Goal: Task Accomplishment & Management: Use online tool/utility

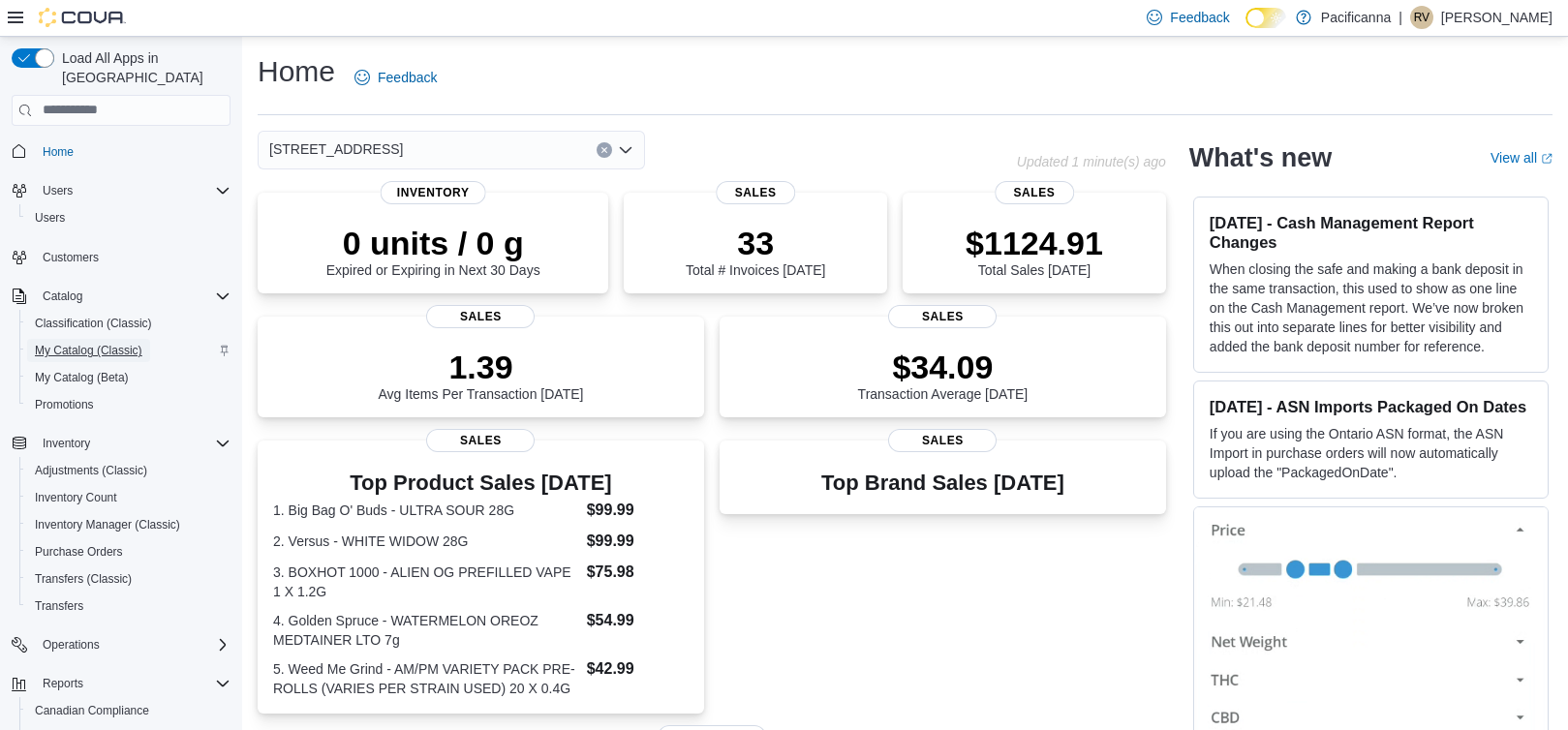
click at [53, 342] on span "My Catalog (Classic)" at bounding box center [88, 350] width 108 height 16
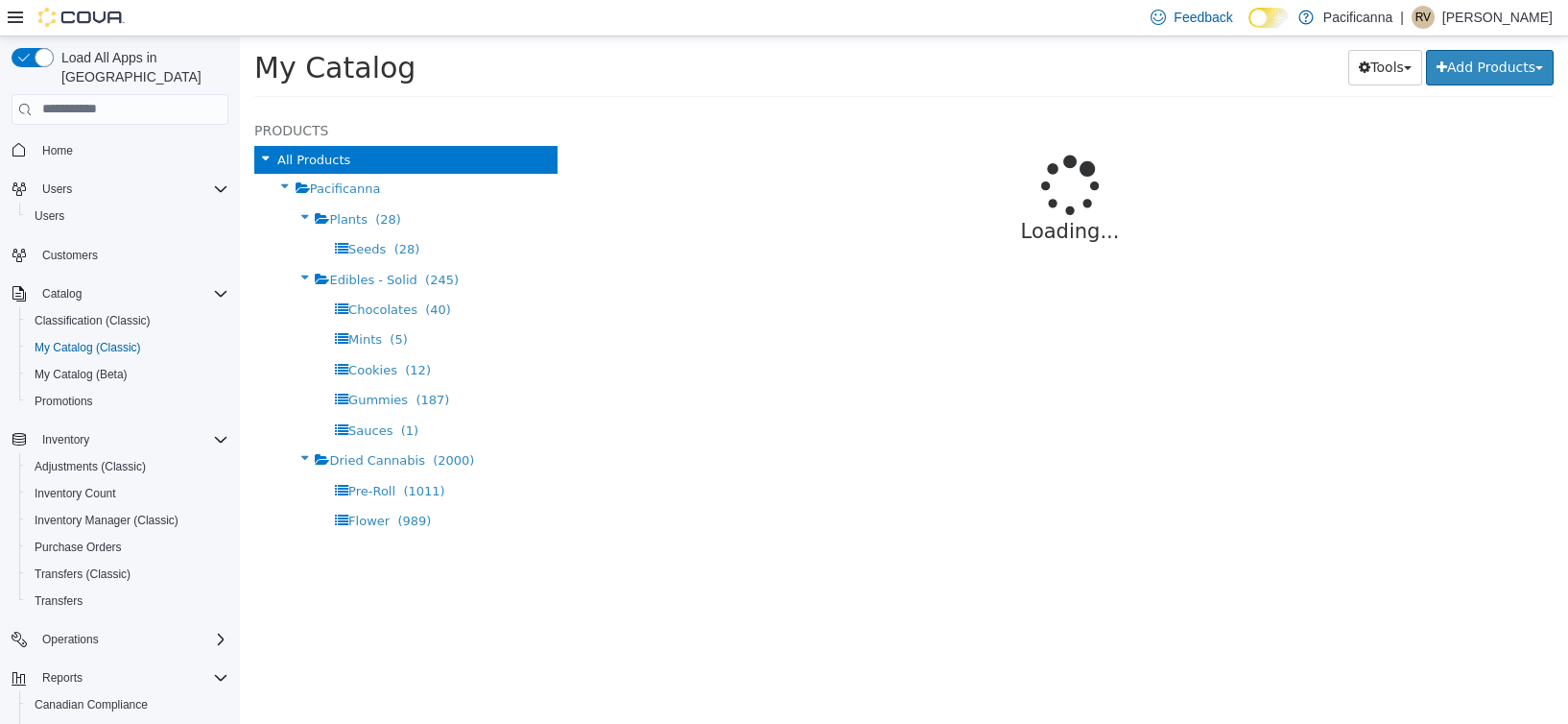
select select "**********"
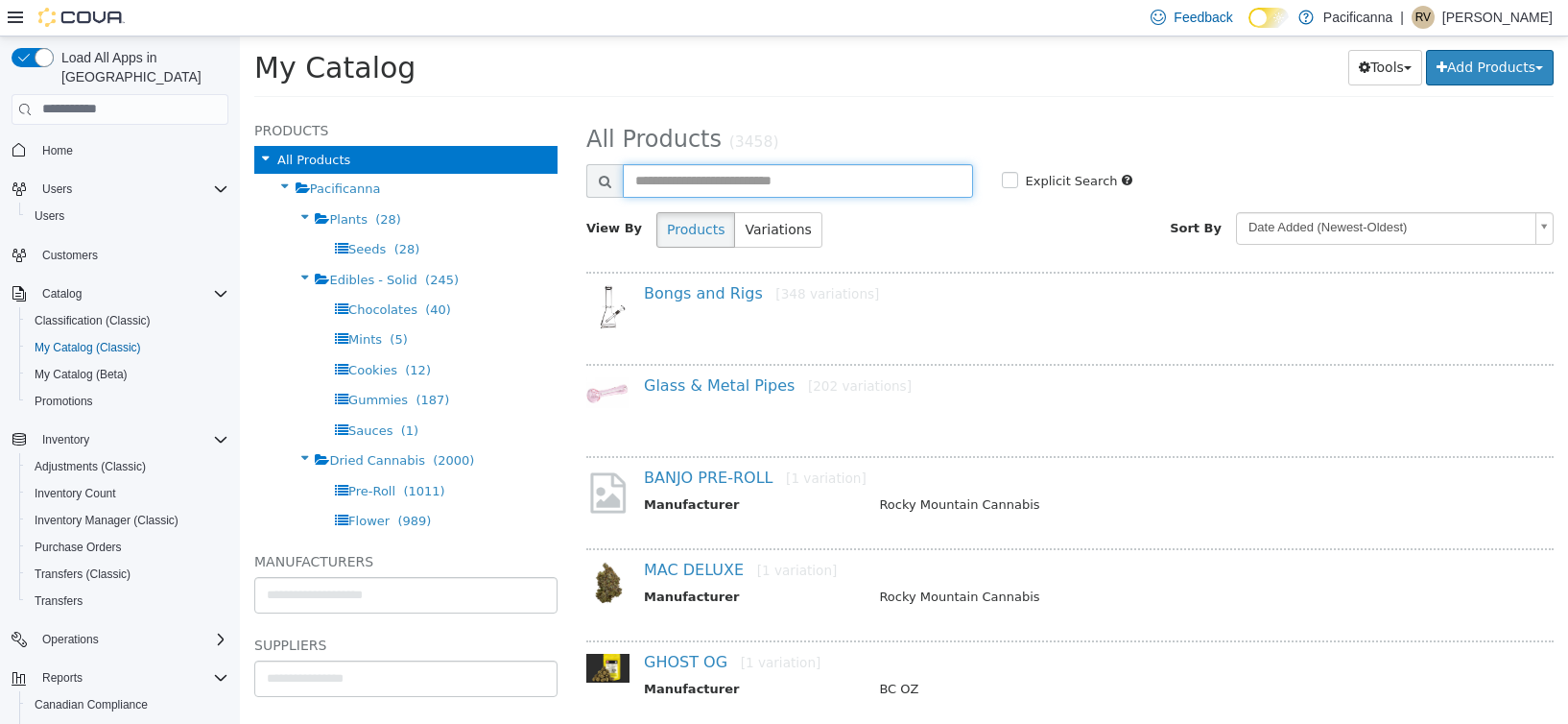
click at [688, 167] on input "text" at bounding box center [798, 180] width 350 height 34
type input "**********"
select select "**********"
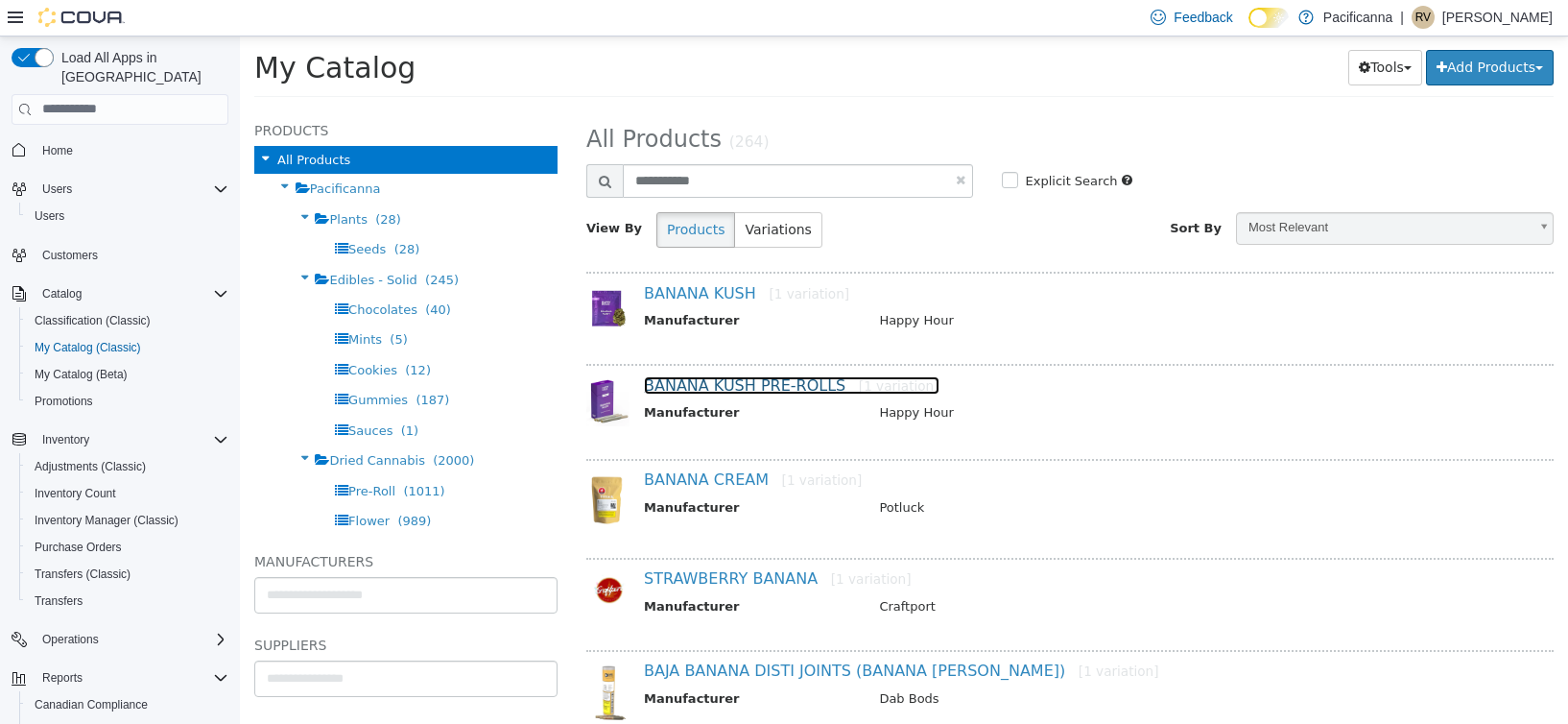
click at [808, 384] on link "BANANA KUSH PRE-ROLLS [1 variation]" at bounding box center [792, 384] width 296 height 18
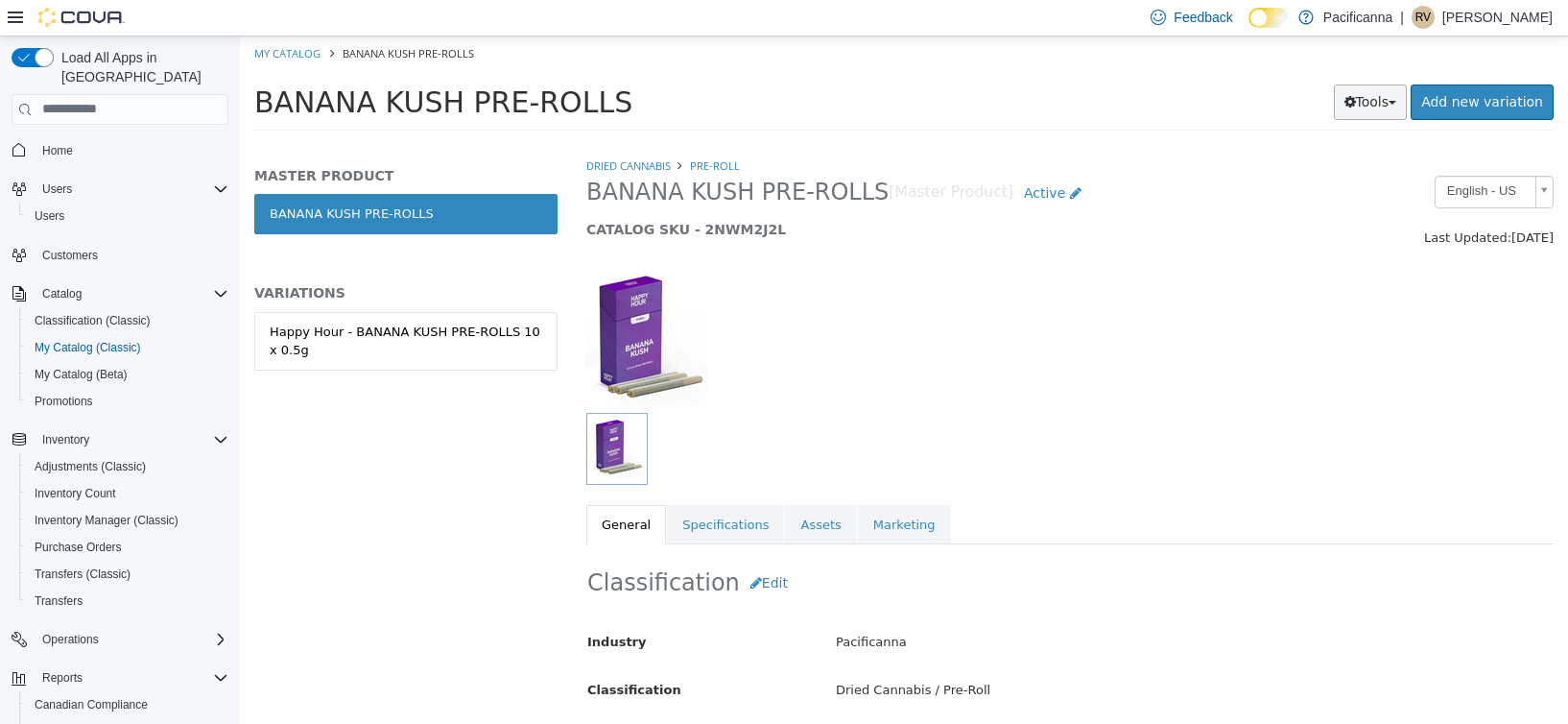
click at [1375, 99] on button "Tools" at bounding box center [1371, 101] width 74 height 36
click at [1347, 167] on link "Print Labels" at bounding box center [1331, 165] width 152 height 26
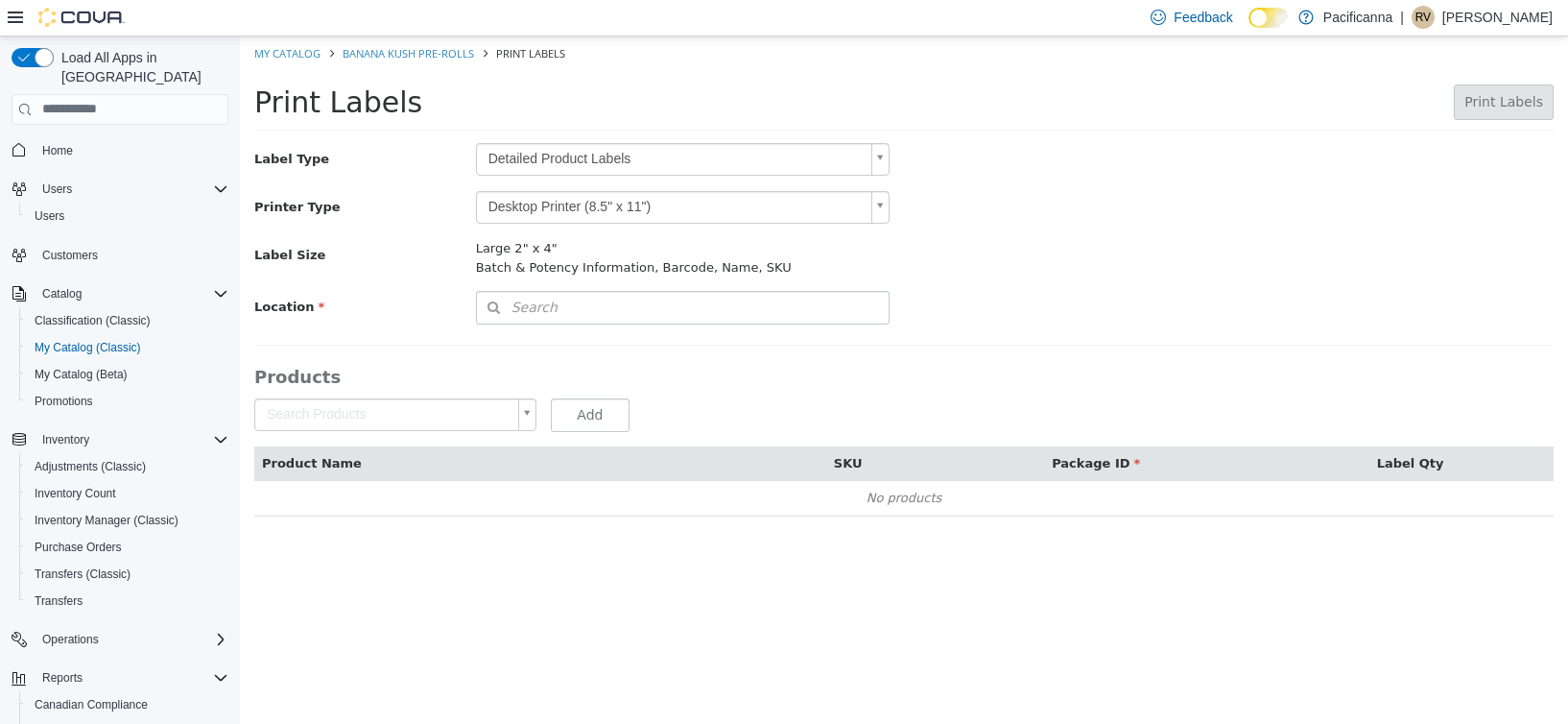
click at [568, 165] on body "Saving Bulk Changes... × My Catalog BANANA KUSH PRE-ROLLS Print Labels Print La…" at bounding box center [905, 286] width 1329 height 500
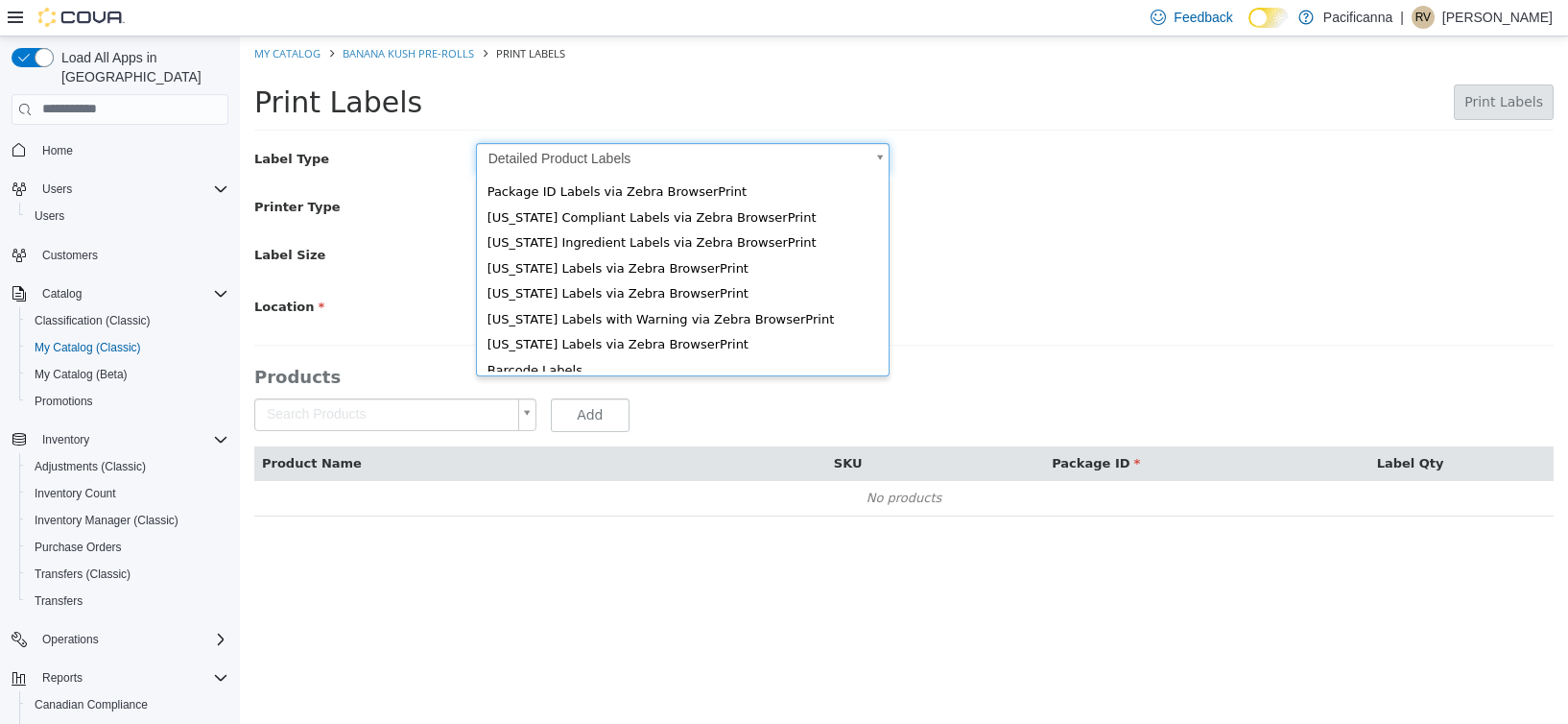
scroll to position [26, 0]
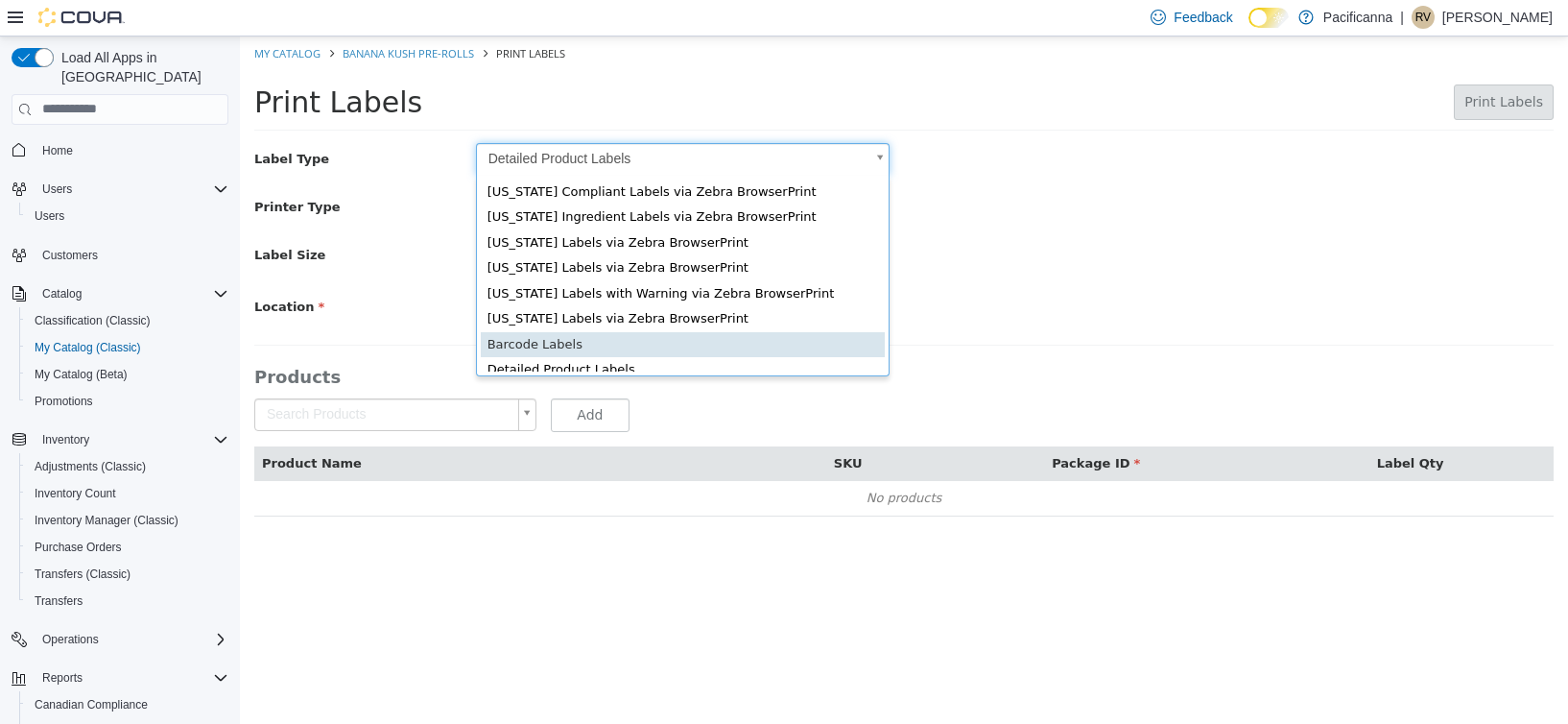
type input "*"
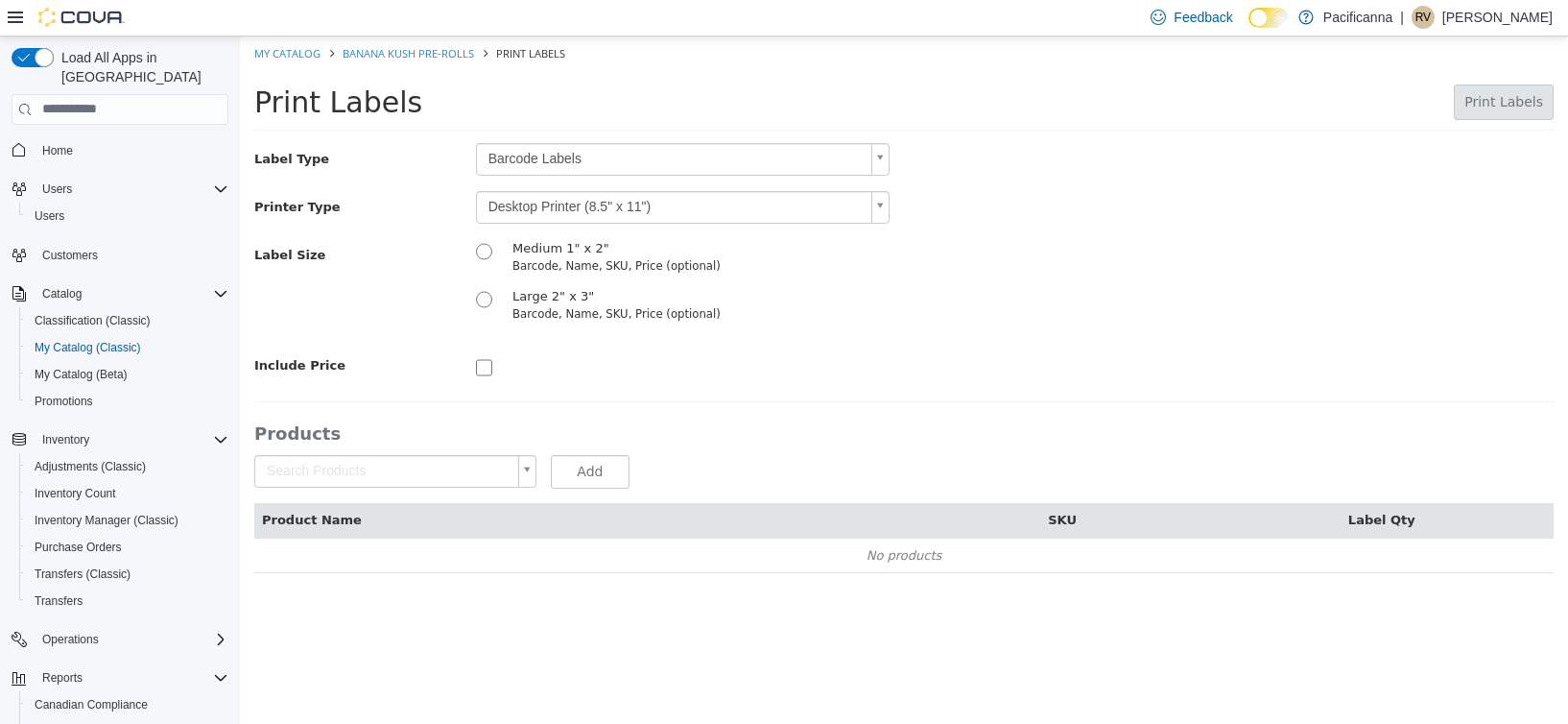
click at [567, 211] on body "Saving Bulk Changes... × My Catalog BANANA KUSH PRE-ROLLS Print Labels Print La…" at bounding box center [905, 313] width 1329 height 557
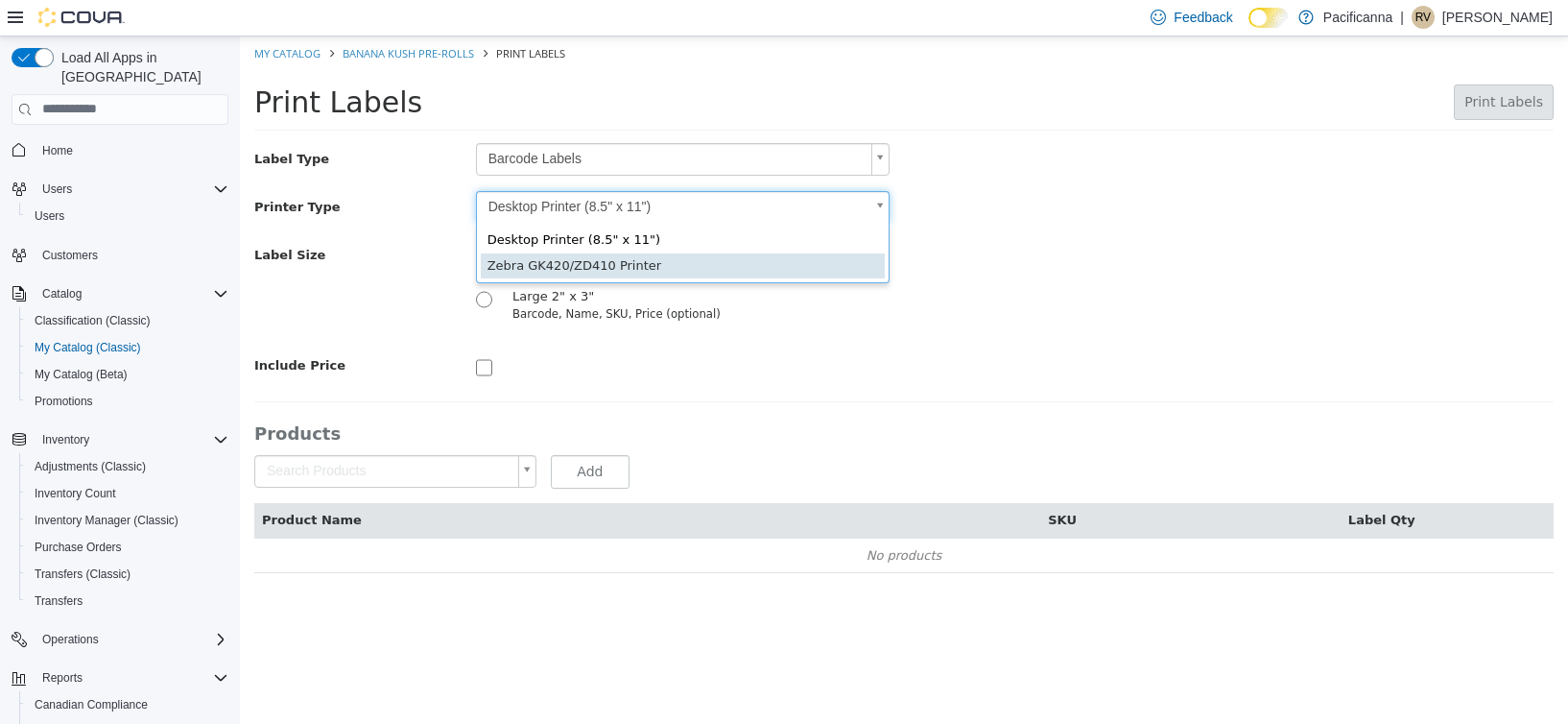
type input "*"
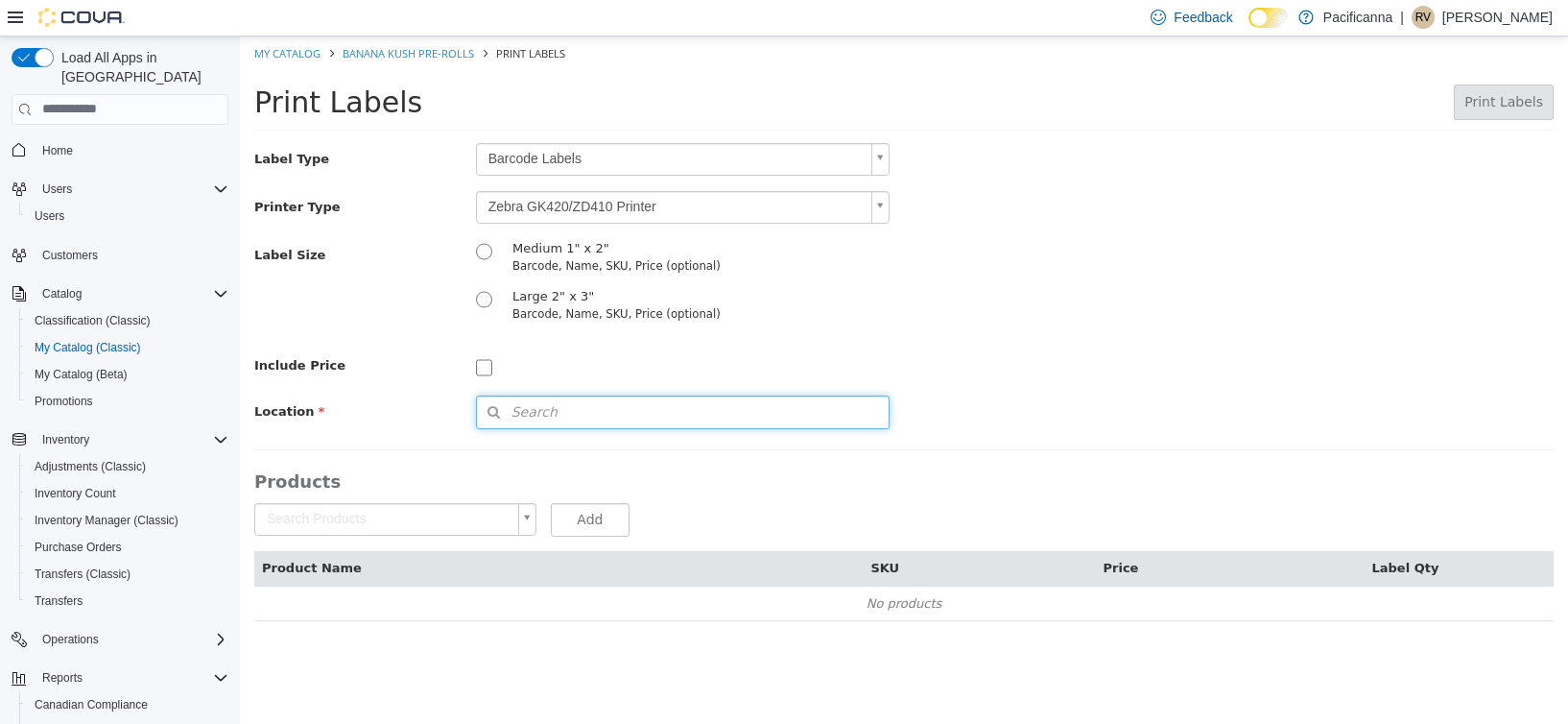
click at [567, 394] on button "Search" at bounding box center [683, 411] width 413 height 34
click at [837, 448] on span "or browse" at bounding box center [839, 445] width 100 height 34
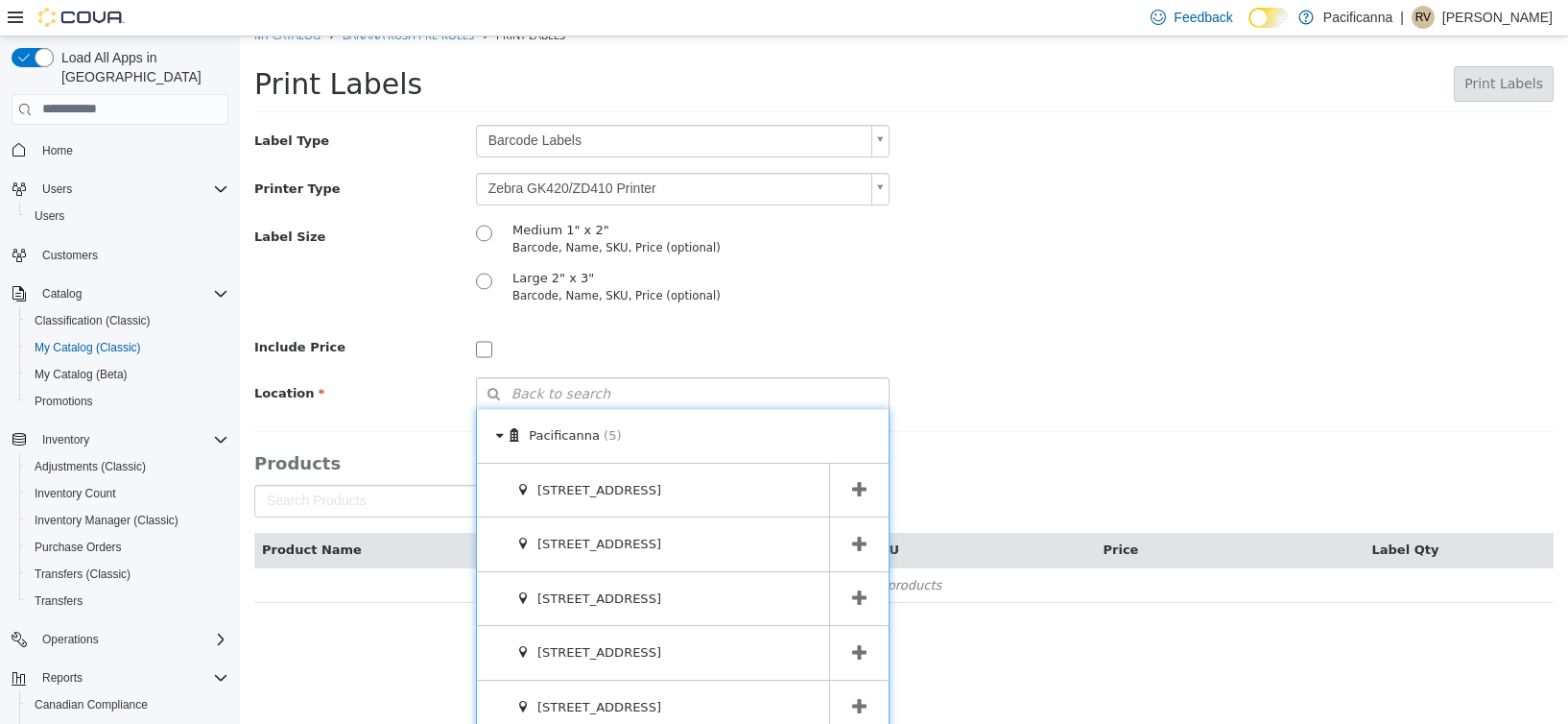
scroll to position [29, 0]
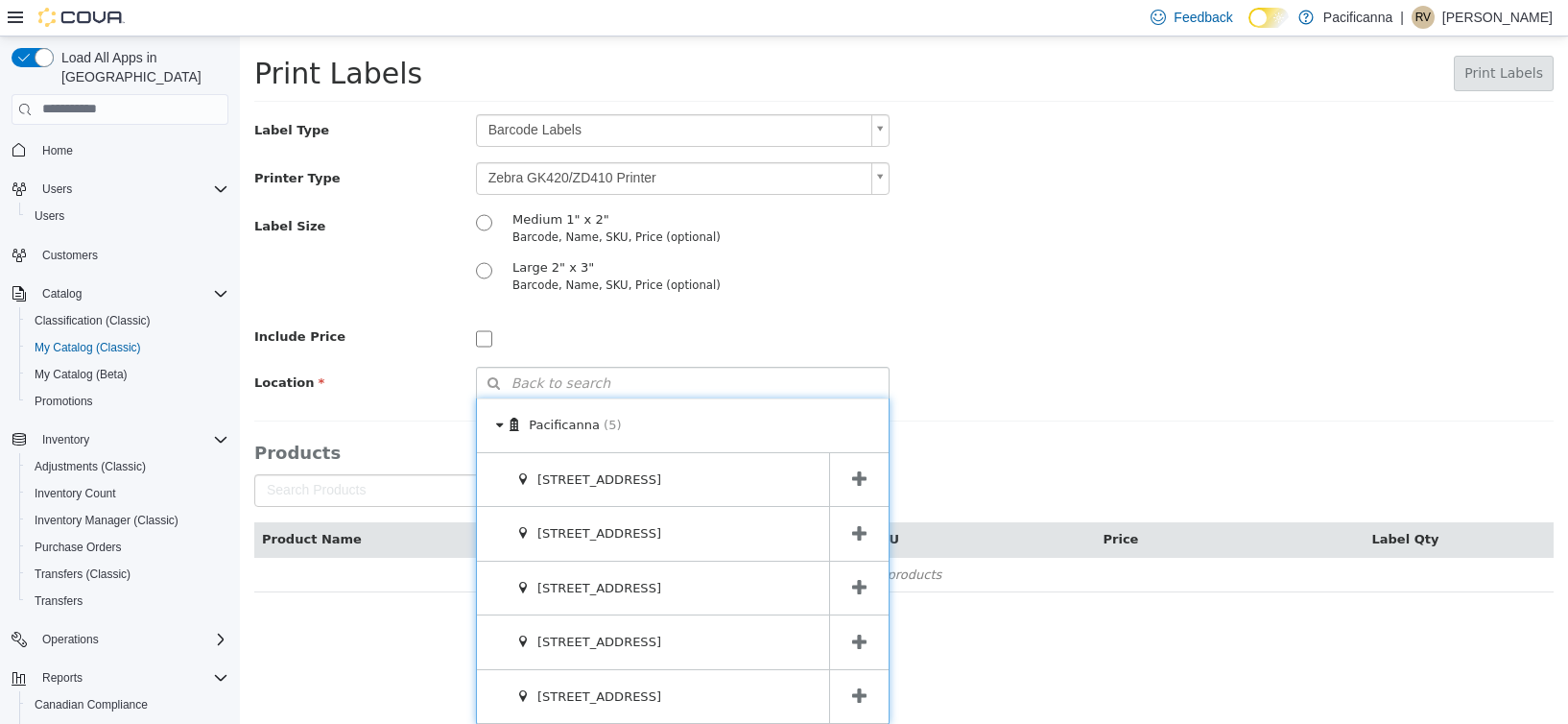
click at [853, 601] on span at bounding box center [859, 587] width 60 height 54
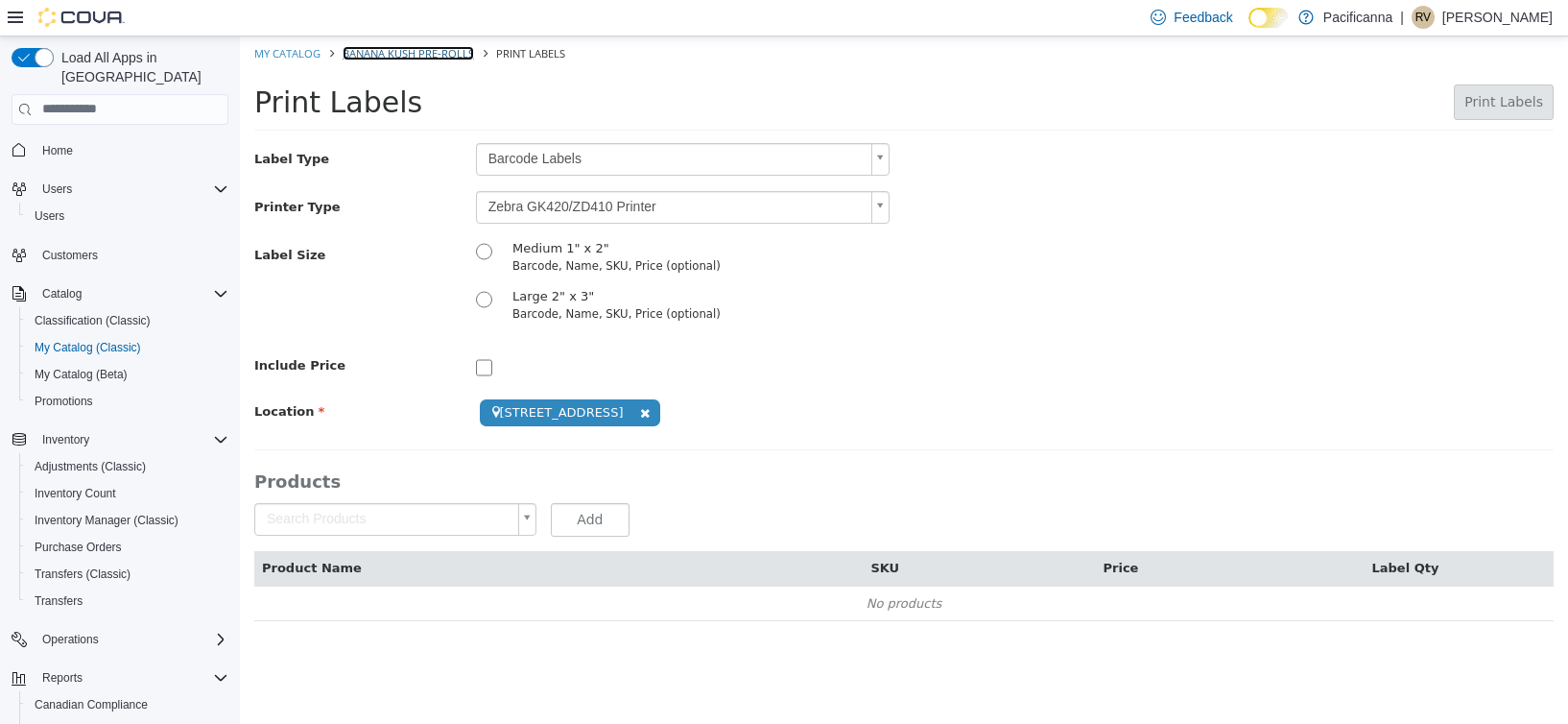
click at [411, 51] on link "BANANA KUSH PRE-ROLLS" at bounding box center [408, 52] width 132 height 14
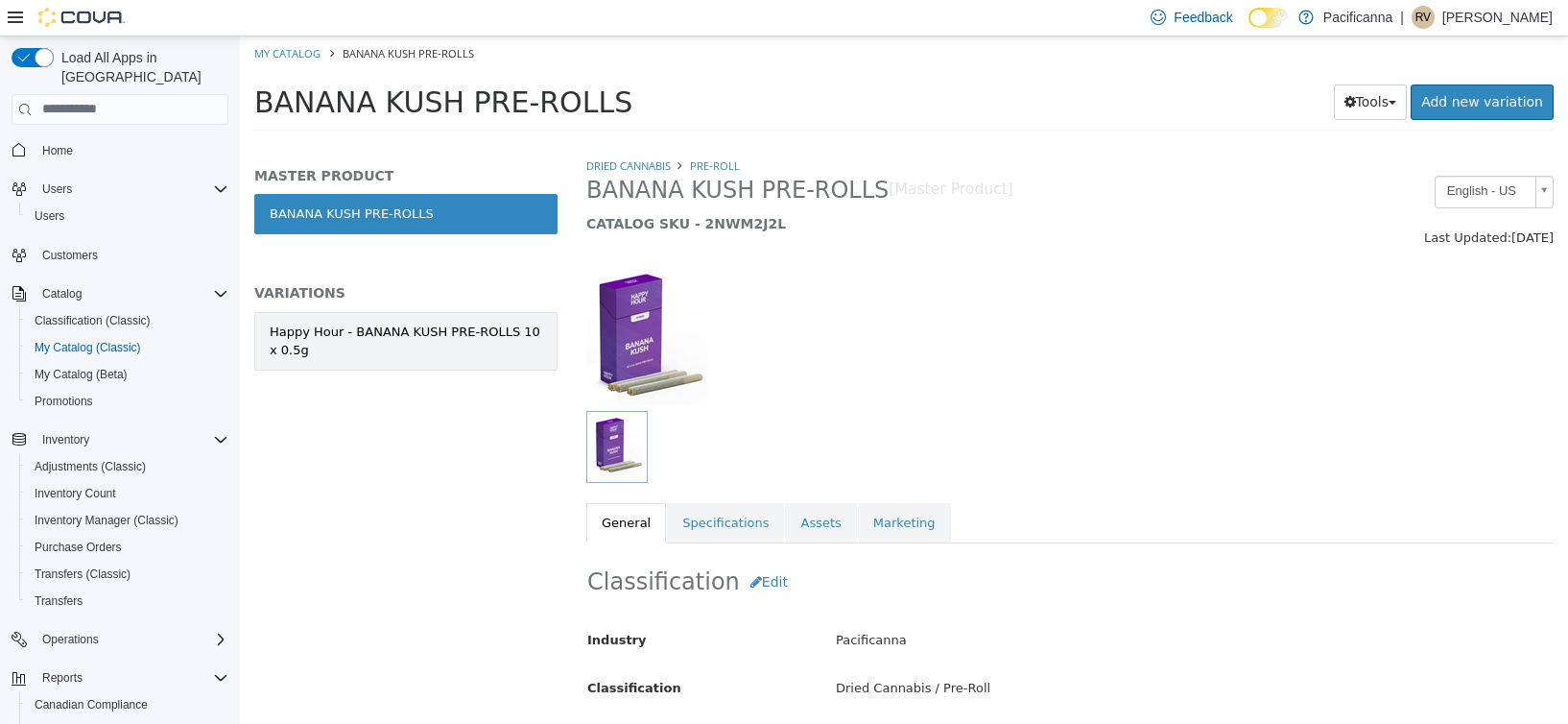
click at [396, 337] on div "Happy Hour - BANANA KUSH PRE-ROLLS 10 x 0.5g" at bounding box center [407, 339] width 273 height 37
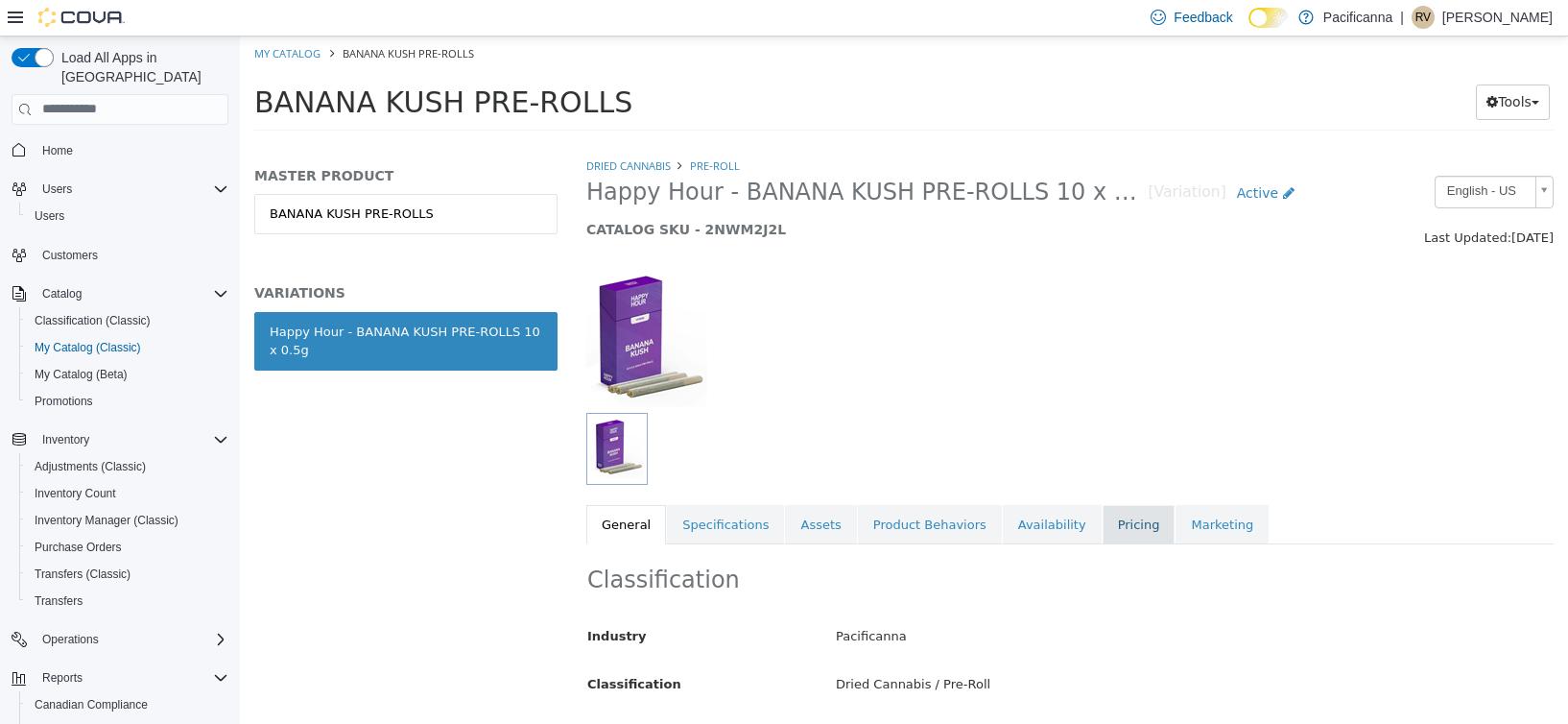
click at [1103, 522] on link "Pricing" at bounding box center [1139, 524] width 73 height 40
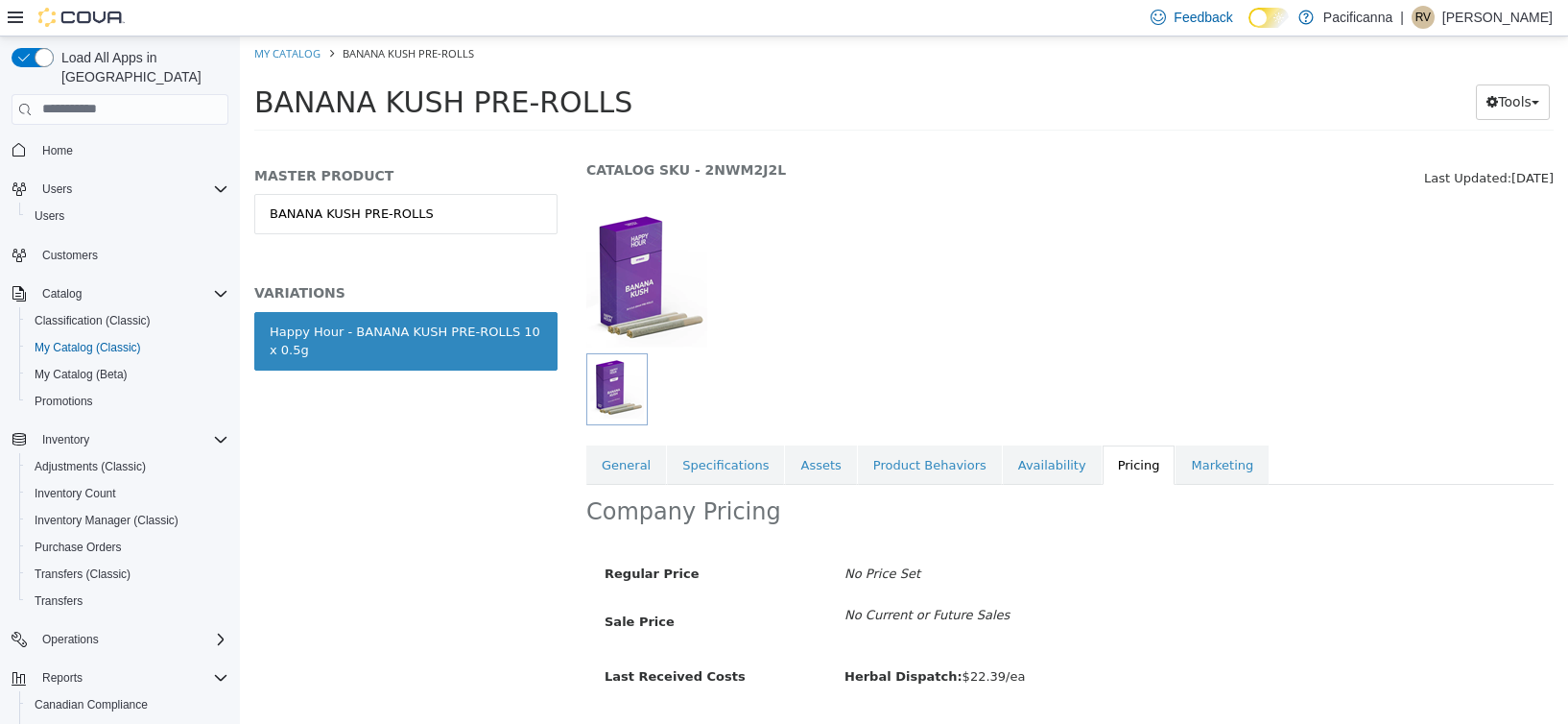
scroll to position [115, 0]
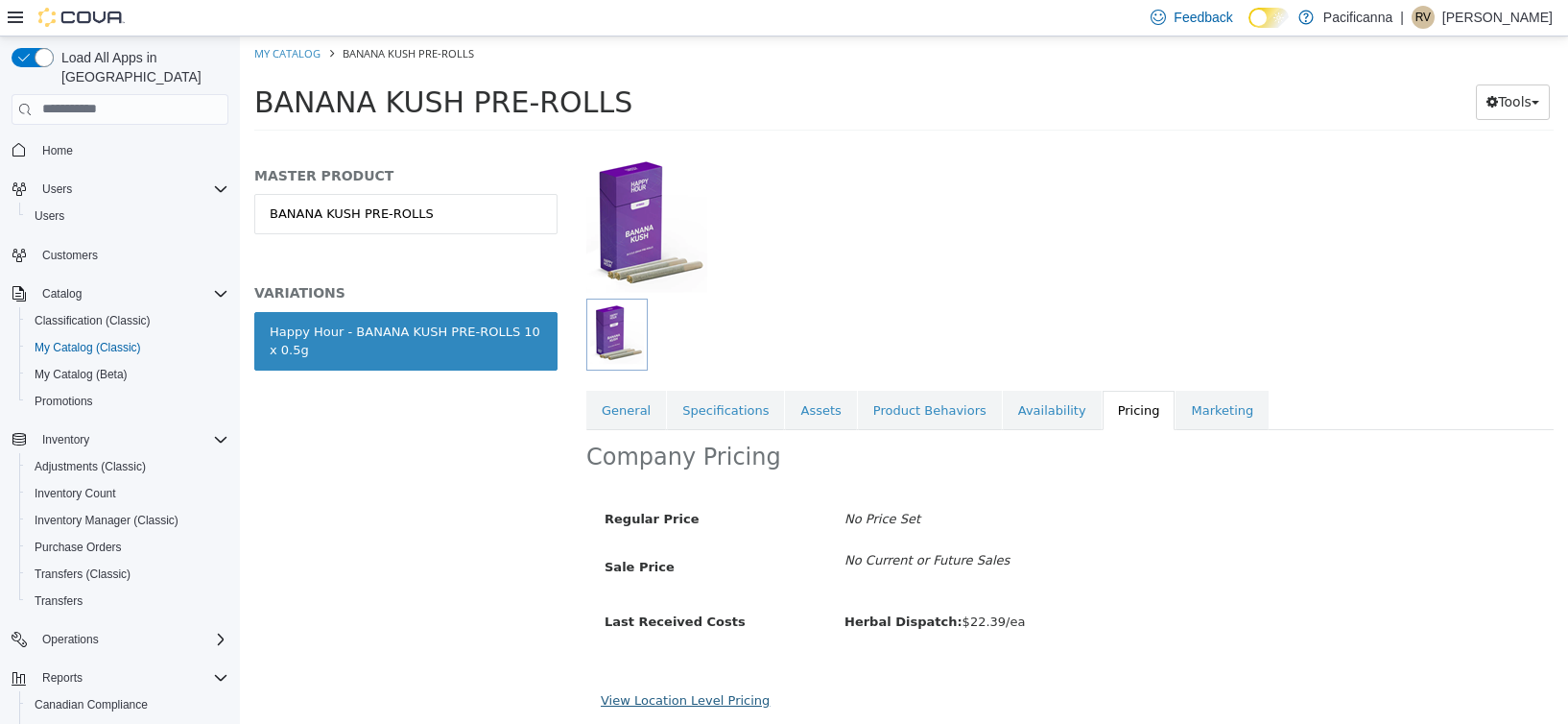
click at [712, 700] on link "View Location Level Pricing" at bounding box center [685, 699] width 169 height 14
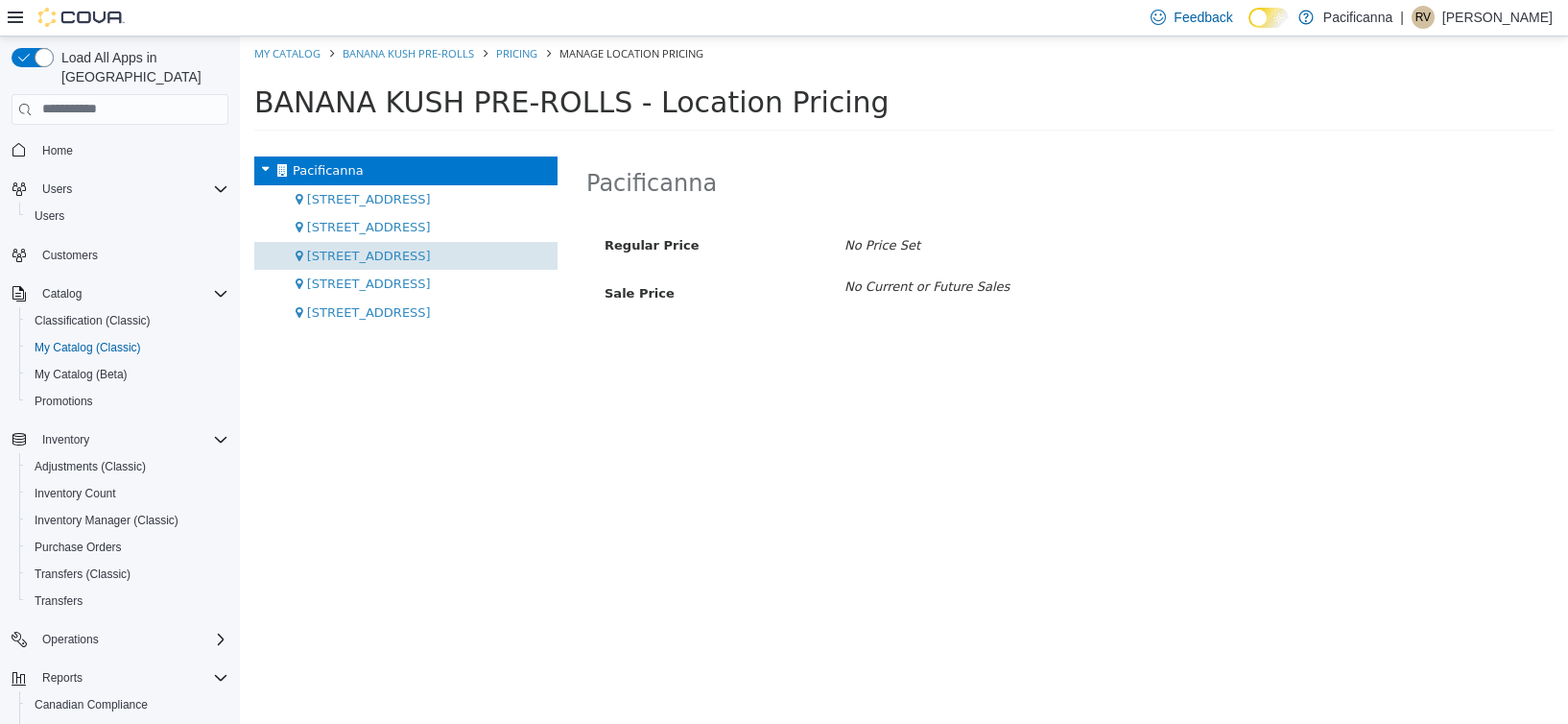
click at [418, 263] on div "[STREET_ADDRESS]" at bounding box center [407, 256] width 304 height 29
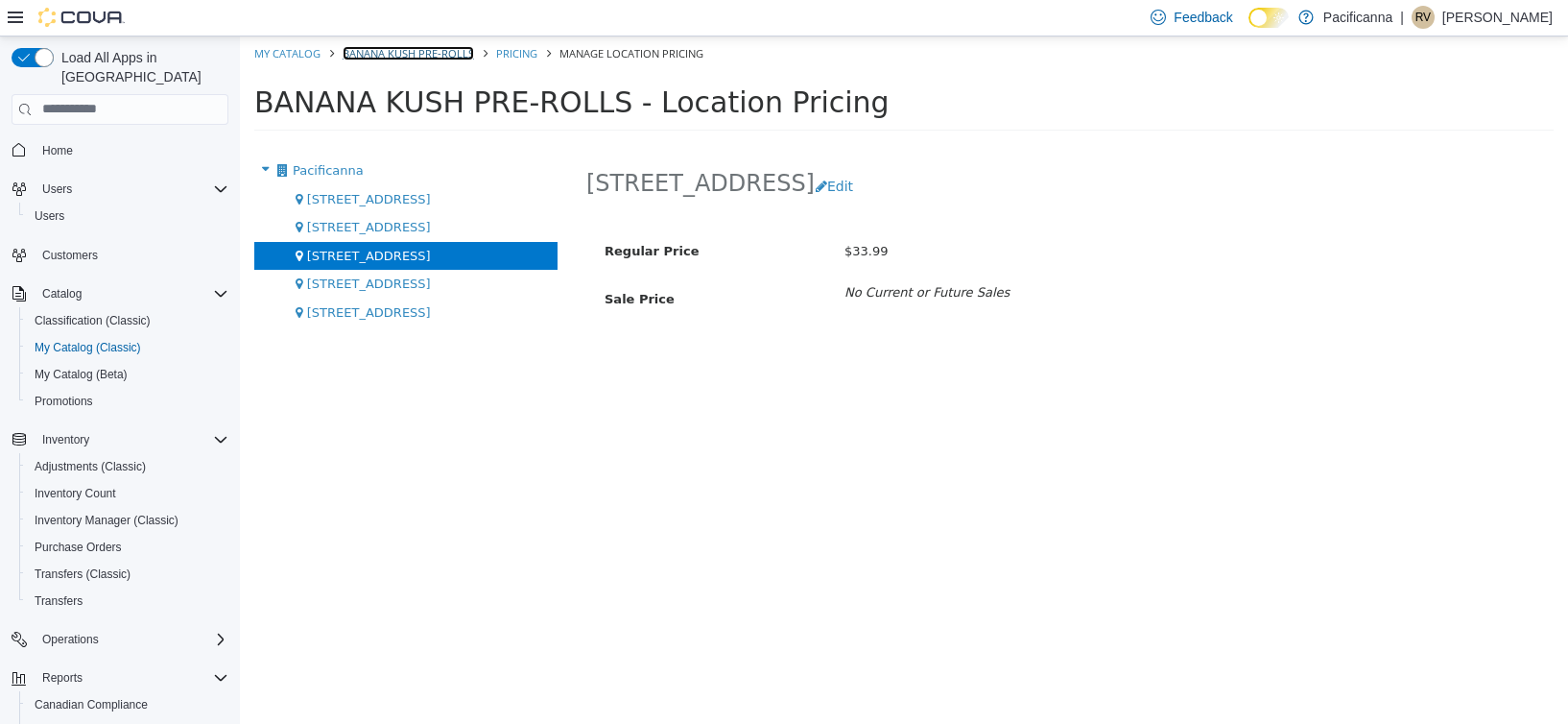
click at [389, 46] on link "BANANA KUSH PRE-ROLLS" at bounding box center [408, 52] width 132 height 14
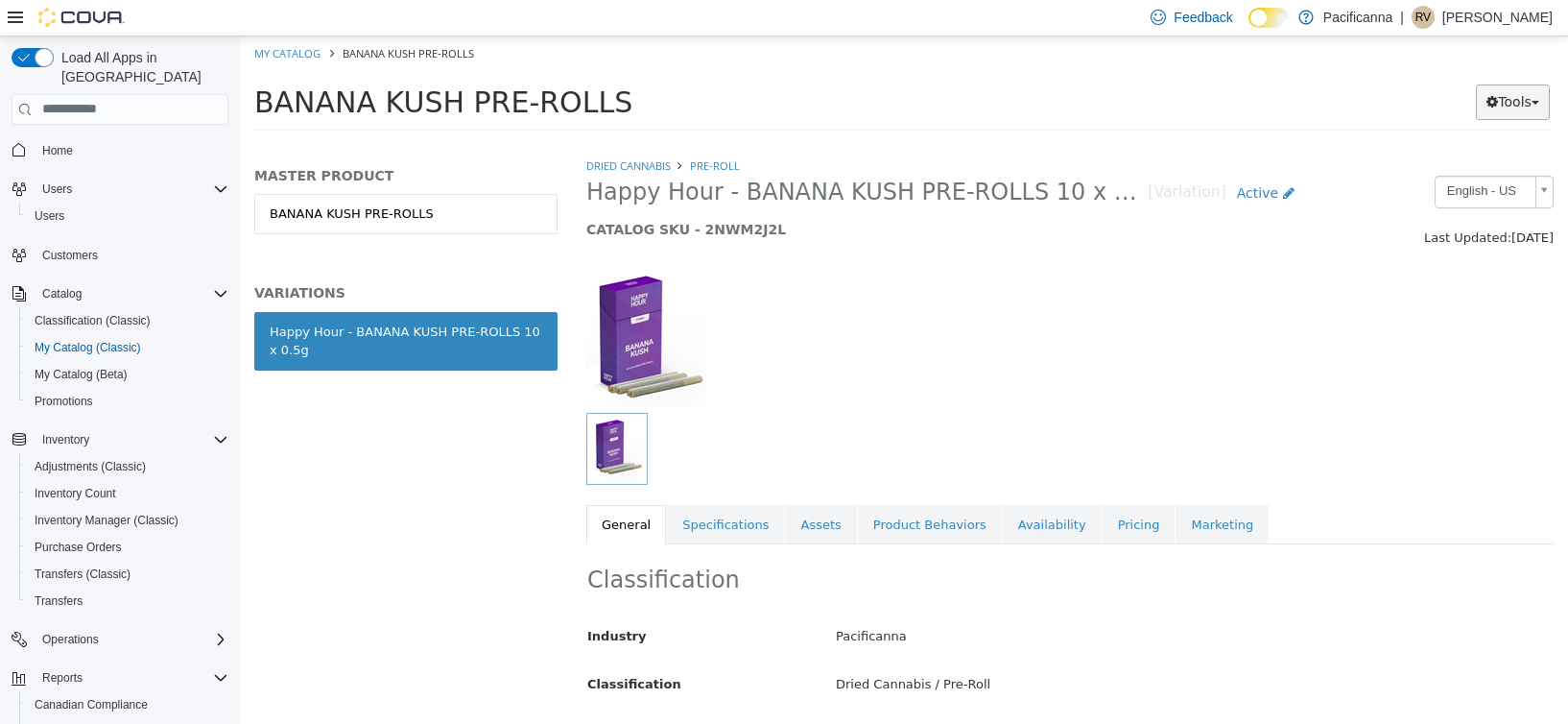
click at [1516, 108] on button "Tools" at bounding box center [1513, 101] width 74 height 36
click at [1485, 172] on link "Print Labels" at bounding box center [1474, 165] width 152 height 26
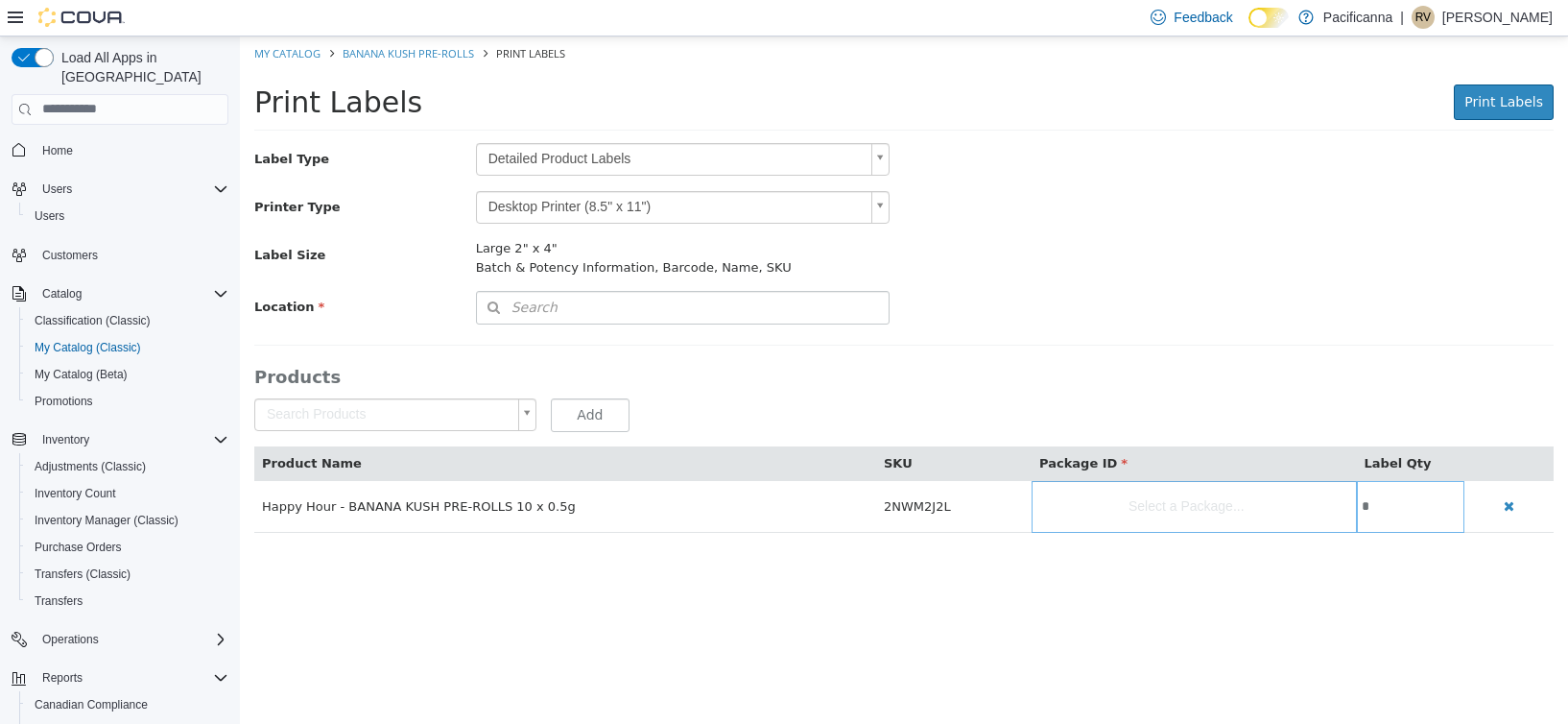
click at [697, 146] on body "Saving Bulk Changes... × My Catalog BANANA KUSH PRE-ROLLS Print Labels Print La…" at bounding box center [905, 293] width 1329 height 516
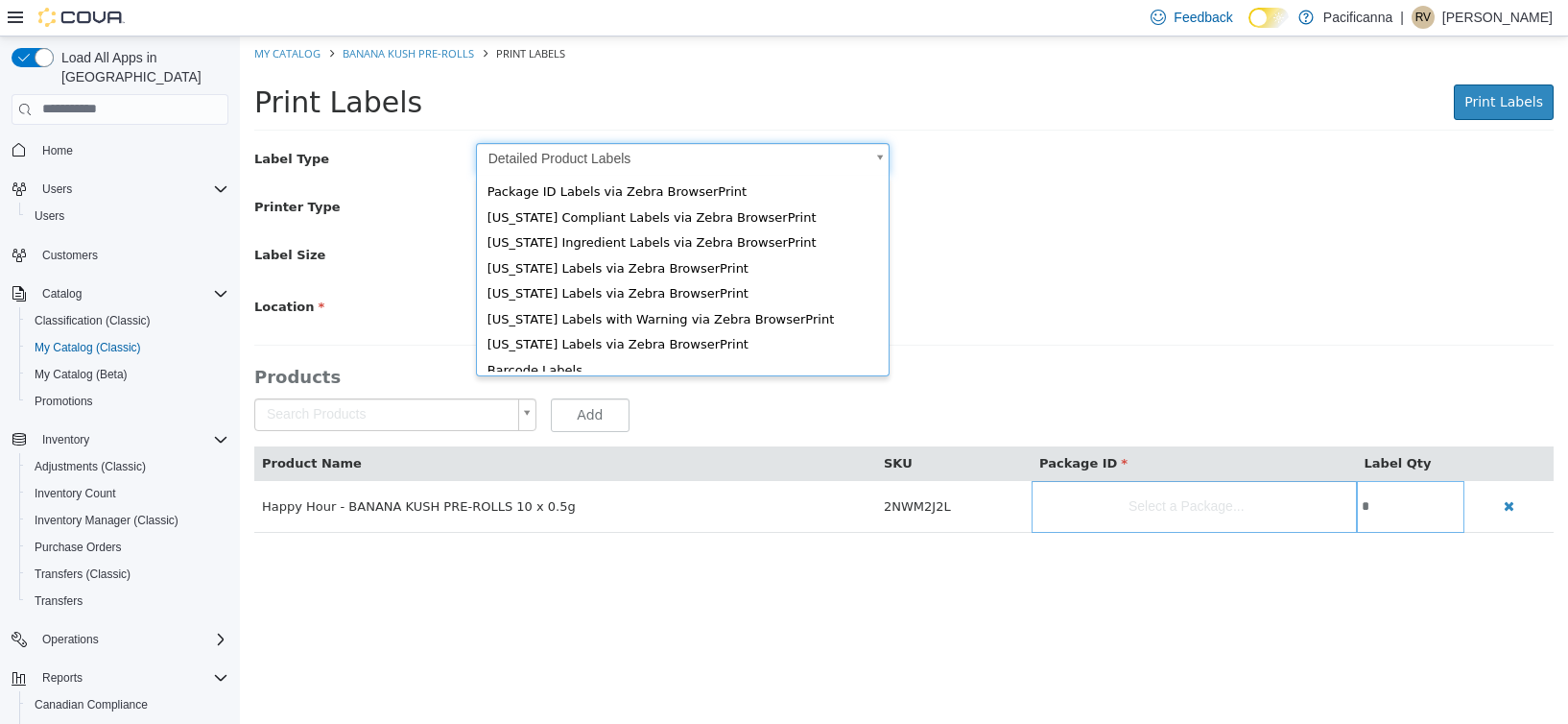
scroll to position [30, 0]
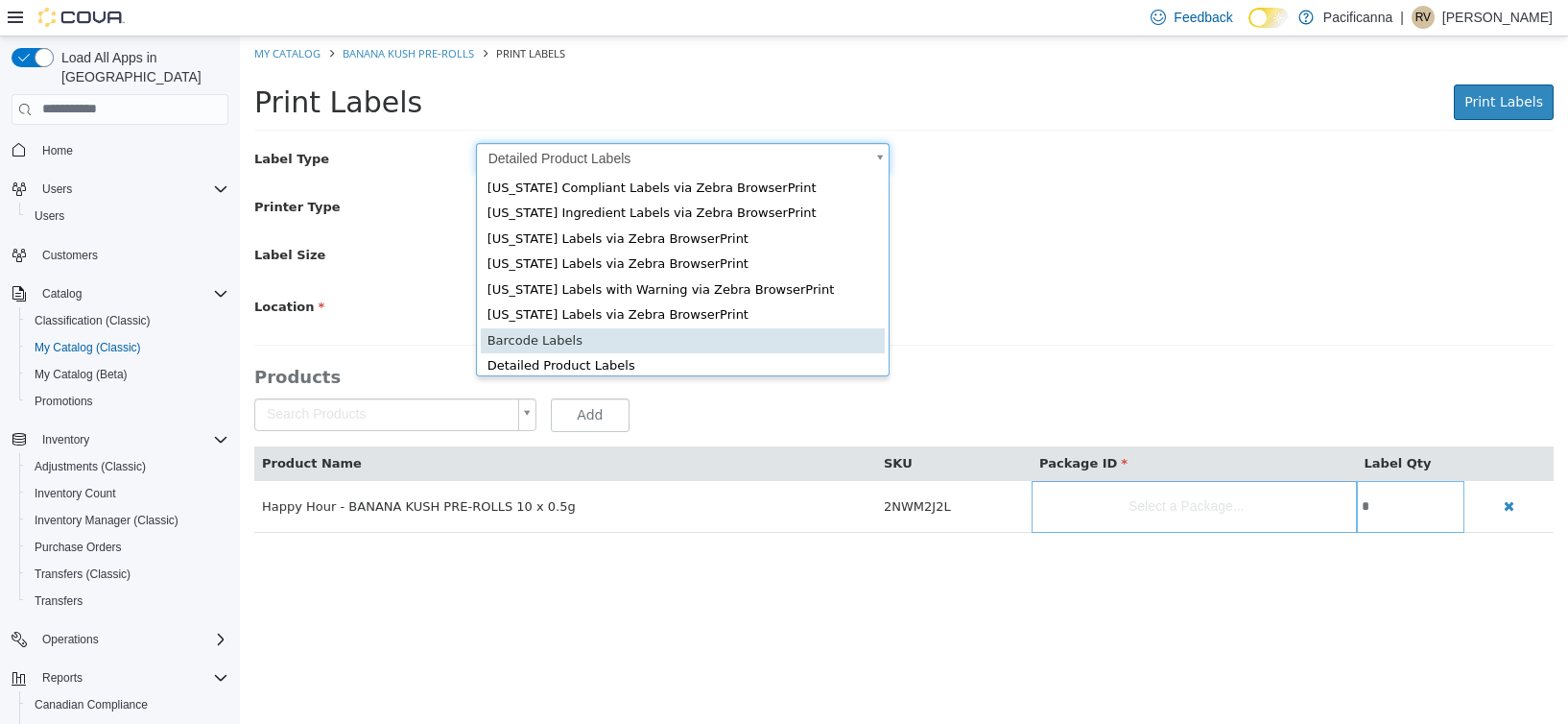
type input "*"
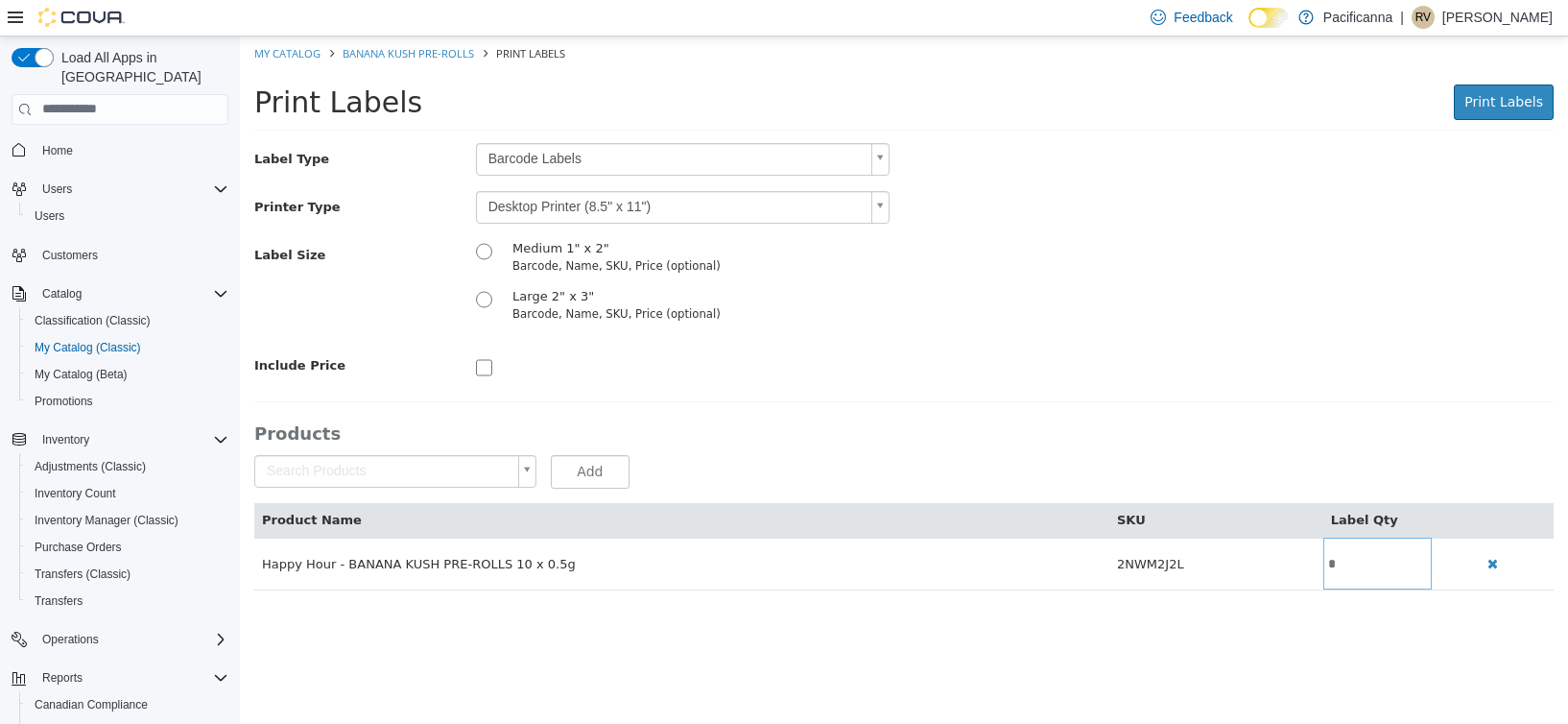
click at [672, 206] on body "Saving Bulk Changes... × My Catalog BANANA KUSH PRE-ROLLS Print Labels Print La…" at bounding box center [905, 322] width 1329 height 574
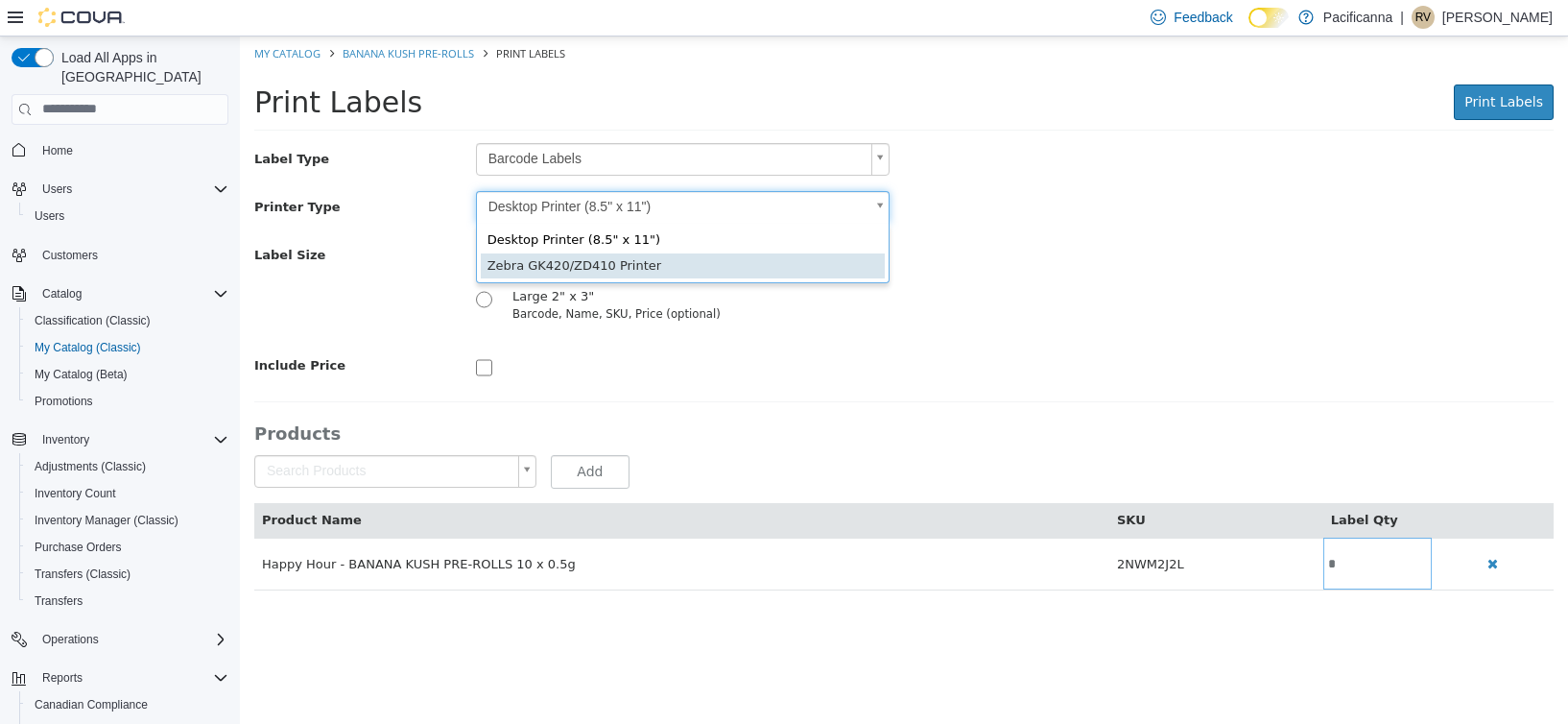
type input "*"
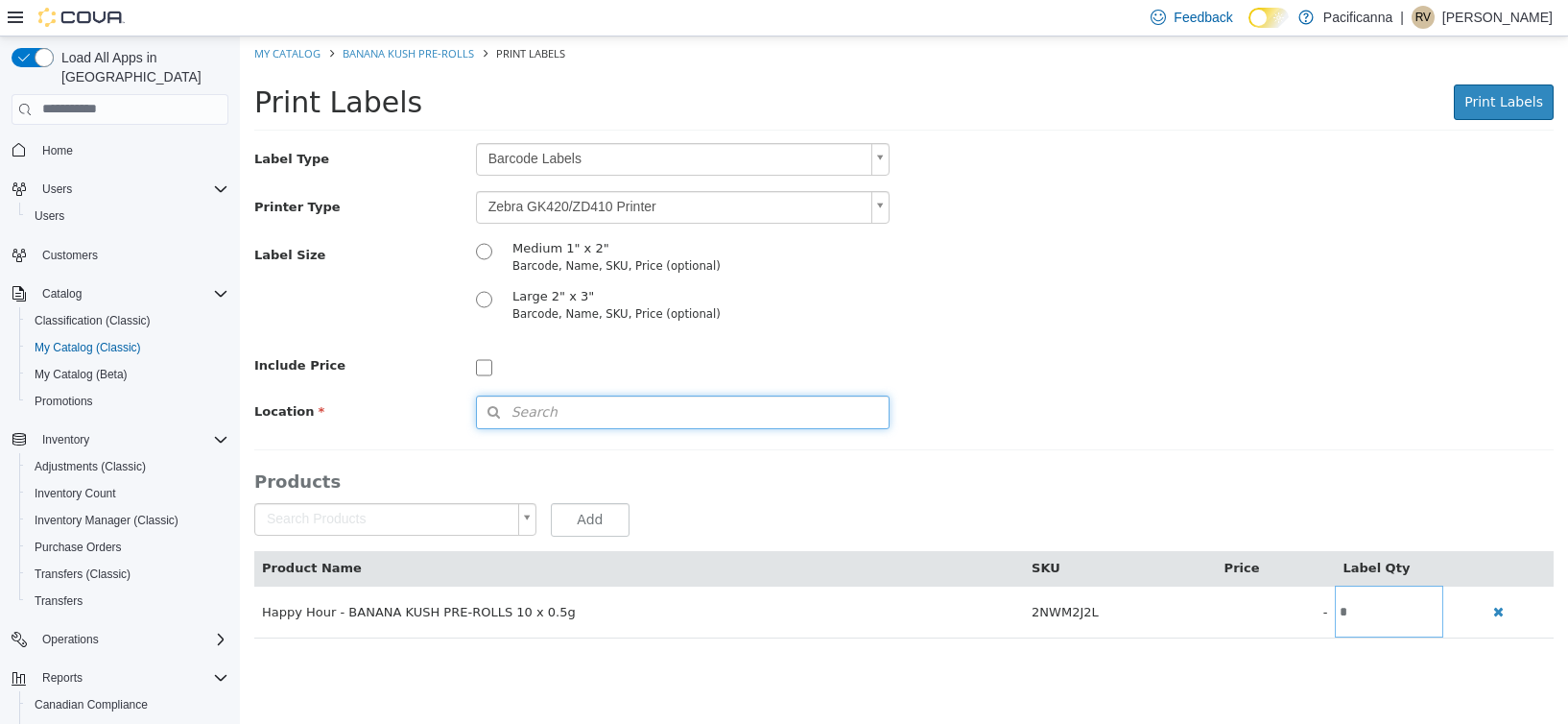
click at [554, 403] on button "Search" at bounding box center [683, 411] width 413 height 34
click at [834, 453] on span "or browse" at bounding box center [839, 445] width 100 height 34
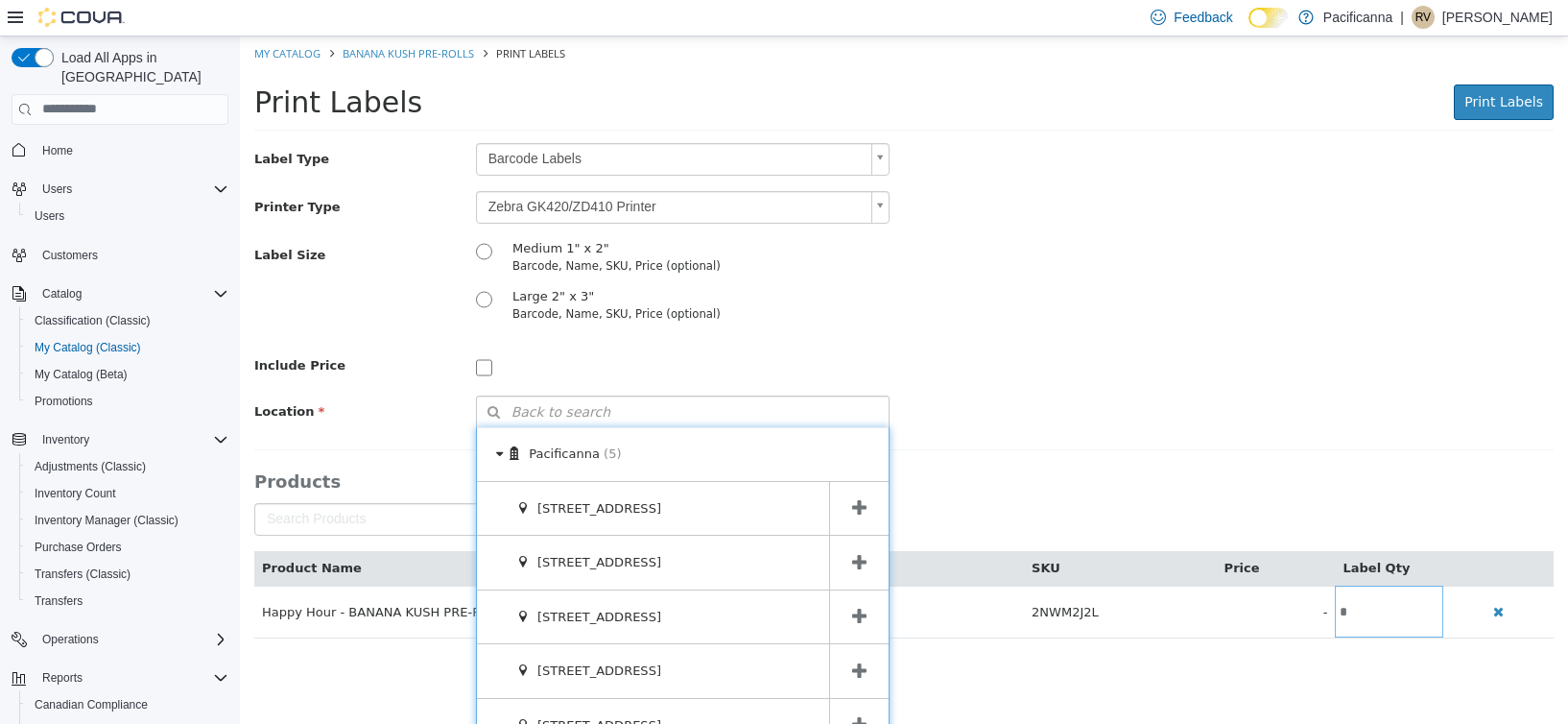
click at [857, 602] on span at bounding box center [859, 616] width 60 height 54
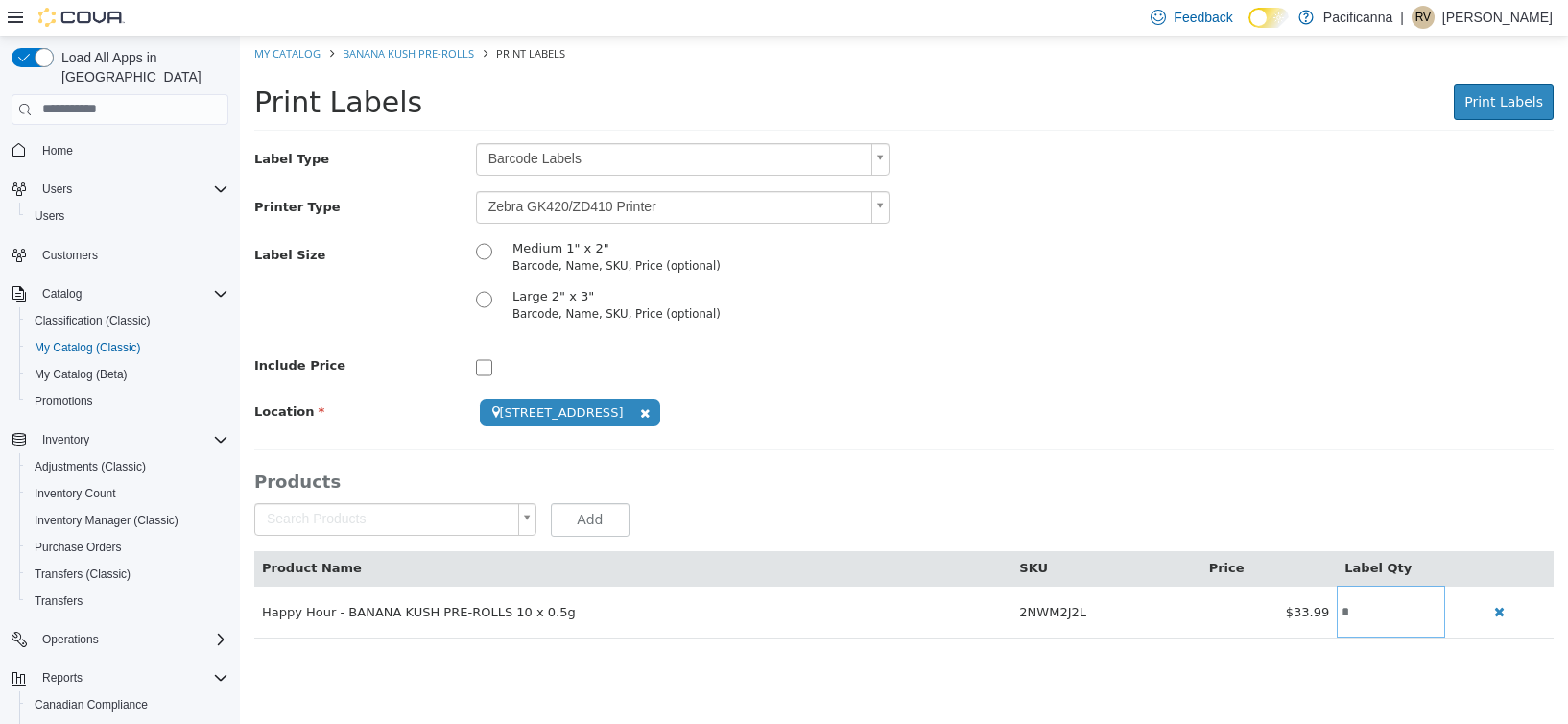
click at [1104, 441] on div "**********" at bounding box center [905, 389] width 1300 height 495
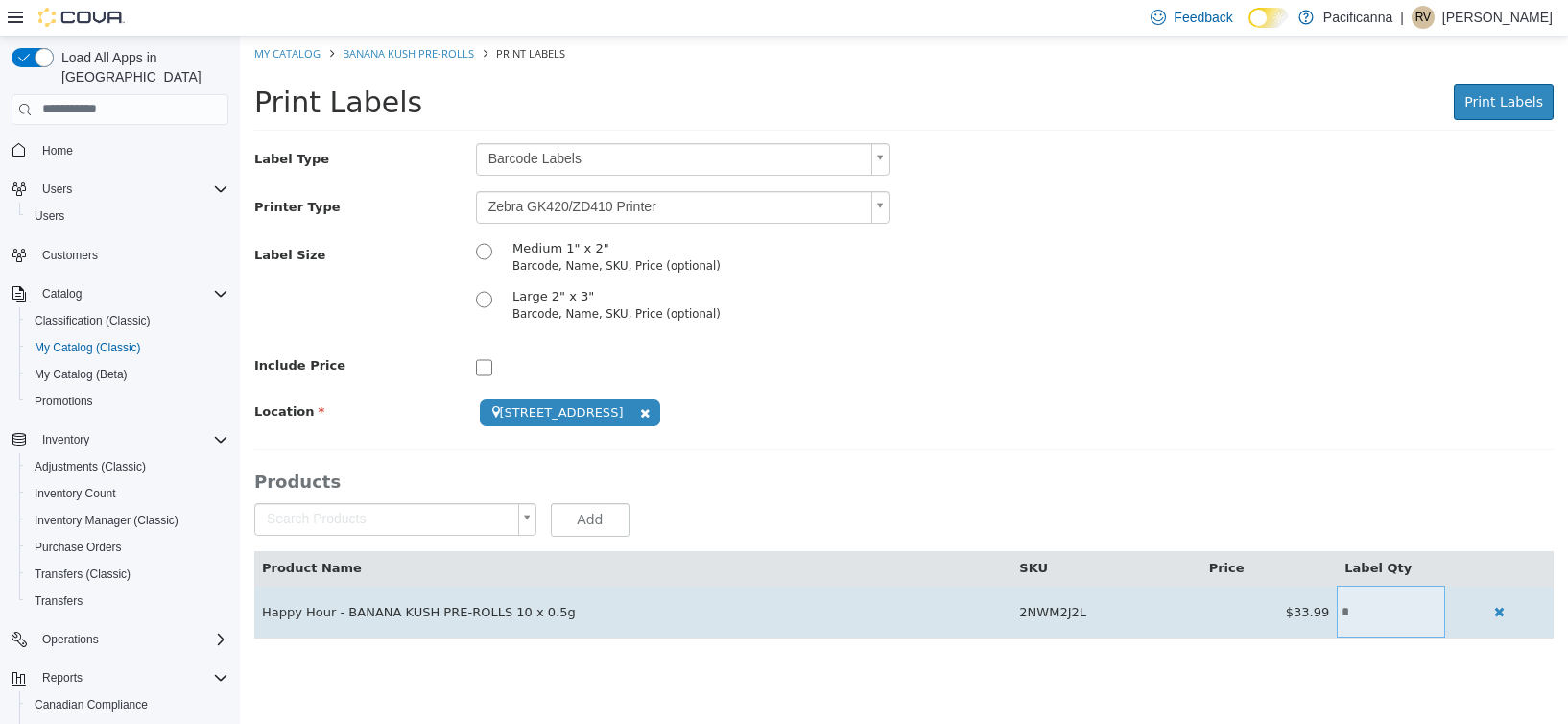
click at [1346, 609] on input "*" at bounding box center [1391, 611] width 109 height 14
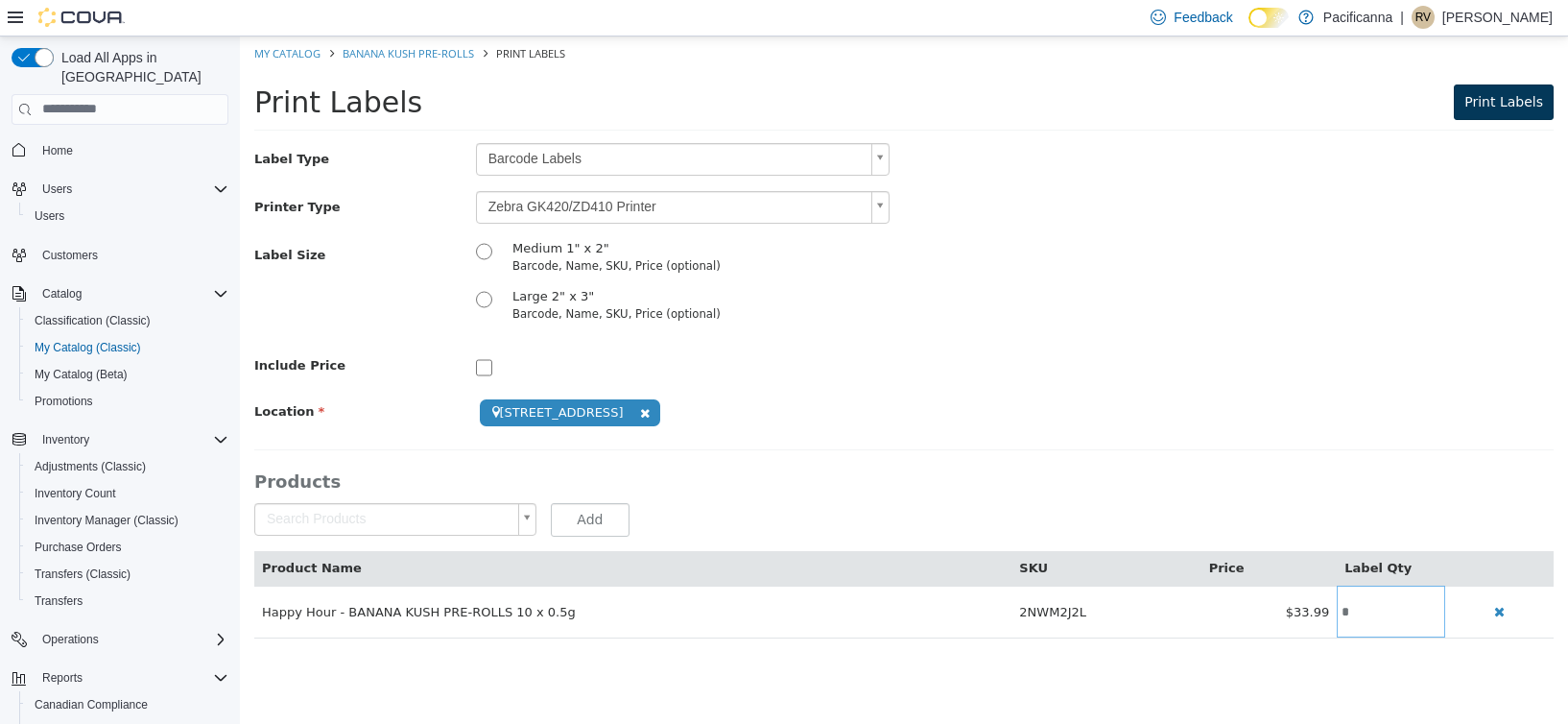
type input "*"
click at [1499, 113] on button "Print Labels" at bounding box center [1505, 101] width 100 height 36
click at [1480, 93] on span "Print Labels" at bounding box center [1505, 101] width 79 height 15
click at [1492, 111] on button "Print Labels" at bounding box center [1505, 101] width 100 height 36
click at [1506, 106] on span "Print Labels" at bounding box center [1505, 101] width 79 height 15
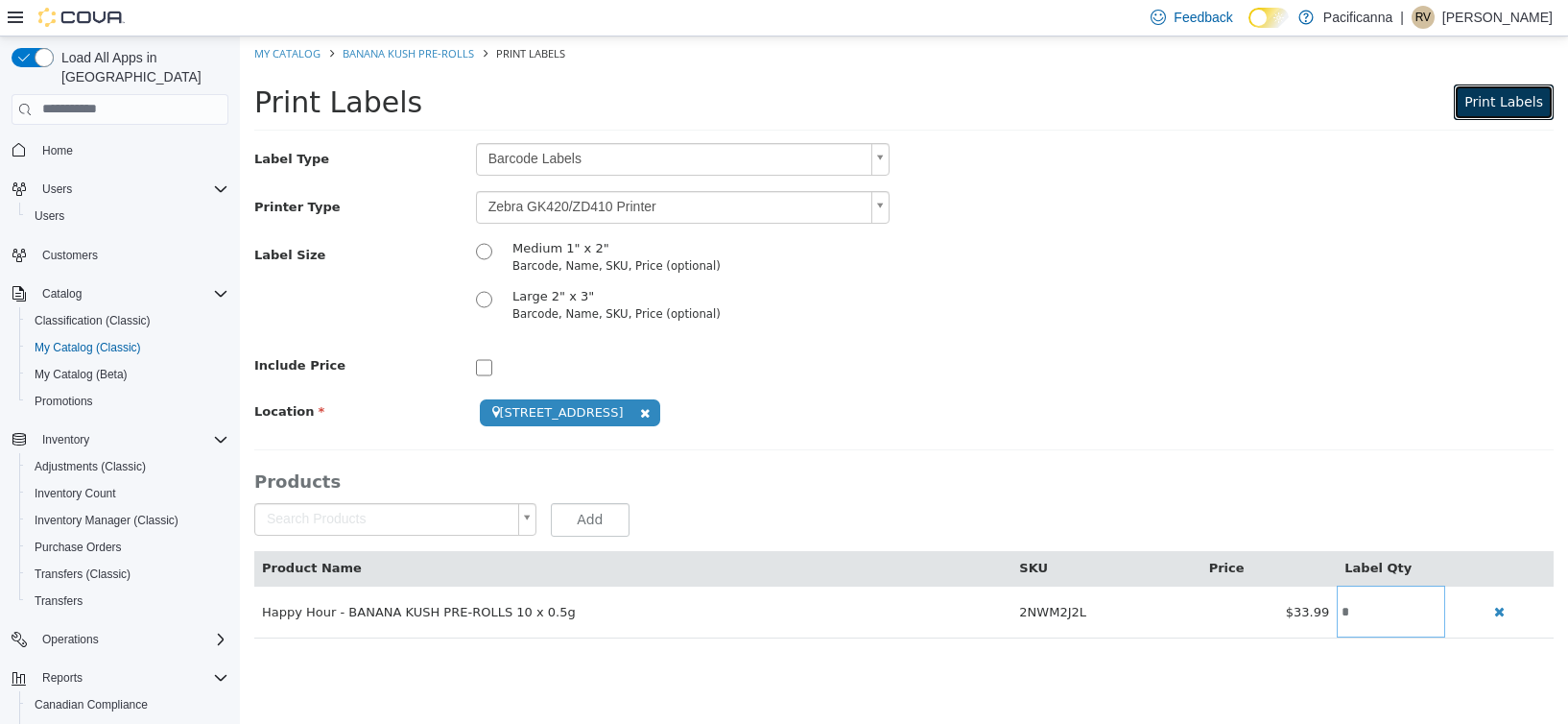
click at [1500, 95] on span "Print Labels" at bounding box center [1505, 101] width 79 height 15
click at [1506, 104] on span "Print Labels" at bounding box center [1505, 101] width 79 height 15
click at [280, 40] on ol "My Catalog BANANA KUSH PRE-ROLLS Print Labels" at bounding box center [905, 53] width 1329 height 35
click at [279, 51] on link "My Catalog" at bounding box center [287, 52] width 66 height 14
select select "**********"
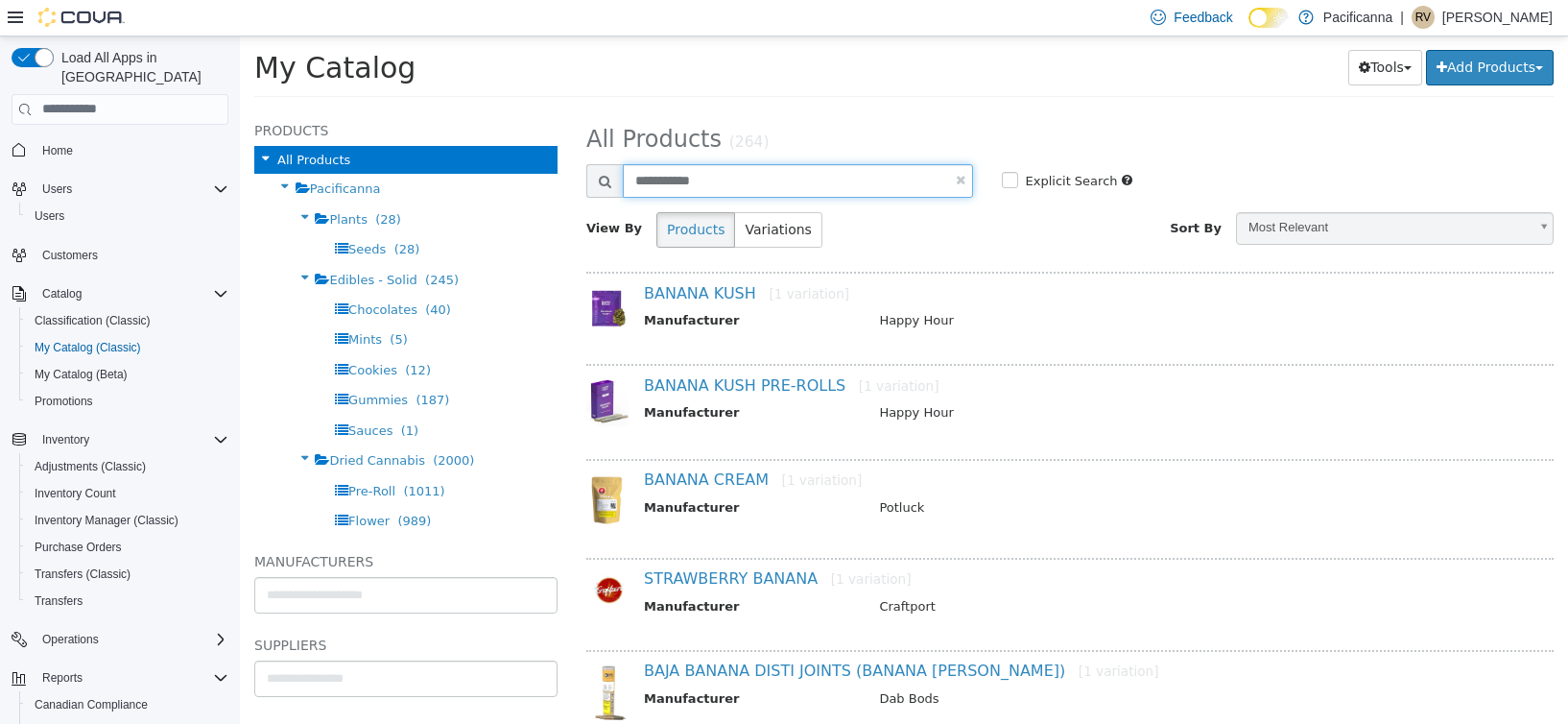
drag, startPoint x: 752, startPoint y: 190, endPoint x: 587, endPoint y: 198, distance: 165.2
click at [587, 198] on div "**********" at bounding box center [1070, 182] width 996 height 37
type input "**********"
select select "**********"
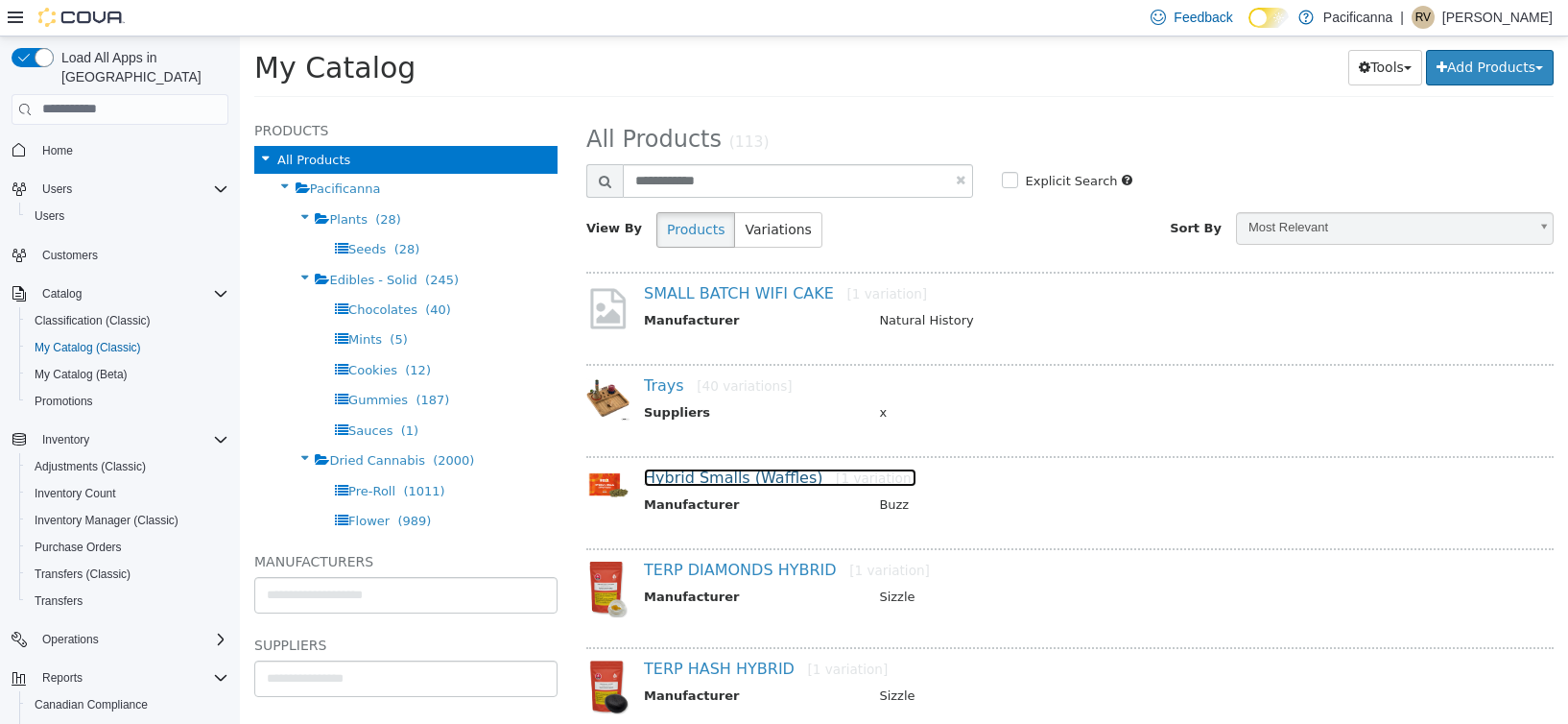
click at [749, 486] on link "Hybrid Smalls (Waffles) [1 variation]" at bounding box center [781, 476] width 273 height 18
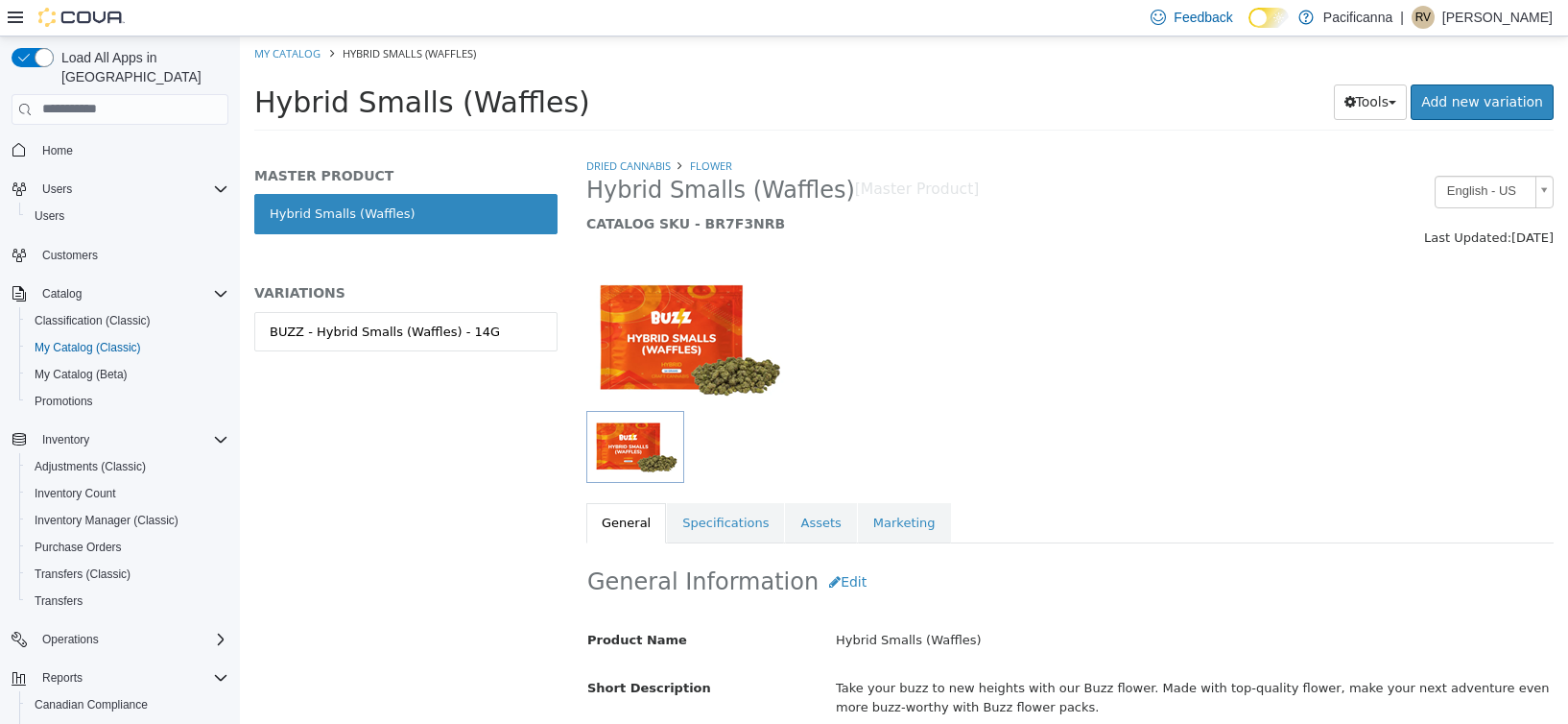
click at [433, 319] on link "BUZZ - Hybrid Smalls (Waffles) - 14G" at bounding box center [407, 332] width 304 height 40
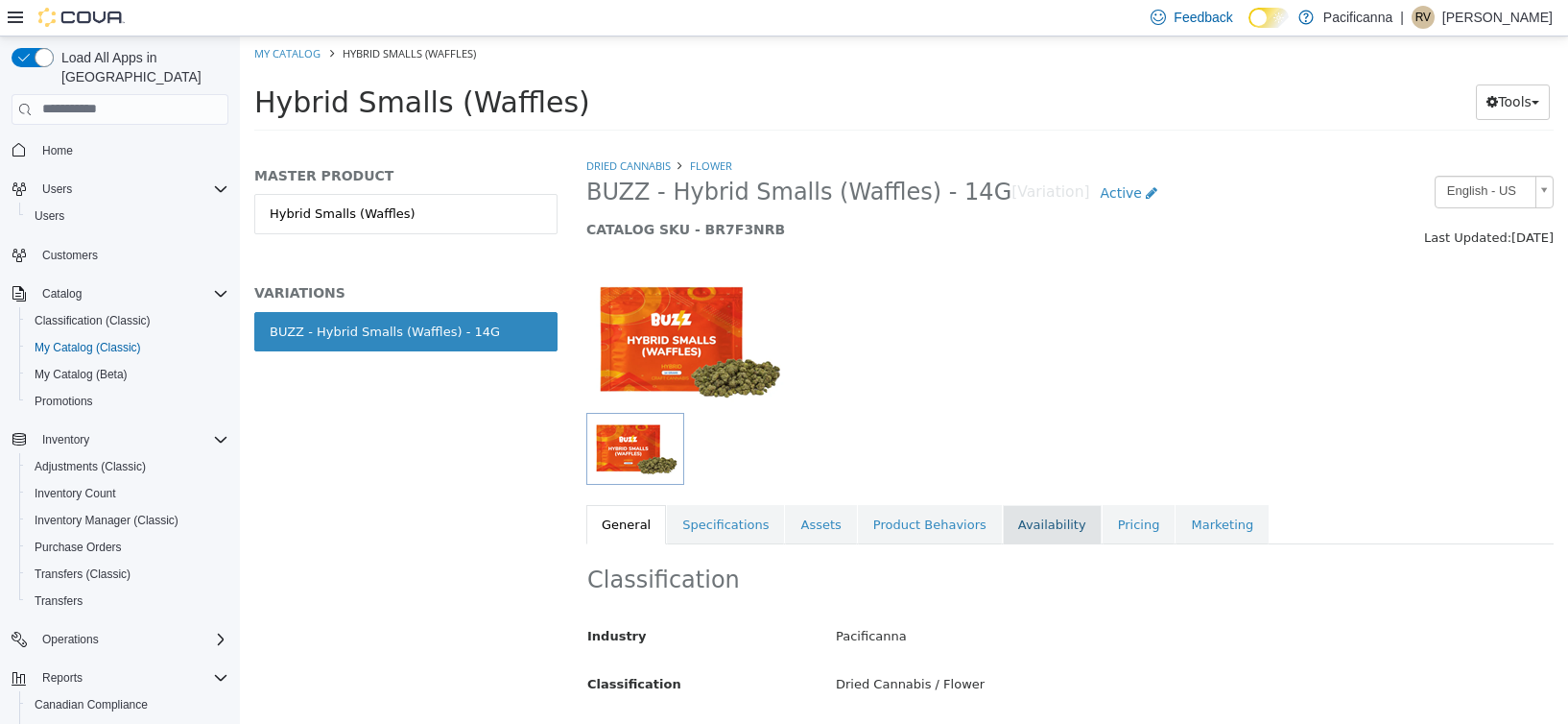
click at [1015, 513] on link "Availability" at bounding box center [1052, 524] width 99 height 40
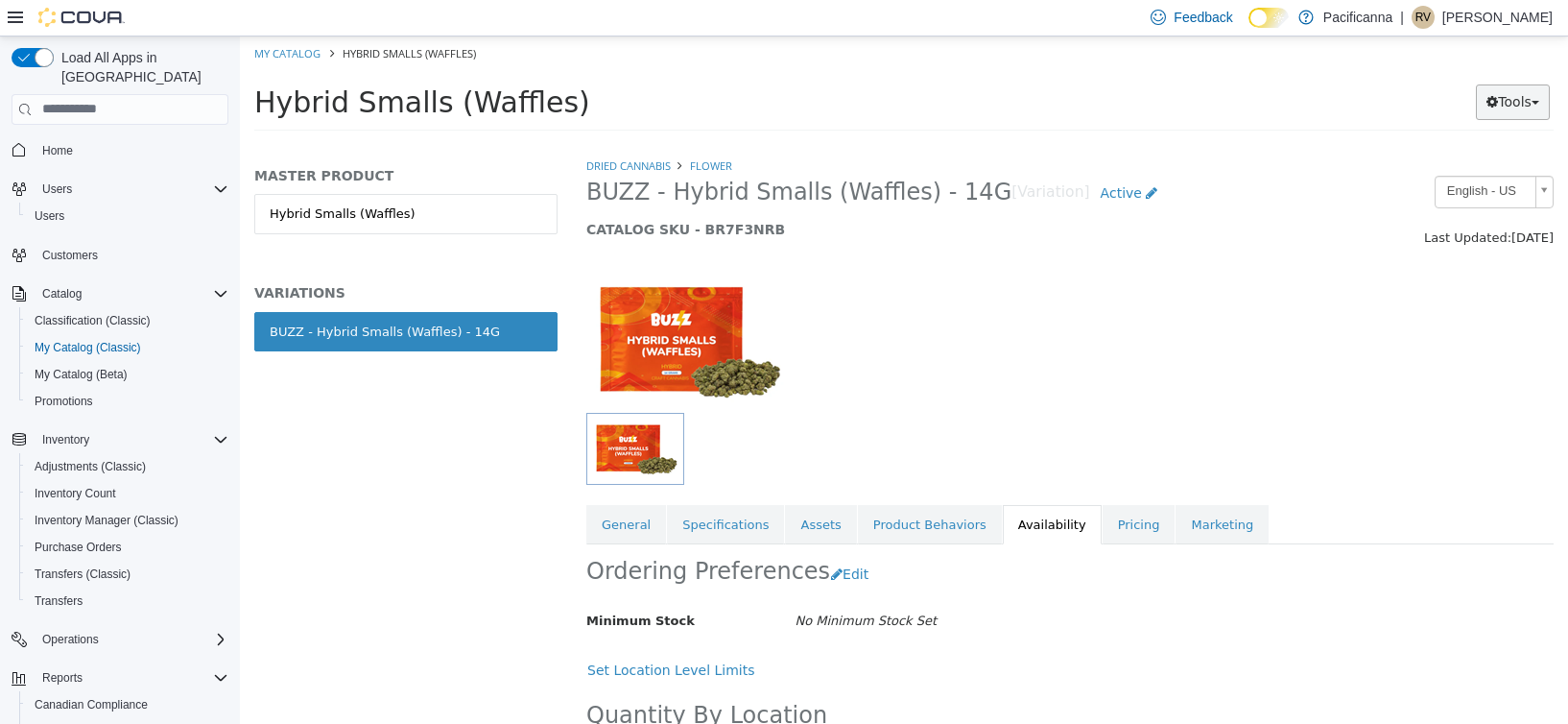
click at [1503, 100] on button "Tools" at bounding box center [1513, 101] width 74 height 36
click at [1458, 173] on link "Print Labels" at bounding box center [1474, 165] width 152 height 26
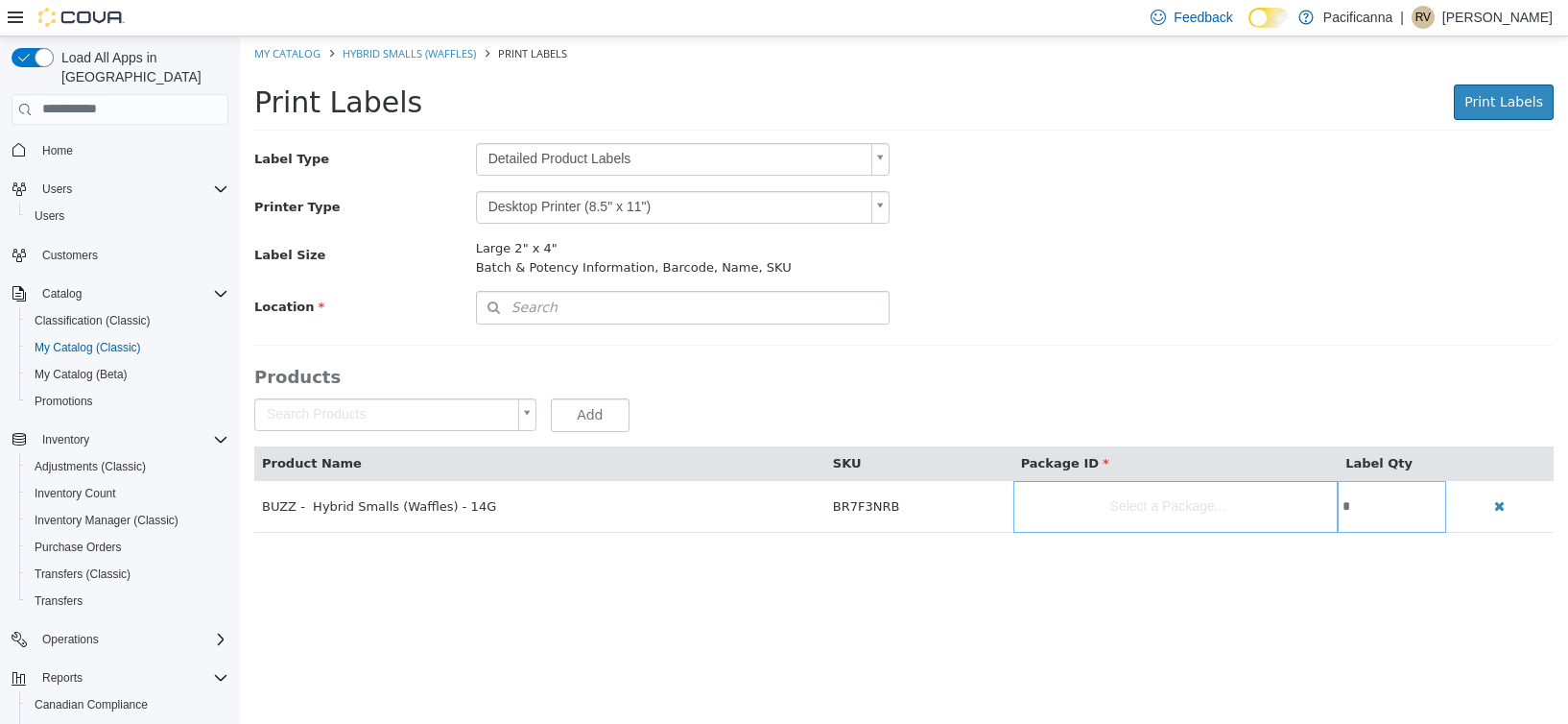
click at [587, 155] on body "Saving Bulk Changes... × My Catalog Hybrid Smalls (Waffles) Print Labels Print …" at bounding box center [905, 293] width 1329 height 516
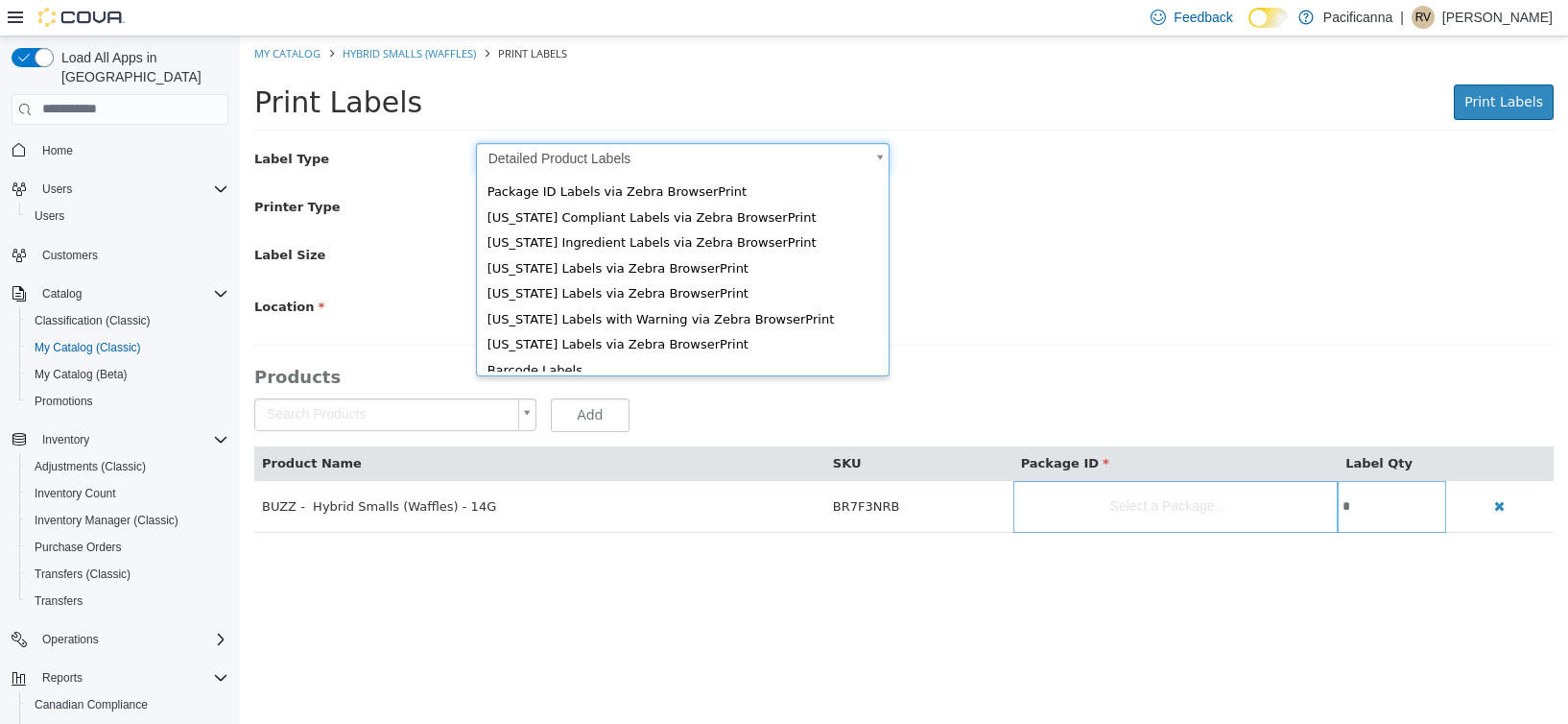
scroll to position [26, 0]
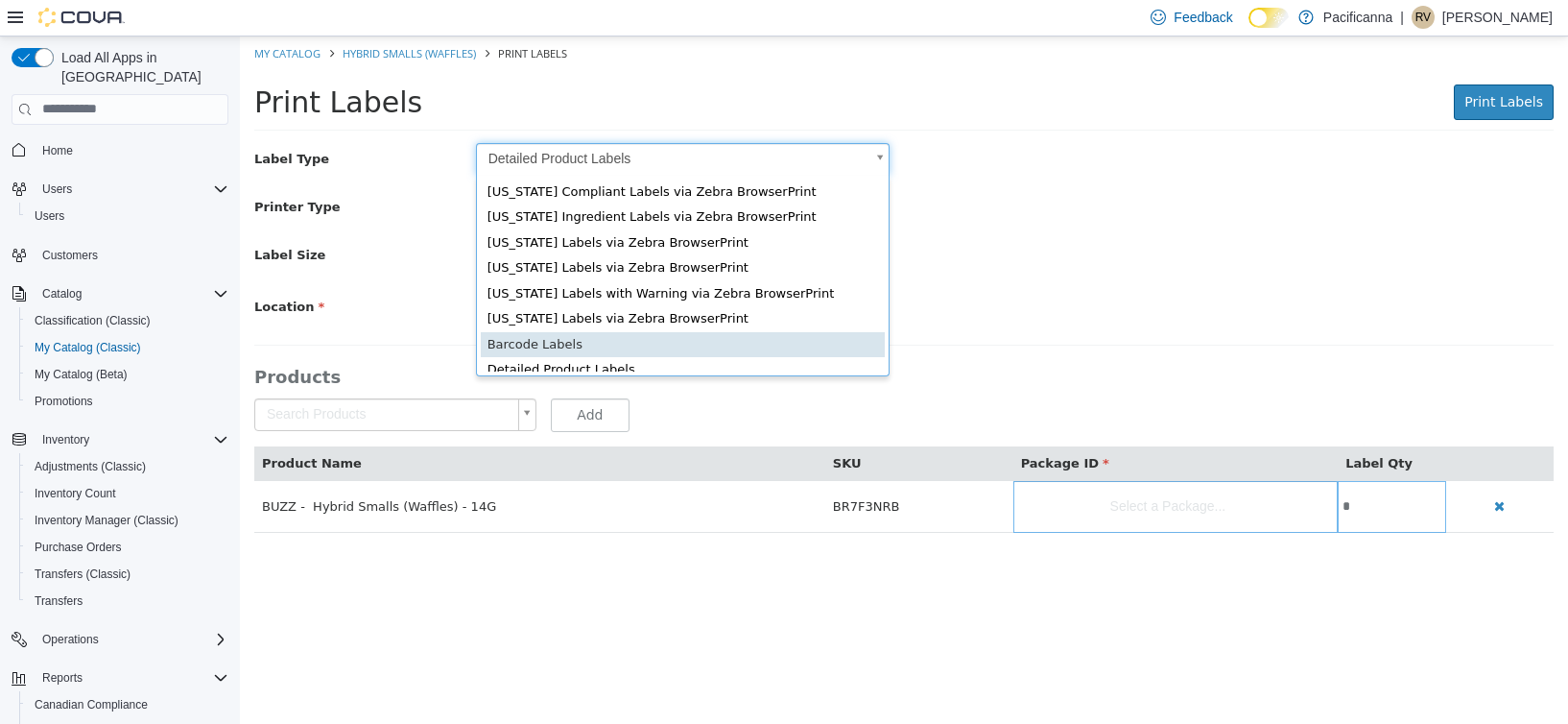
type input "*"
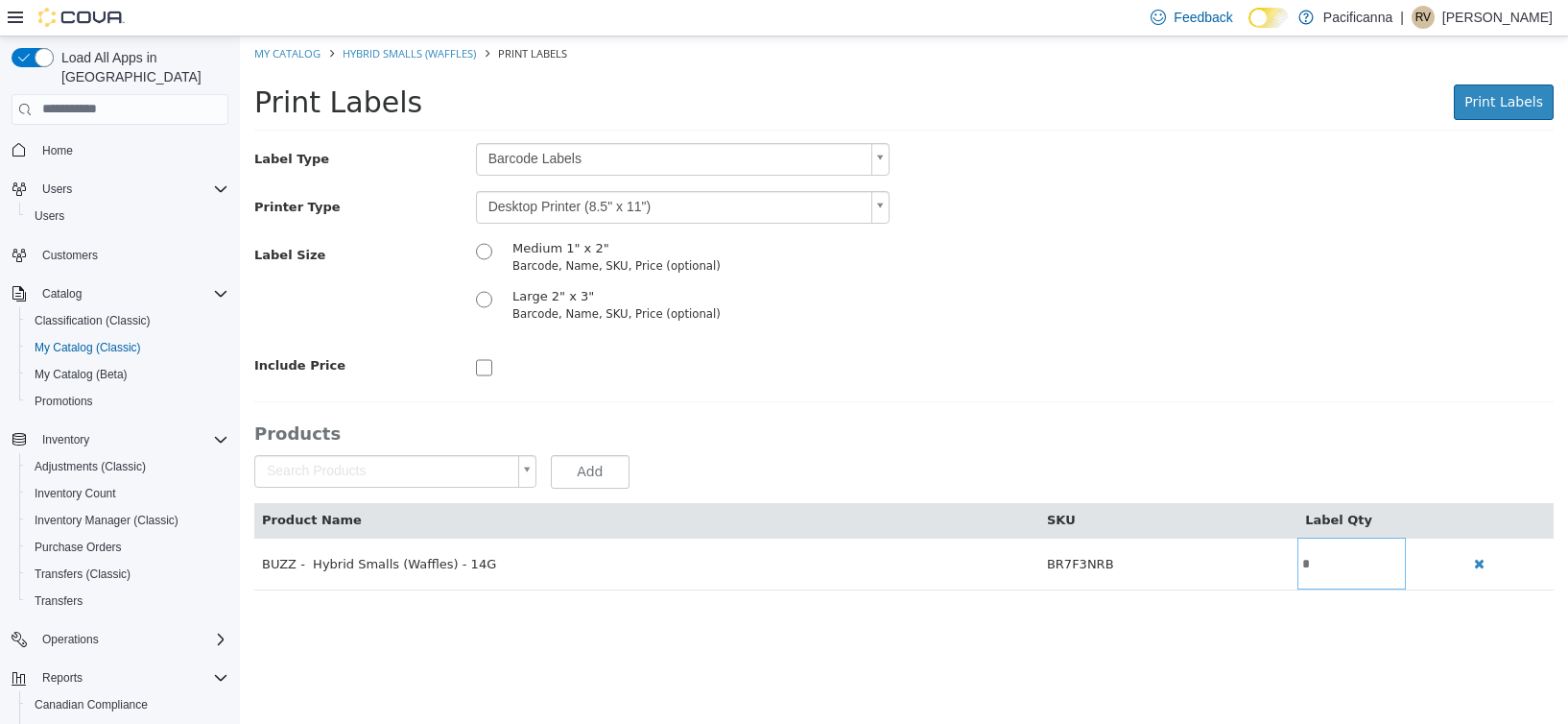
click at [606, 197] on body "Saving Bulk Changes... × My Catalog Hybrid Smalls (Waffles) Print Labels Print …" at bounding box center [905, 322] width 1329 height 574
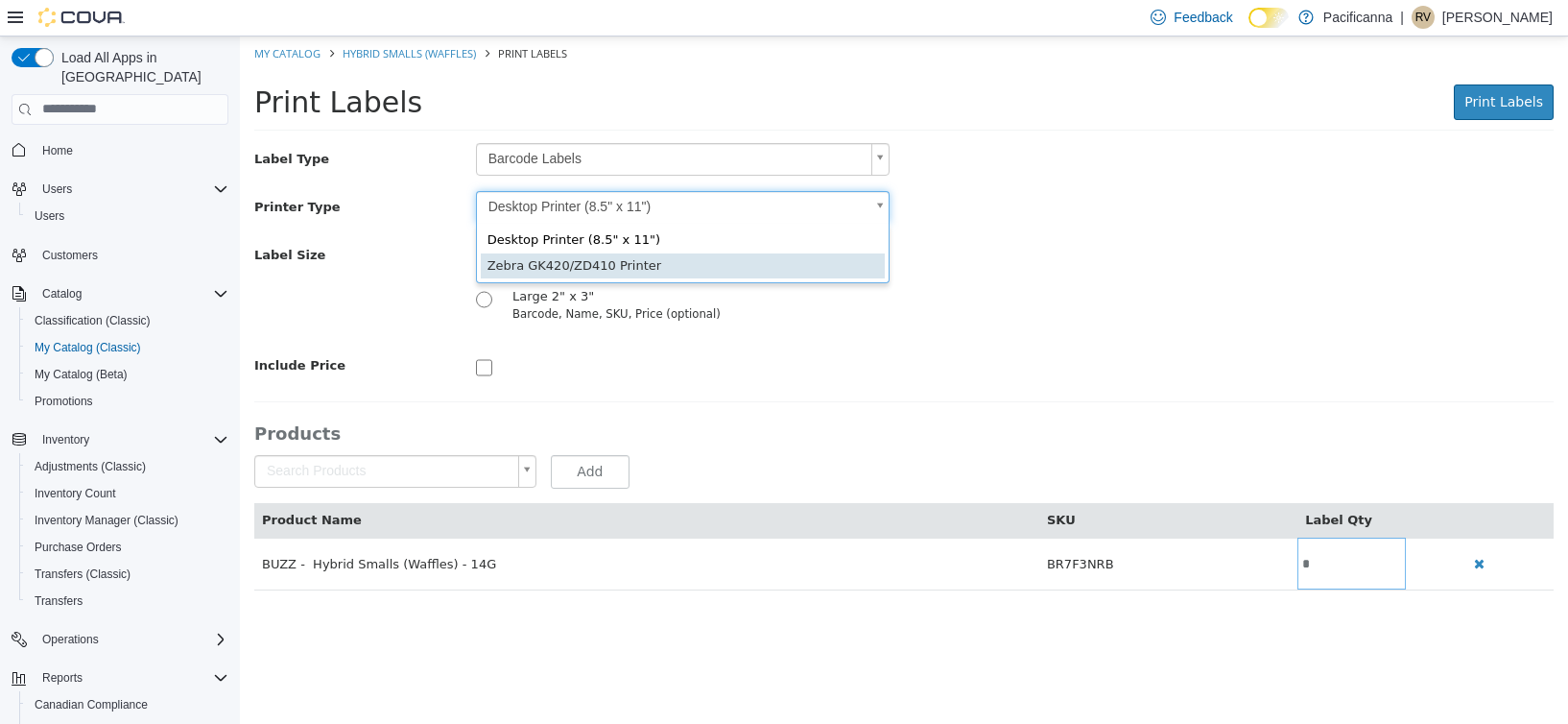
type input "*"
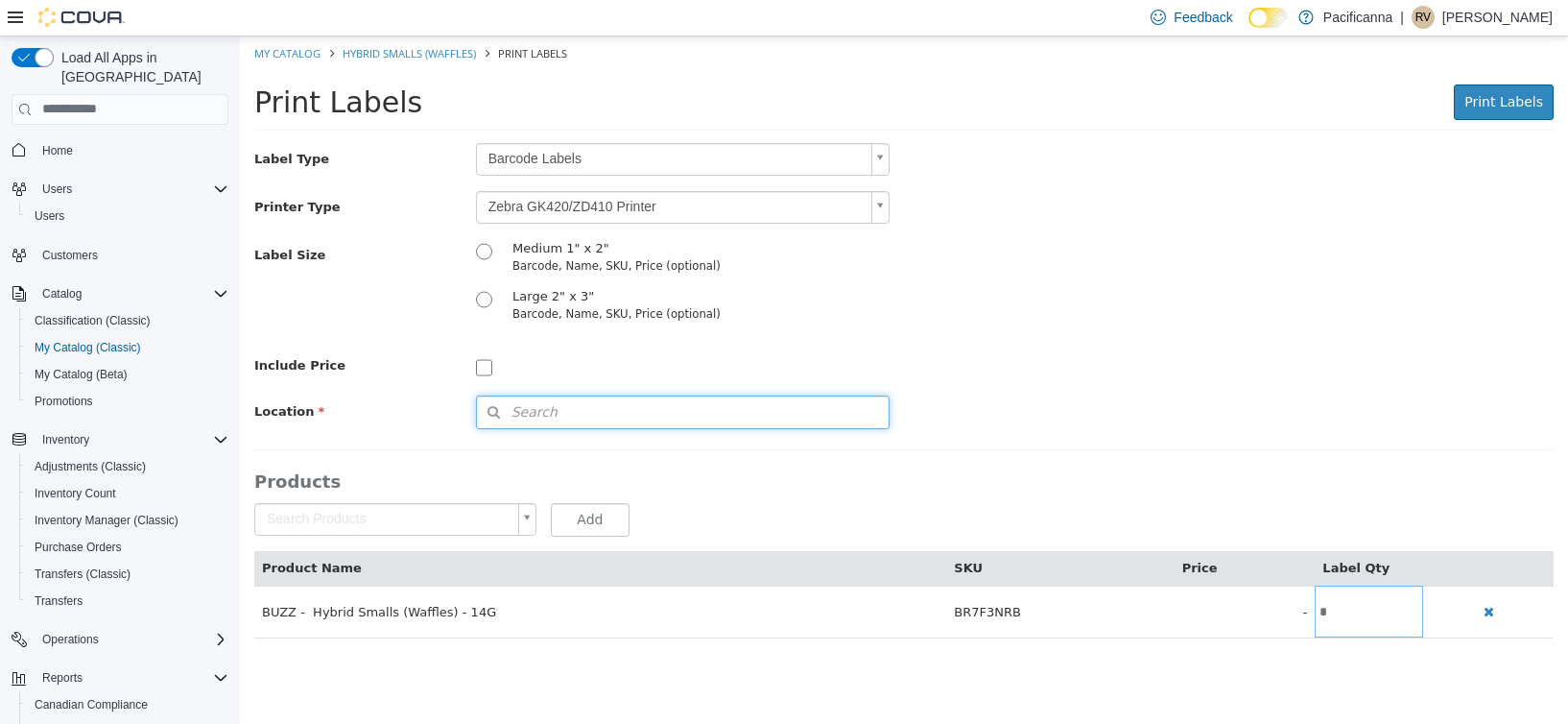
click at [564, 421] on button "Search" at bounding box center [683, 411] width 413 height 34
click at [825, 449] on span "or browse" at bounding box center [839, 445] width 100 height 34
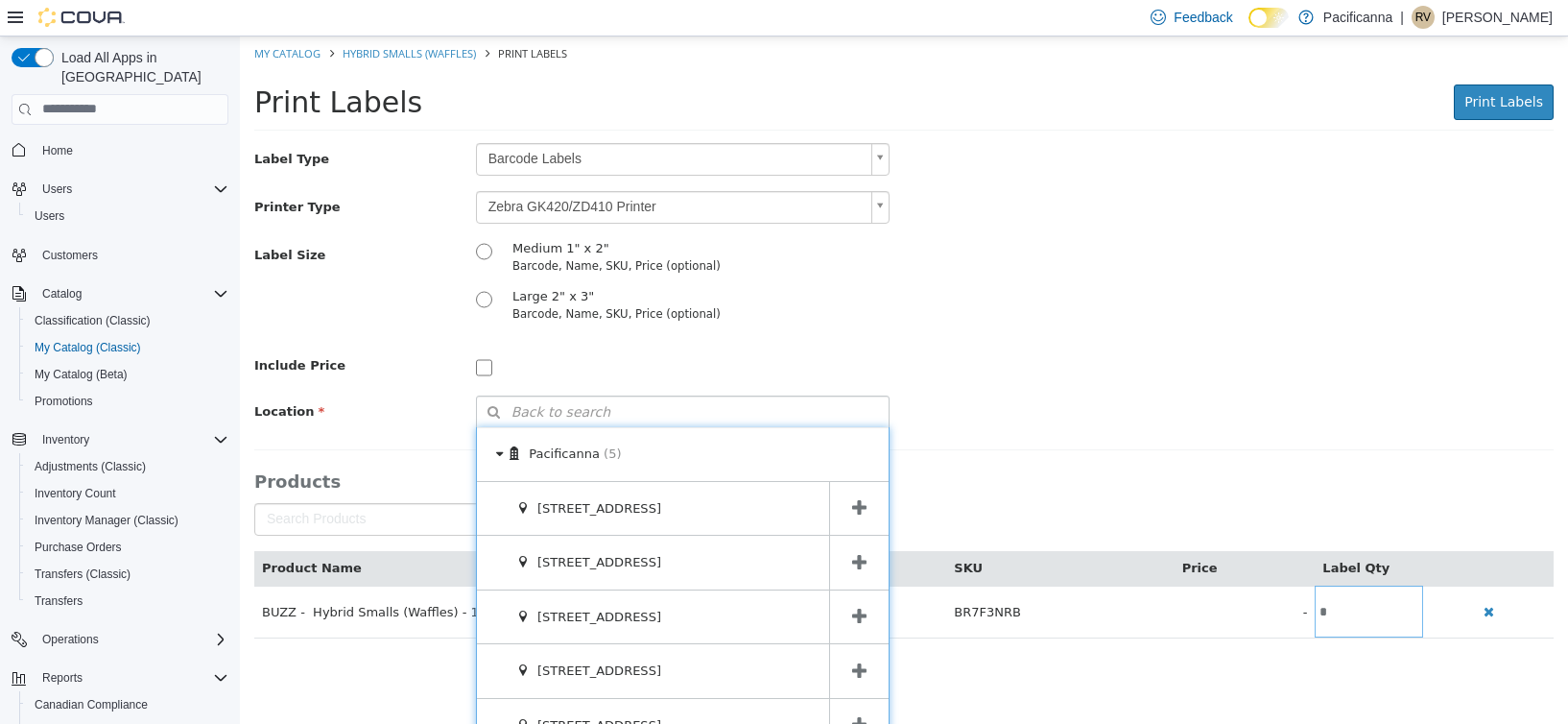
click at [853, 604] on span at bounding box center [859, 616] width 60 height 54
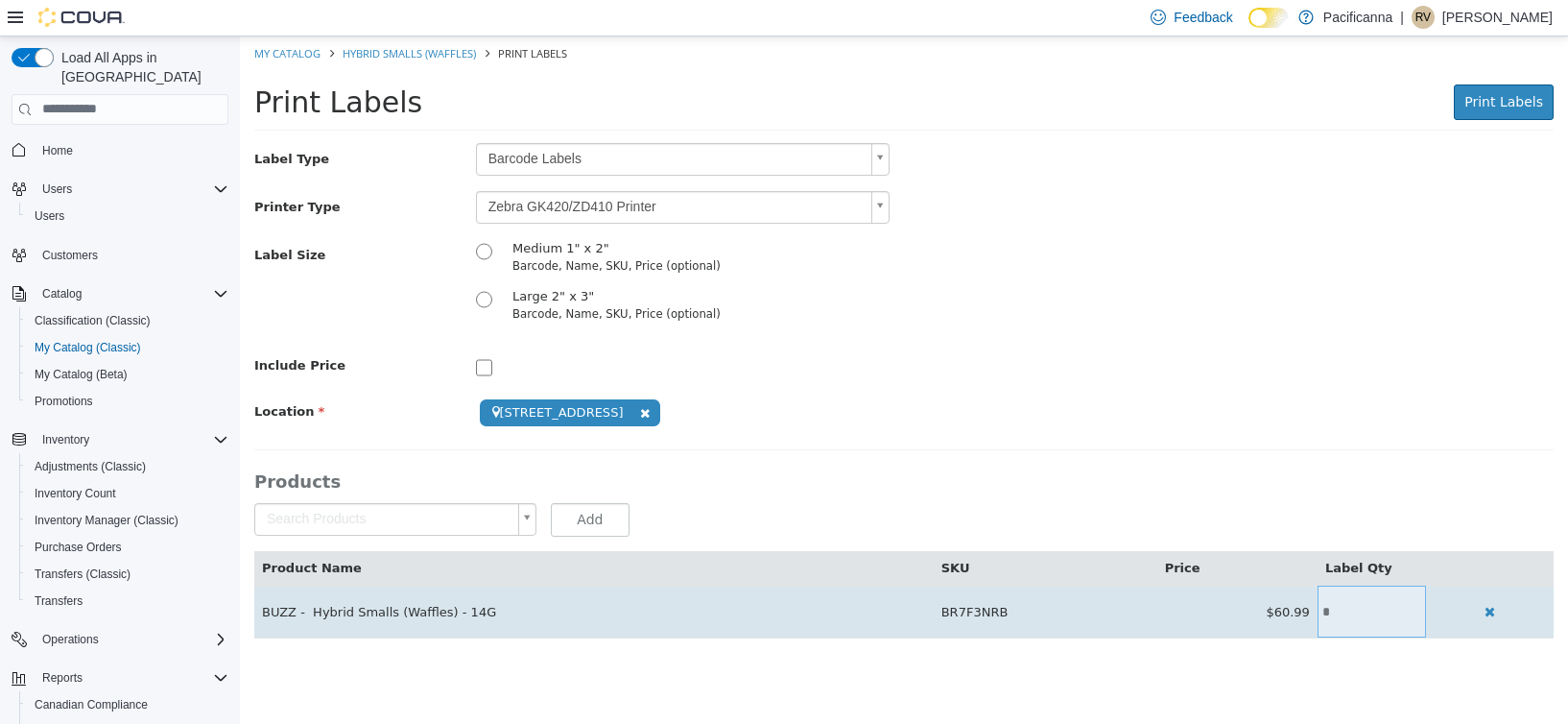
click at [1348, 611] on input "*" at bounding box center [1372, 611] width 109 height 14
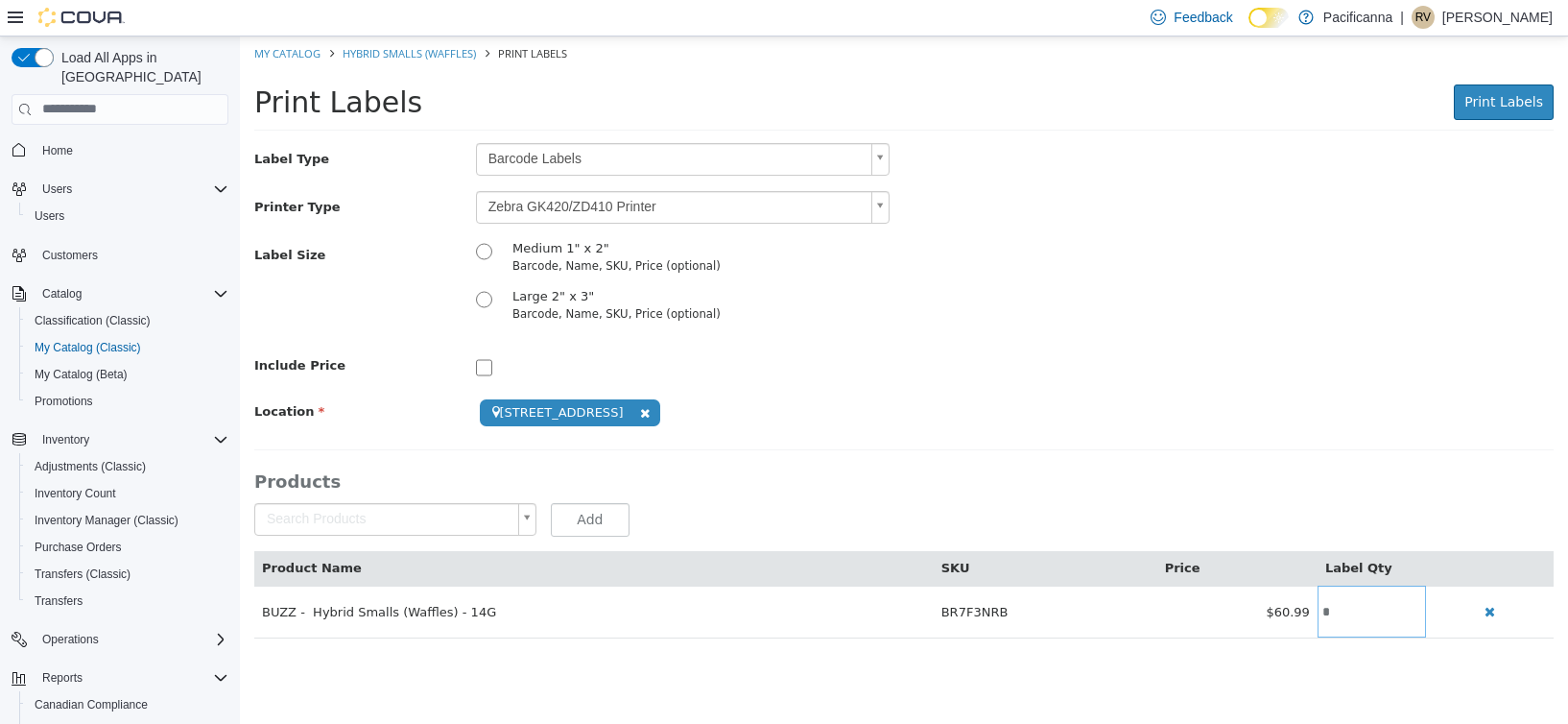
type input "*"
click at [1280, 658] on html "**********" at bounding box center [905, 346] width 1329 height 622
click at [1513, 99] on span "Print Labels" at bounding box center [1505, 101] width 79 height 15
click at [1526, 97] on span "Print Labels" at bounding box center [1505, 101] width 79 height 15
click at [1491, 93] on span "Print Labels" at bounding box center [1505, 101] width 79 height 15
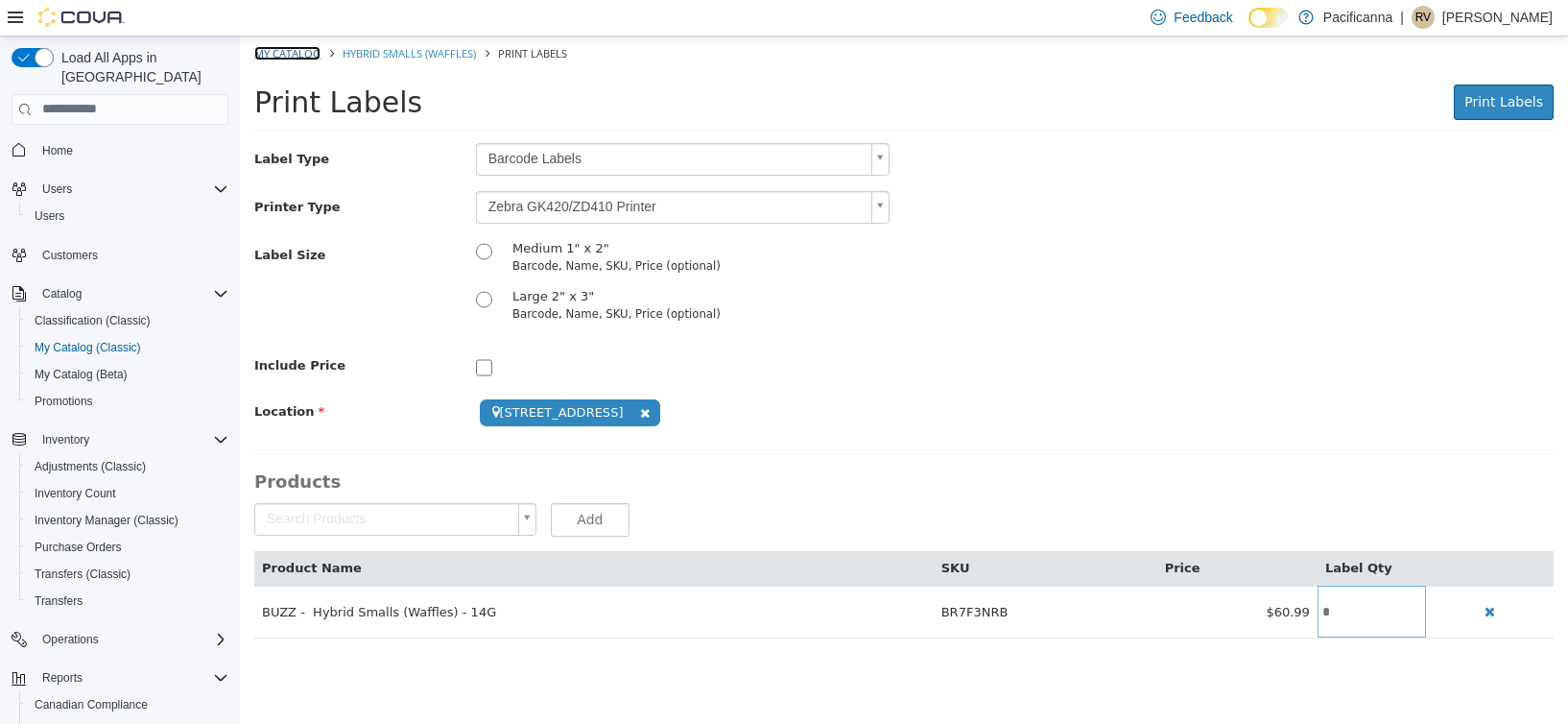
click at [305, 54] on link "My Catalog" at bounding box center [287, 52] width 66 height 14
select select "**********"
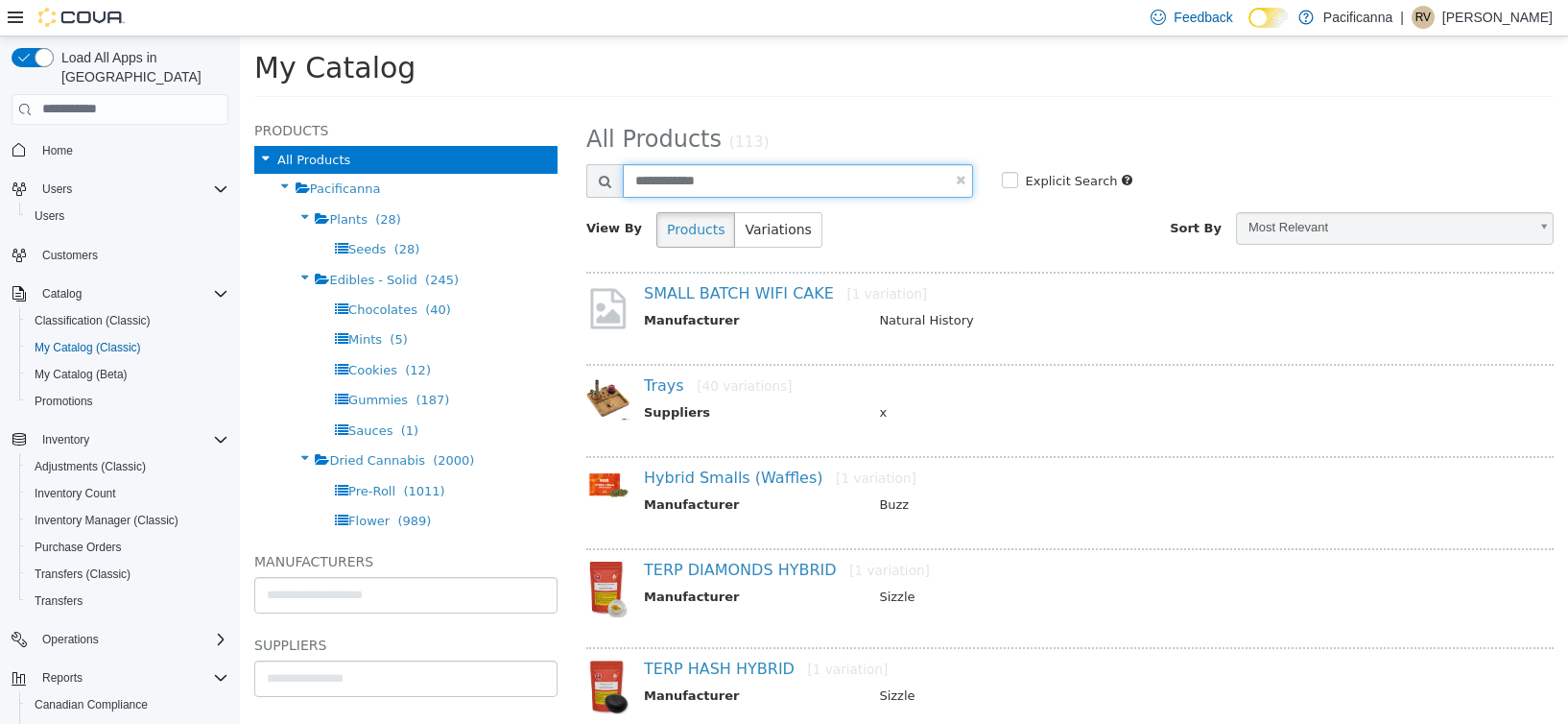
drag, startPoint x: 743, startPoint y: 184, endPoint x: 585, endPoint y: 182, distance: 158.0
click at [585, 182] on div "**********" at bounding box center [780, 180] width 415 height 34
type input "**********"
select select "**********"
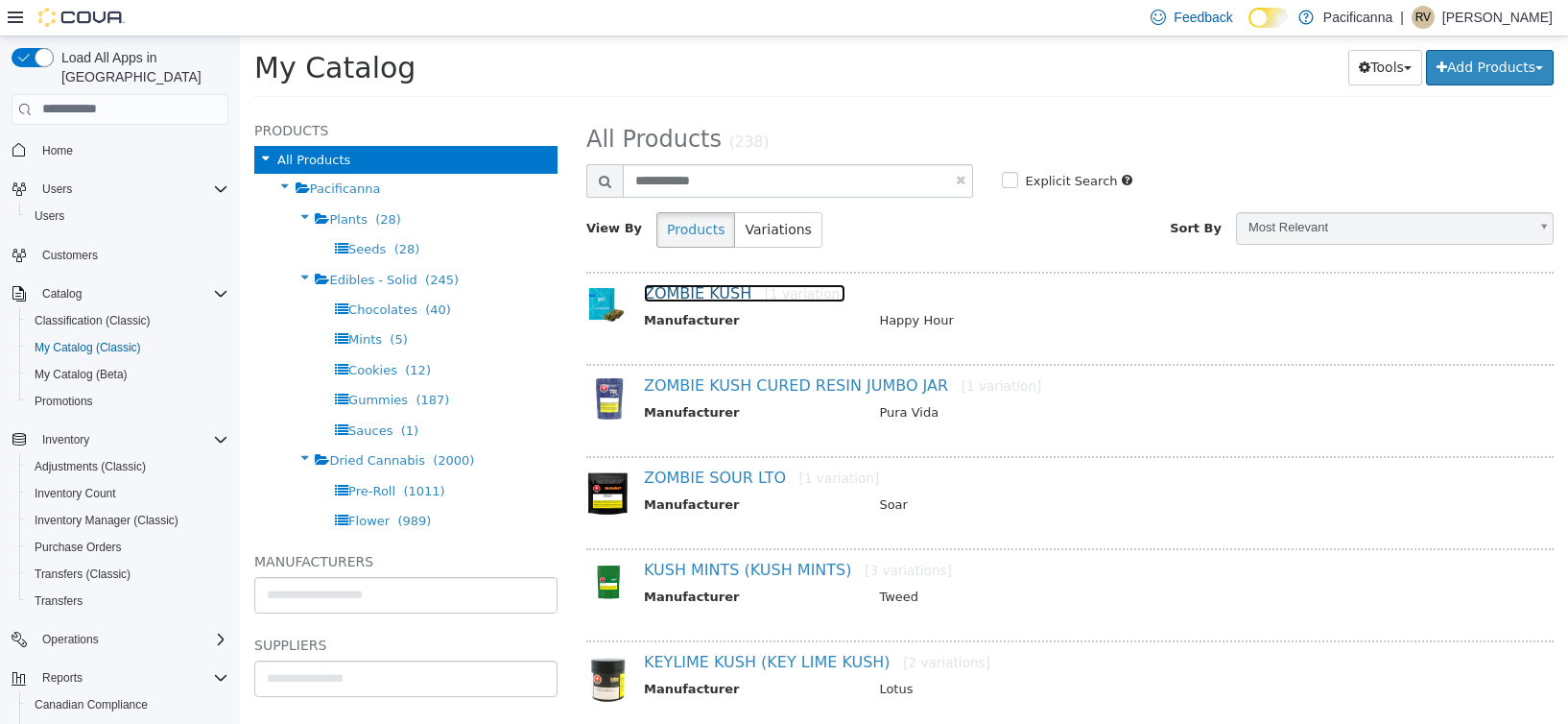
click at [712, 302] on link "ZOMBIE KUSH [1 variation]" at bounding box center [745, 292] width 202 height 18
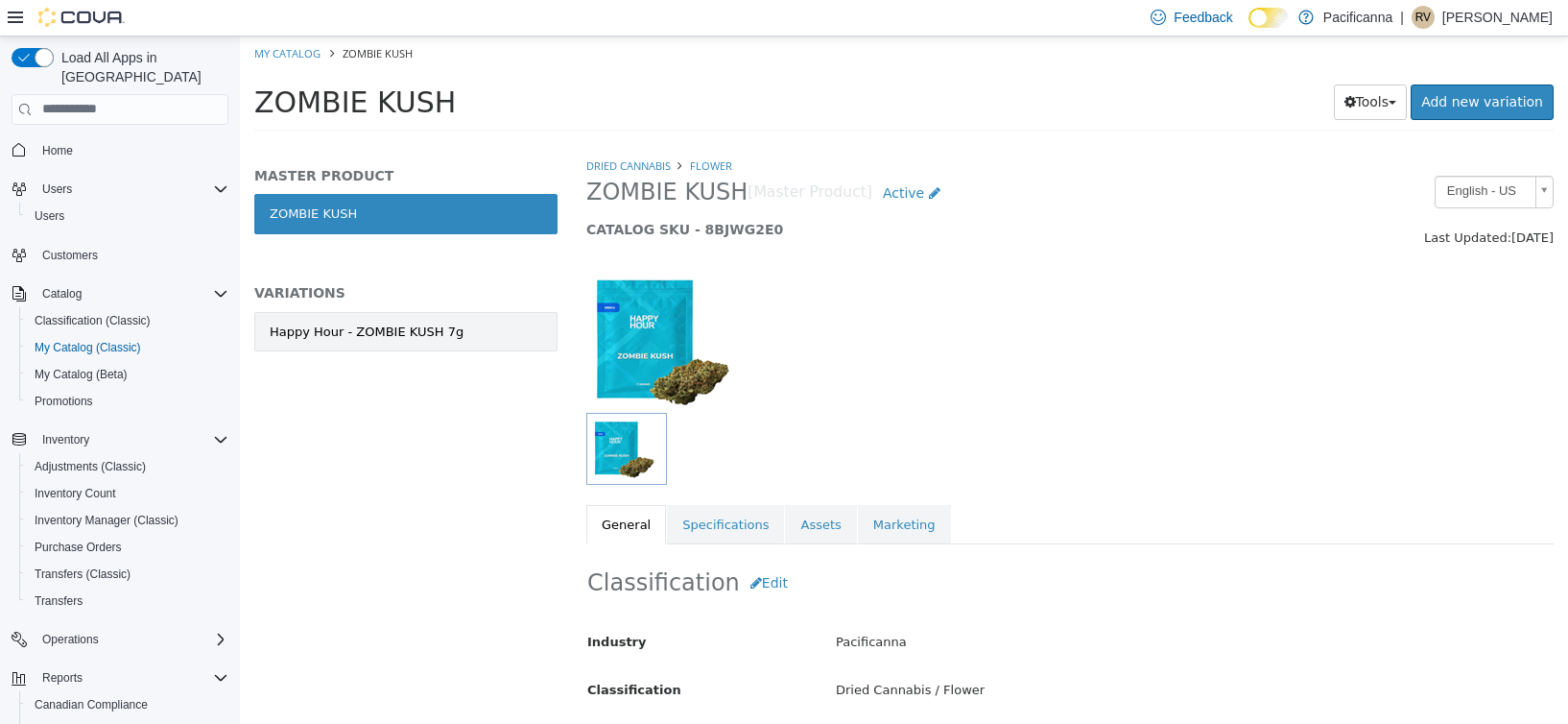
click at [510, 330] on link "Happy Hour - ZOMBIE KUSH 7g" at bounding box center [407, 332] width 304 height 40
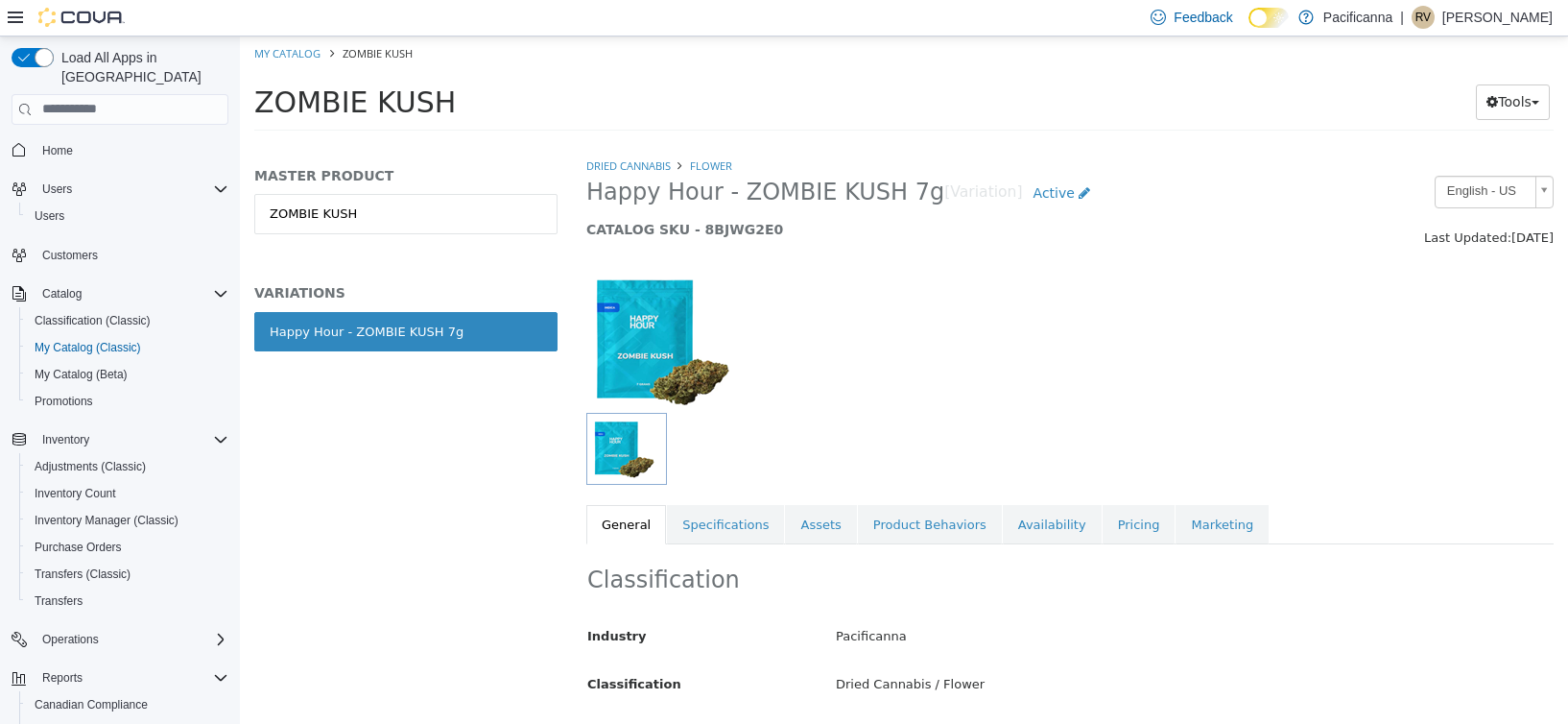
click at [1500, 120] on div "ZOMBIE KUSH Tools Move Variations Print Labels" at bounding box center [905, 107] width 1300 height 48
click at [1501, 115] on button "Tools" at bounding box center [1513, 101] width 74 height 36
click at [1473, 158] on link "Print Labels" at bounding box center [1474, 165] width 152 height 26
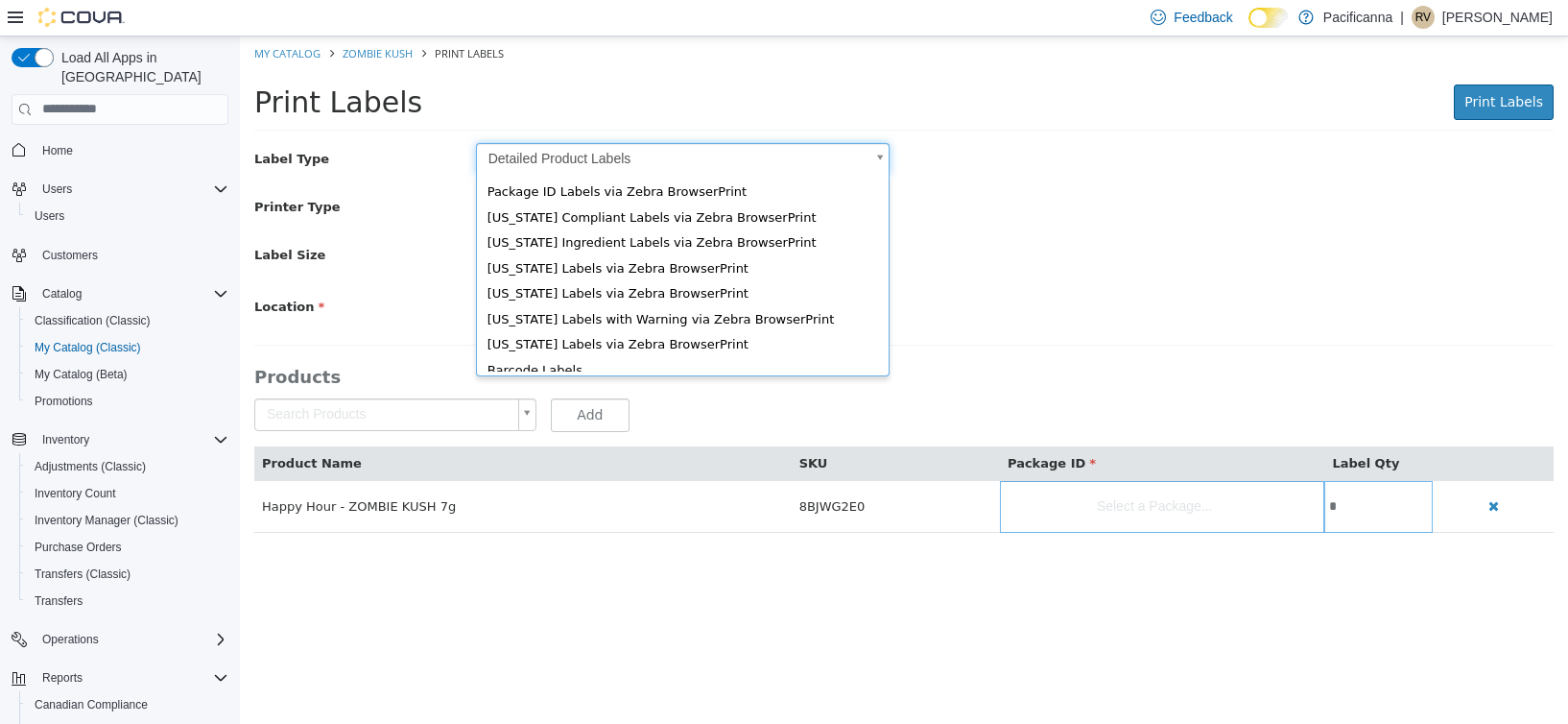
click at [553, 149] on body "Saving Bulk Changes... × My Catalog ZOMBIE KUSH Print Labels Print Labels Print…" at bounding box center [905, 293] width 1329 height 516
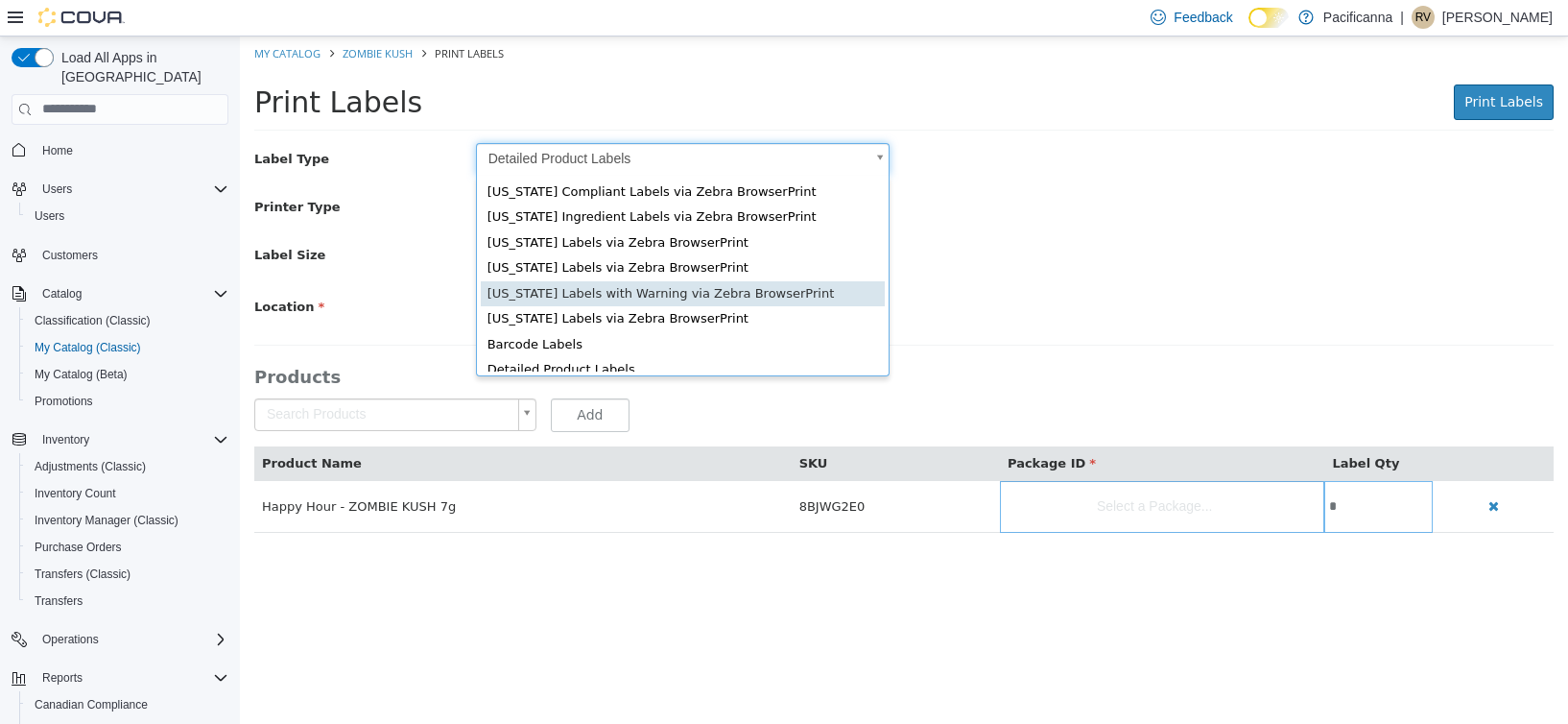
scroll to position [30, 0]
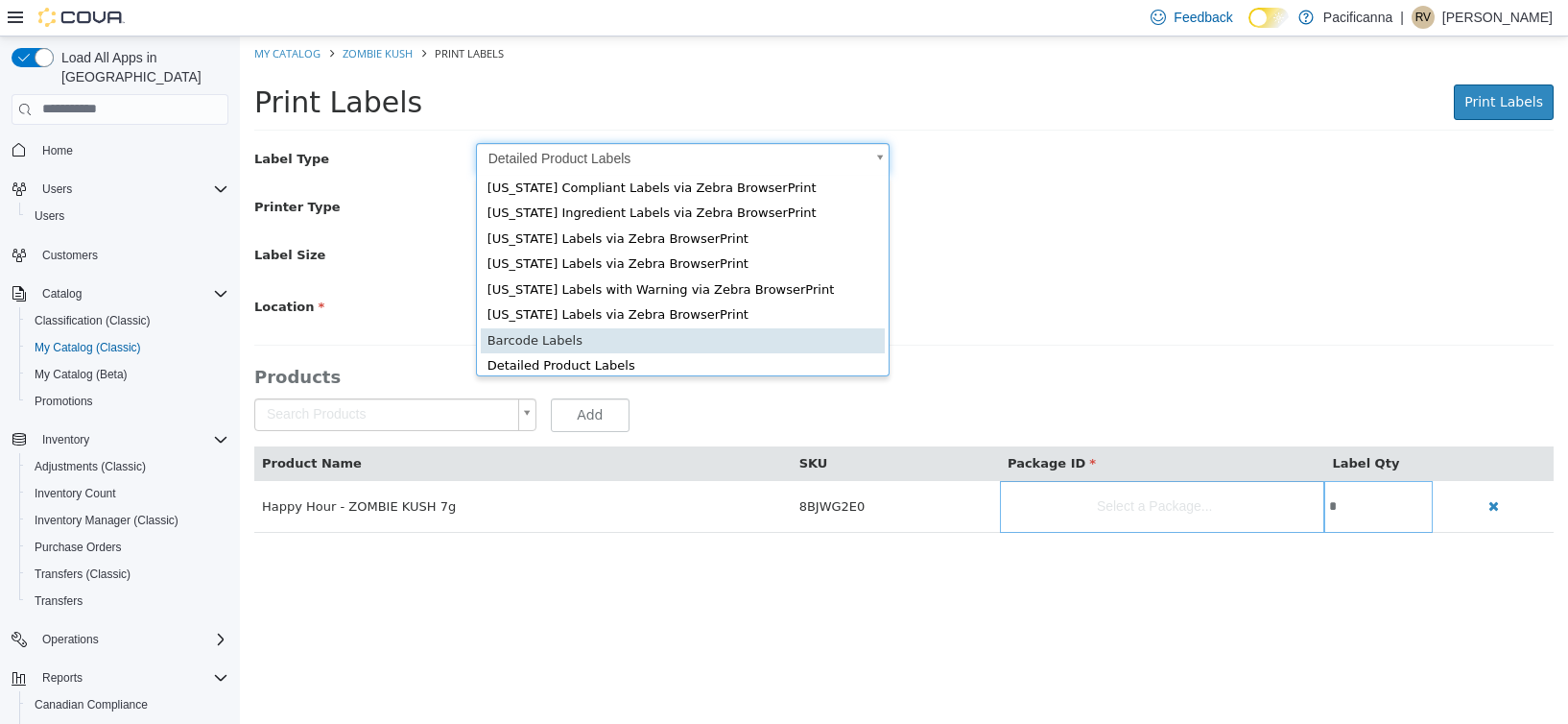
type input "*"
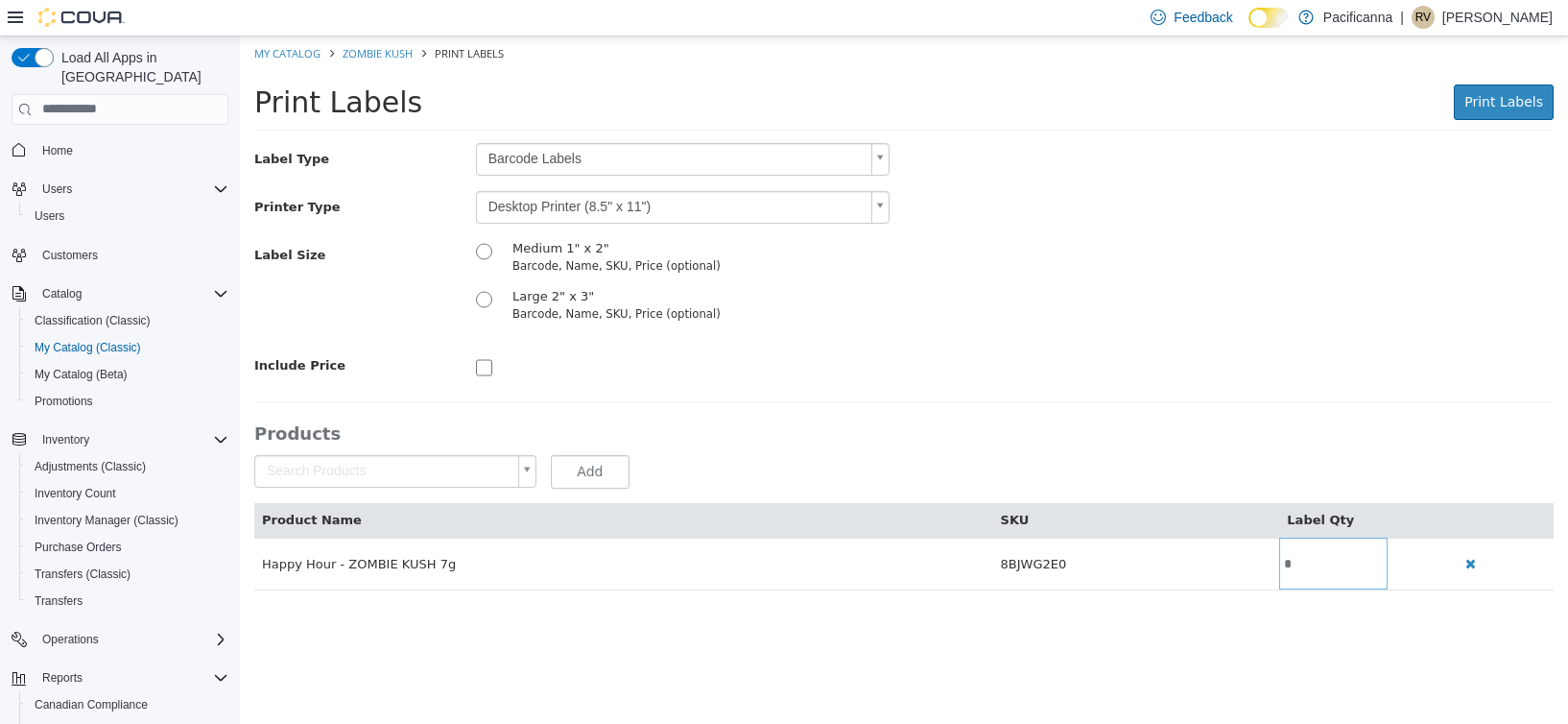
click at [633, 203] on body "Saving Bulk Changes... × My Catalog ZOMBIE KUSH Print Labels Print Labels Print…" at bounding box center [905, 322] width 1329 height 574
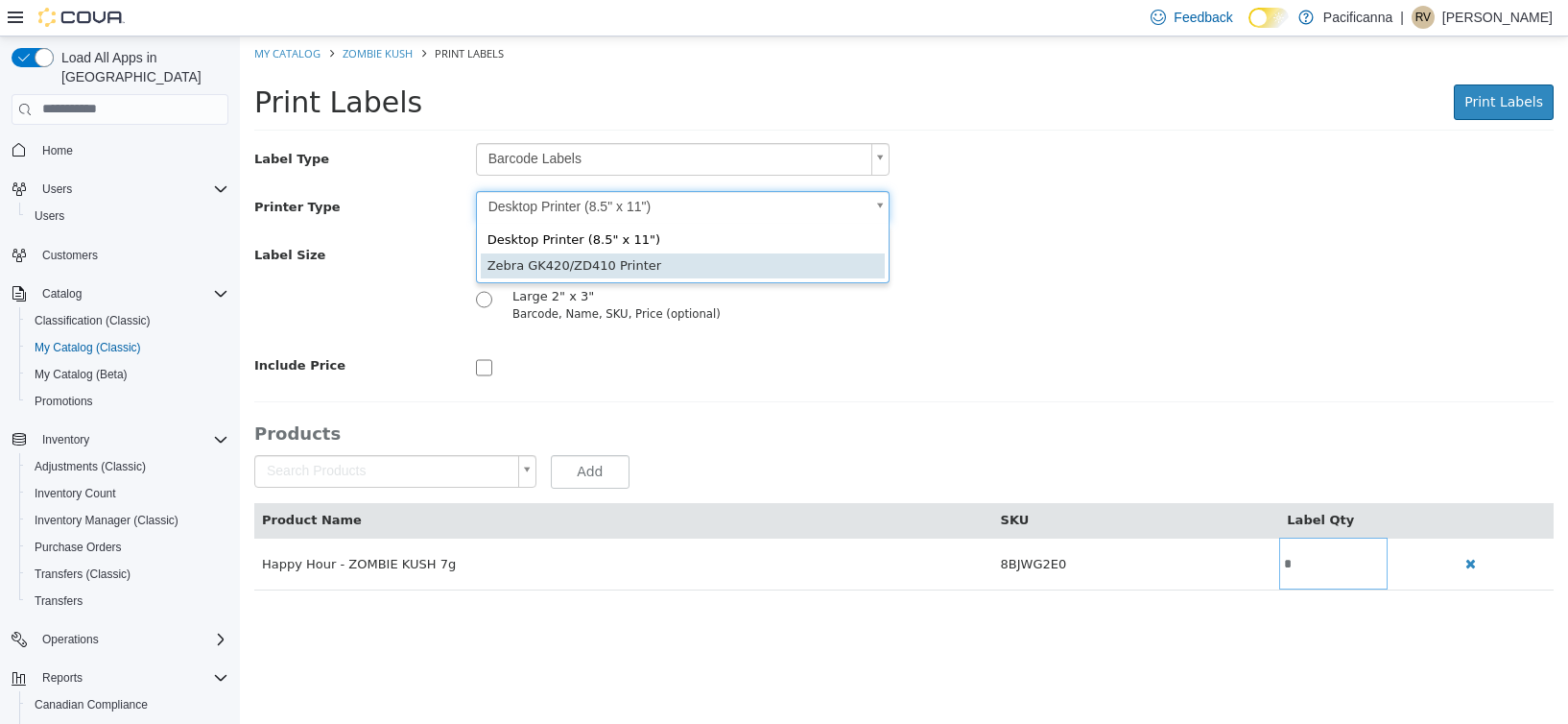
type input "*"
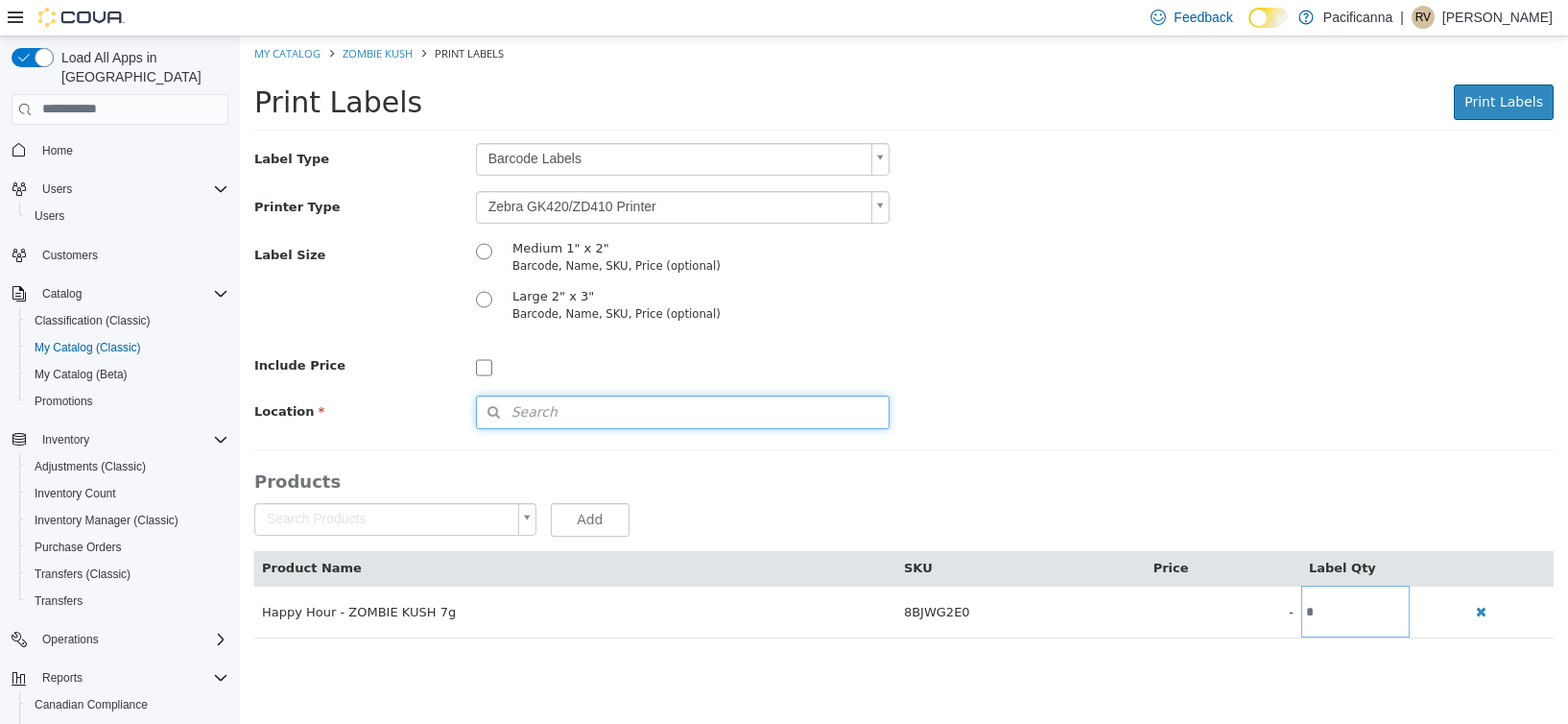
click at [634, 402] on button "Search" at bounding box center [683, 411] width 413 height 34
click at [818, 433] on span "or browse" at bounding box center [839, 445] width 100 height 34
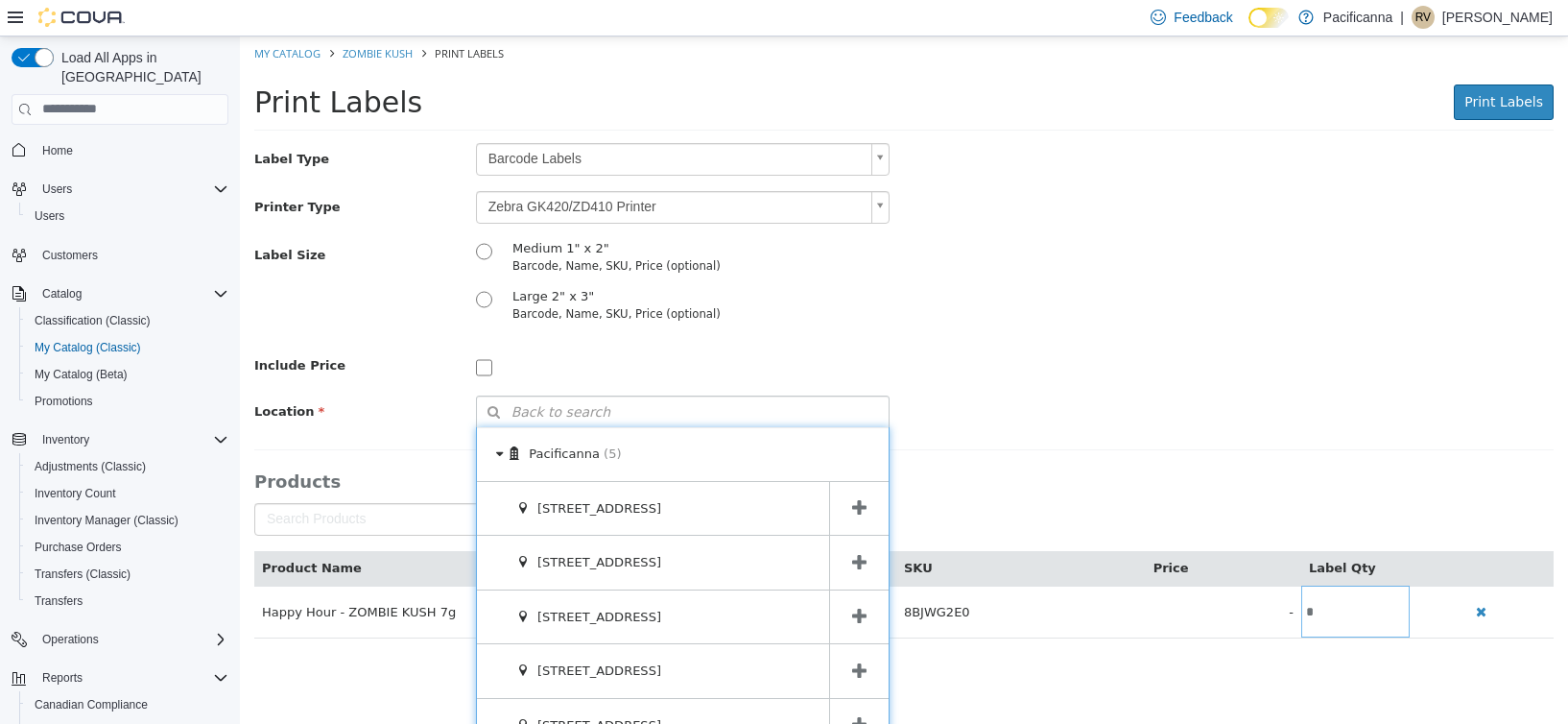
click at [839, 604] on span at bounding box center [859, 616] width 60 height 54
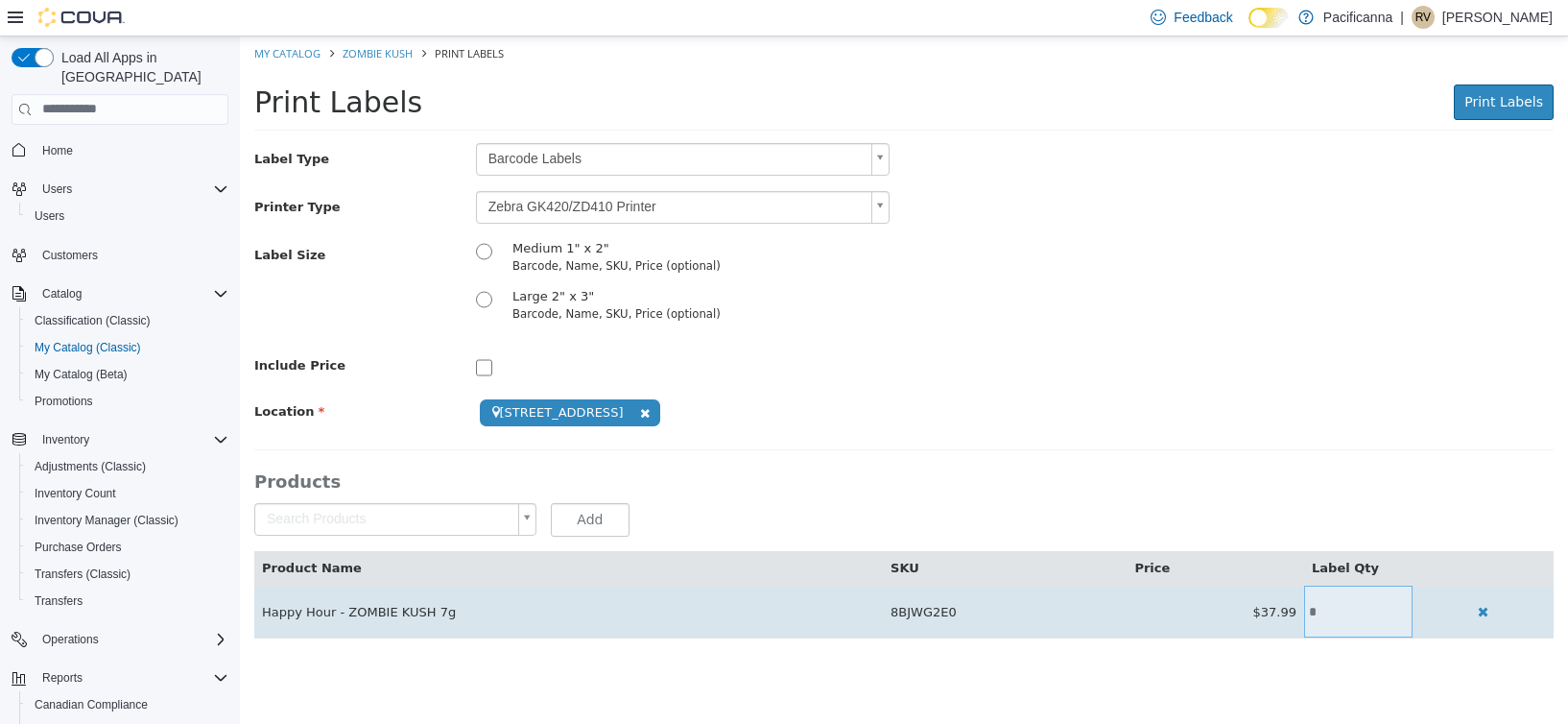
click at [1341, 605] on input "*" at bounding box center [1358, 611] width 109 height 14
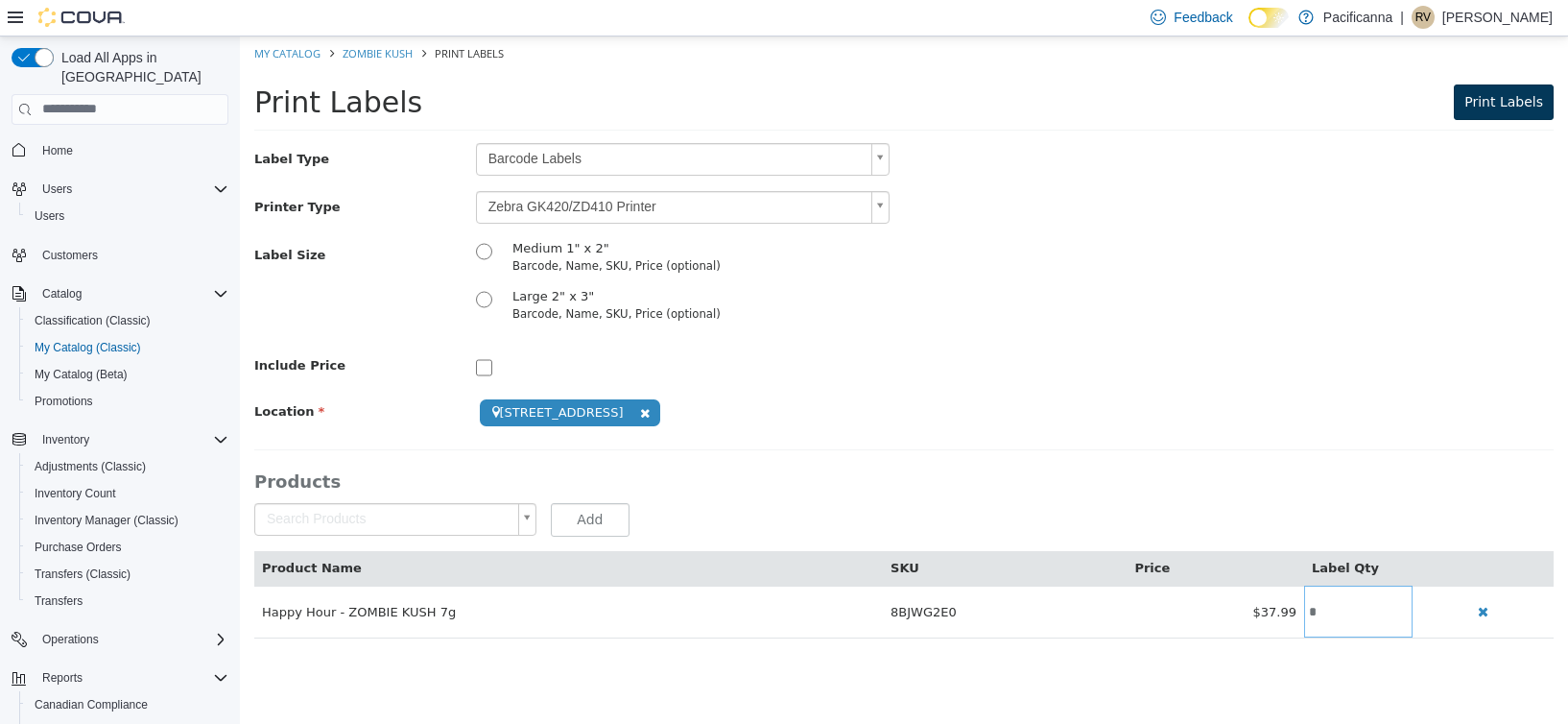
type input "*"
click at [1501, 106] on span "Print Labels" at bounding box center [1505, 101] width 79 height 15
click at [1510, 102] on span "Print Labels" at bounding box center [1505, 101] width 79 height 15
click at [1482, 93] on span "Print Labels" at bounding box center [1505, 101] width 79 height 15
click at [1510, 97] on span "Print Labels" at bounding box center [1505, 101] width 79 height 15
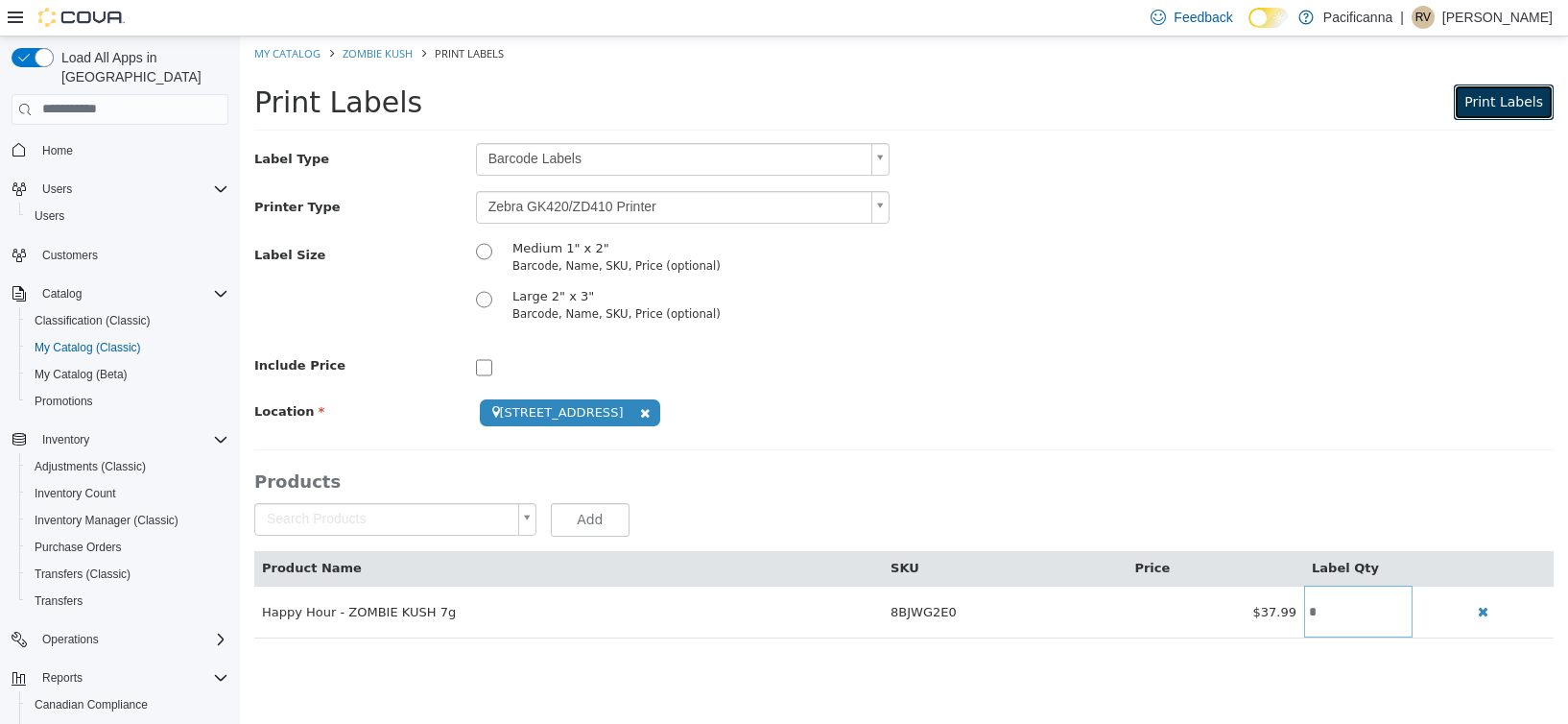
click at [1478, 97] on span "Print Labels" at bounding box center [1505, 101] width 79 height 15
click at [1489, 101] on span "Print Labels" at bounding box center [1505, 101] width 79 height 15
click at [293, 47] on link "My Catalog" at bounding box center [287, 52] width 66 height 14
select select "**********"
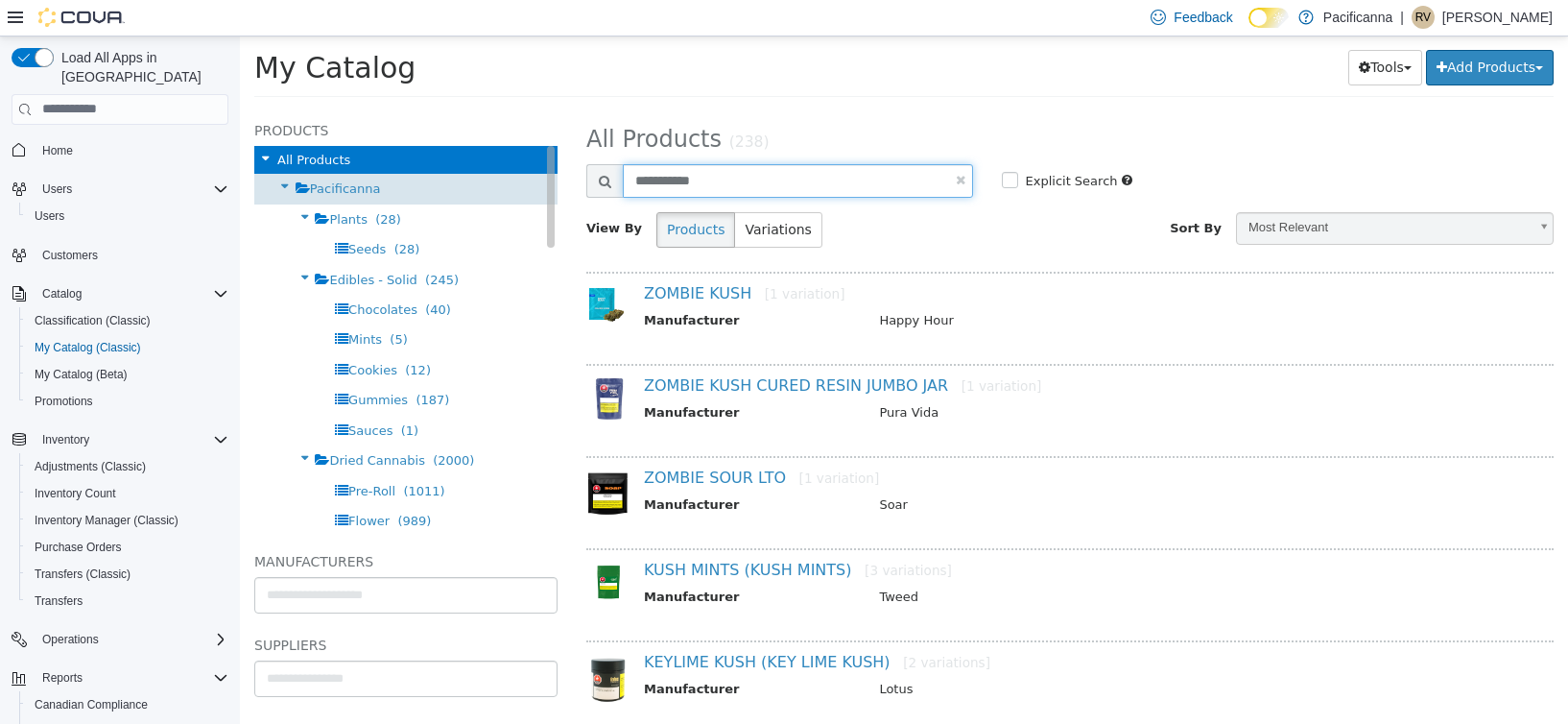
drag, startPoint x: 753, startPoint y: 186, endPoint x: 510, endPoint y: 180, distance: 243.1
click at [510, 109] on div "Products All Products Pacificanna Plants (28) Seeds (28) Edibles - Solid (245) …" at bounding box center [905, 109] width 1329 height 0
type input "*****"
select select "**********"
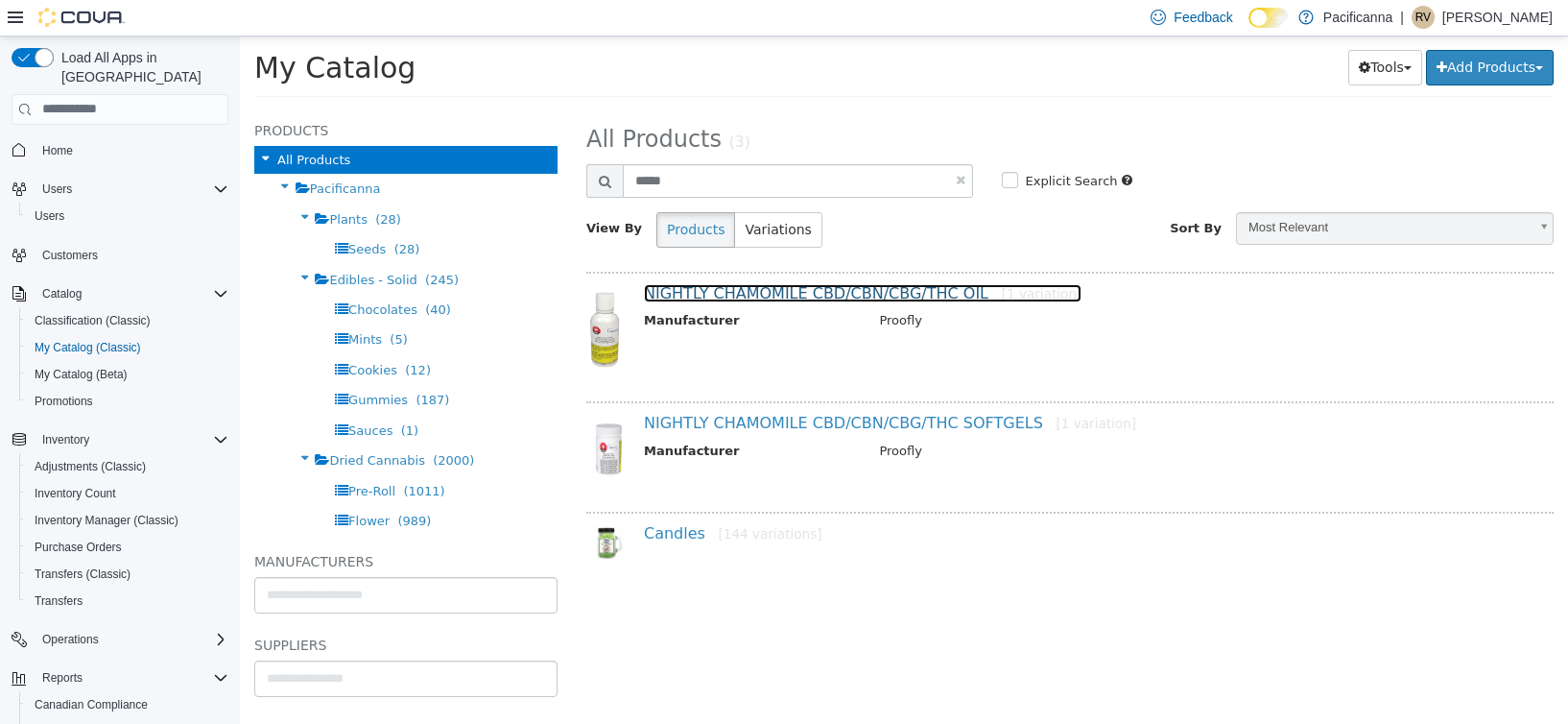
click at [734, 284] on link "NIGHTLY CHAMOMILE CBD/CBN/CBG/THC OIL [1 variation]" at bounding box center [862, 292] width 437 height 18
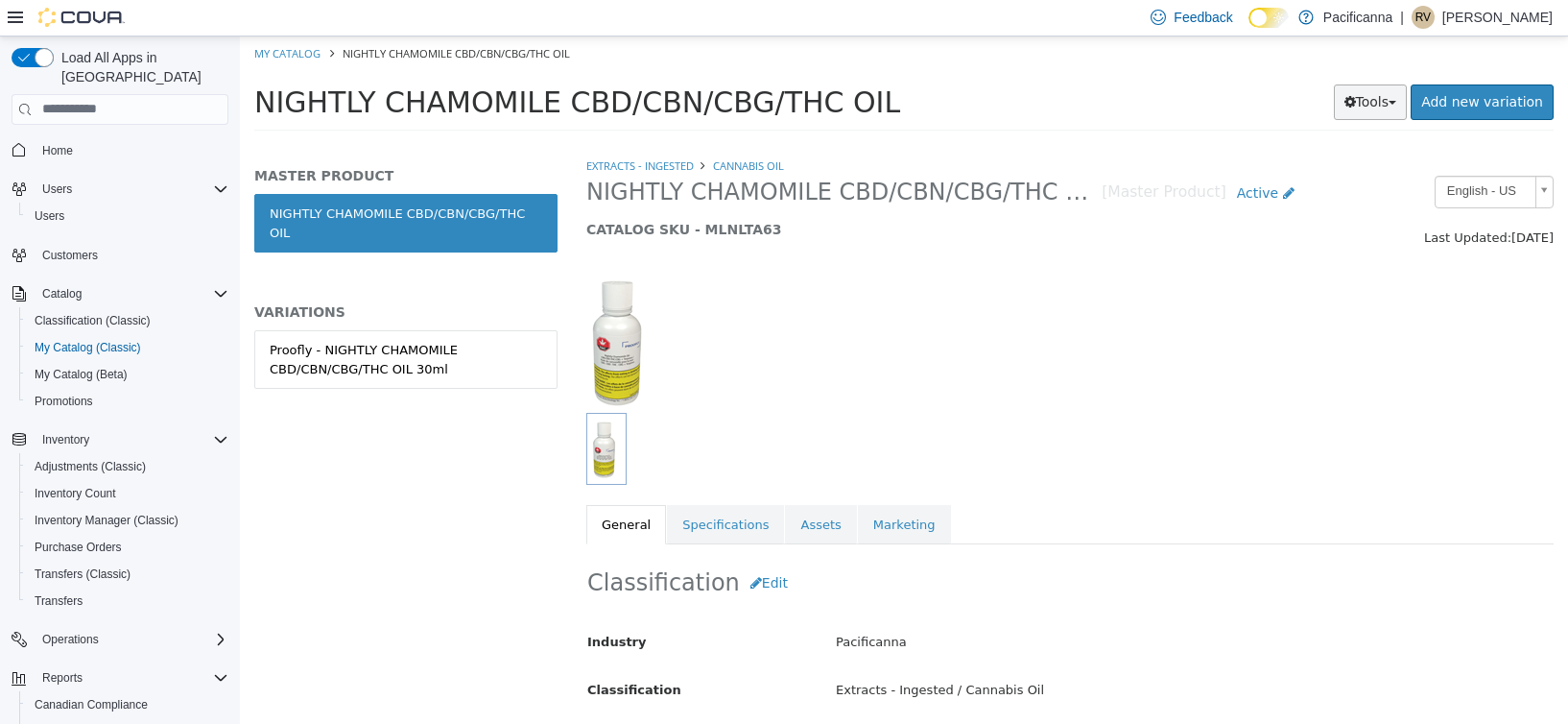
click at [1398, 89] on button "Tools" at bounding box center [1371, 101] width 74 height 36
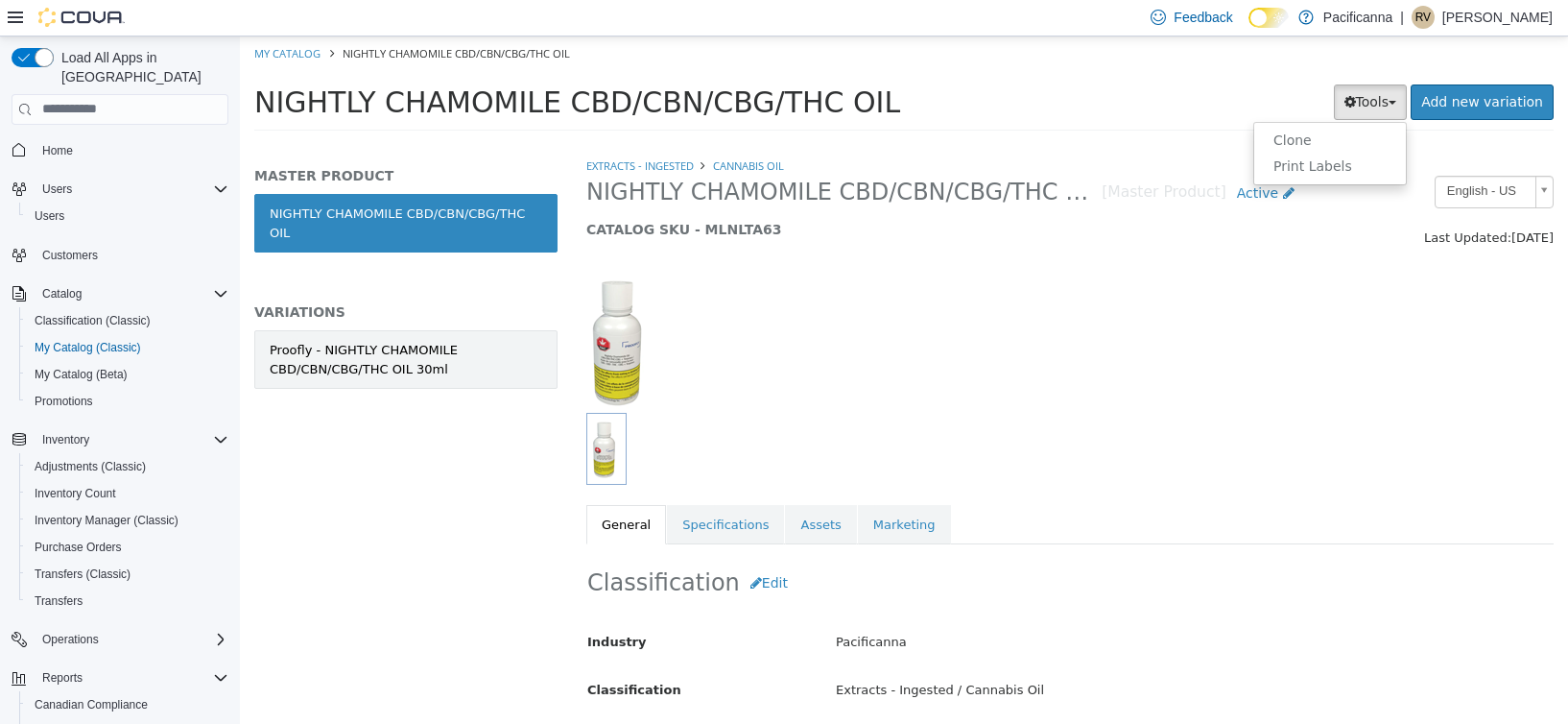
click at [421, 358] on div "Proofly - NIGHTLY CHAMOMILE CBD/CBN/CBG/THC OIL 30ml" at bounding box center [407, 358] width 273 height 37
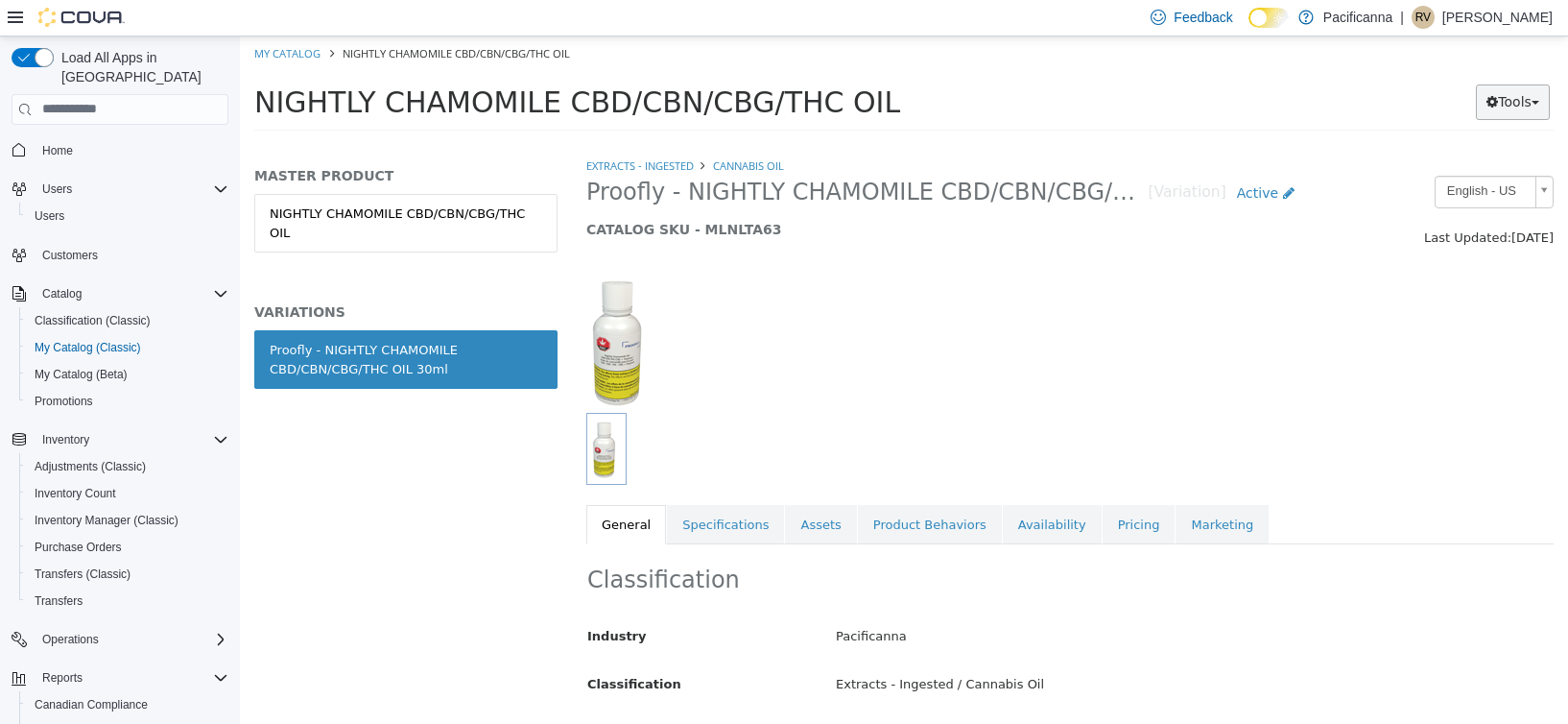
click at [1521, 105] on button "Tools" at bounding box center [1513, 101] width 74 height 36
click at [1476, 158] on link "Print Labels" at bounding box center [1474, 165] width 152 height 26
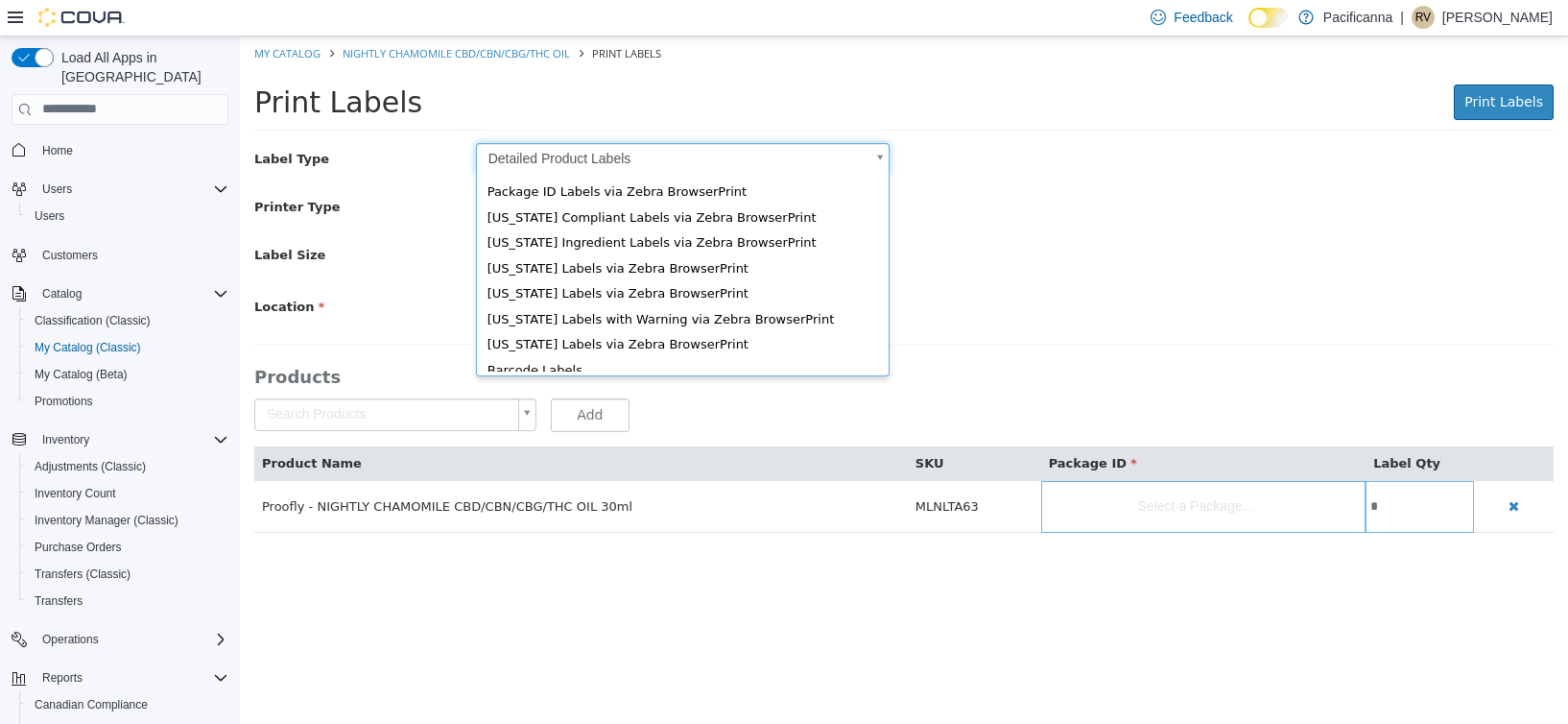
click at [602, 157] on body "Saving Bulk Changes... × My Catalog NIGHTLY CHAMOMILE CBD/CBN/CBG/THC OIL Print…" at bounding box center [905, 293] width 1329 height 516
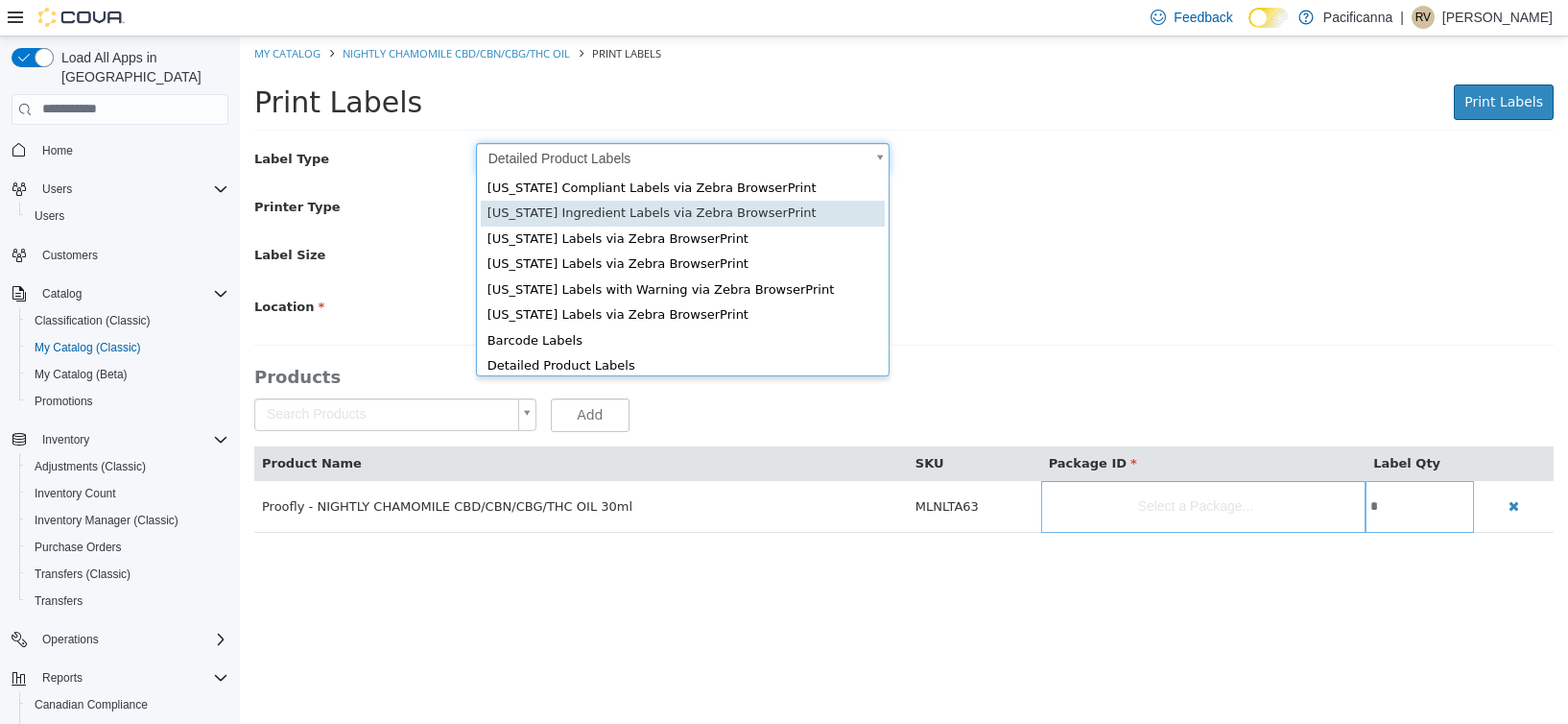
scroll to position [26, 0]
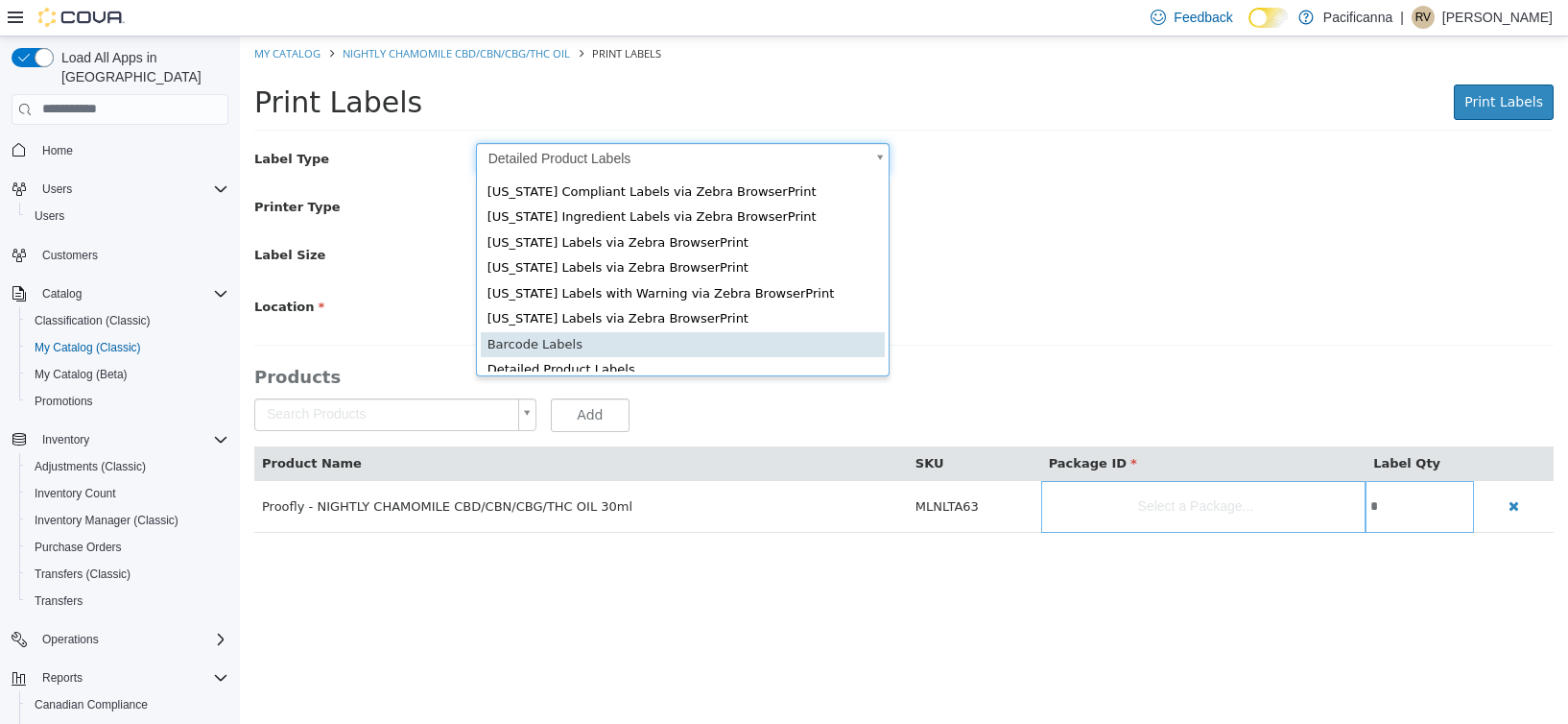
type input "*"
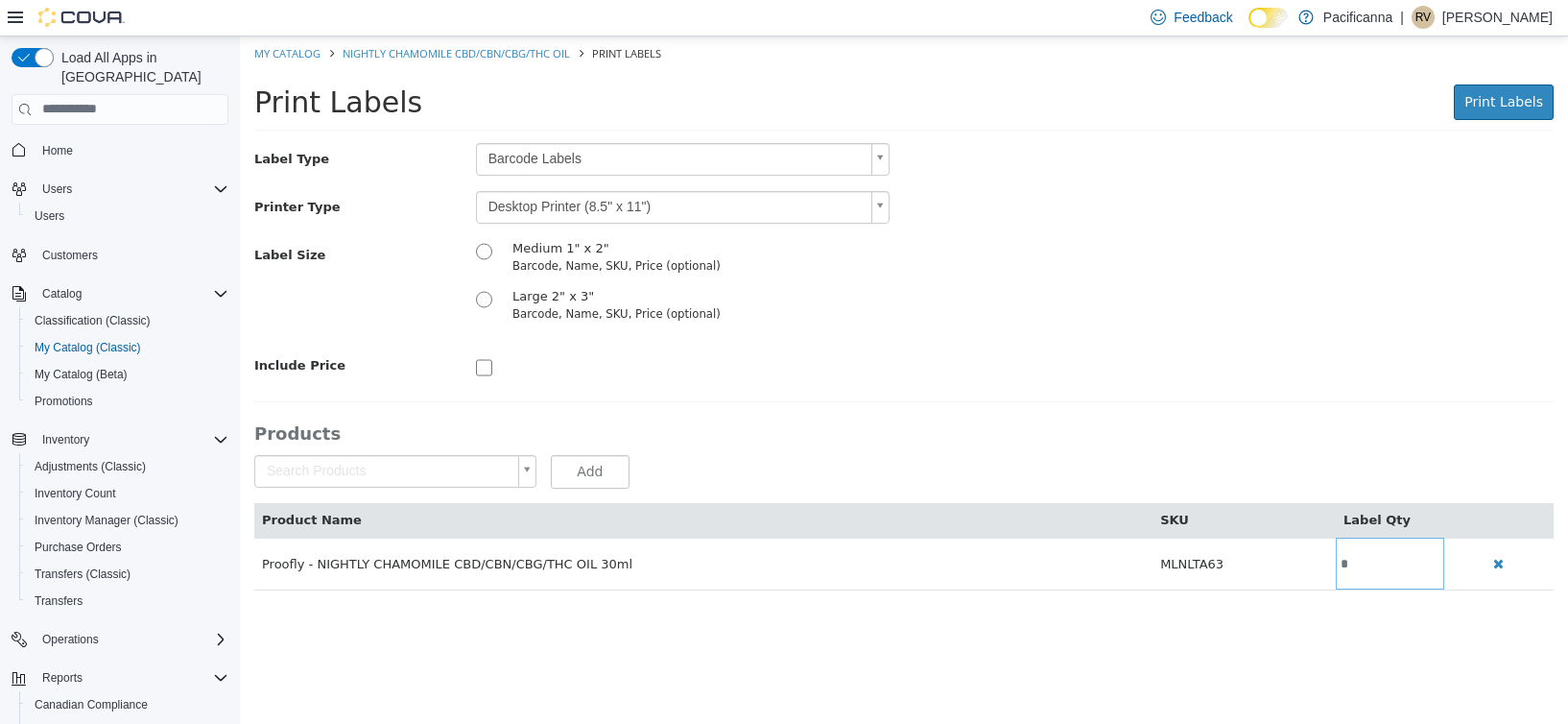
click at [614, 187] on div "Label Type Barcode Labels * Printer Type Desktop Printer (8.5" x 11") * Label S…" at bounding box center [905, 262] width 1300 height 238
click at [615, 200] on body "Saving Bulk Changes... × My Catalog NIGHTLY CHAMOMILE CBD/CBN/CBG/THC OIL Print…" at bounding box center [905, 322] width 1329 height 574
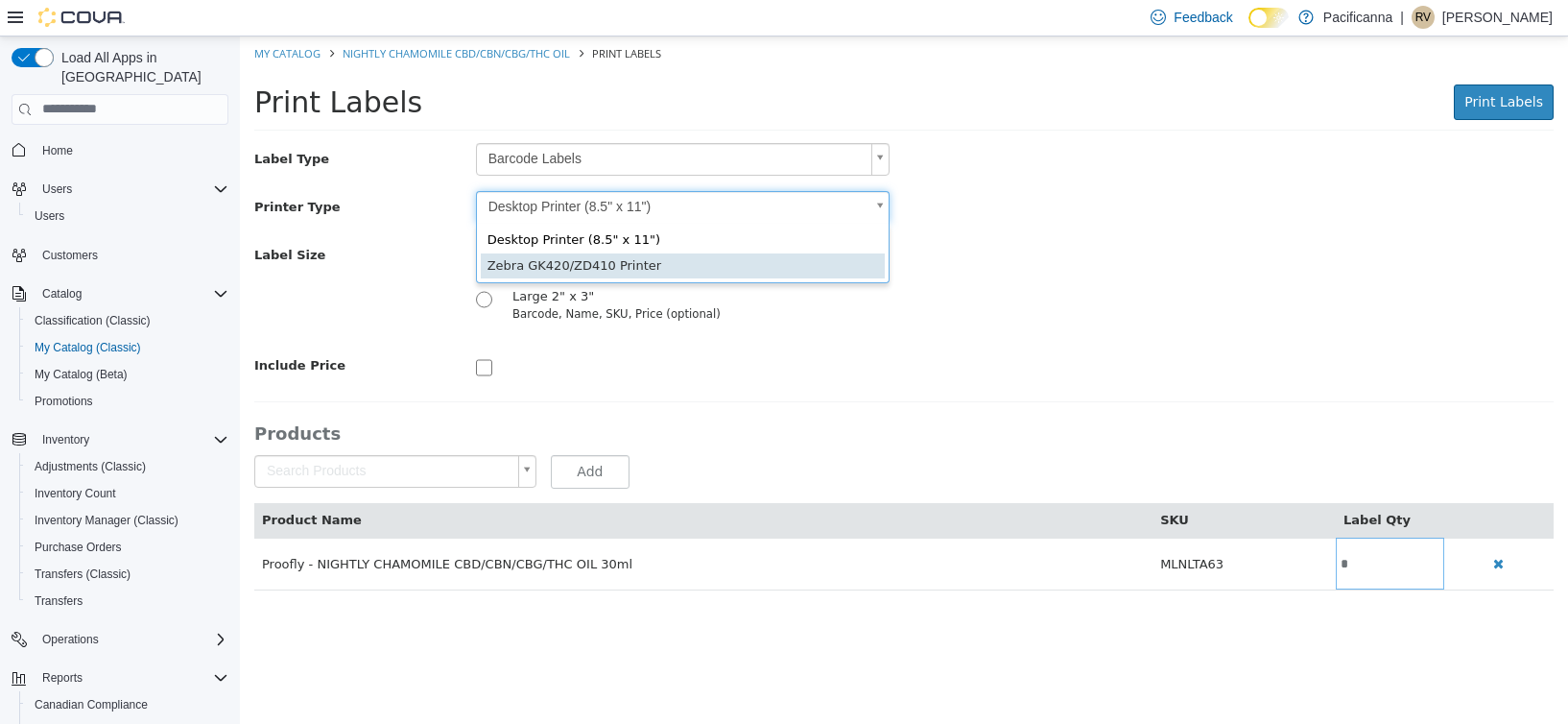
type input "*"
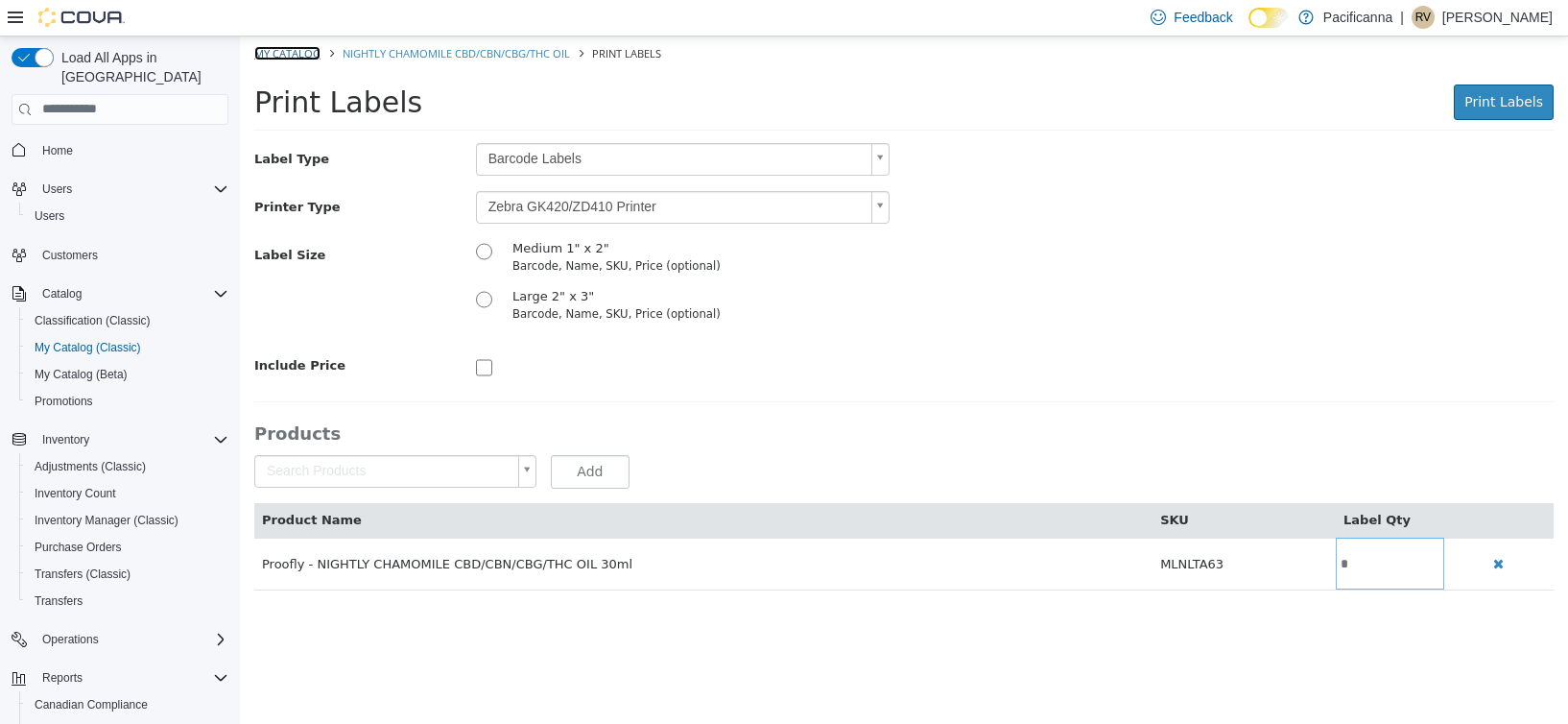
click at [299, 45] on link "My Catalog" at bounding box center [287, 52] width 66 height 14
select select "**********"
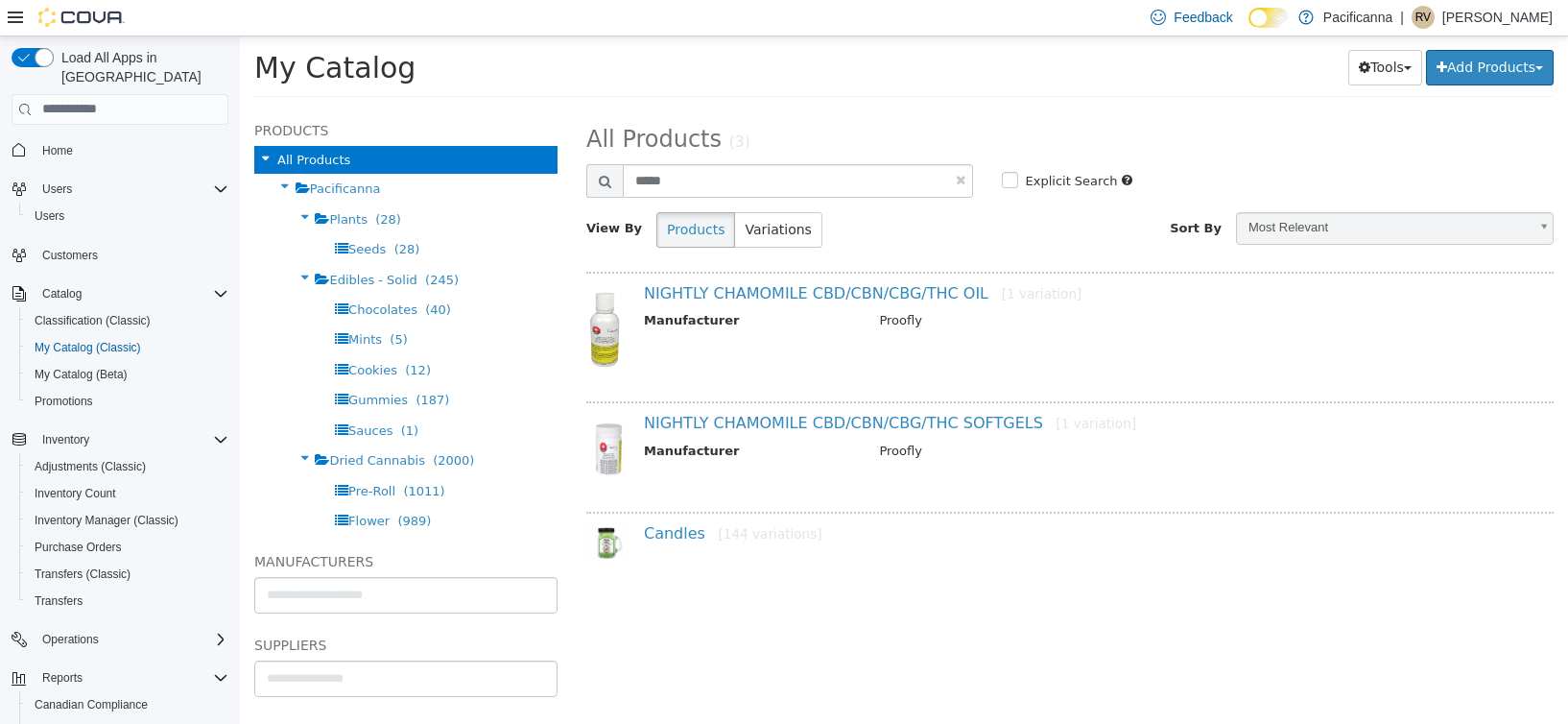
click at [961, 182] on link at bounding box center [960, 179] width 10 height 12
select select "**********"
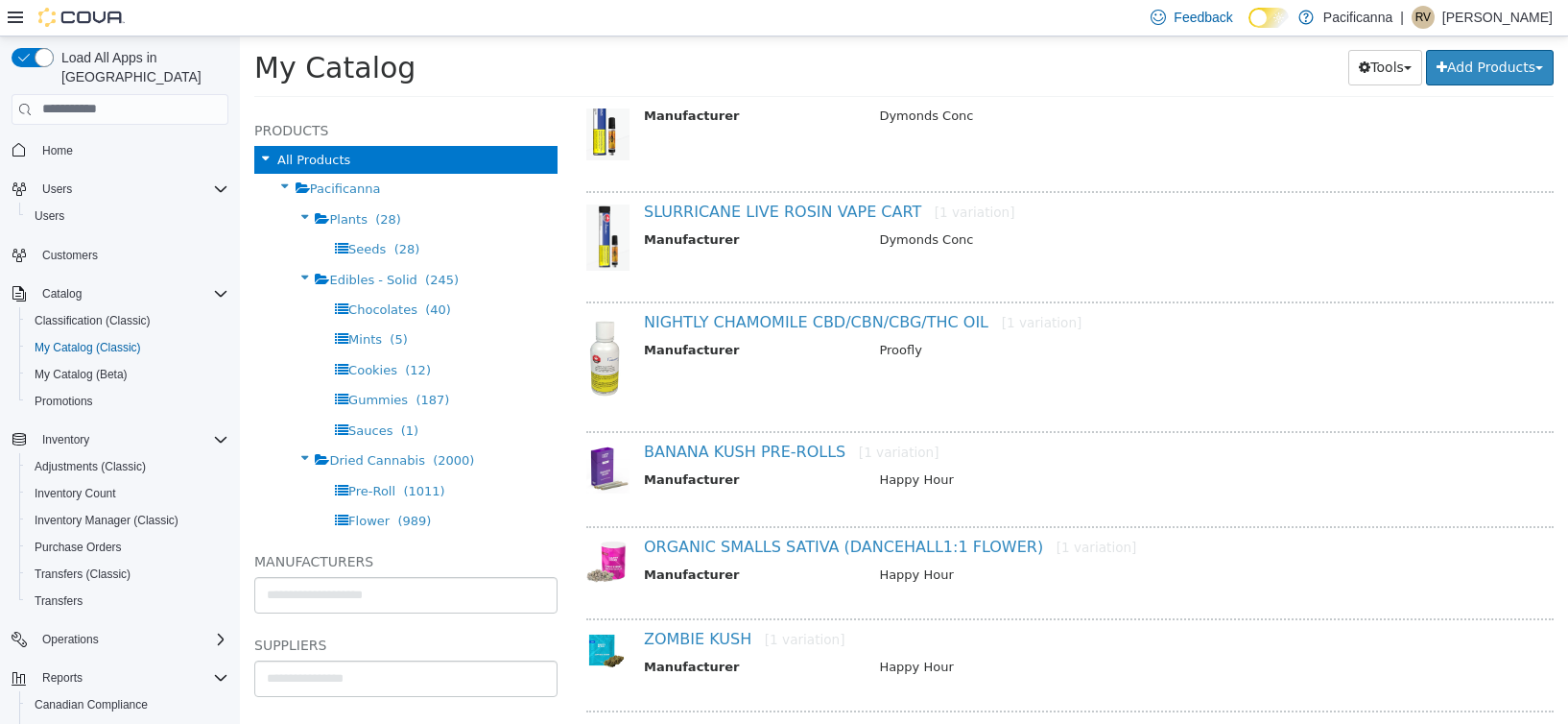
scroll to position [768, 0]
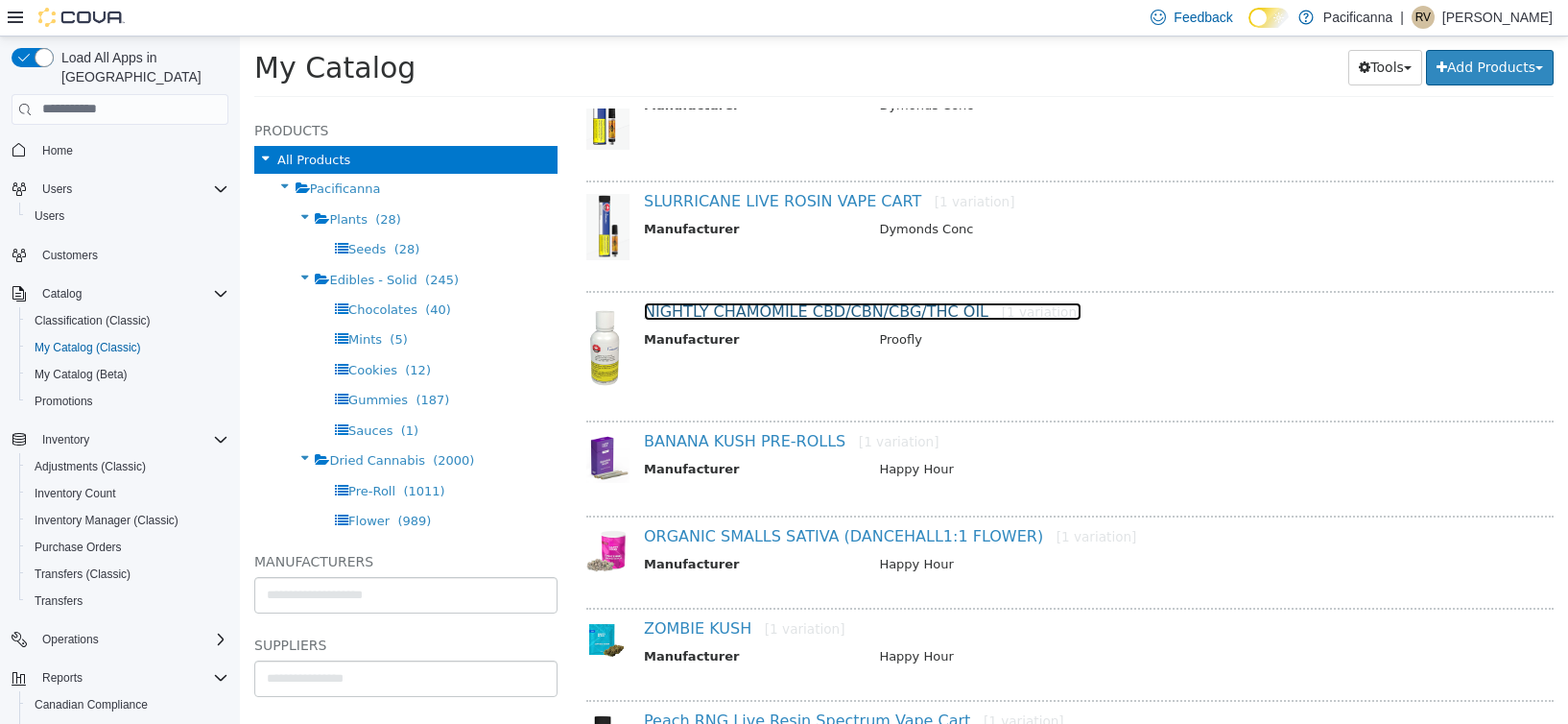
click at [794, 305] on link "NIGHTLY CHAMOMILE CBD/CBN/CBG/THC OIL [1 variation]" at bounding box center [862, 311] width 437 height 18
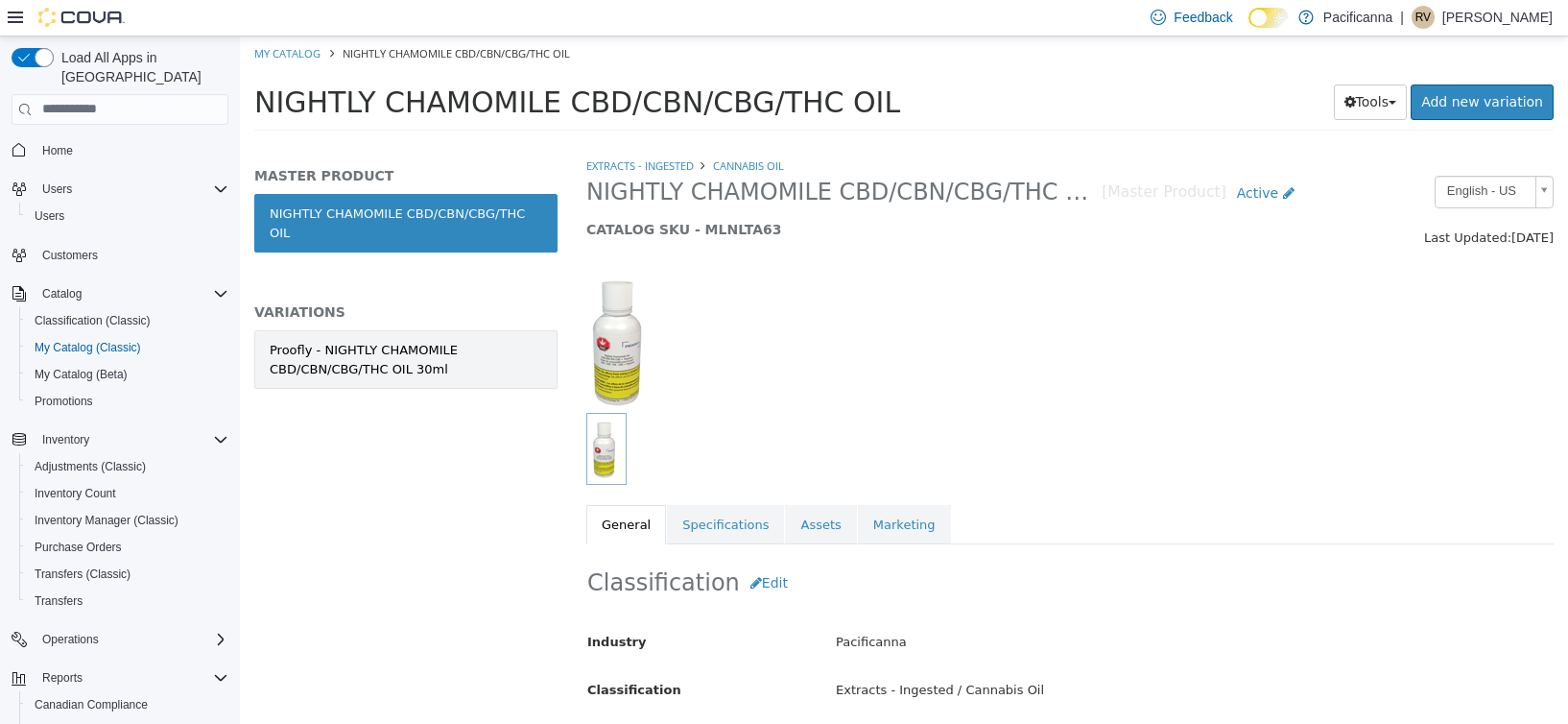
click at [462, 329] on link "Proofly - NIGHTLY CHAMOMILE CBD/CBN/CBG/THC OIL 30ml" at bounding box center [407, 358] width 304 height 59
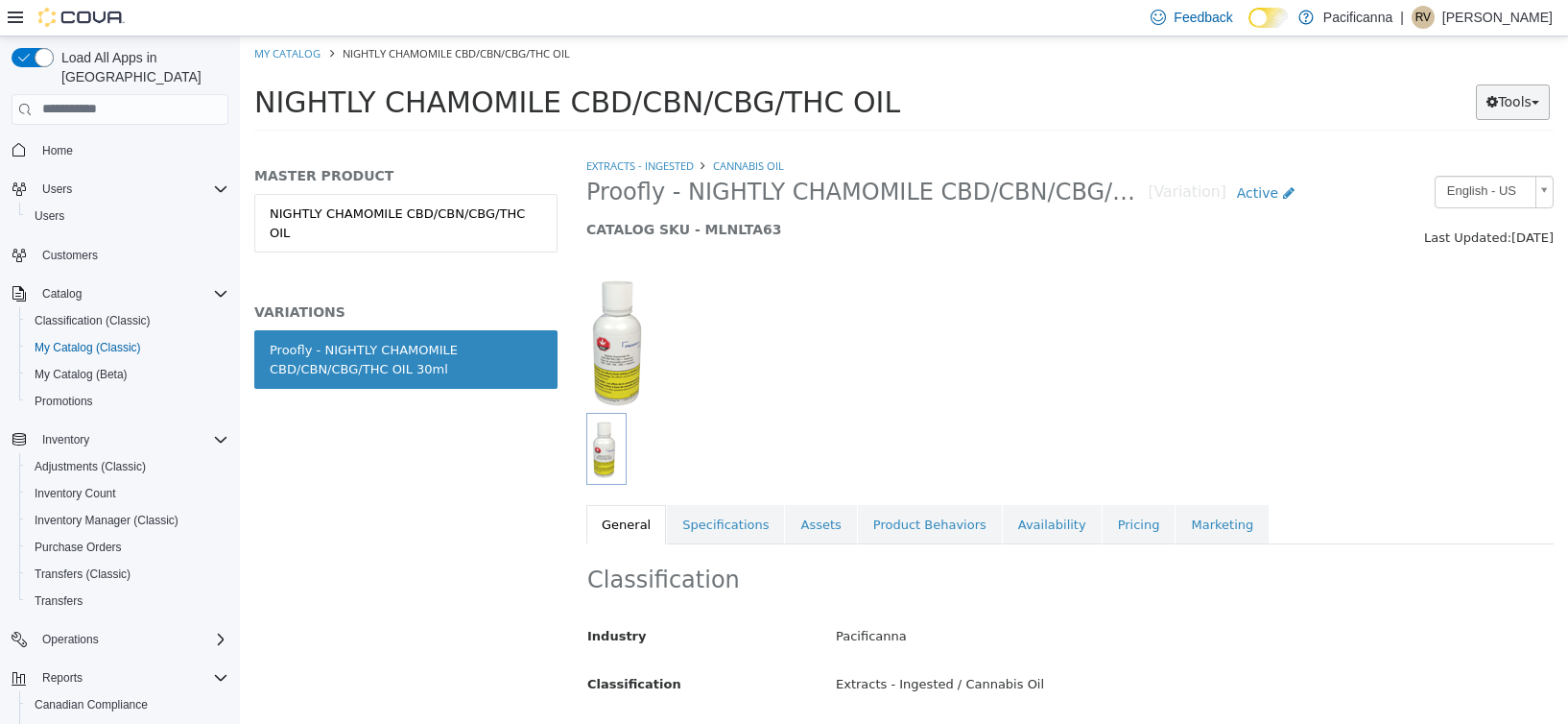
click at [1489, 108] on icon "button" at bounding box center [1493, 101] width 12 height 13
click at [1441, 161] on link "Print Labels" at bounding box center [1474, 165] width 152 height 26
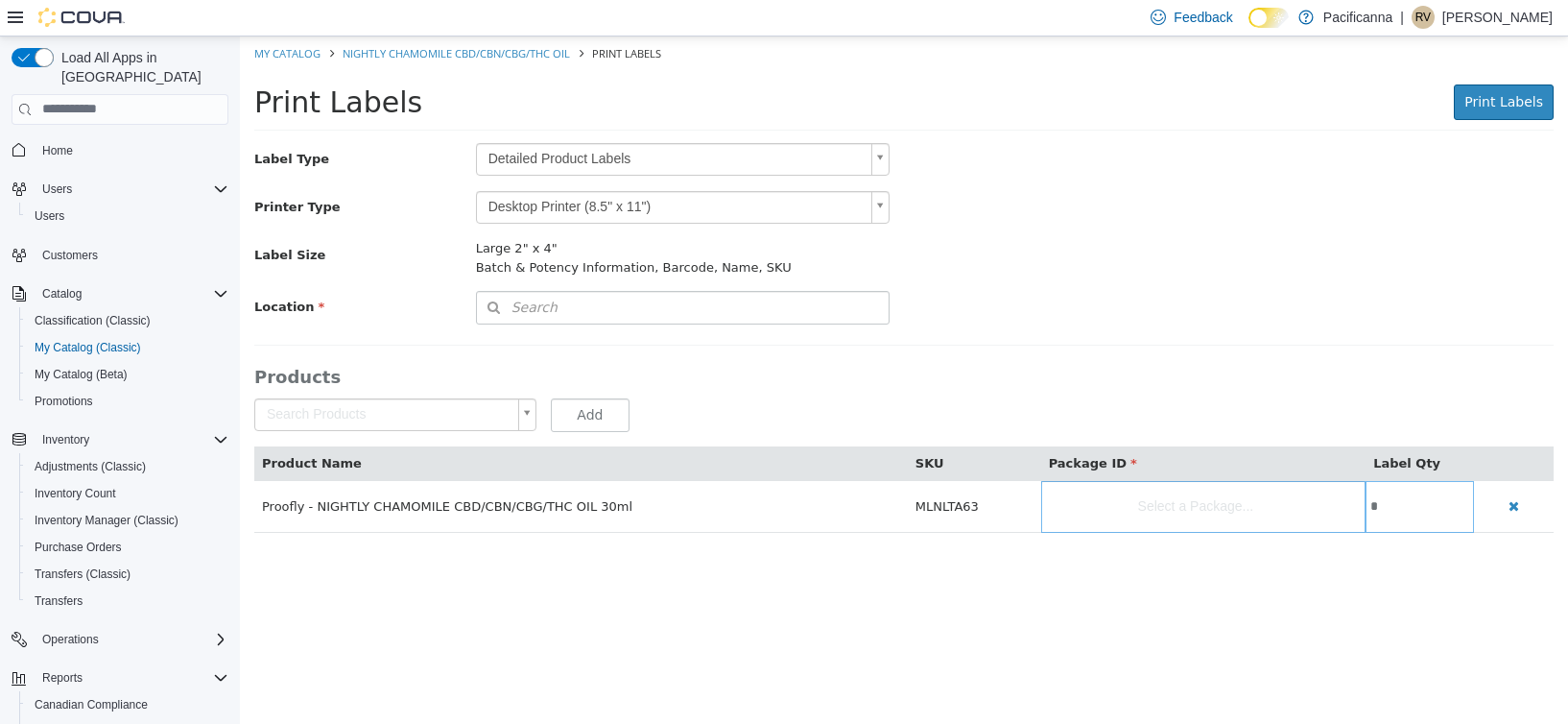
click at [794, 162] on body "Saving Bulk Changes... × My Catalog NIGHTLY CHAMOMILE CBD/CBN/CBG/THC OIL Print…" at bounding box center [905, 293] width 1329 height 516
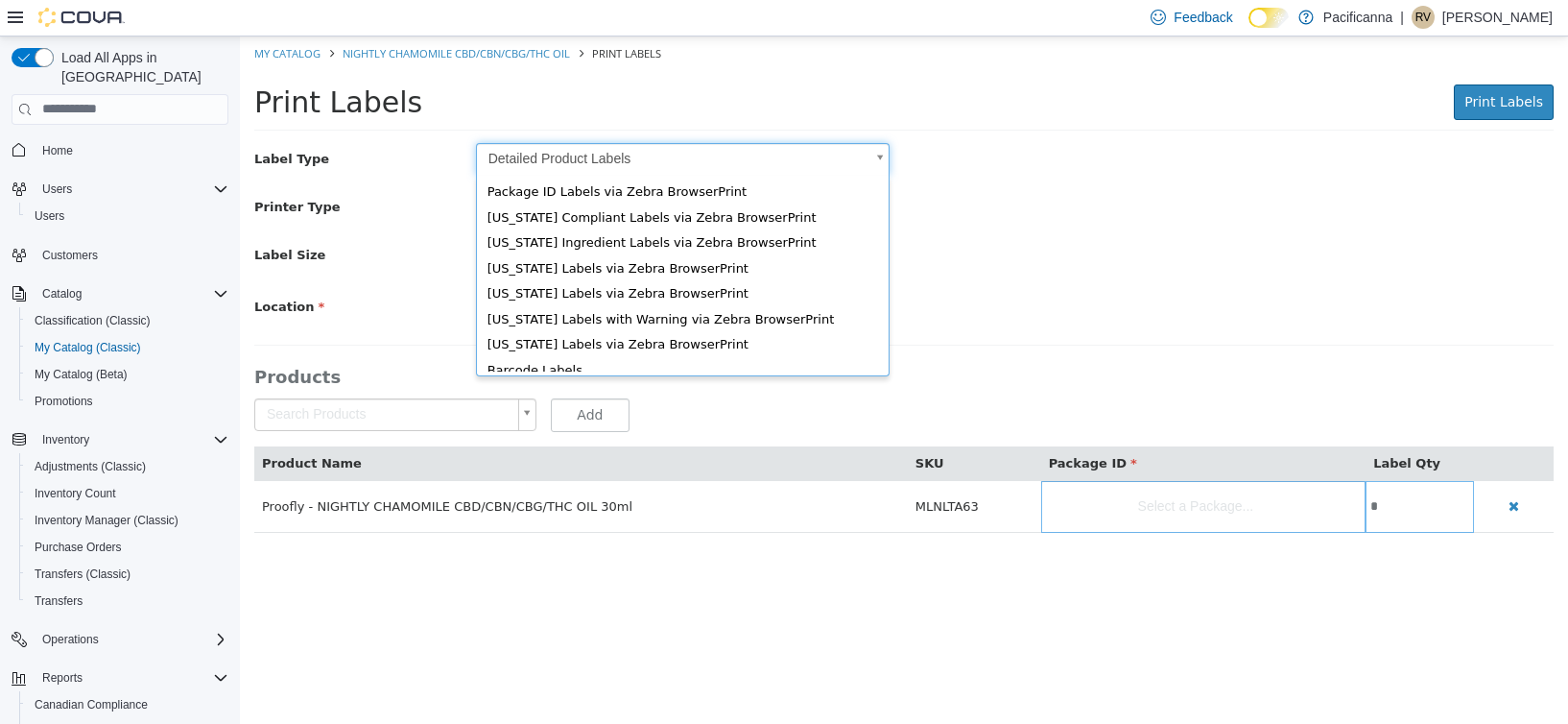
scroll to position [26, 0]
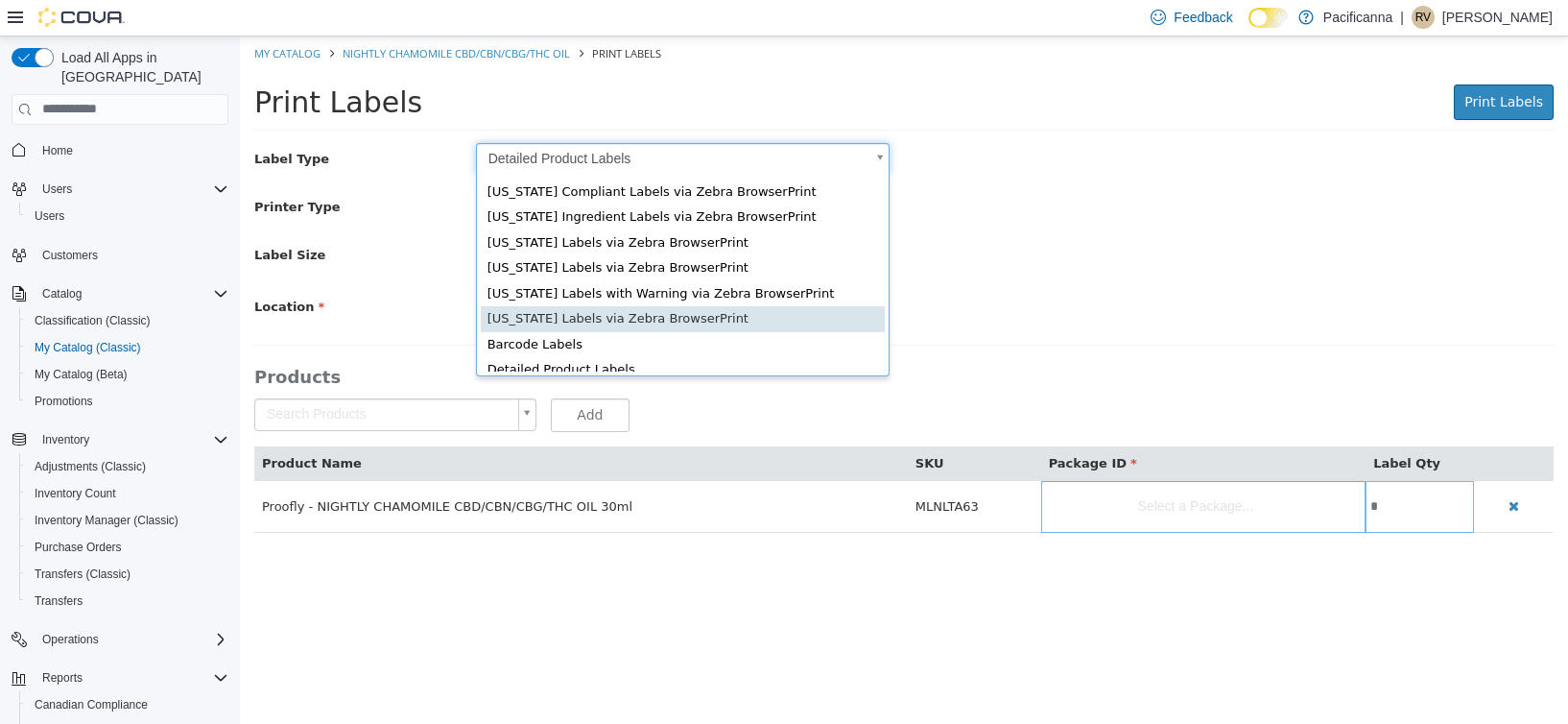
type input "*"
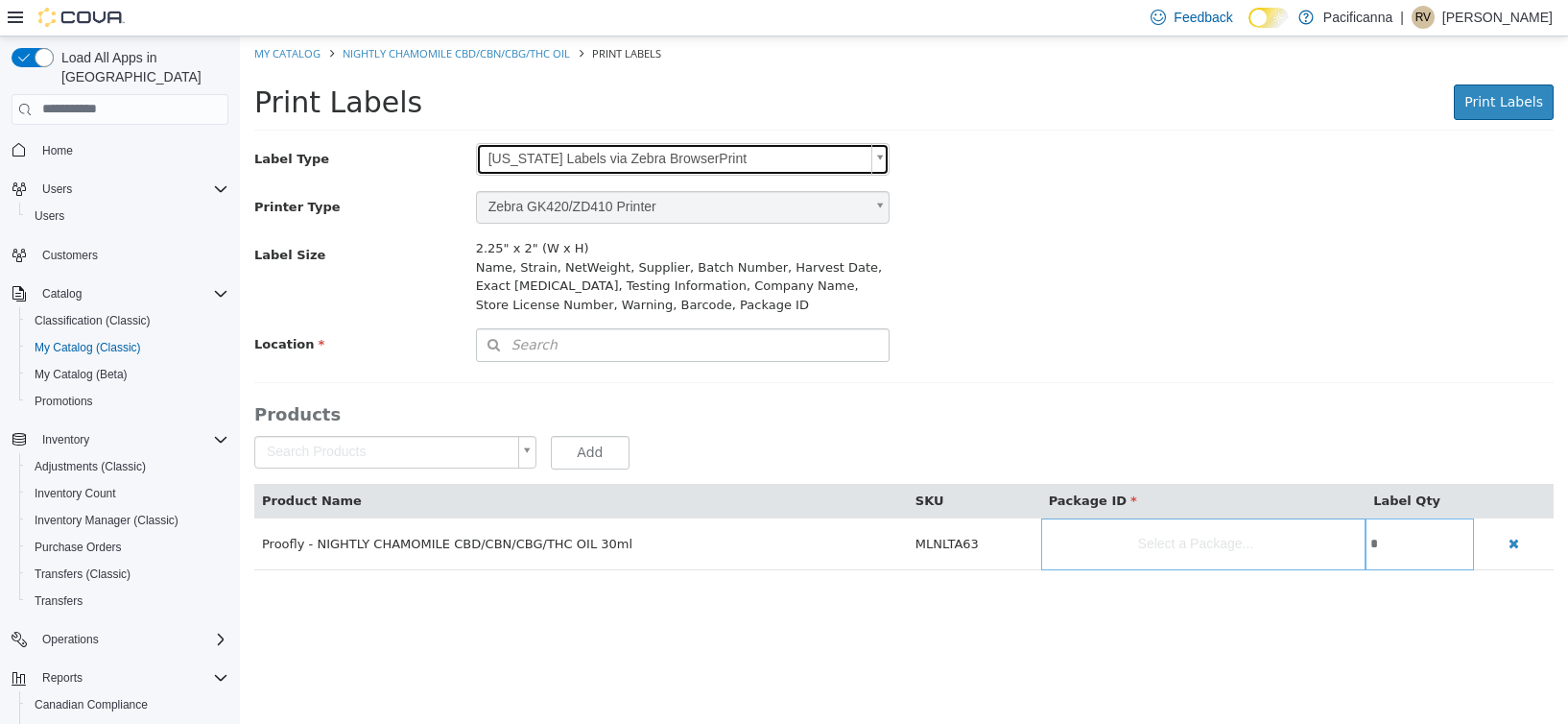
scroll to position [0, 0]
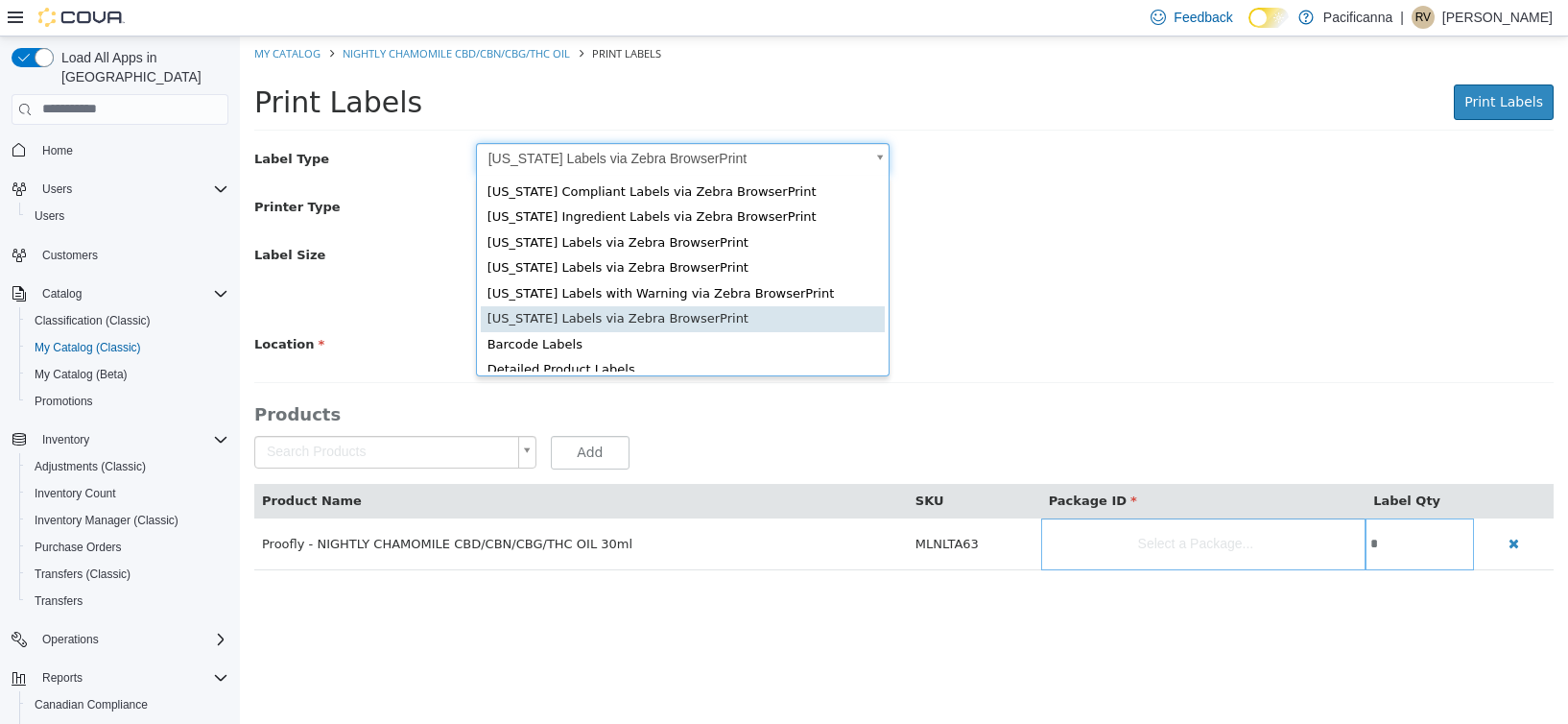
click at [755, 149] on body "Saving Bulk Changes... × My Catalog NIGHTLY CHAMOMILE CBD/CBN/CBG/THC OIL Print…" at bounding box center [905, 312] width 1329 height 554
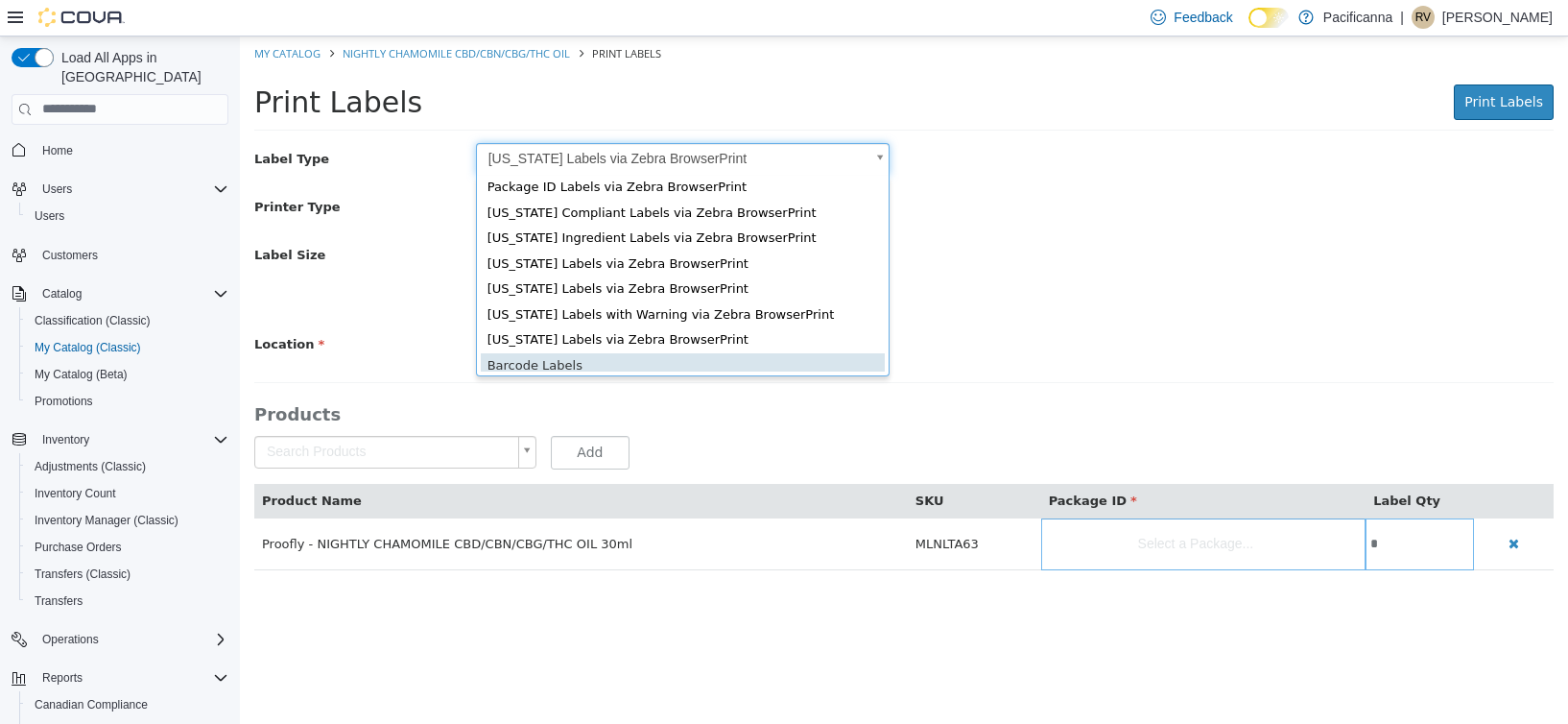
type input "*"
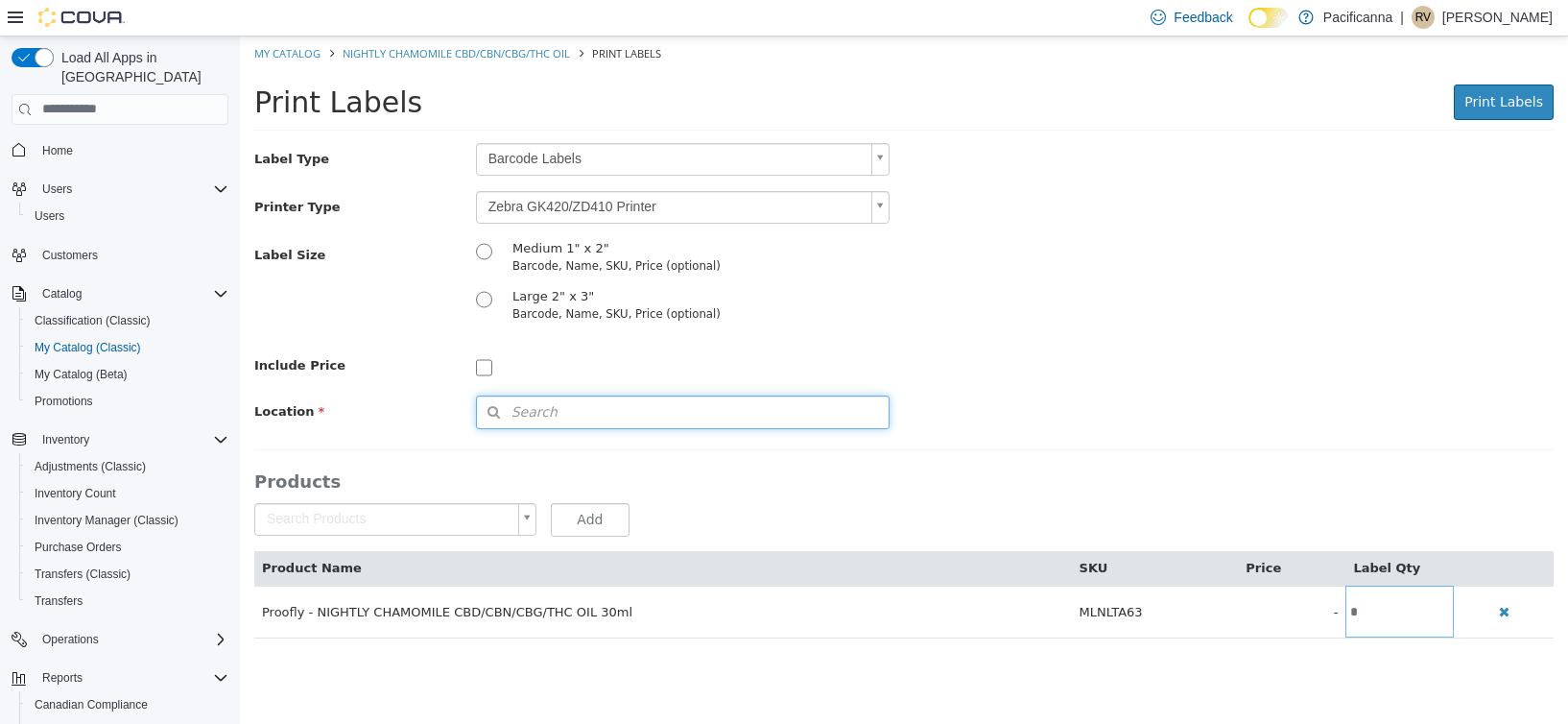
click at [777, 414] on button "Search" at bounding box center [683, 411] width 413 height 34
click at [845, 440] on span "or browse" at bounding box center [839, 445] width 100 height 34
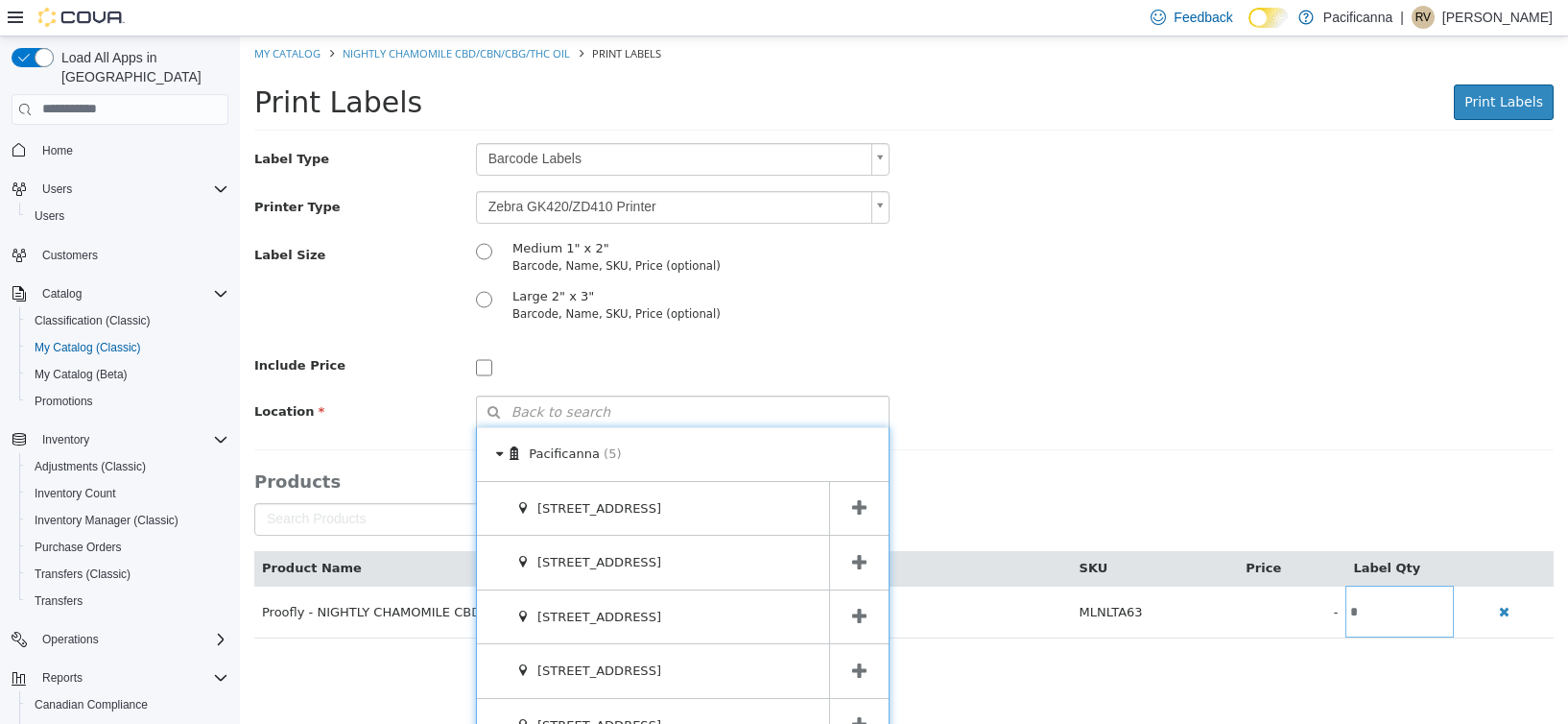
click at [843, 615] on span at bounding box center [859, 616] width 60 height 54
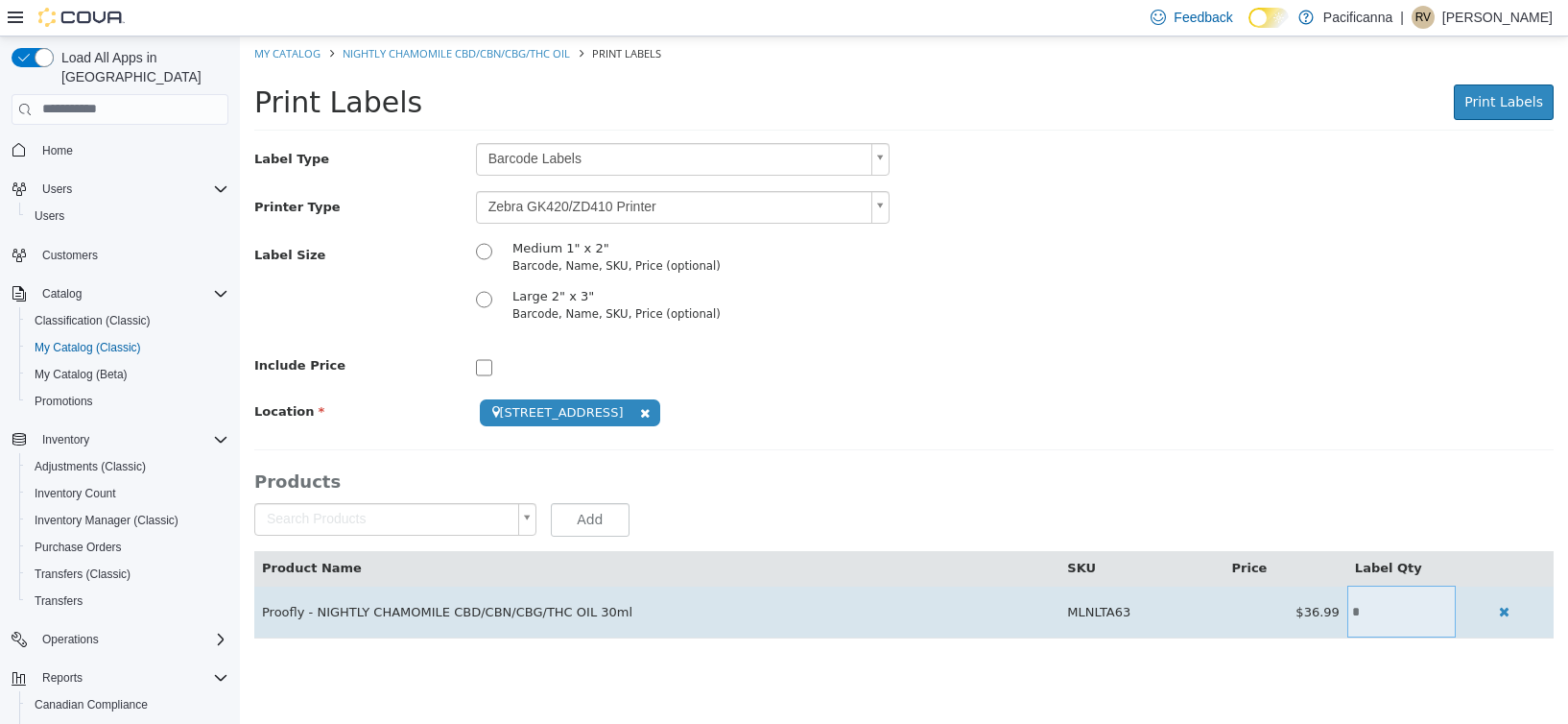
click at [1381, 604] on input "*" at bounding box center [1402, 611] width 109 height 14
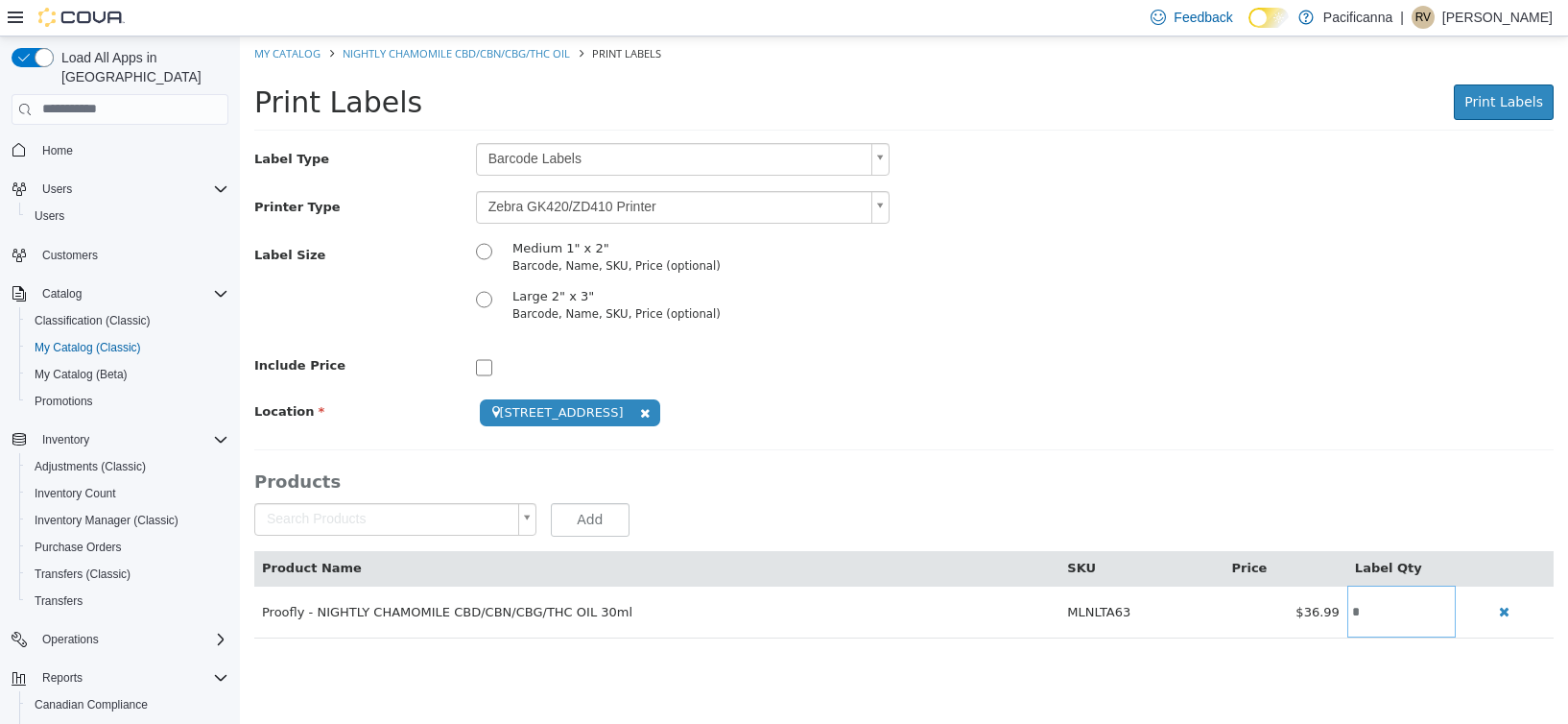
type input "*"
click at [1343, 658] on html "**********" at bounding box center [905, 346] width 1329 height 622
click at [1518, 95] on span "Print Labels" at bounding box center [1505, 101] width 79 height 15
click at [1512, 96] on span "Print Labels" at bounding box center [1505, 101] width 79 height 15
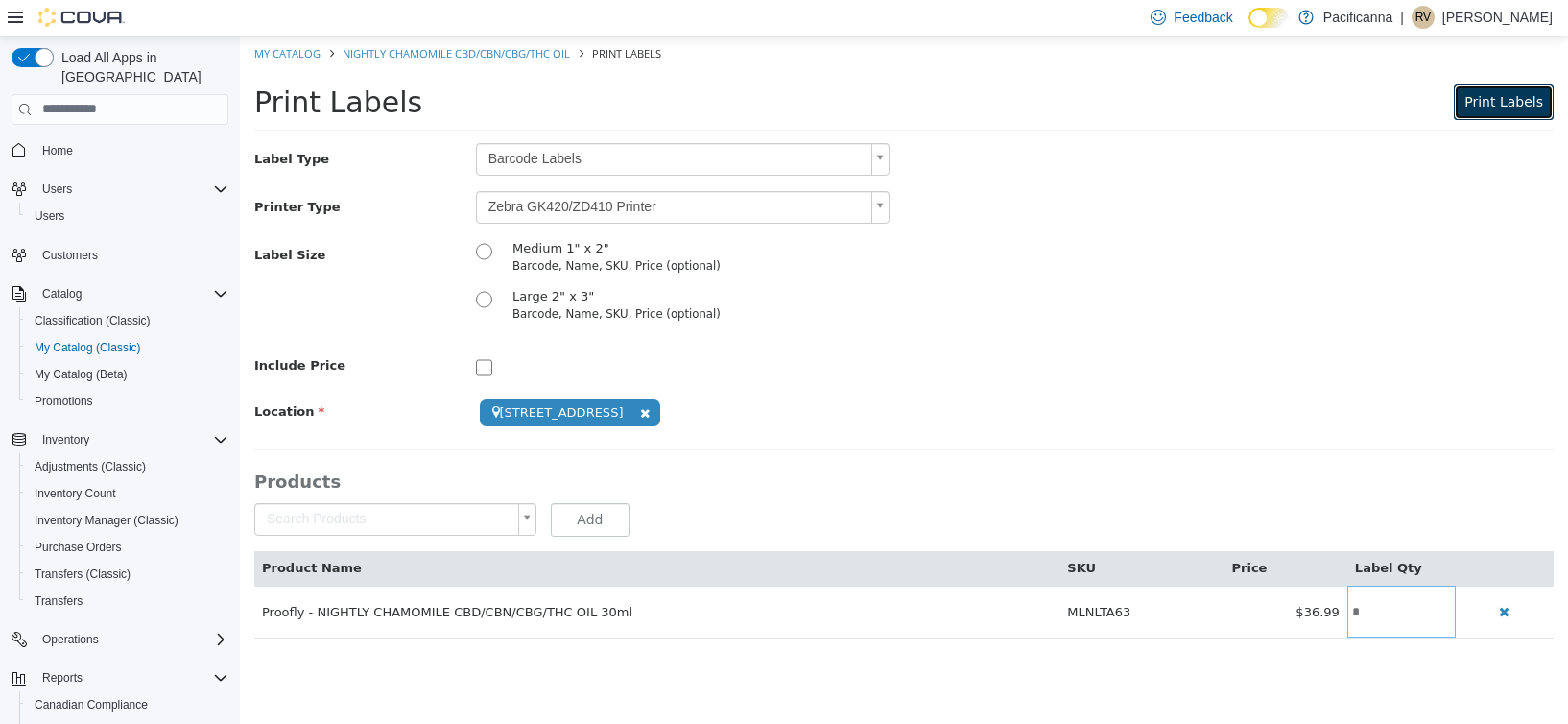
click at [1487, 109] on span "Print Labels" at bounding box center [1505, 101] width 79 height 15
click at [1542, 95] on span "Print Labels" at bounding box center [1505, 101] width 79 height 15
click at [1507, 104] on span "Print Labels" at bounding box center [1505, 101] width 79 height 15
click at [1514, 103] on span "Print Labels" at bounding box center [1505, 101] width 79 height 15
click at [1488, 93] on span "Print Labels" at bounding box center [1505, 101] width 79 height 15
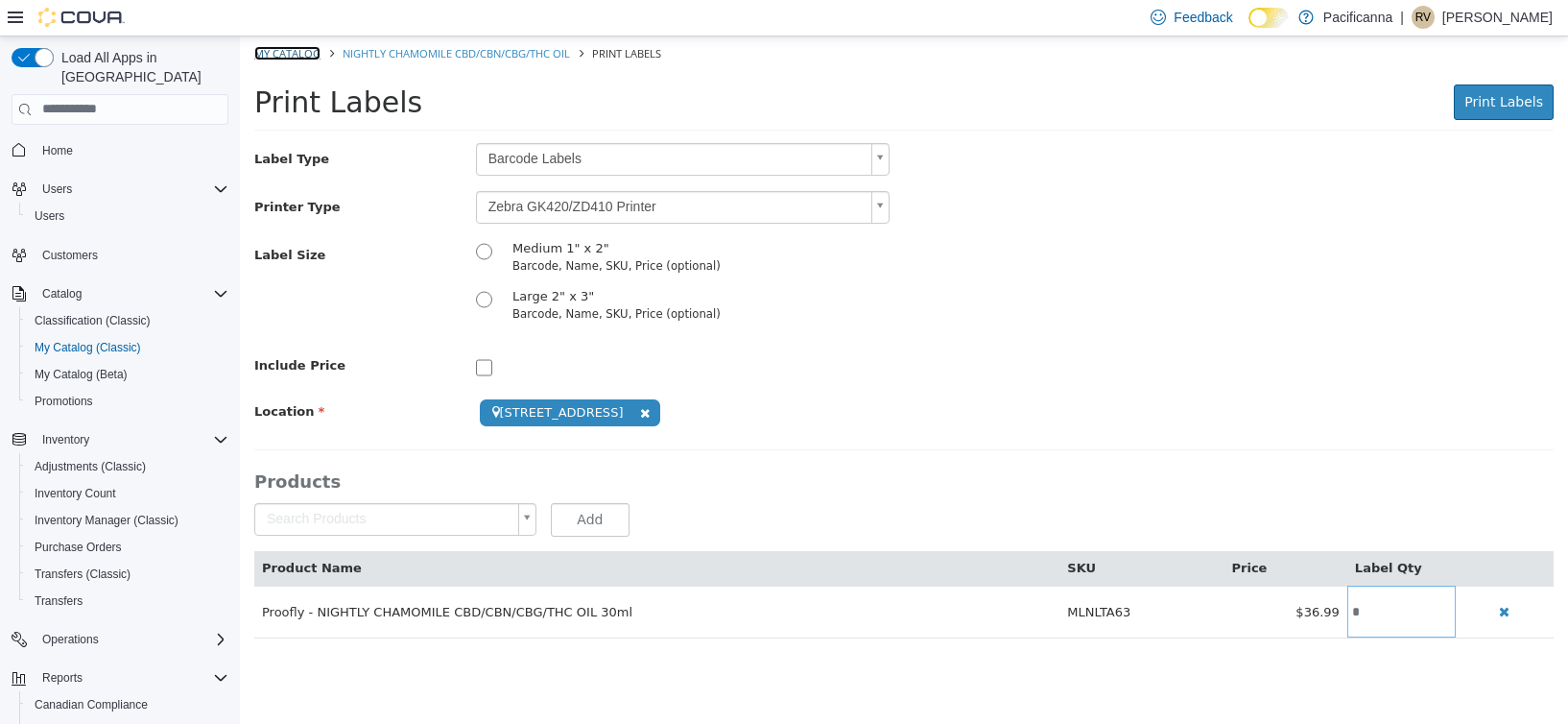
click at [275, 50] on link "My Catalog" at bounding box center [287, 52] width 66 height 14
select select "**********"
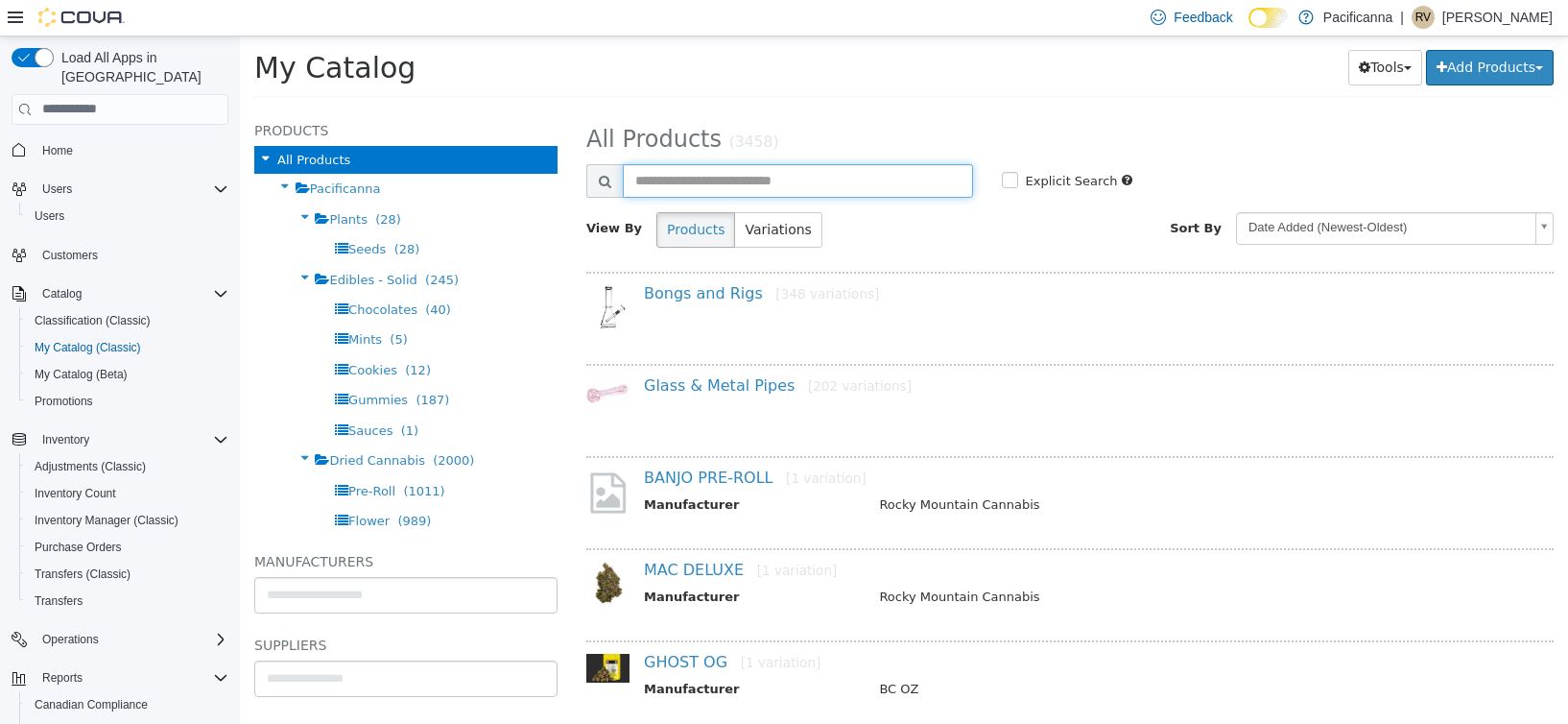
click at [741, 177] on input "text" at bounding box center [798, 180] width 350 height 34
type input "**********"
select select "**********"
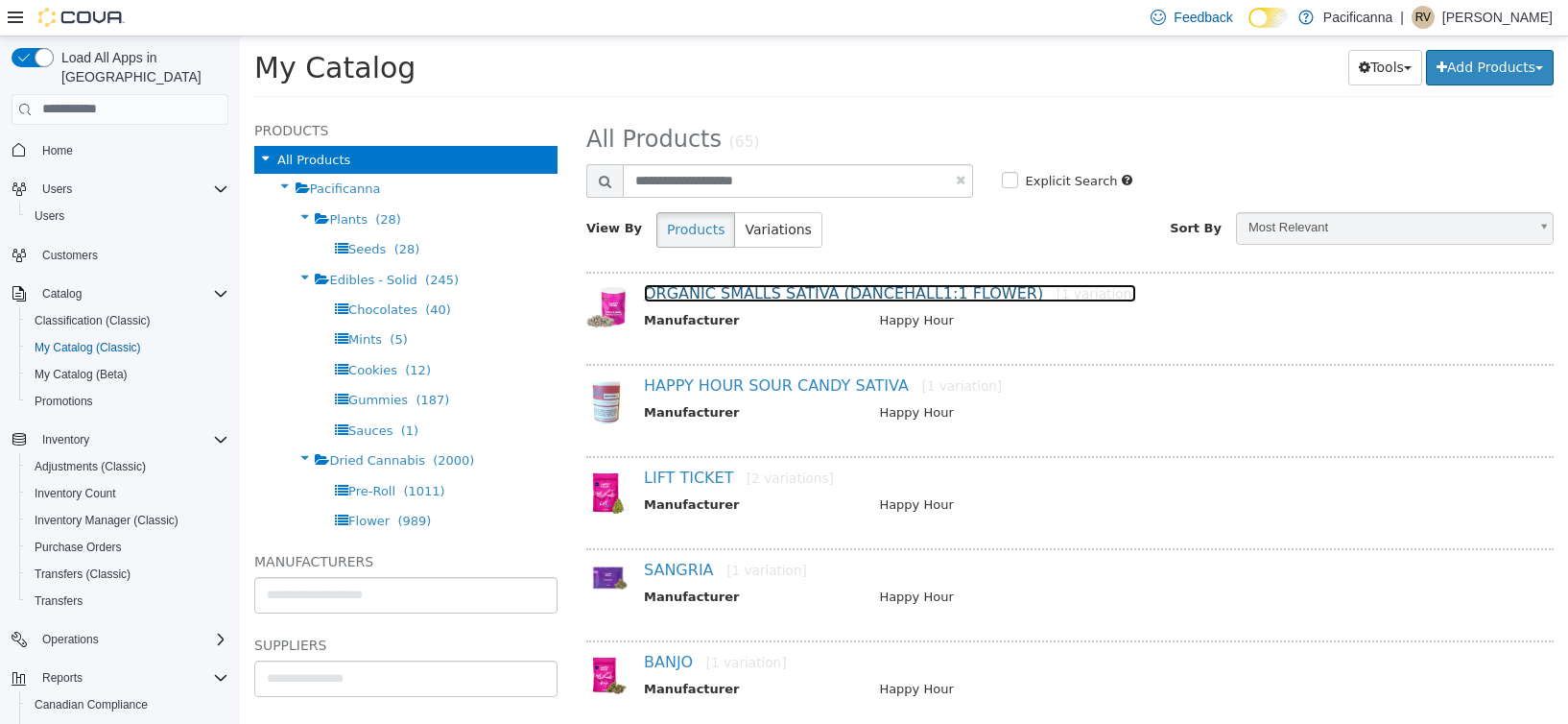
click at [817, 285] on link "ORGANIC SMALLS SATIVA (DANCEHALL1:1 FLOWER) [1 variation]" at bounding box center [890, 292] width 492 height 18
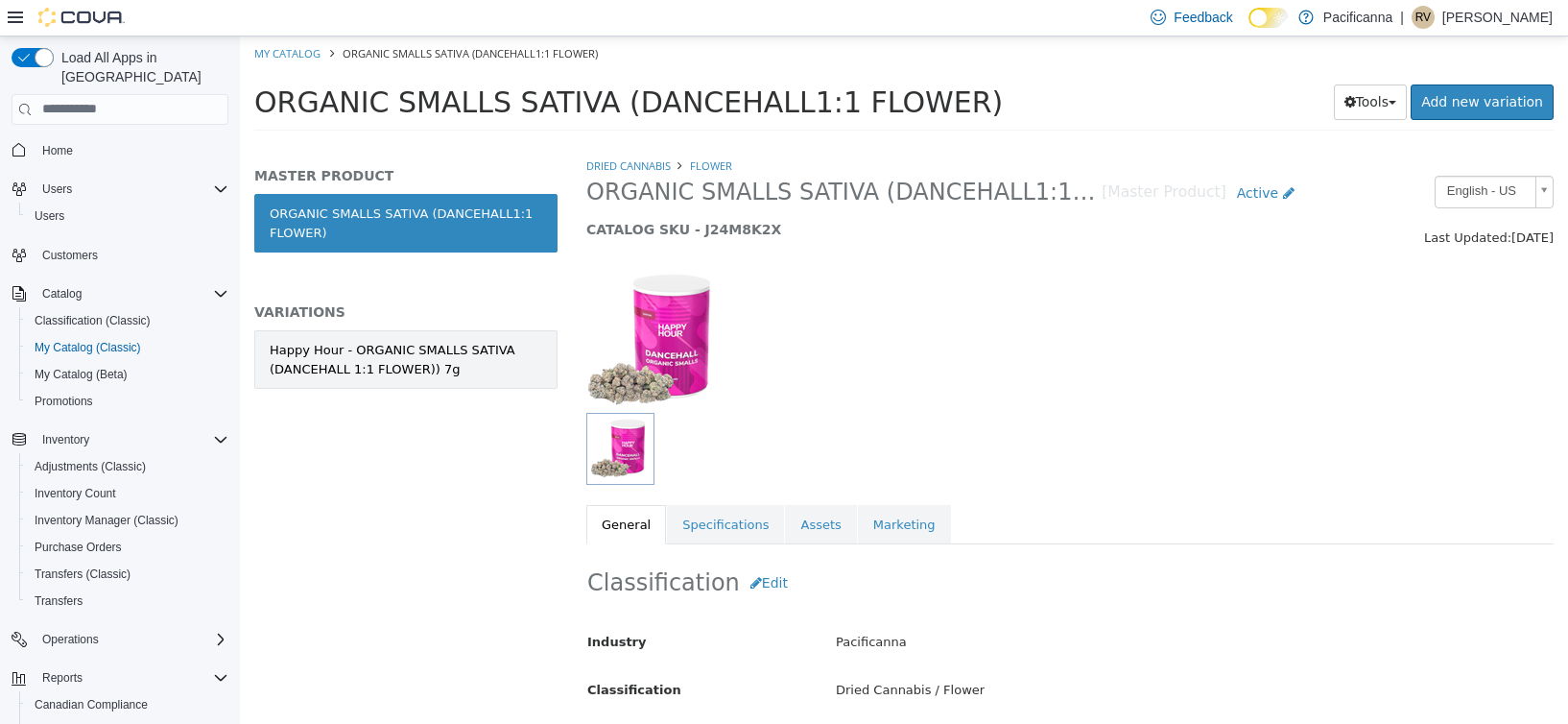
click at [379, 363] on div "Happy Hour - ORGANIC SMALLS SATIVA (DANCEHALL 1:1 FLOWER)) 7g" at bounding box center [407, 358] width 273 height 37
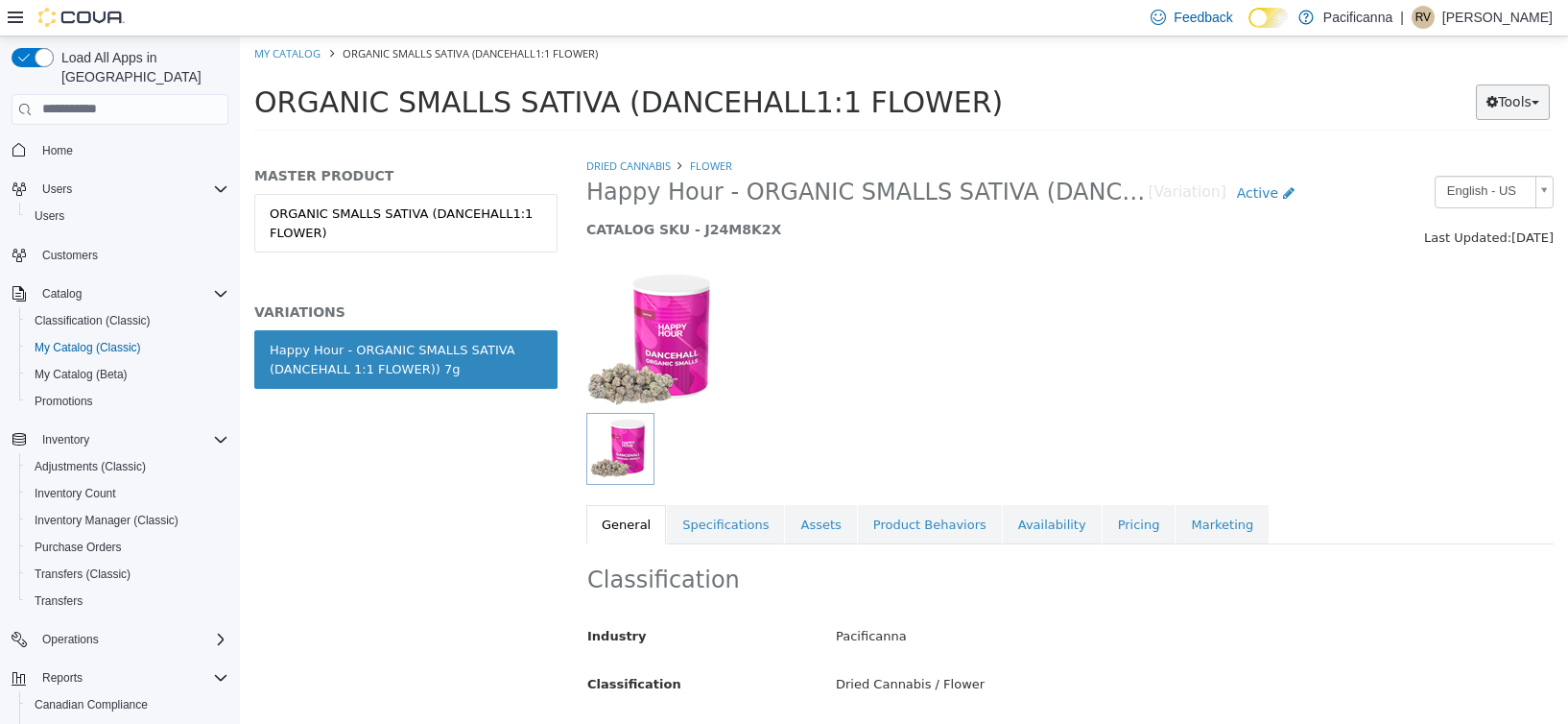
click at [1513, 93] on button "Tools" at bounding box center [1513, 101] width 74 height 36
click at [1477, 165] on link "Print Labels" at bounding box center [1474, 165] width 152 height 26
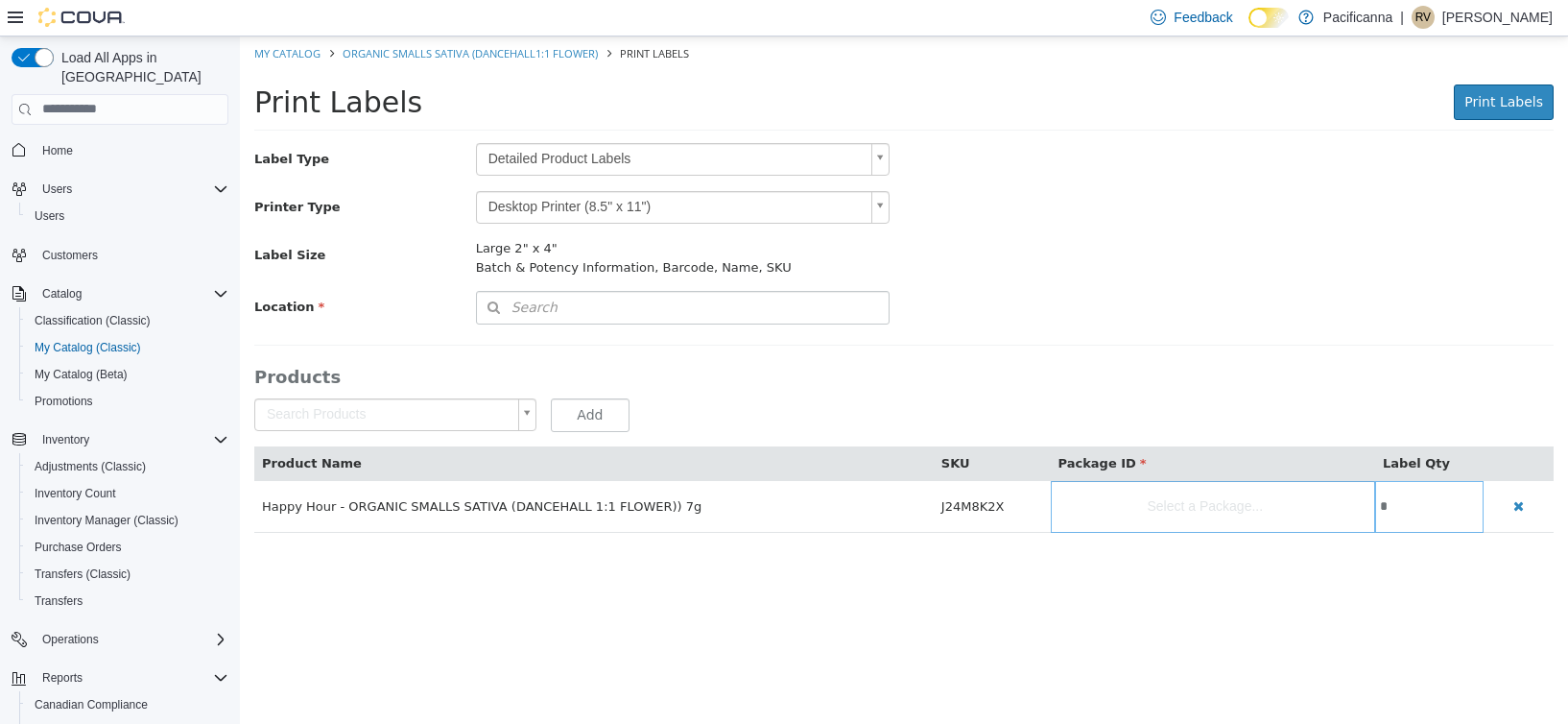
click at [556, 157] on body "Saving Bulk Changes... × My Catalog ORGANIC SMALLS SATIVA (DANCEHALL1:1 FLOWER)…" at bounding box center [905, 293] width 1329 height 516
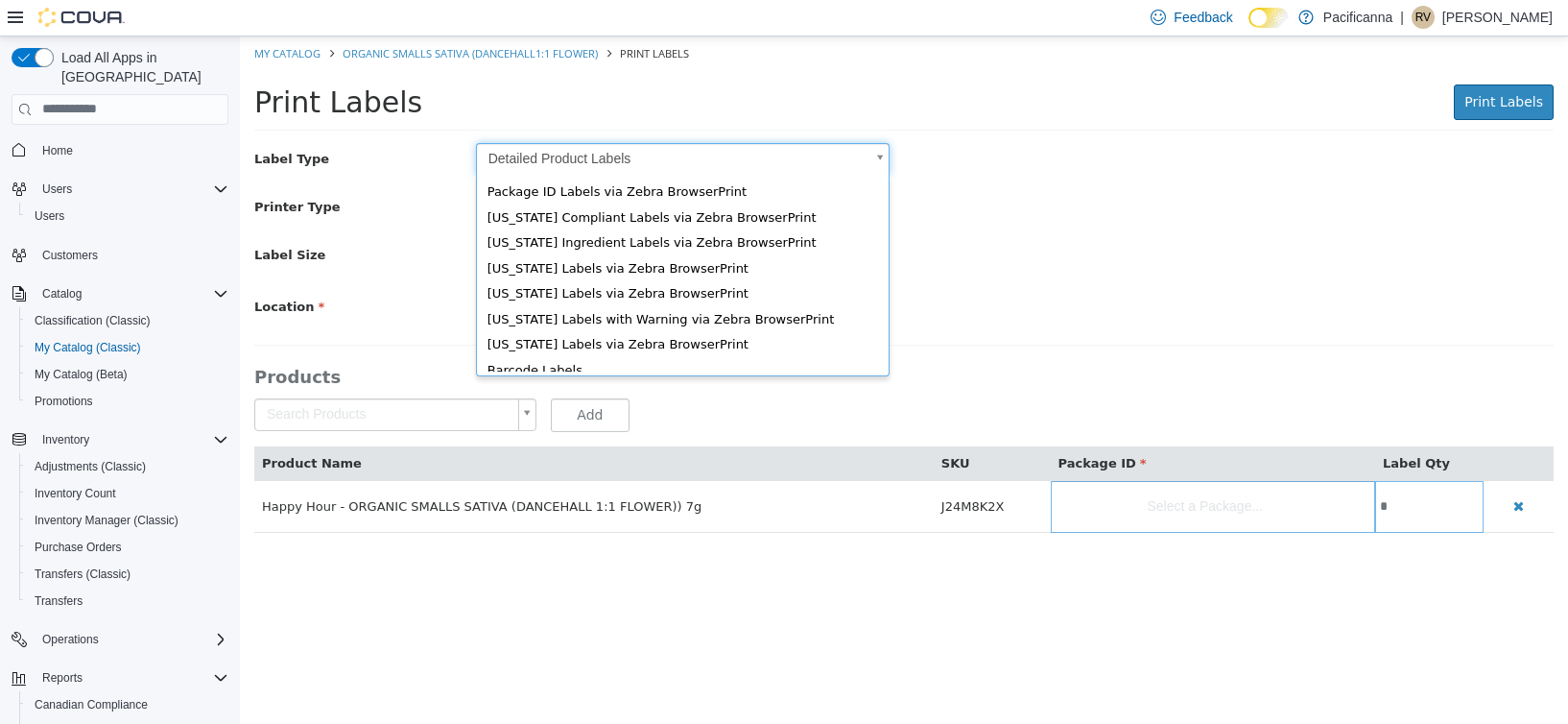
scroll to position [26, 0]
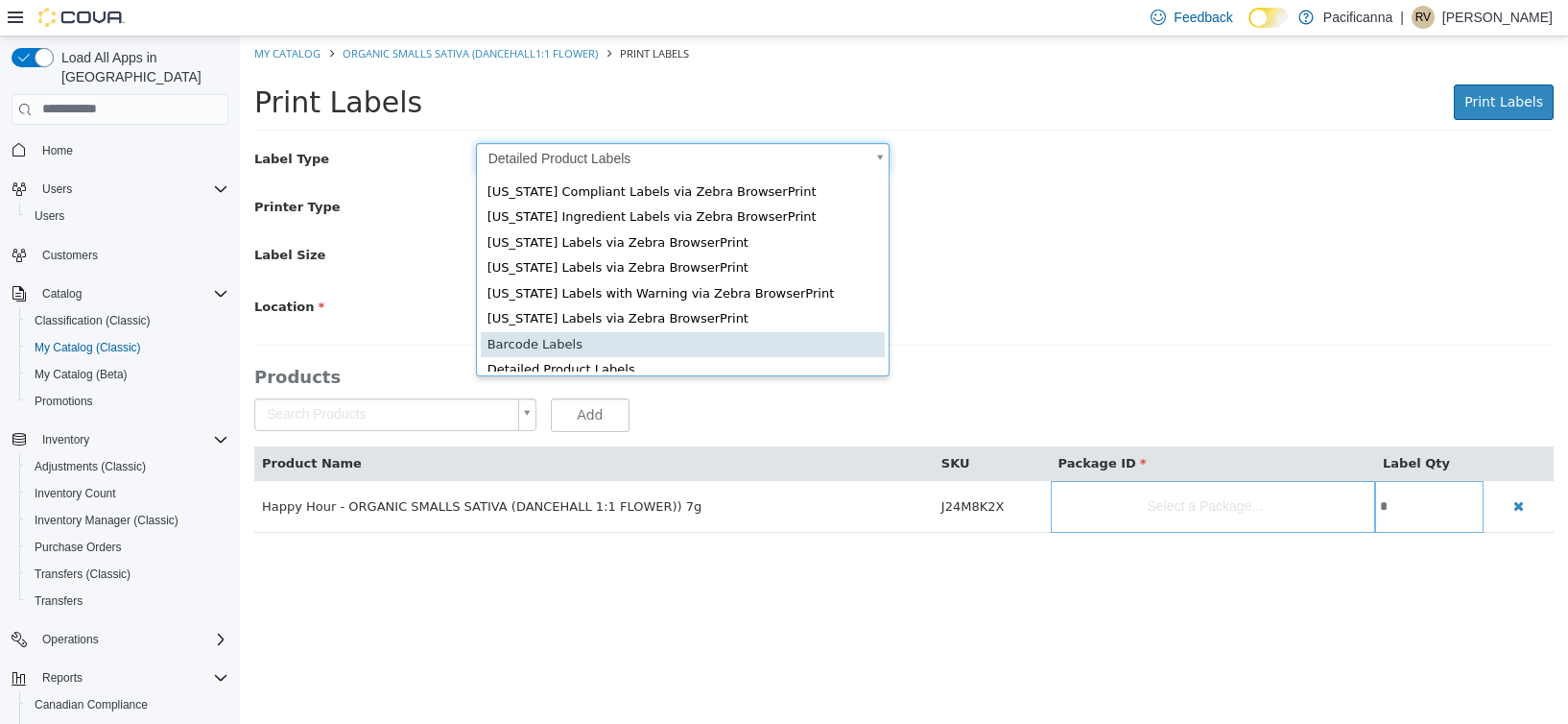
type input "*"
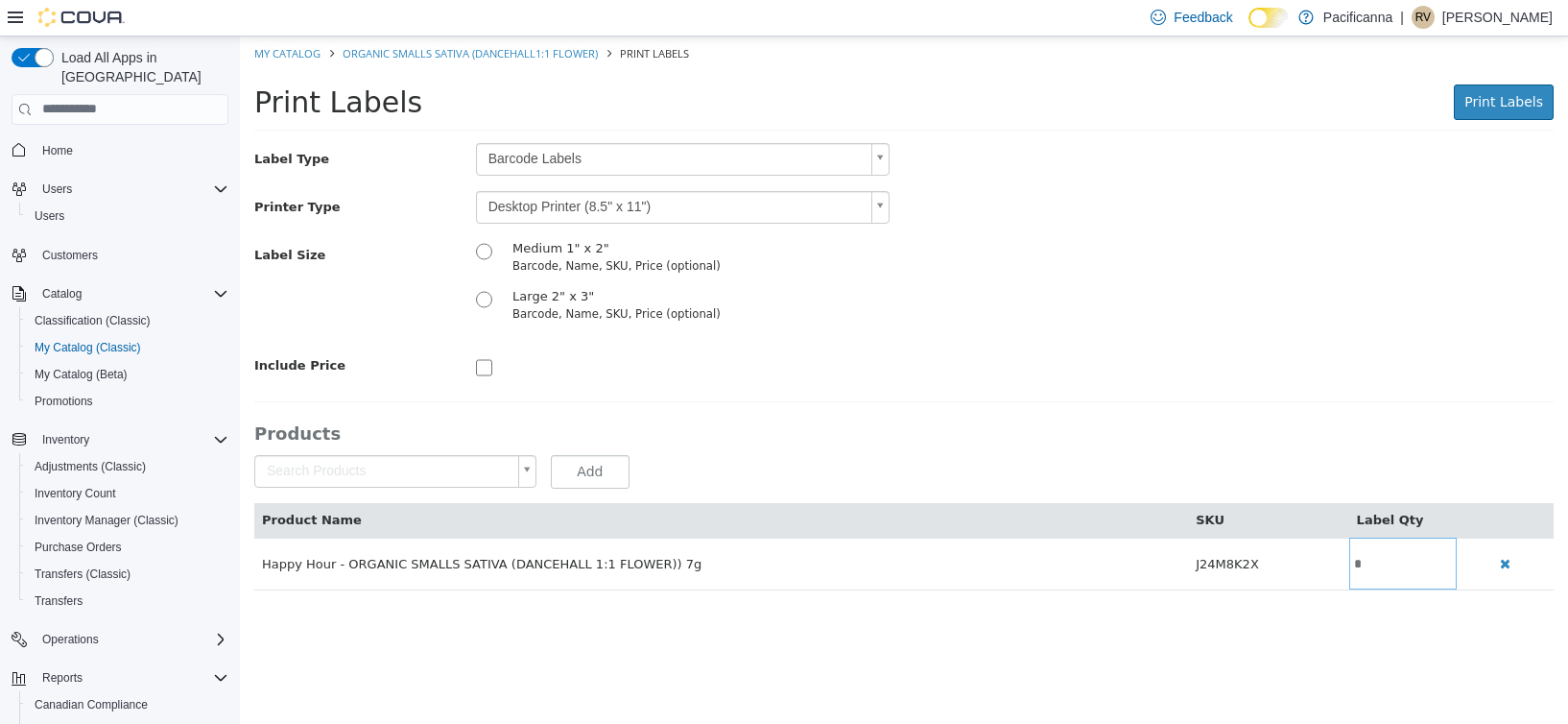
click at [588, 207] on body "Saving Bulk Changes... × My Catalog ORGANIC SMALLS SATIVA (DANCEHALL1:1 FLOWER)…" at bounding box center [905, 322] width 1329 height 574
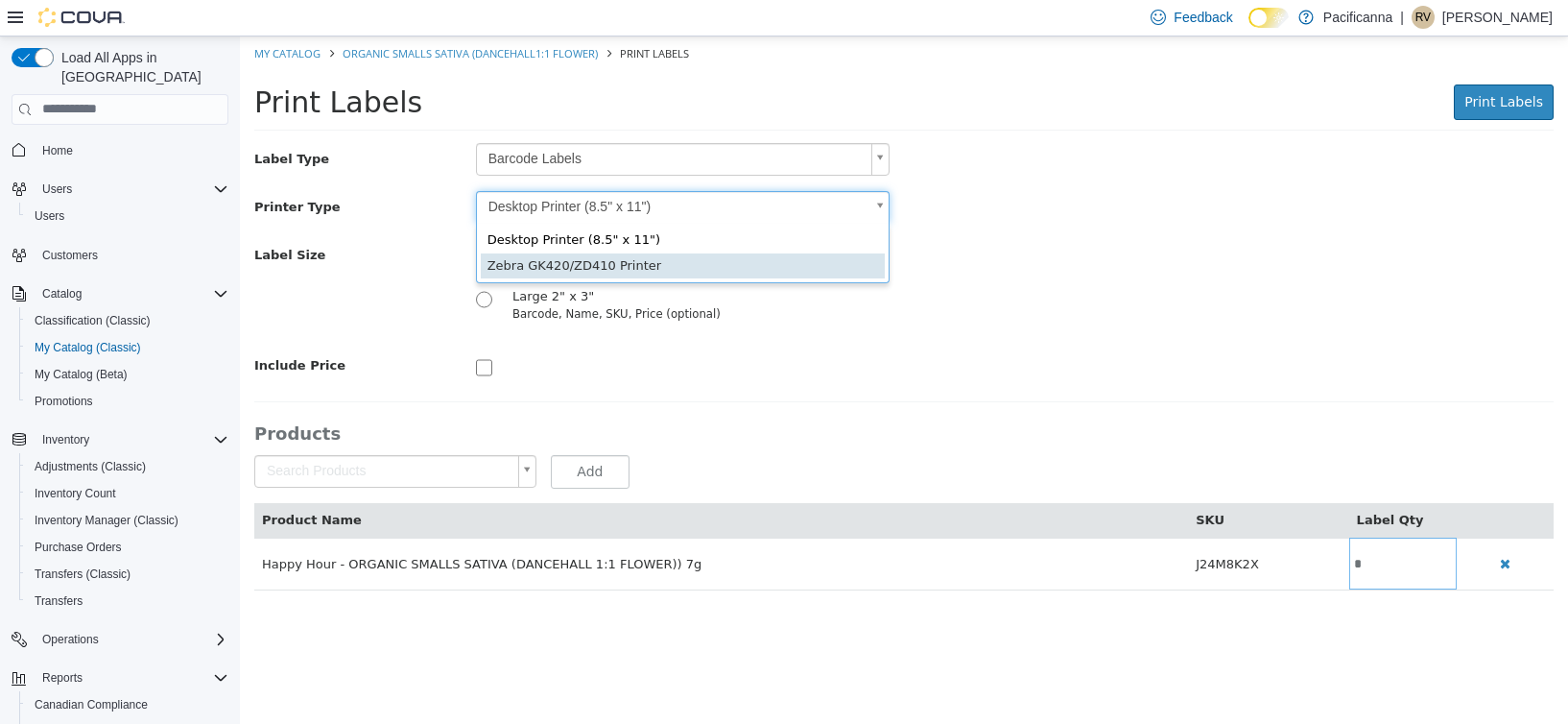
type input "*"
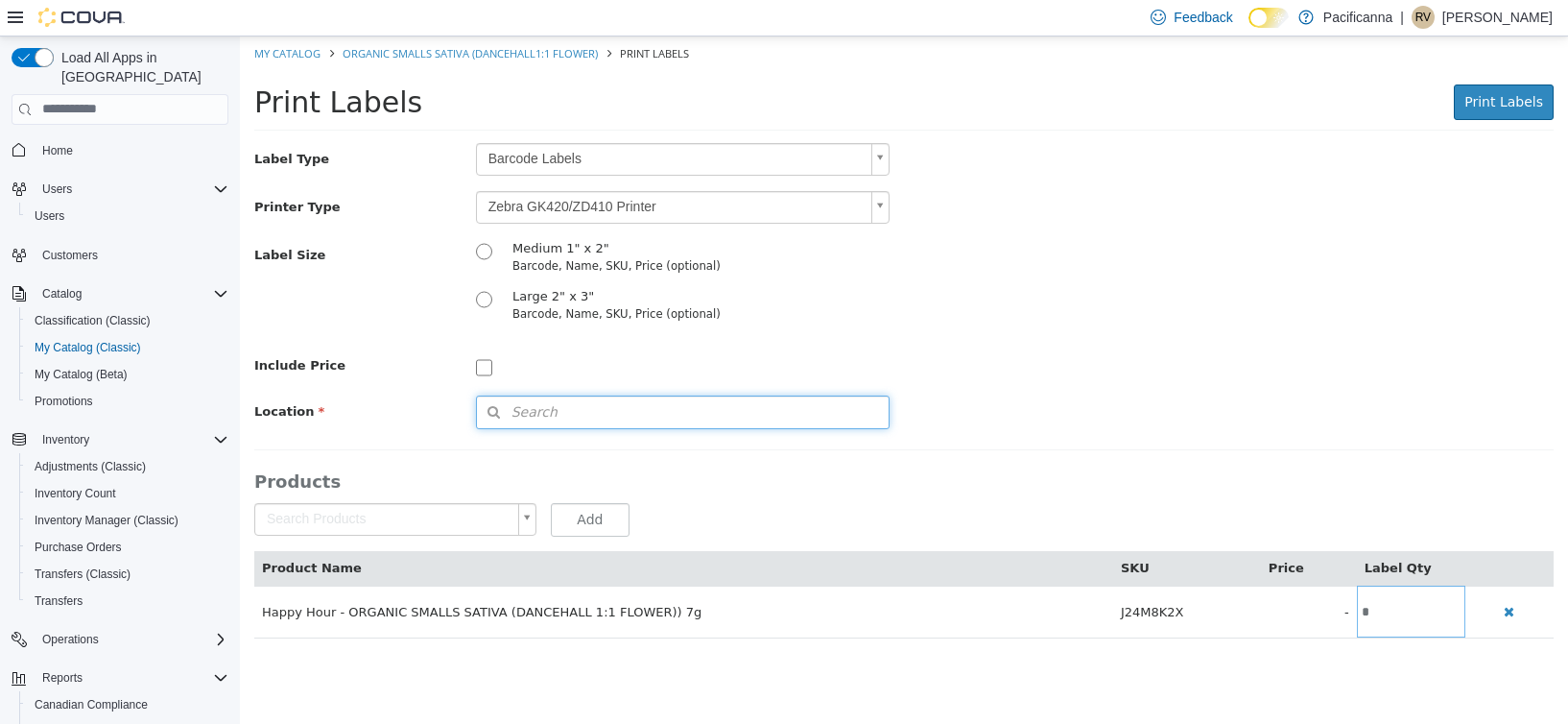
click at [563, 405] on button "Search" at bounding box center [683, 411] width 413 height 34
click at [833, 444] on span "or browse" at bounding box center [839, 445] width 100 height 34
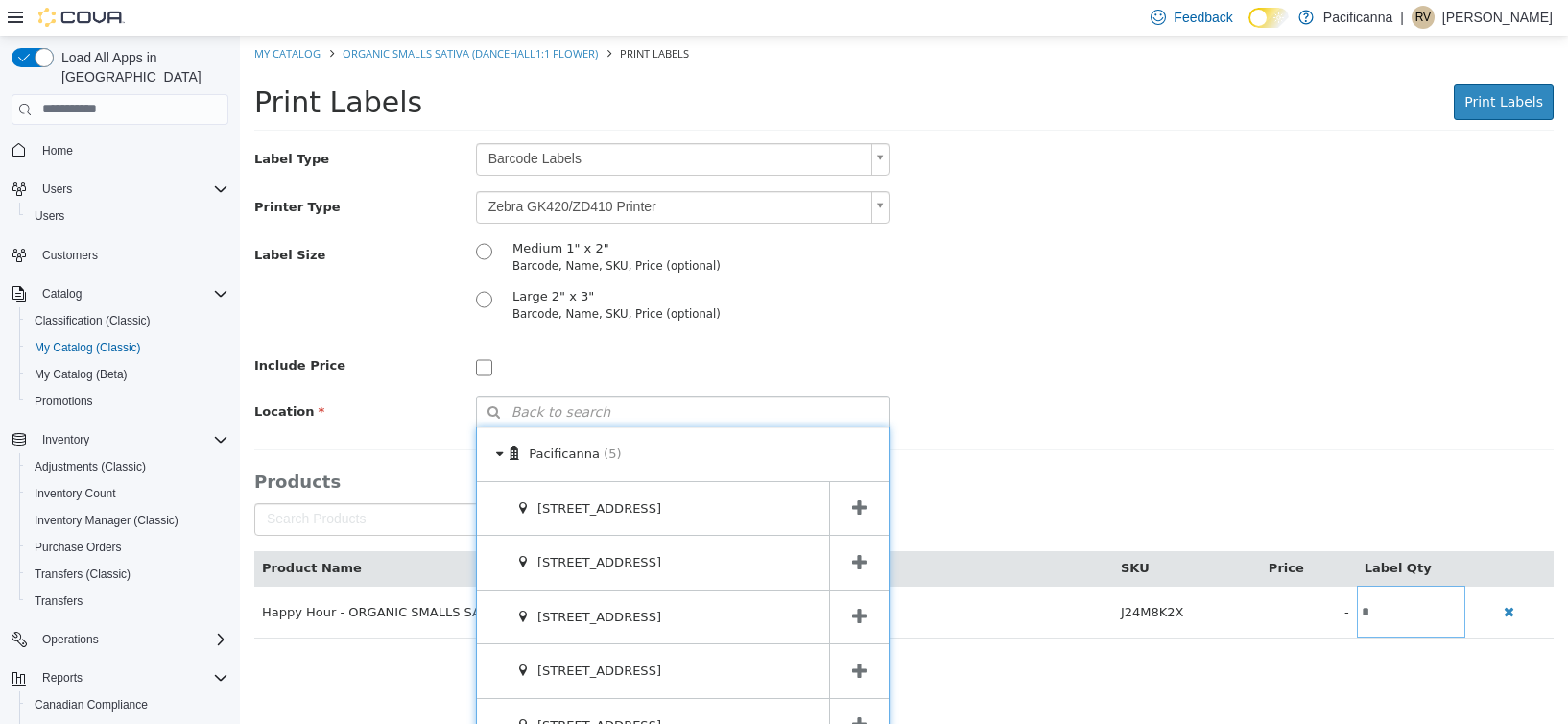
click at [854, 612] on icon at bounding box center [859, 615] width 14 height 18
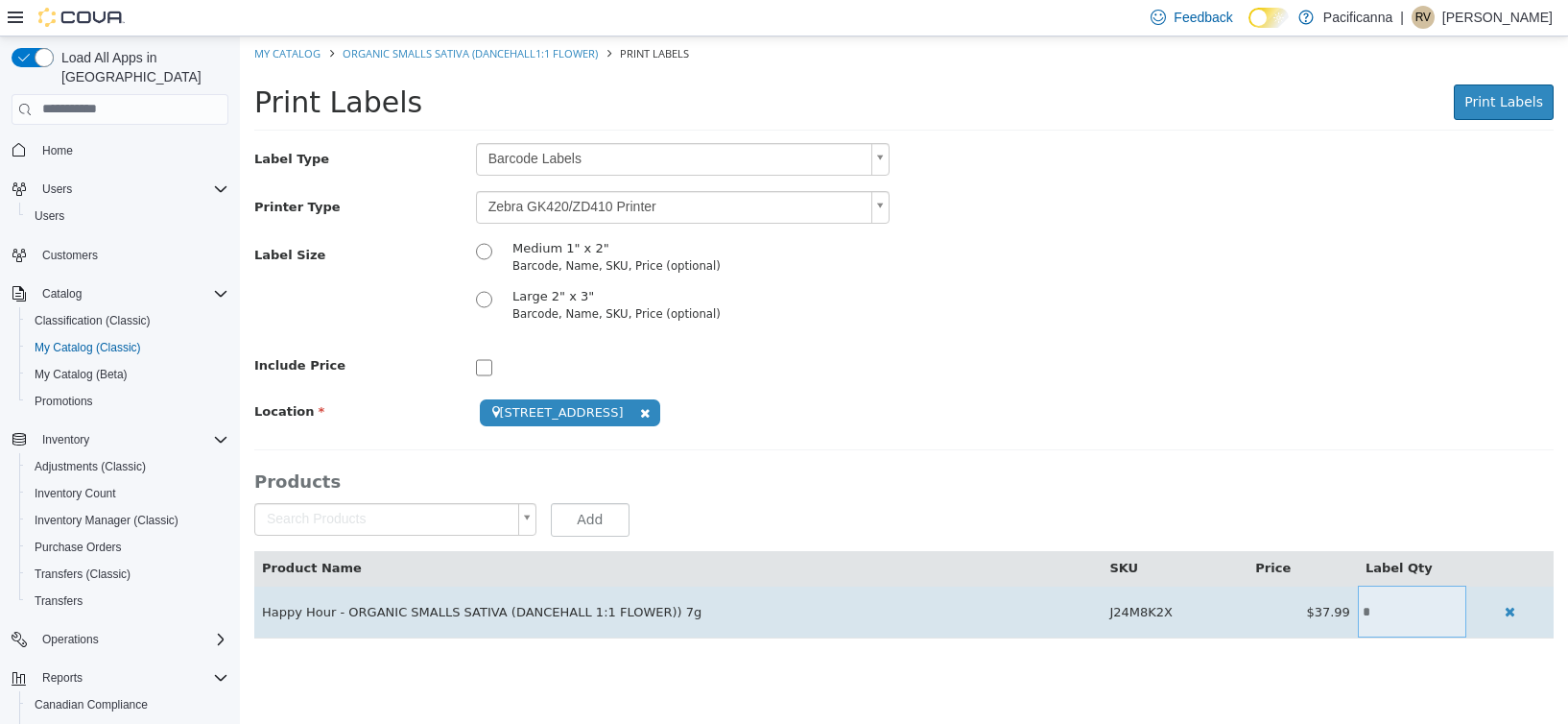
click at [1381, 610] on input "*" at bounding box center [1412, 611] width 109 height 14
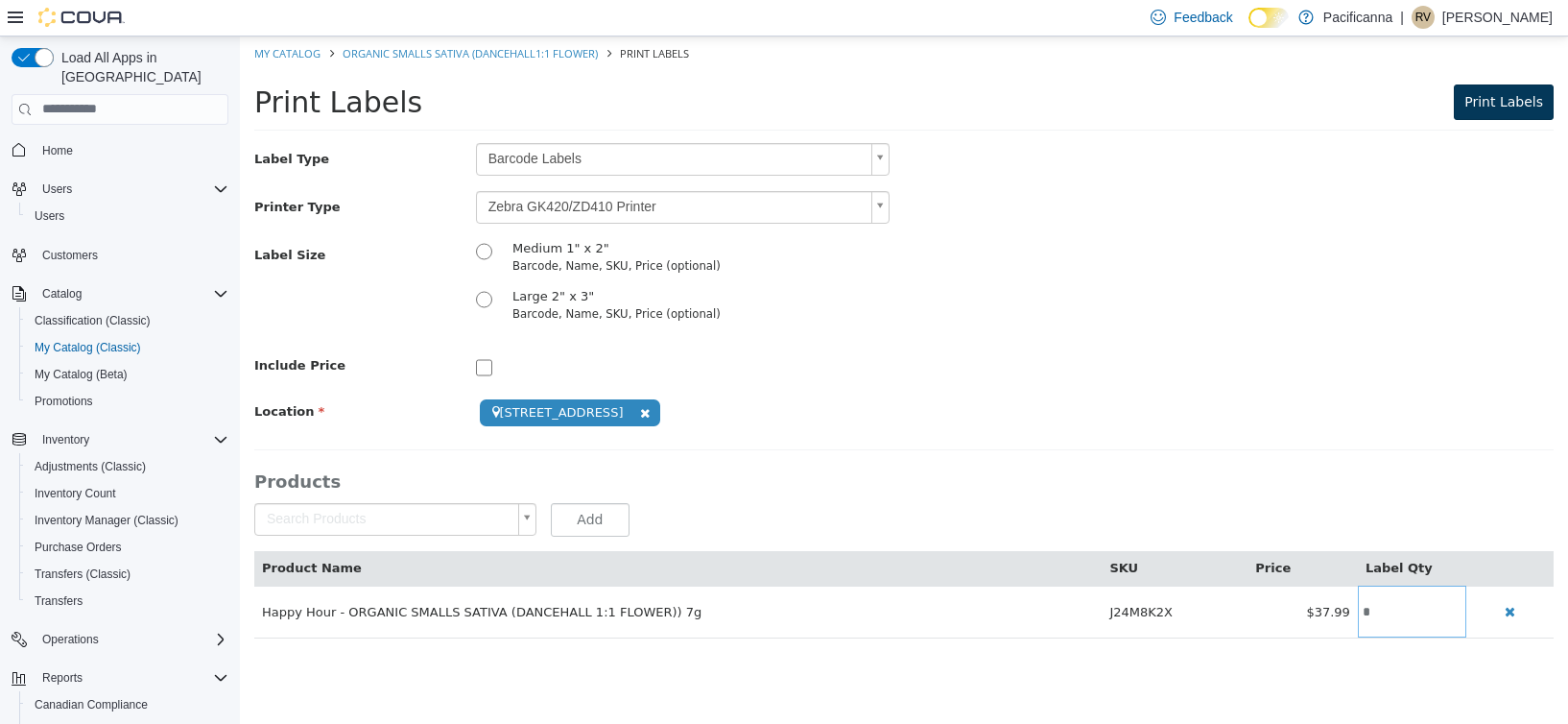
type input "*"
click at [1489, 115] on button "Print Labels" at bounding box center [1505, 101] width 100 height 36
click at [1514, 97] on span "Print Labels" at bounding box center [1505, 101] width 79 height 15
click at [1528, 105] on span "Print Labels" at bounding box center [1505, 101] width 79 height 15
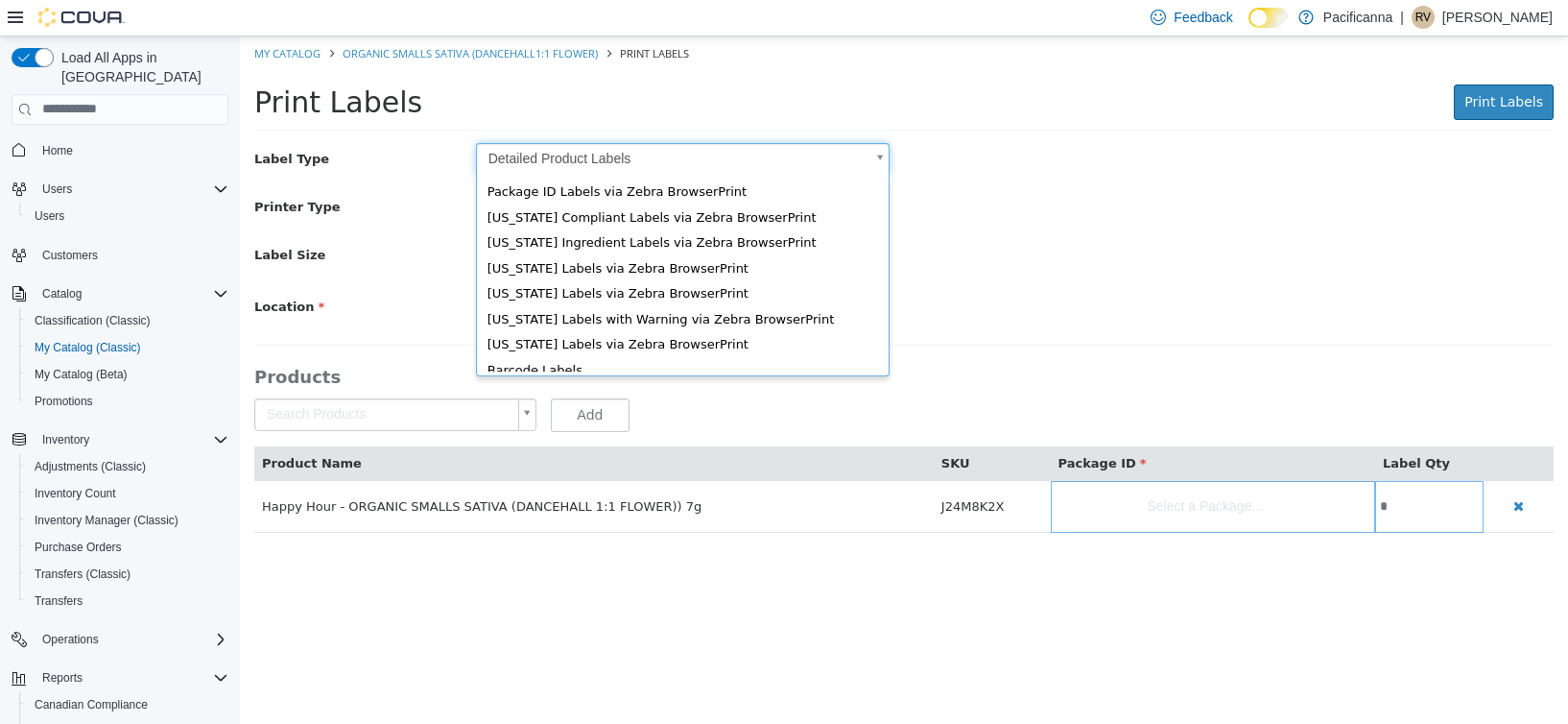
click at [756, 150] on body "Saving Bulk Changes... × My Catalog ORGANIC SMALLS SATIVA (DANCEHALL1:1 FLOWER)…" at bounding box center [905, 293] width 1329 height 516
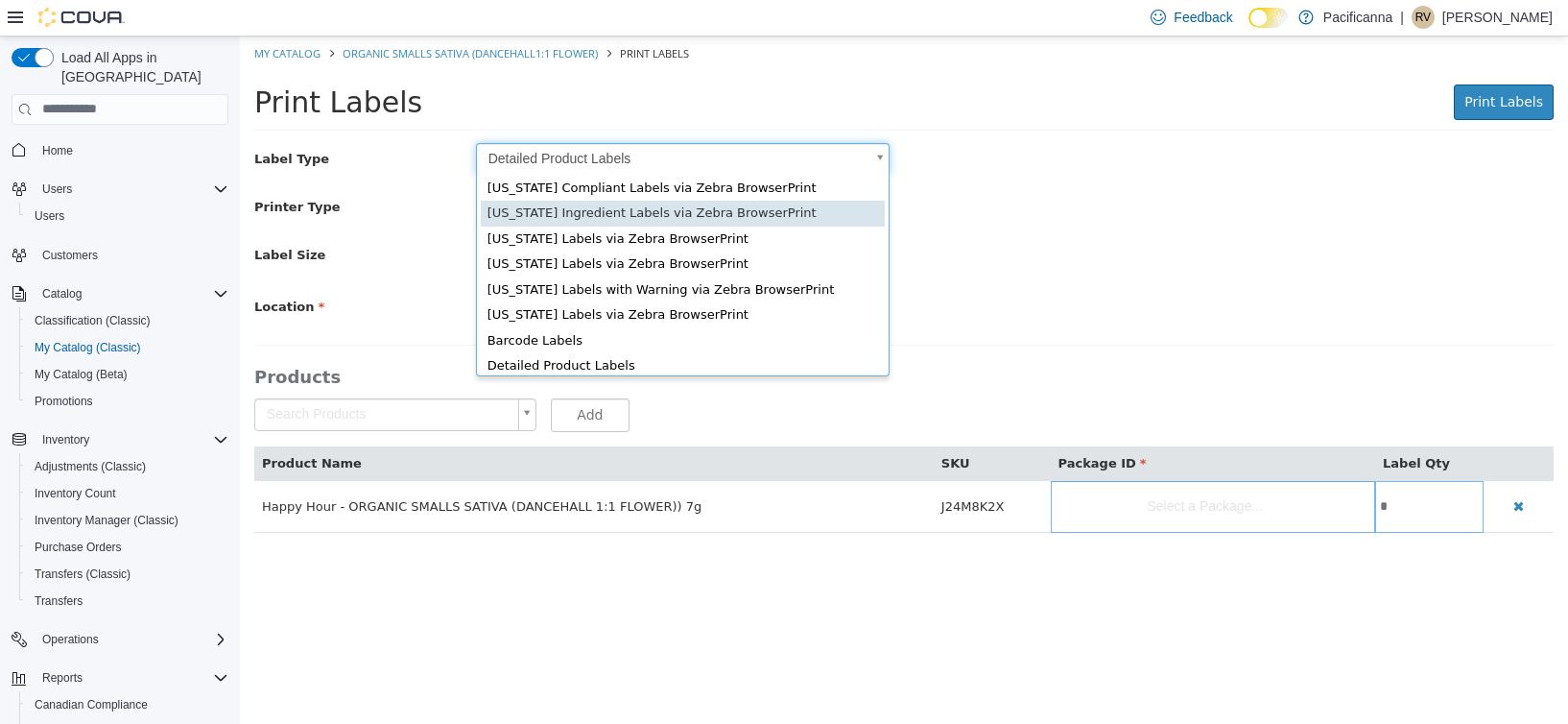
scroll to position [26, 0]
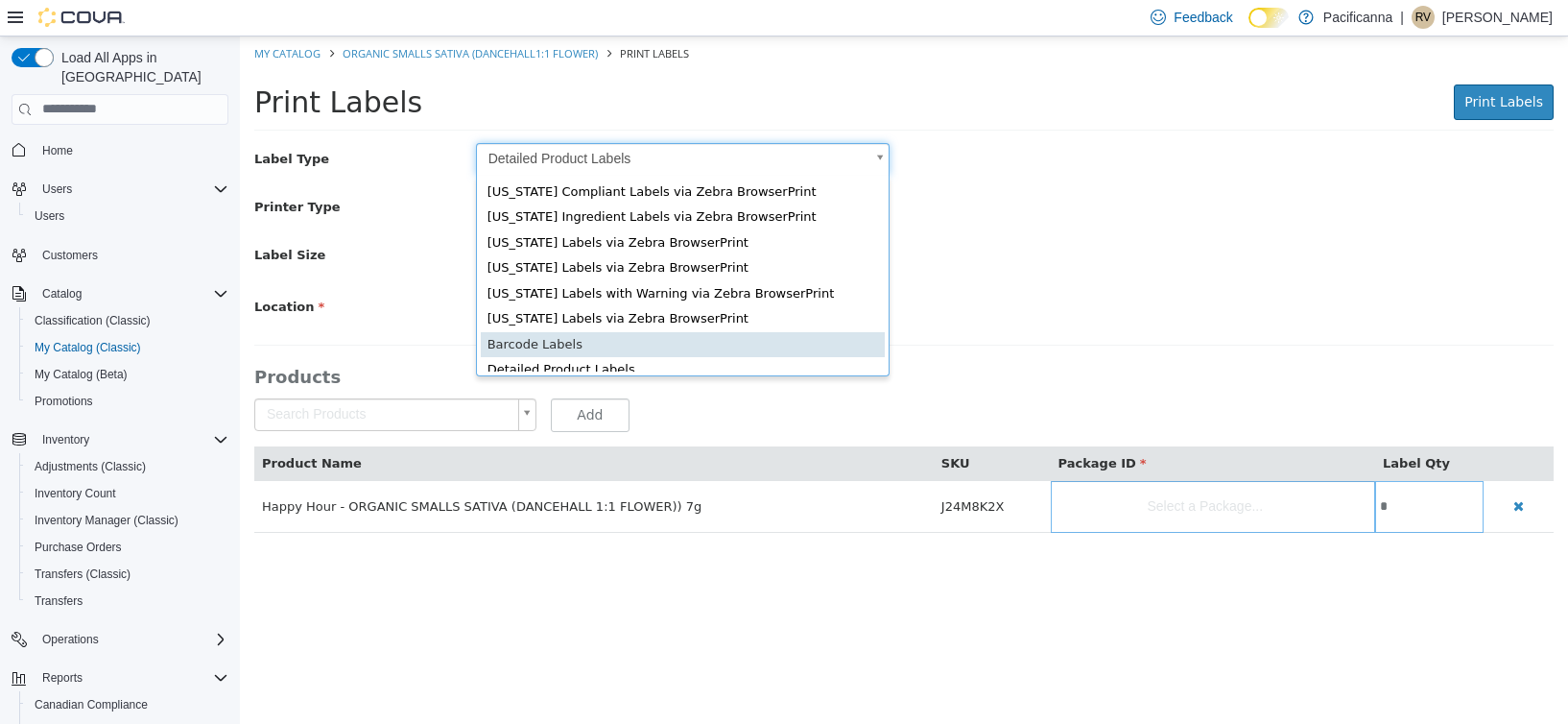
type input "*"
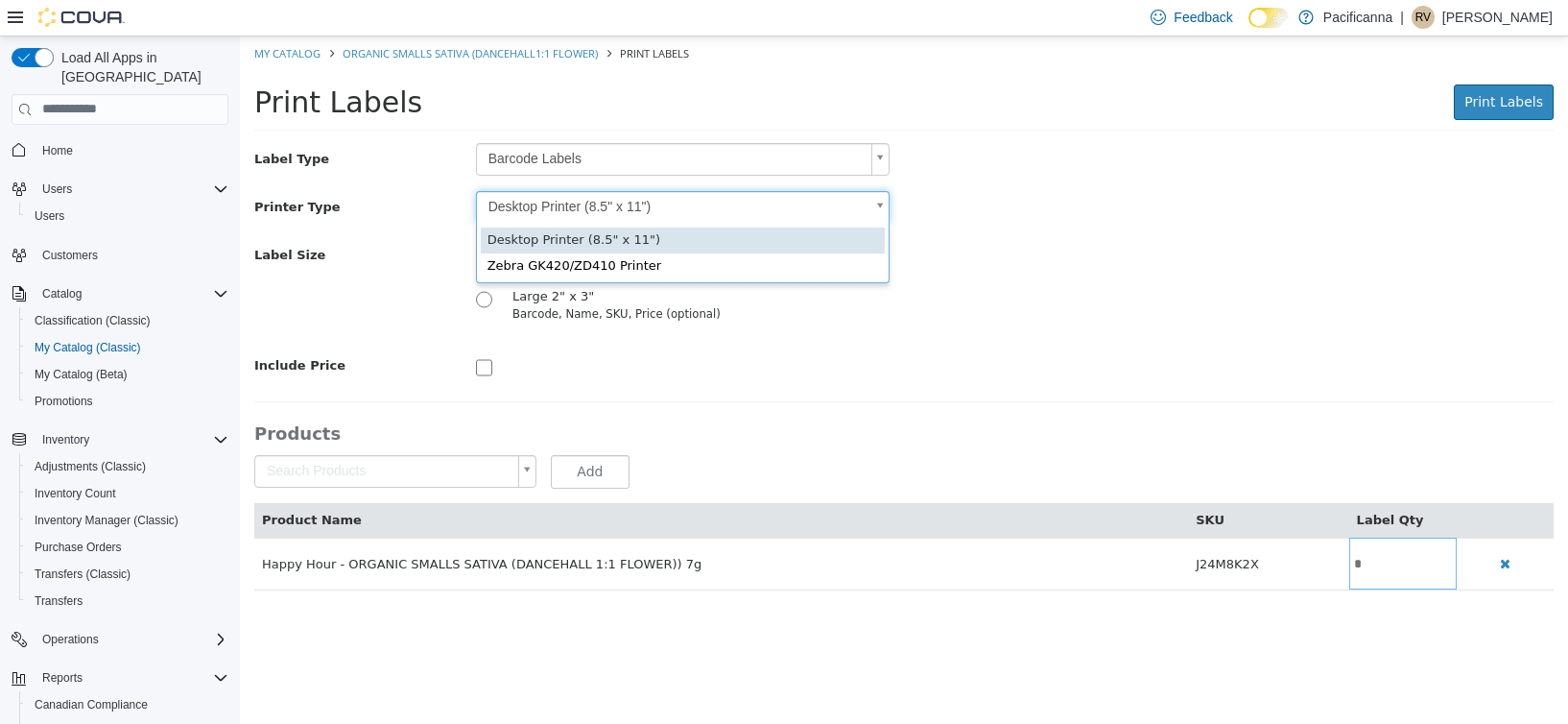
click at [732, 211] on body "Saving Bulk Changes... × My Catalog ORGANIC SMALLS SATIVA (DANCEHALL1:1 FLOWER)…" at bounding box center [905, 322] width 1329 height 574
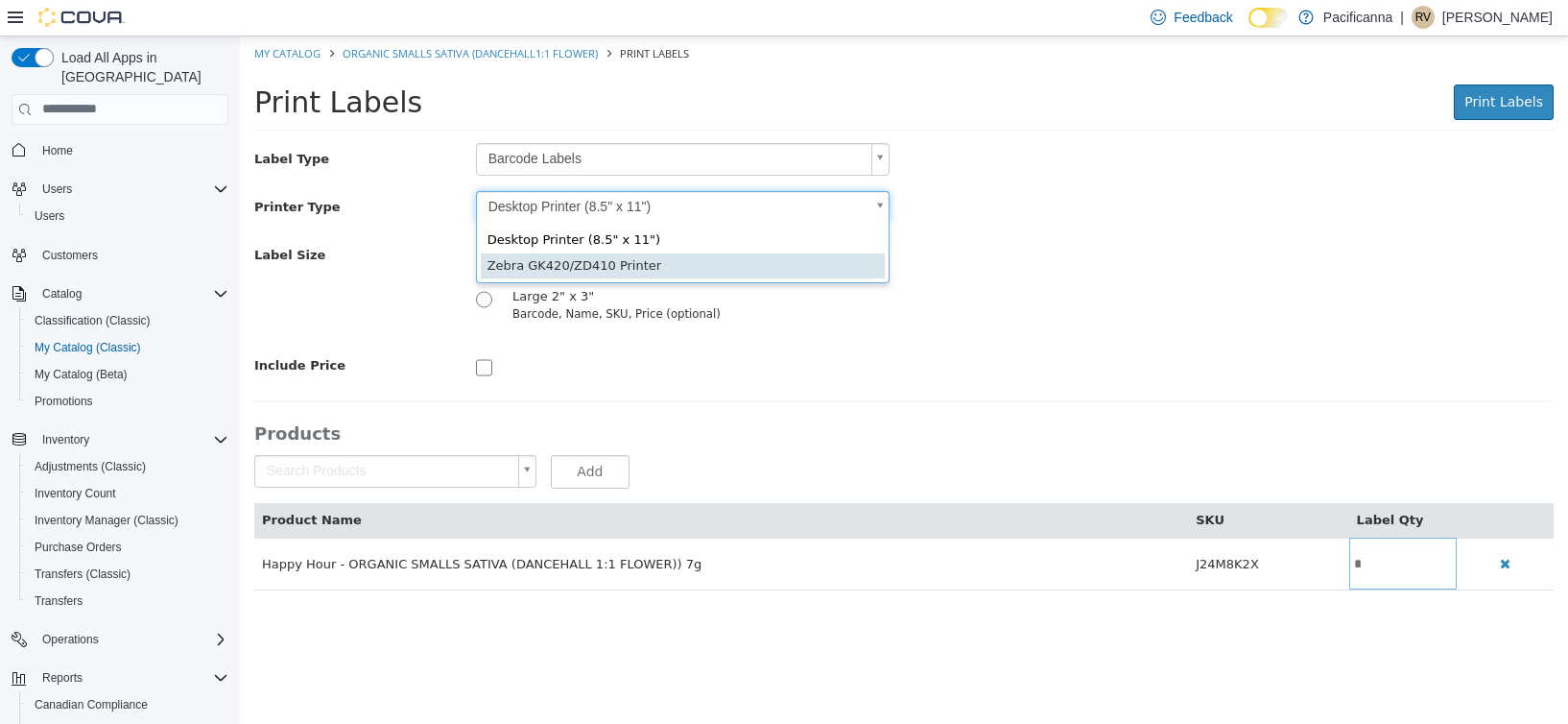
type input "*"
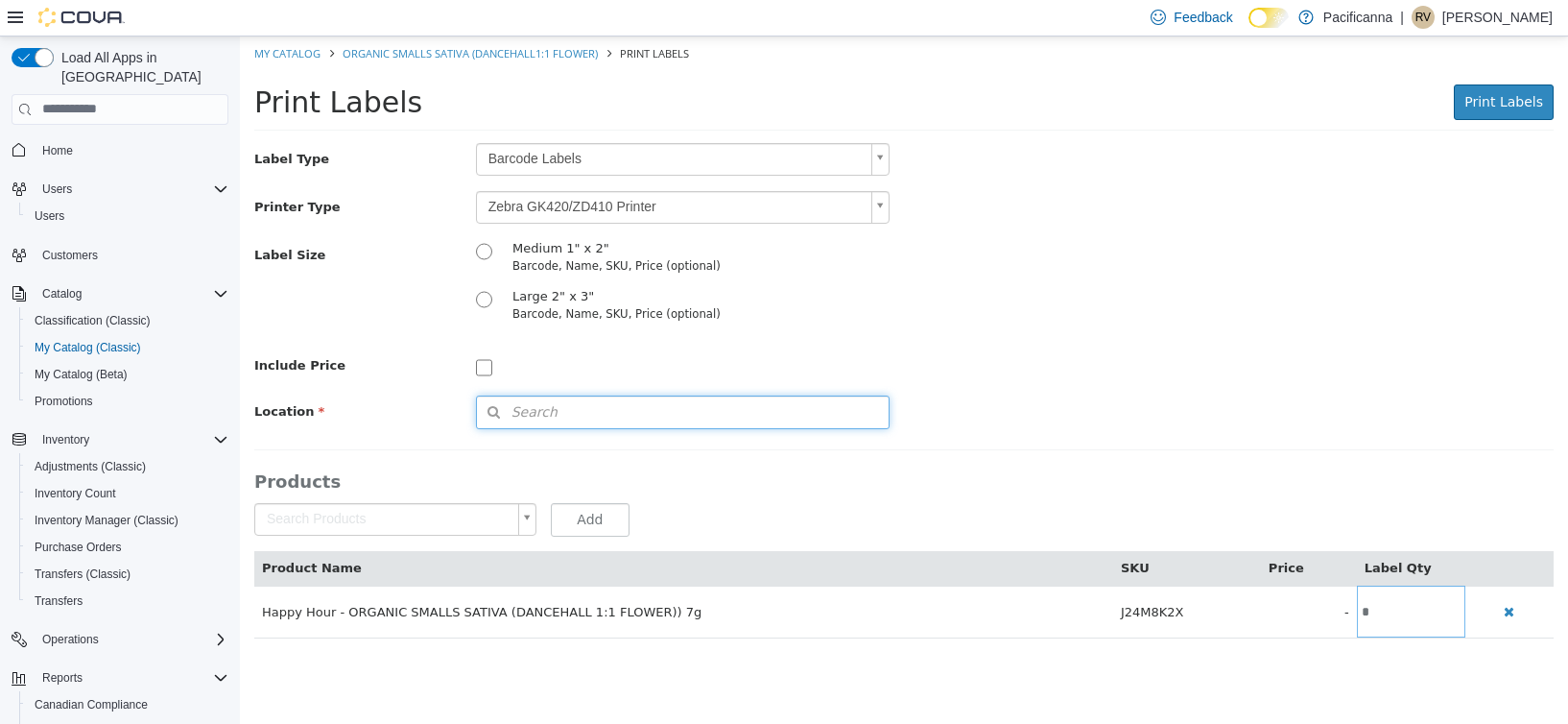
click at [666, 413] on button "Search" at bounding box center [683, 411] width 413 height 34
drag, startPoint x: 859, startPoint y: 436, endPoint x: 860, endPoint y: 449, distance: 13.0
click at [858, 436] on span "or browse" at bounding box center [839, 445] width 100 height 34
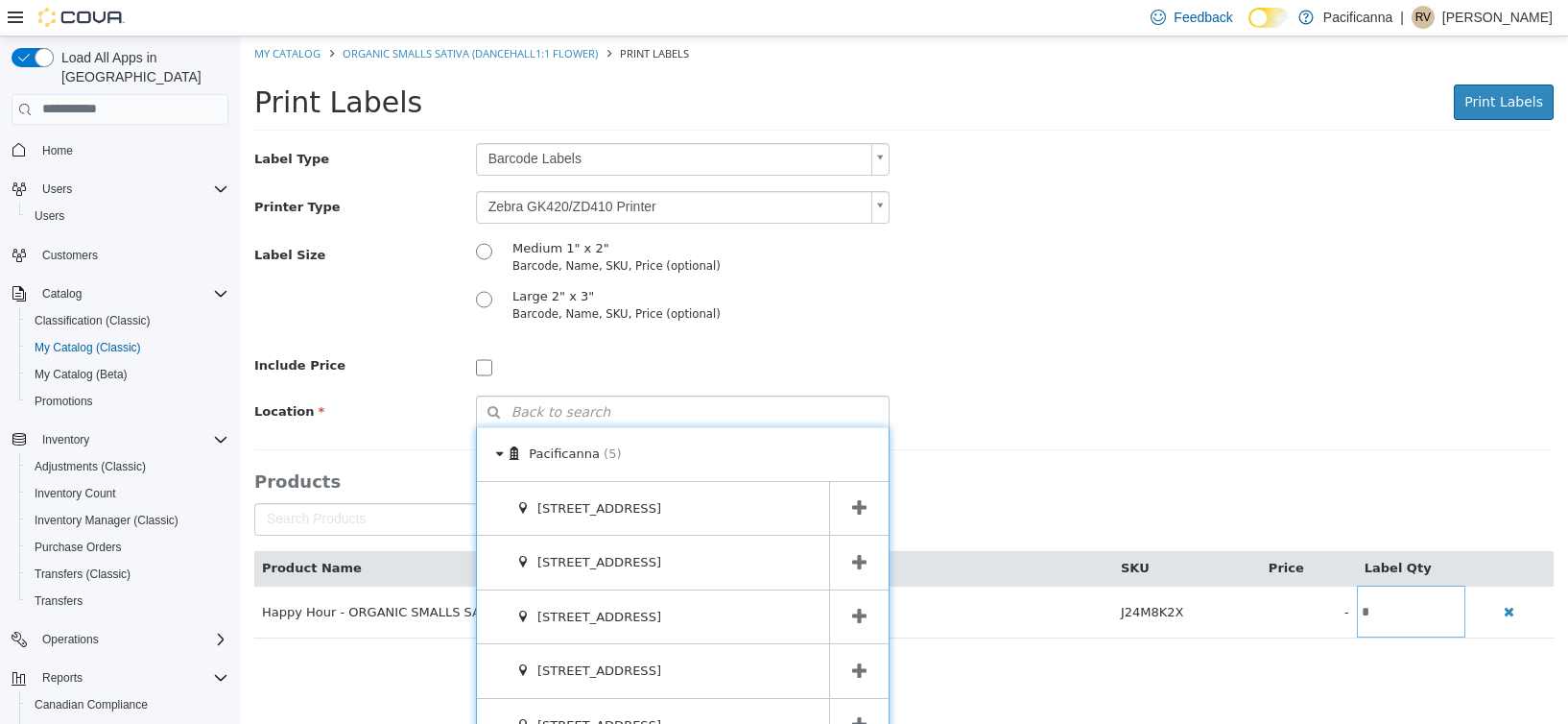
click at [853, 612] on icon at bounding box center [859, 615] width 14 height 18
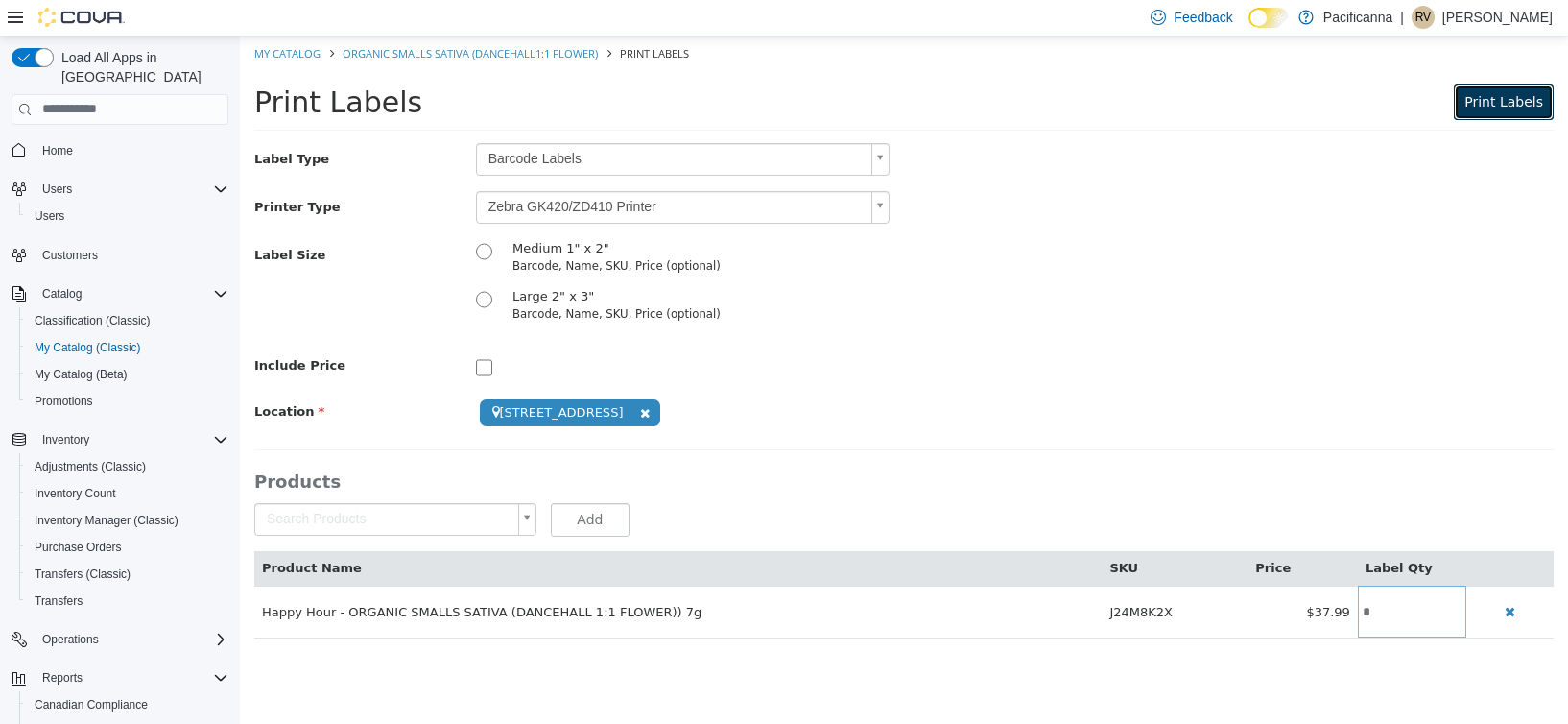
click at [1495, 109] on span "Print Labels" at bounding box center [1505, 101] width 79 height 15
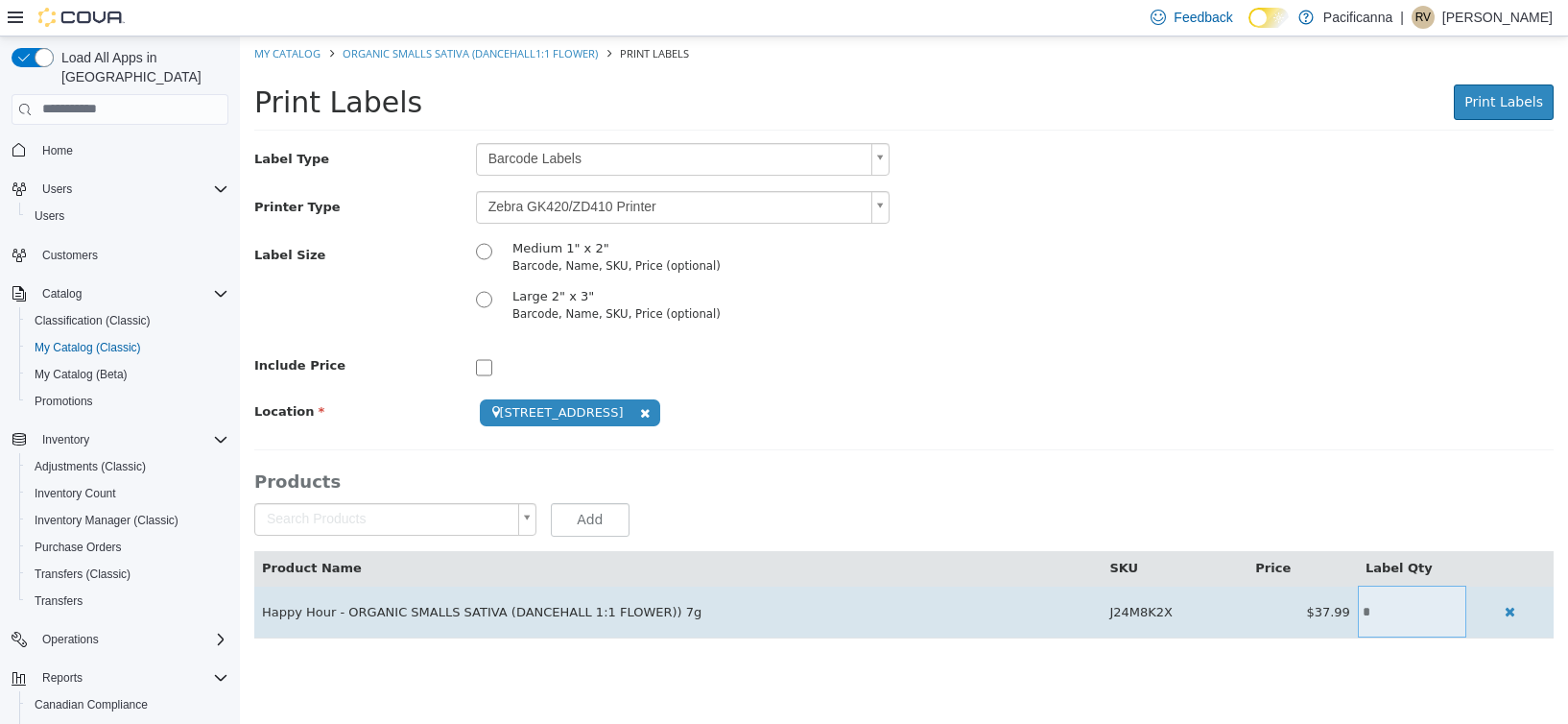
click at [1401, 607] on input "*" at bounding box center [1412, 611] width 109 height 14
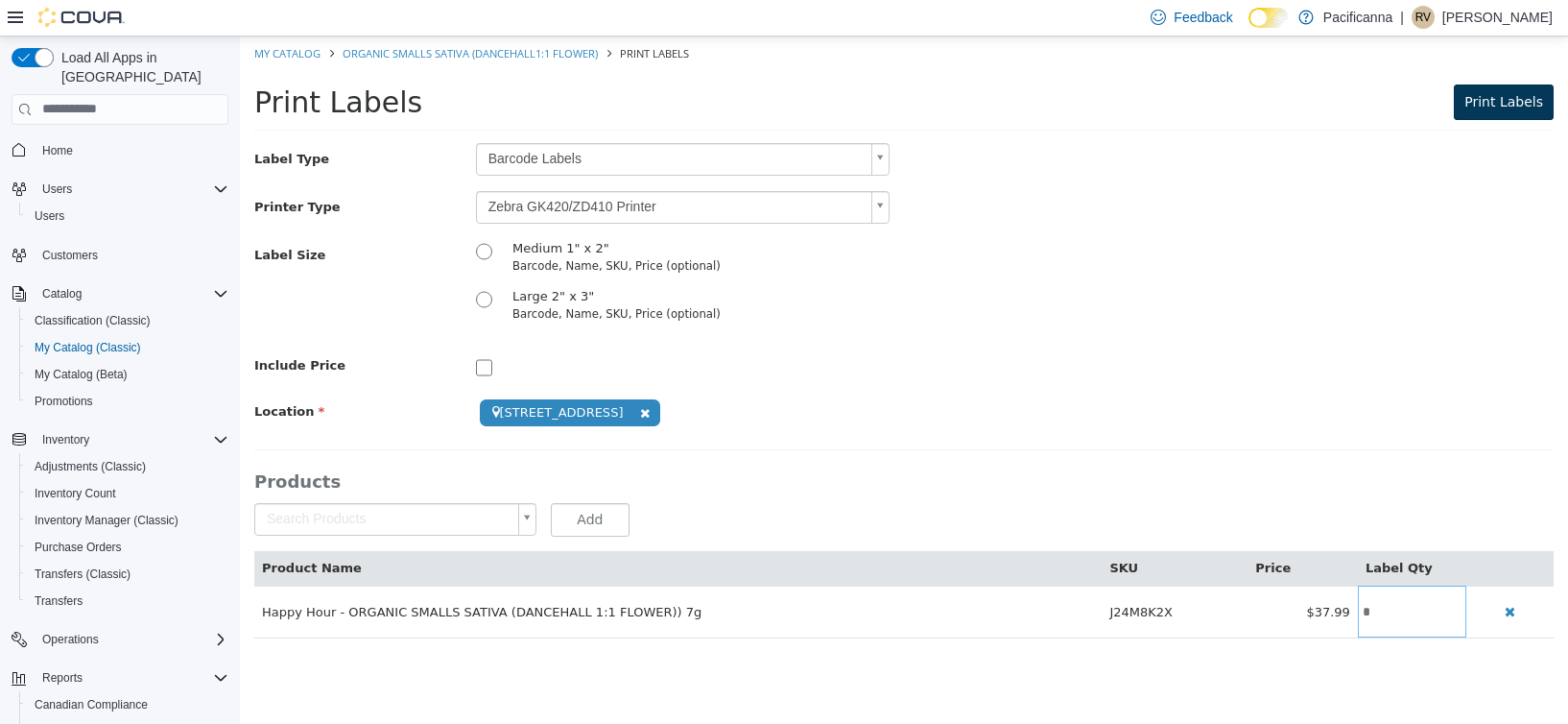
type input "*"
click at [1537, 117] on button "Print Labels" at bounding box center [1505, 101] width 100 height 36
click at [1524, 104] on span "Print Labels" at bounding box center [1505, 101] width 79 height 15
click at [1523, 96] on span "Print Labels" at bounding box center [1505, 101] width 79 height 15
click at [1493, 111] on button "Print Labels" at bounding box center [1505, 101] width 100 height 36
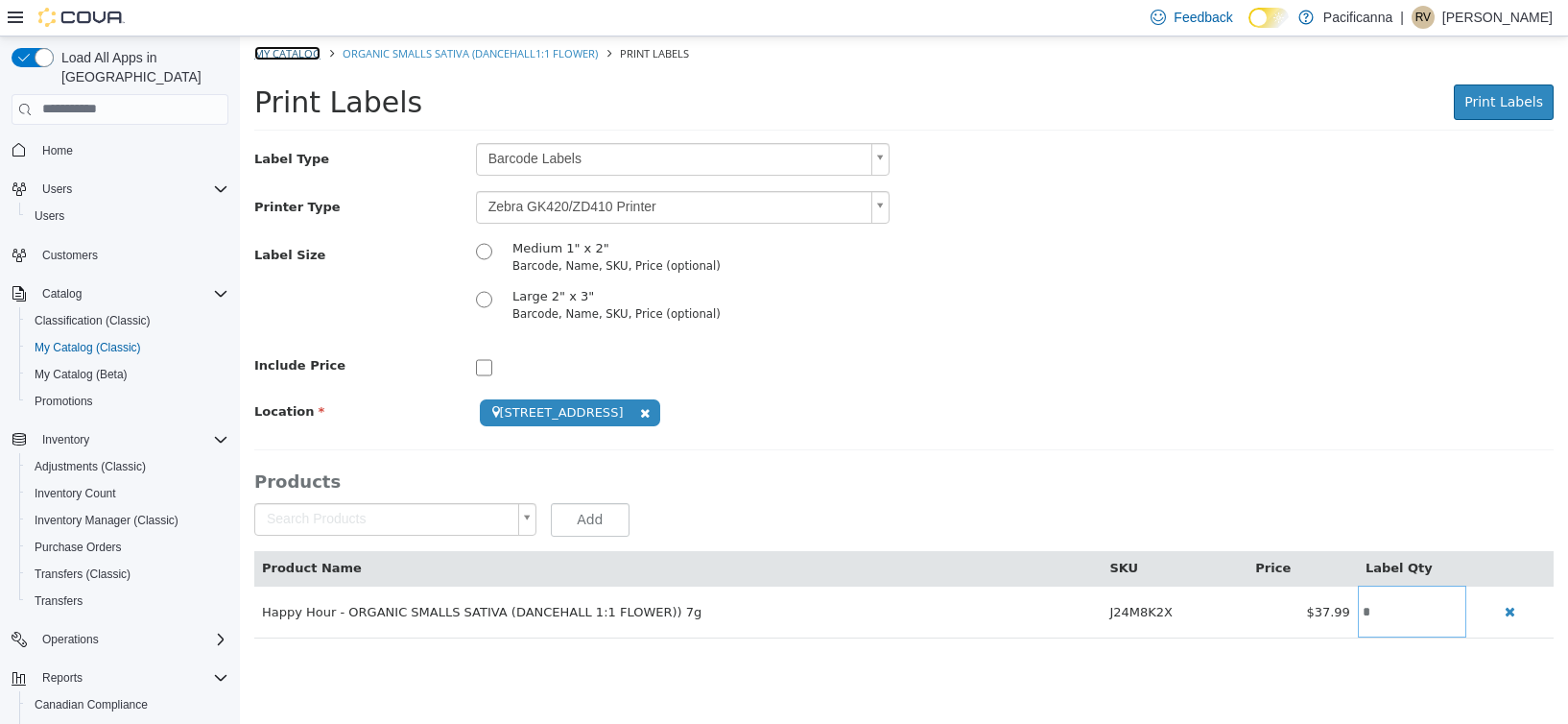
click at [307, 51] on link "My Catalog" at bounding box center [287, 52] width 66 height 14
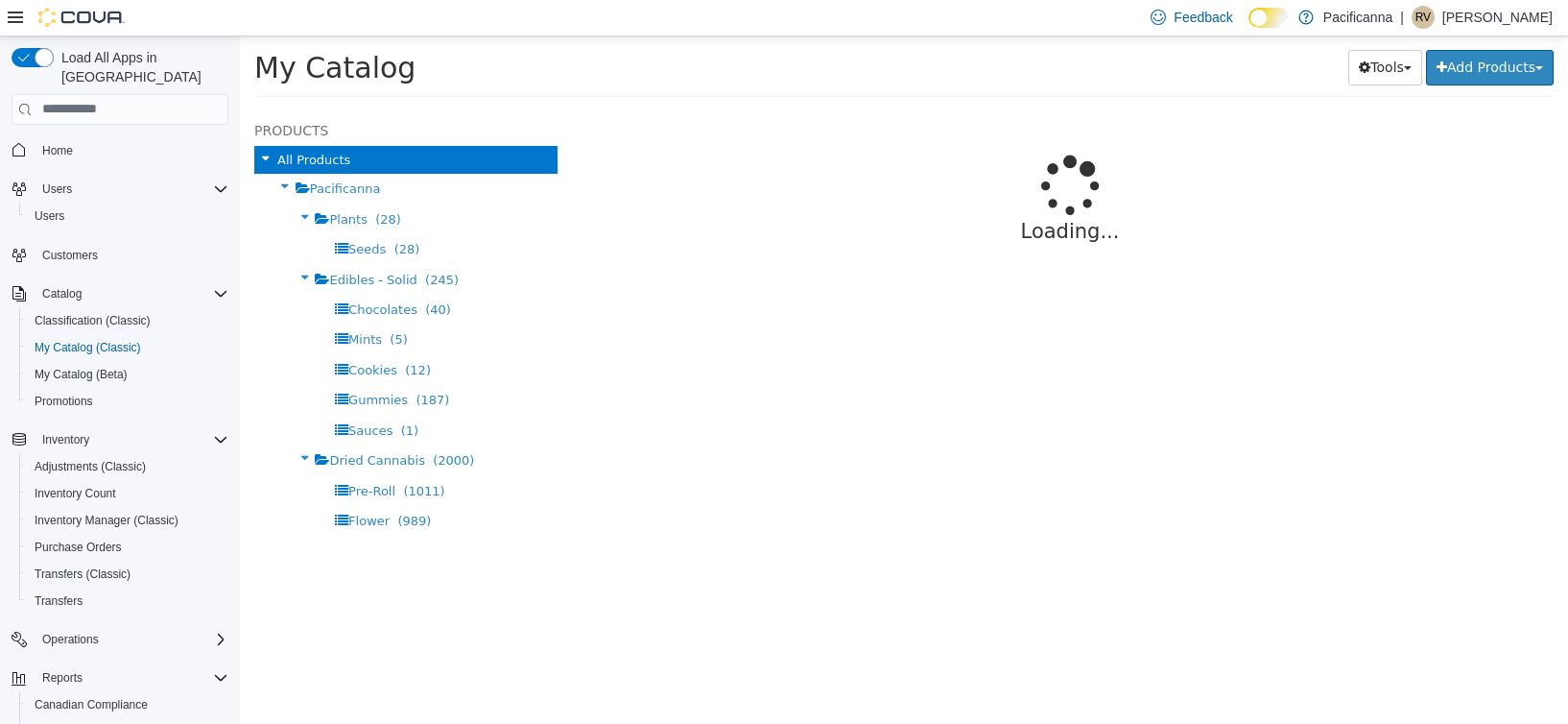
select select "**********"
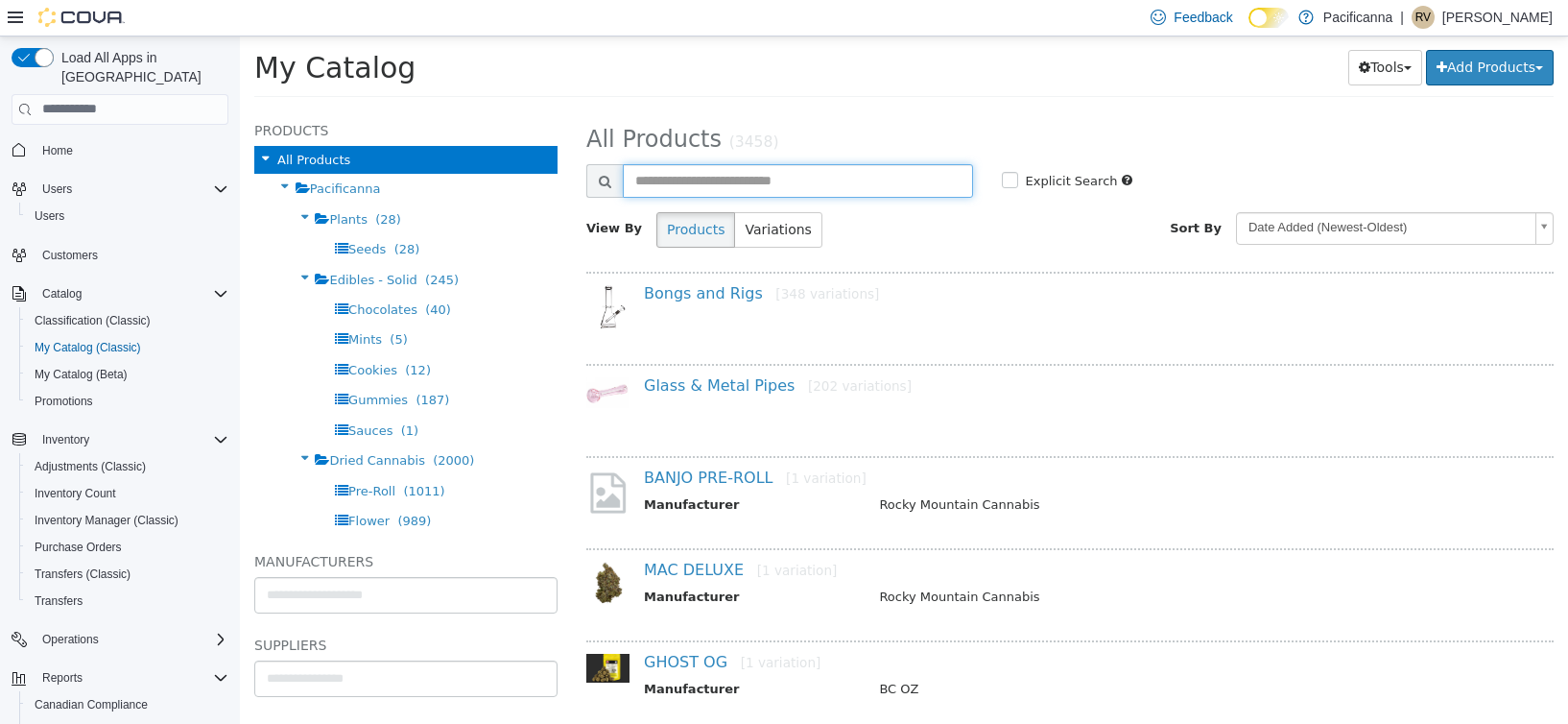
click at [797, 187] on input "text" at bounding box center [798, 180] width 350 height 34
type input "**********"
select select "**********"
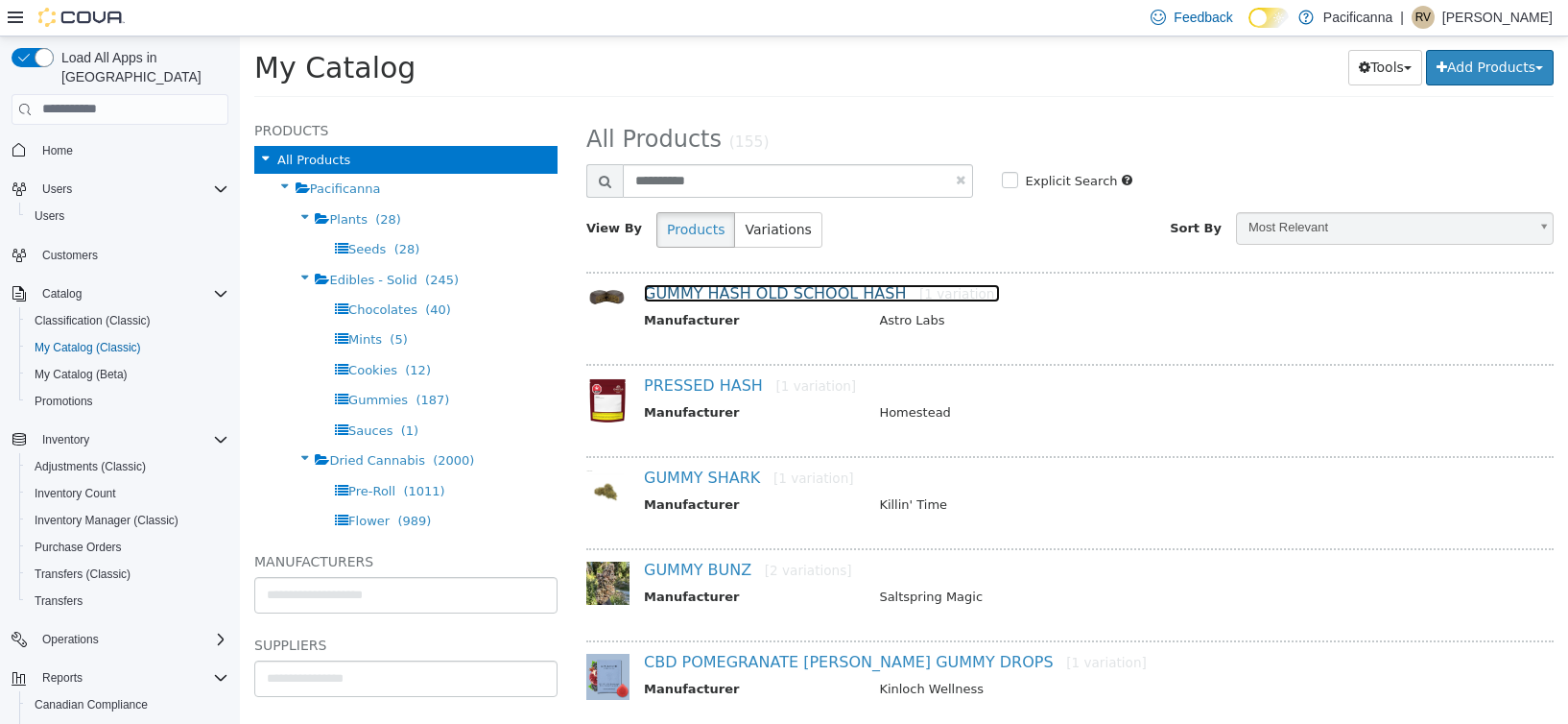
click at [724, 292] on link "GUMMY HASH OLD SCHOOL HASH [1 variation]" at bounding box center [822, 292] width 356 height 18
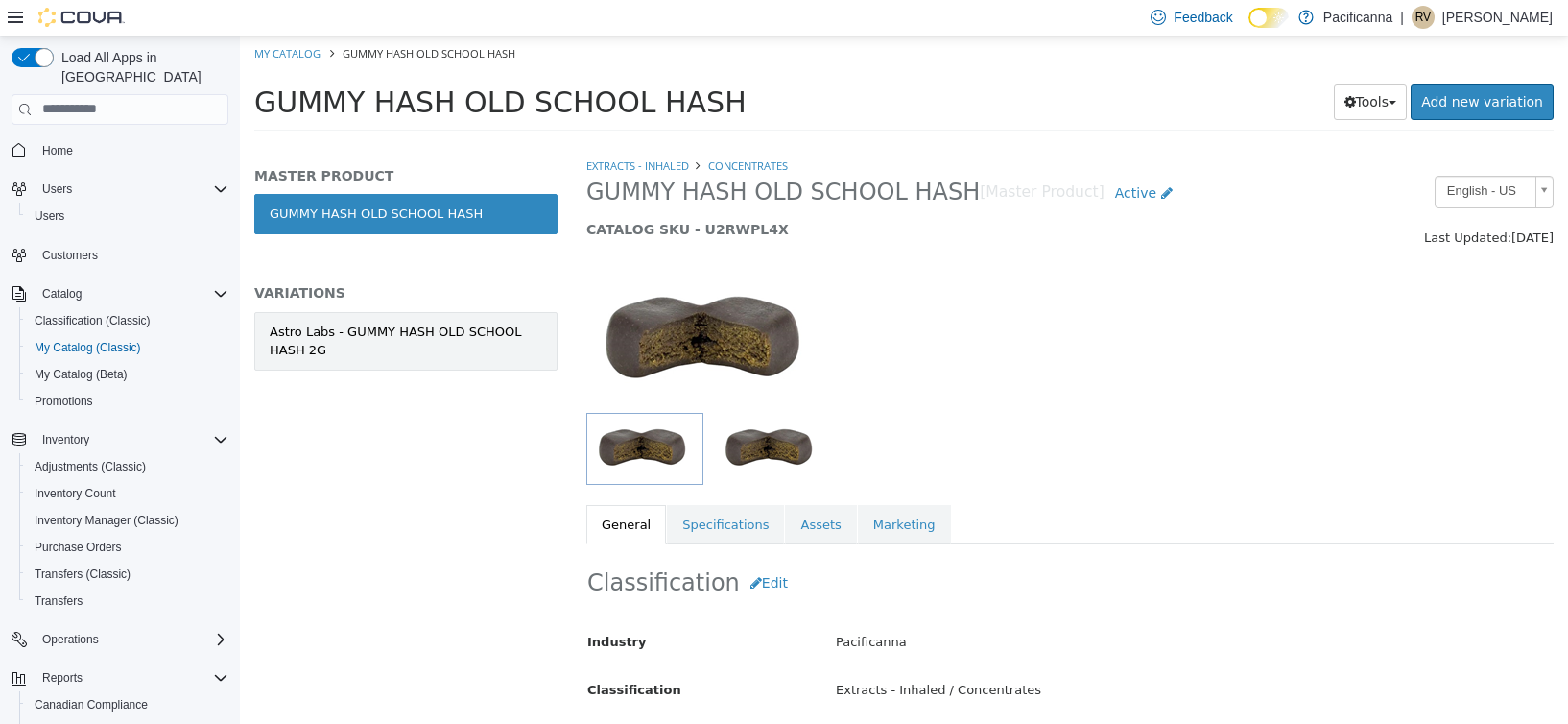
click at [410, 330] on div "Astro Labs - GUMMY HASH OLD SCHOOL HASH 2G" at bounding box center [407, 339] width 273 height 37
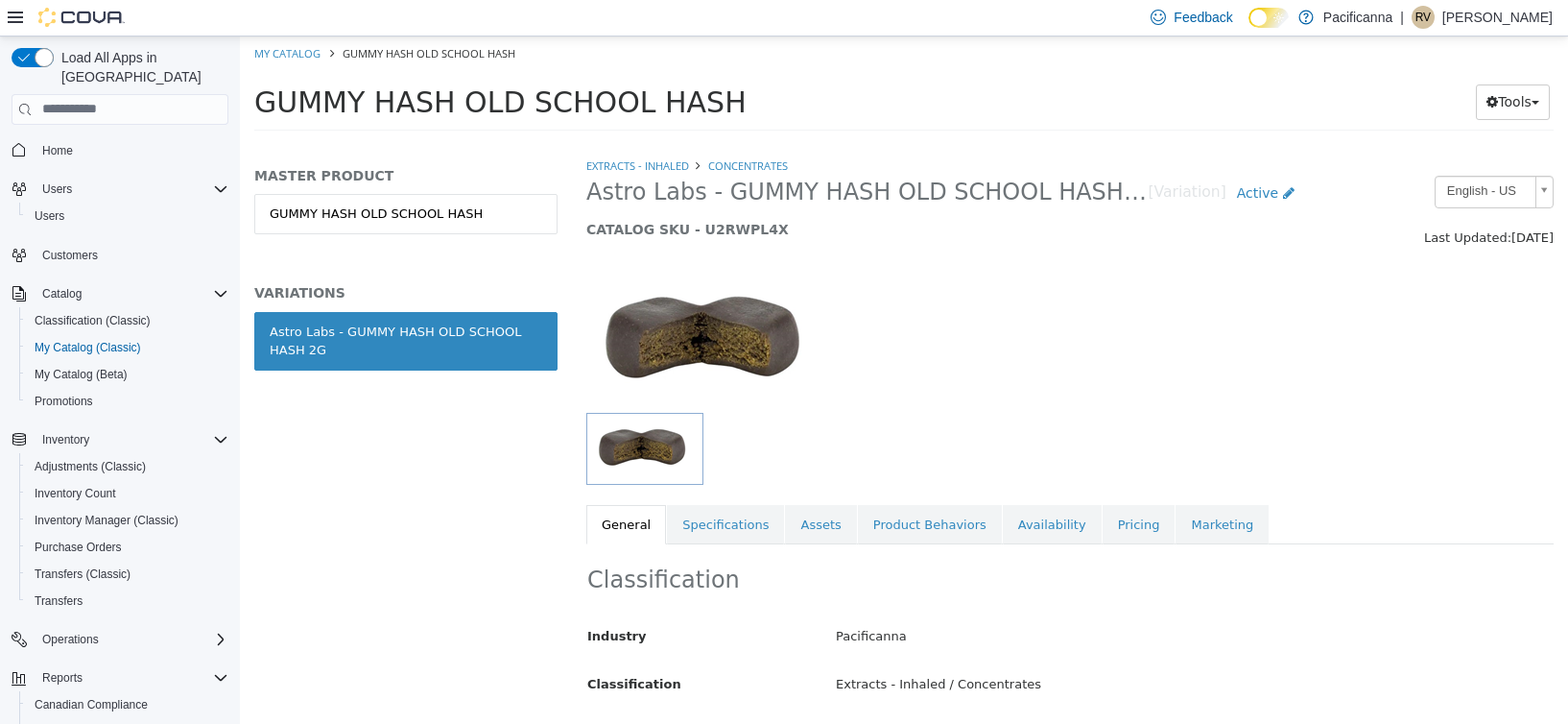
click at [971, 502] on div "Extracts - Inhaled Concentrates Astro Labs - GUMMY HASH OLD SCHOOL HASH 2G [Var…" at bounding box center [1070, 349] width 967 height 387
click at [1003, 514] on link "Availability" at bounding box center [1052, 524] width 99 height 40
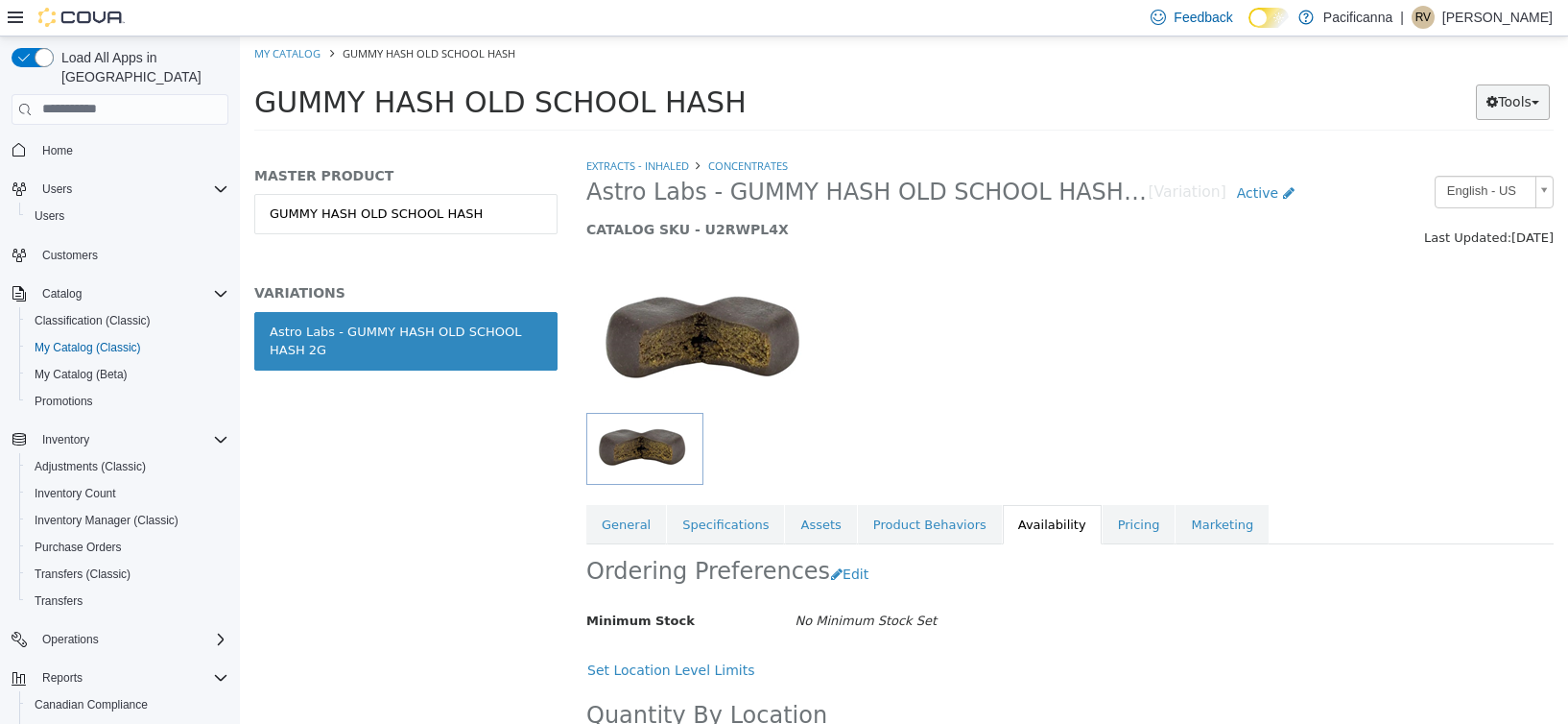
click at [1517, 99] on button "Tools" at bounding box center [1513, 101] width 74 height 36
click at [1484, 158] on link "Print Labels" at bounding box center [1474, 165] width 152 height 26
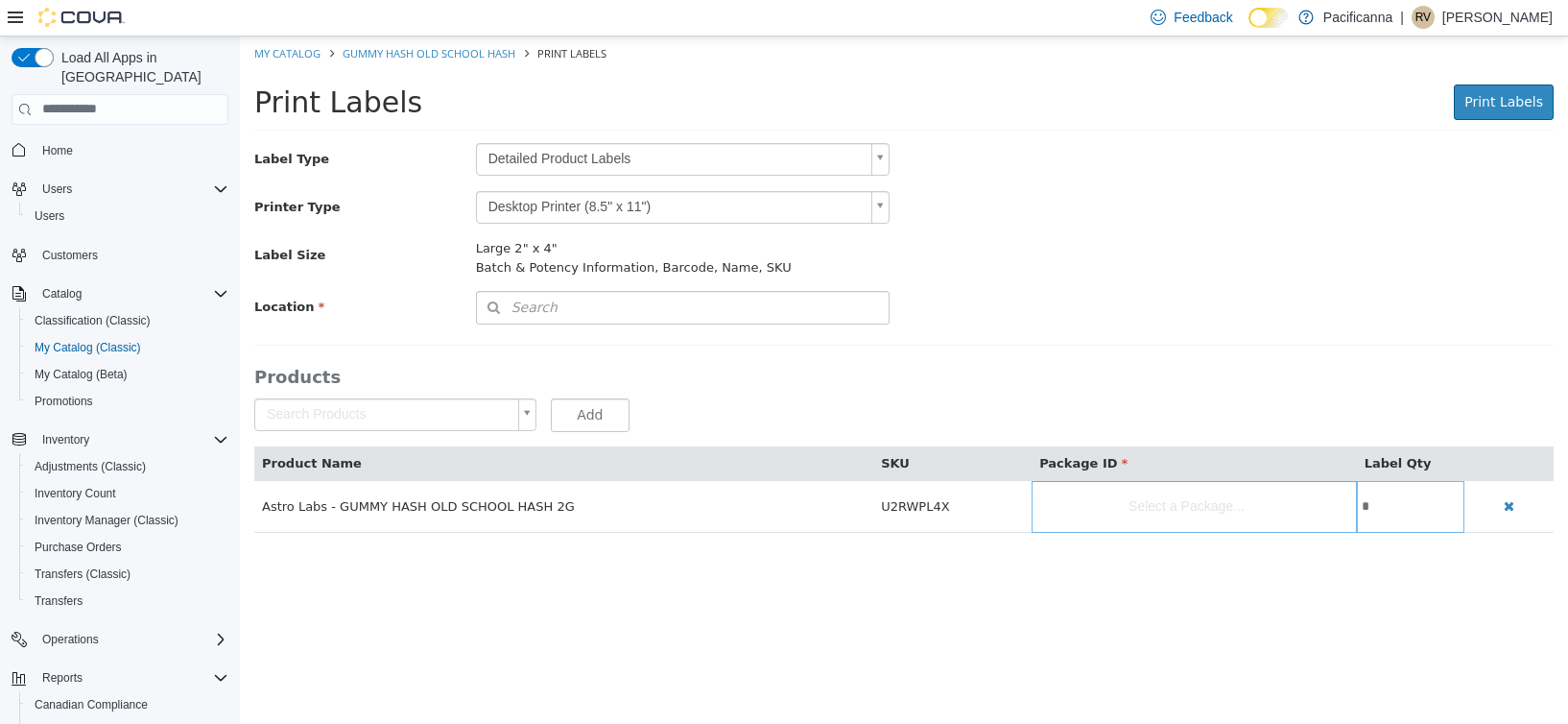
click at [614, 176] on div "Label Type Detailed Product Labels * Printer Type Desktop Printer (8.5" x 11") …" at bounding box center [905, 233] width 1300 height 182
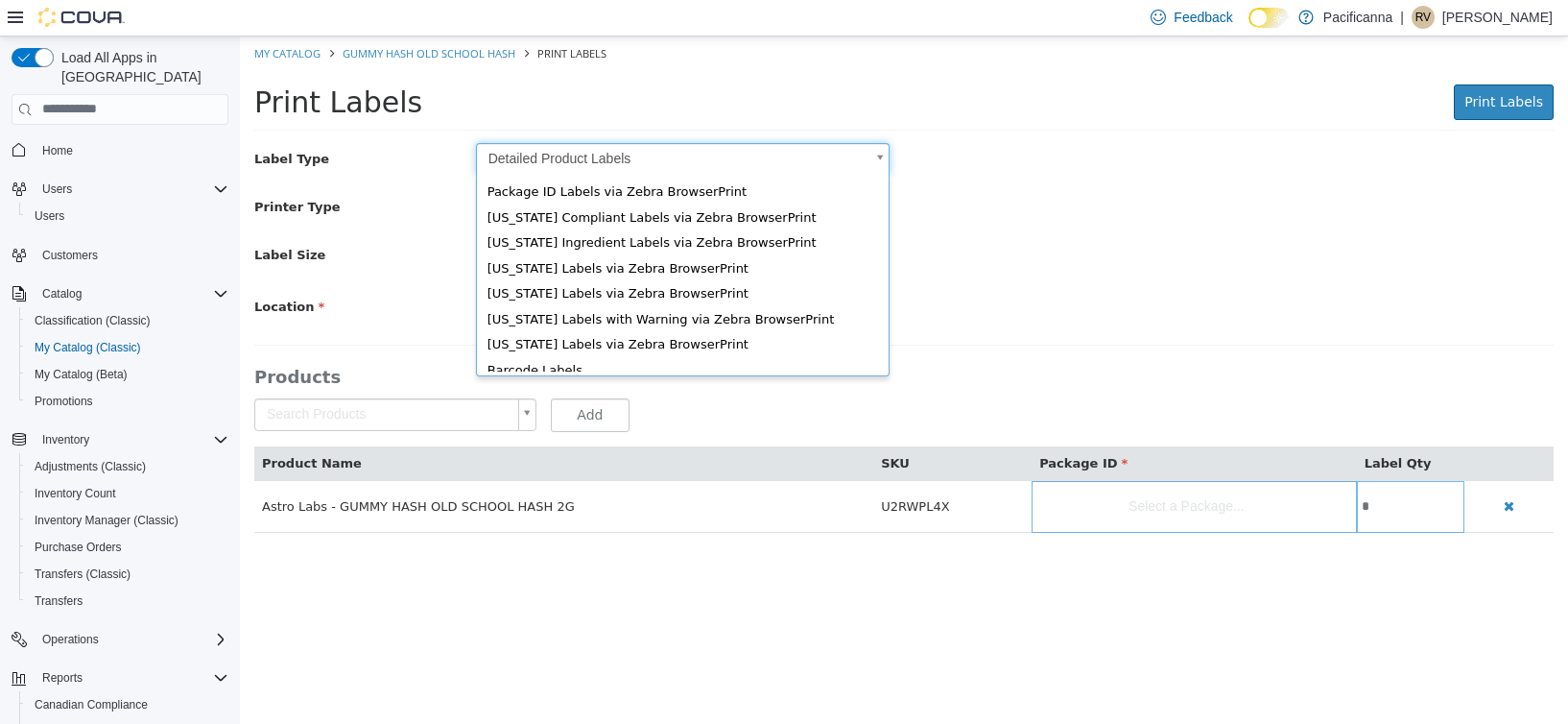
click at [608, 158] on body "Saving Bulk Changes... × My Catalog GUMMY HASH OLD SCHOOL HASH Print Labels Pri…" at bounding box center [905, 293] width 1329 height 516
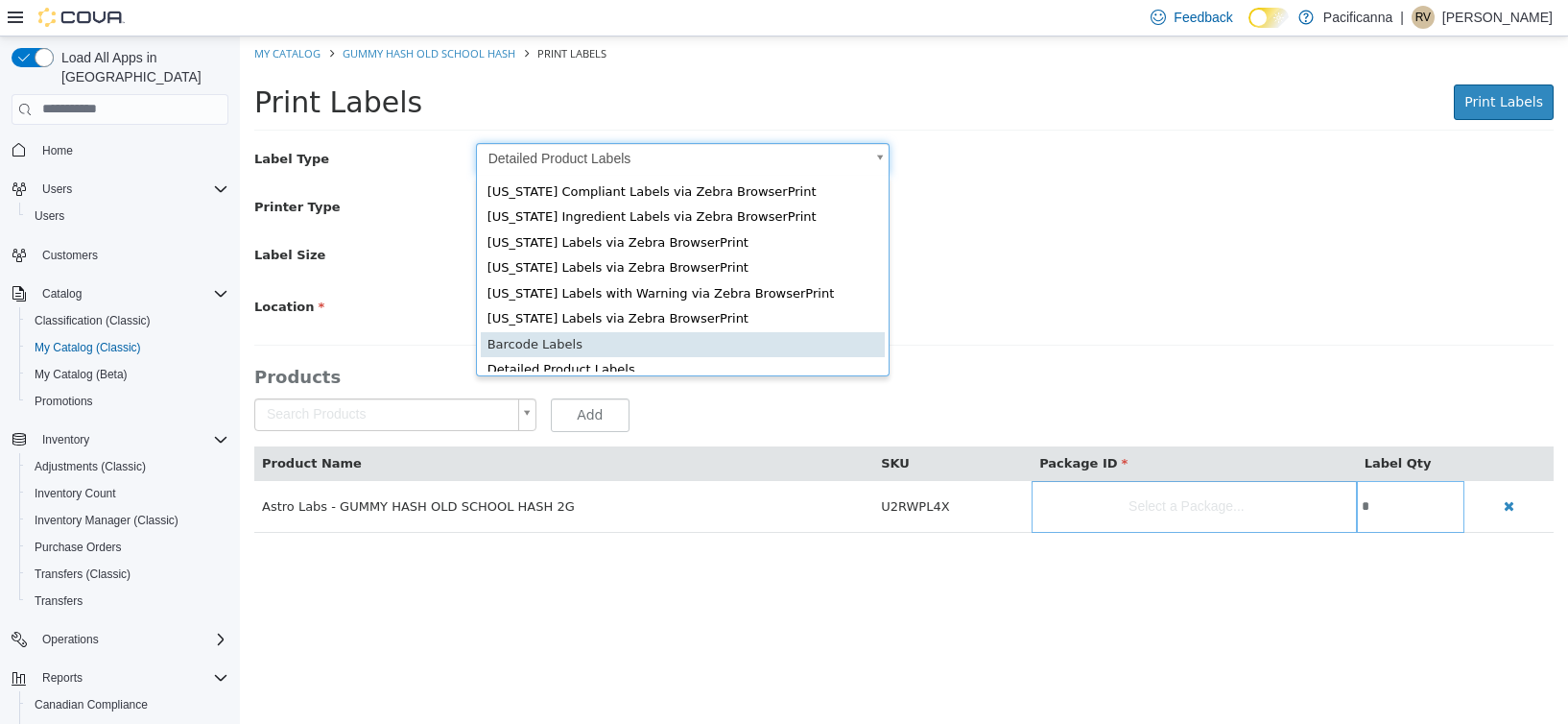
type input "*"
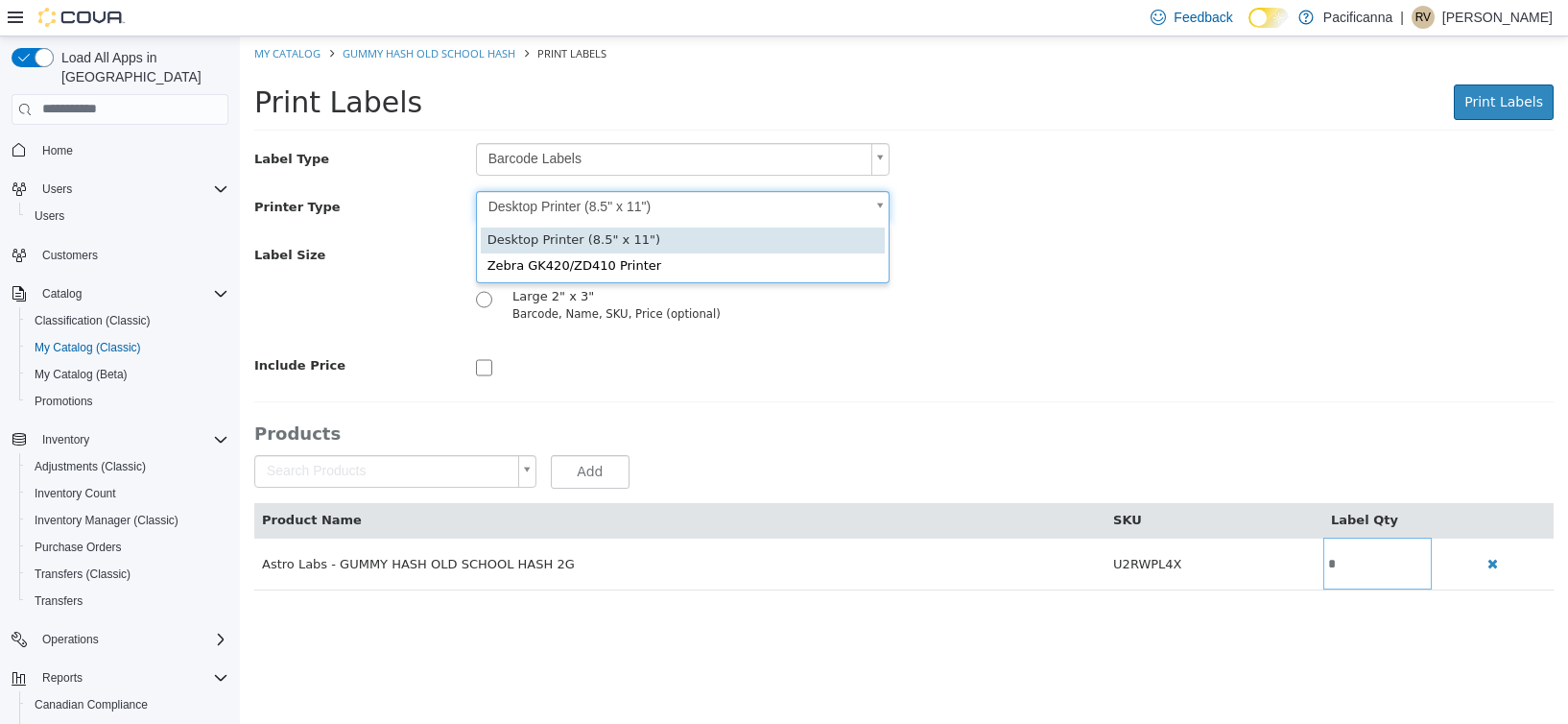
click at [644, 196] on body "Saving Bulk Changes... × My Catalog GUMMY HASH OLD SCHOOL HASH Print Labels Pri…" at bounding box center [905, 322] width 1329 height 574
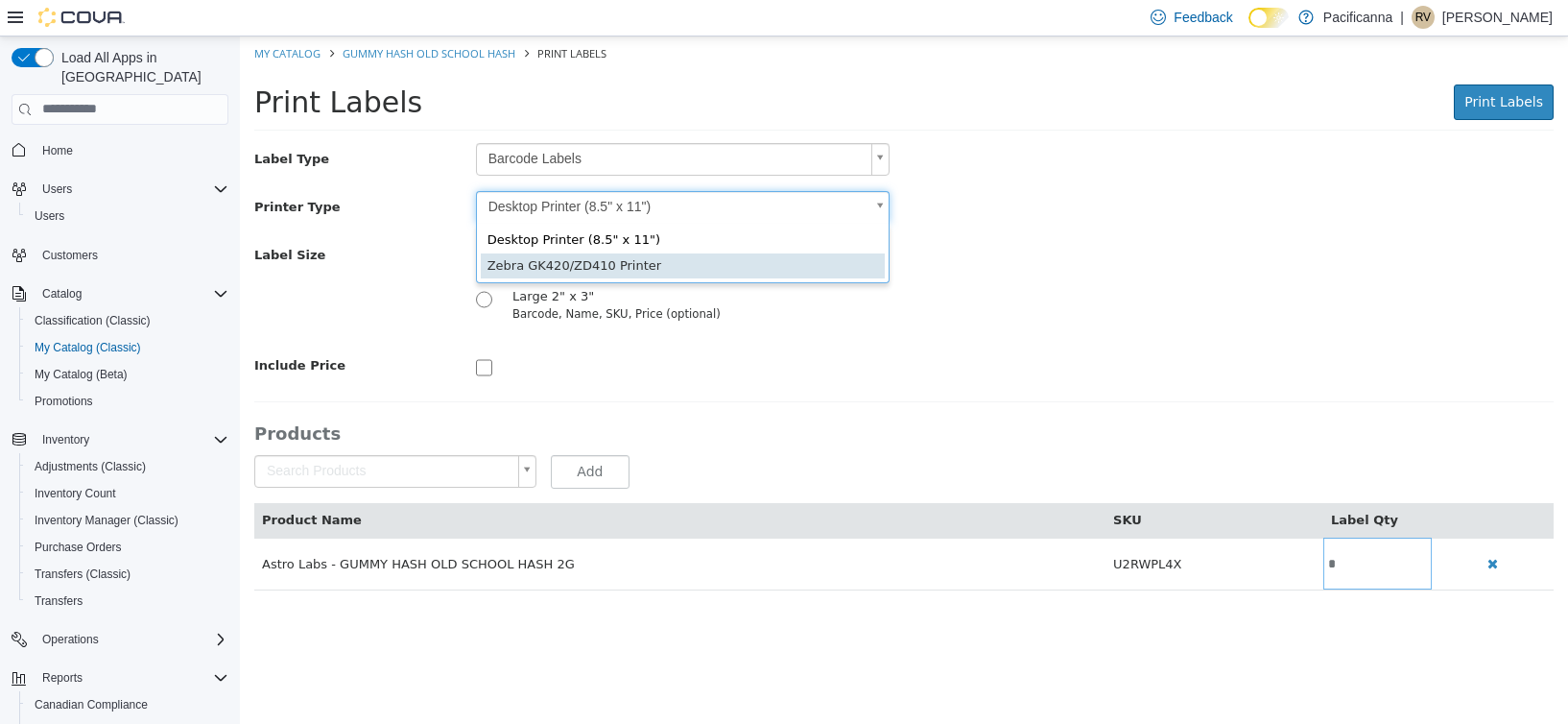
type input "*"
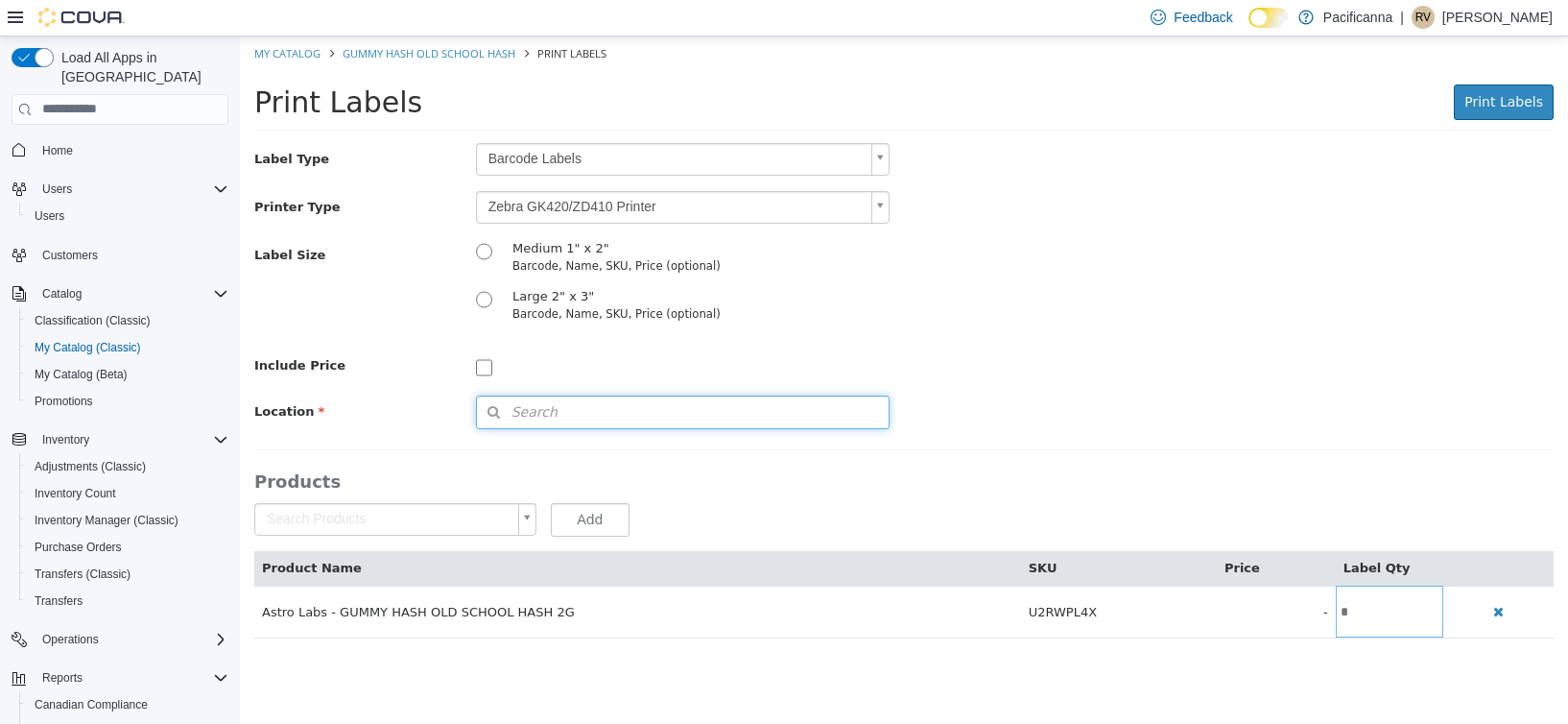
click at [563, 403] on button "Search" at bounding box center [683, 411] width 413 height 34
click at [839, 439] on span "or browse" at bounding box center [839, 445] width 100 height 34
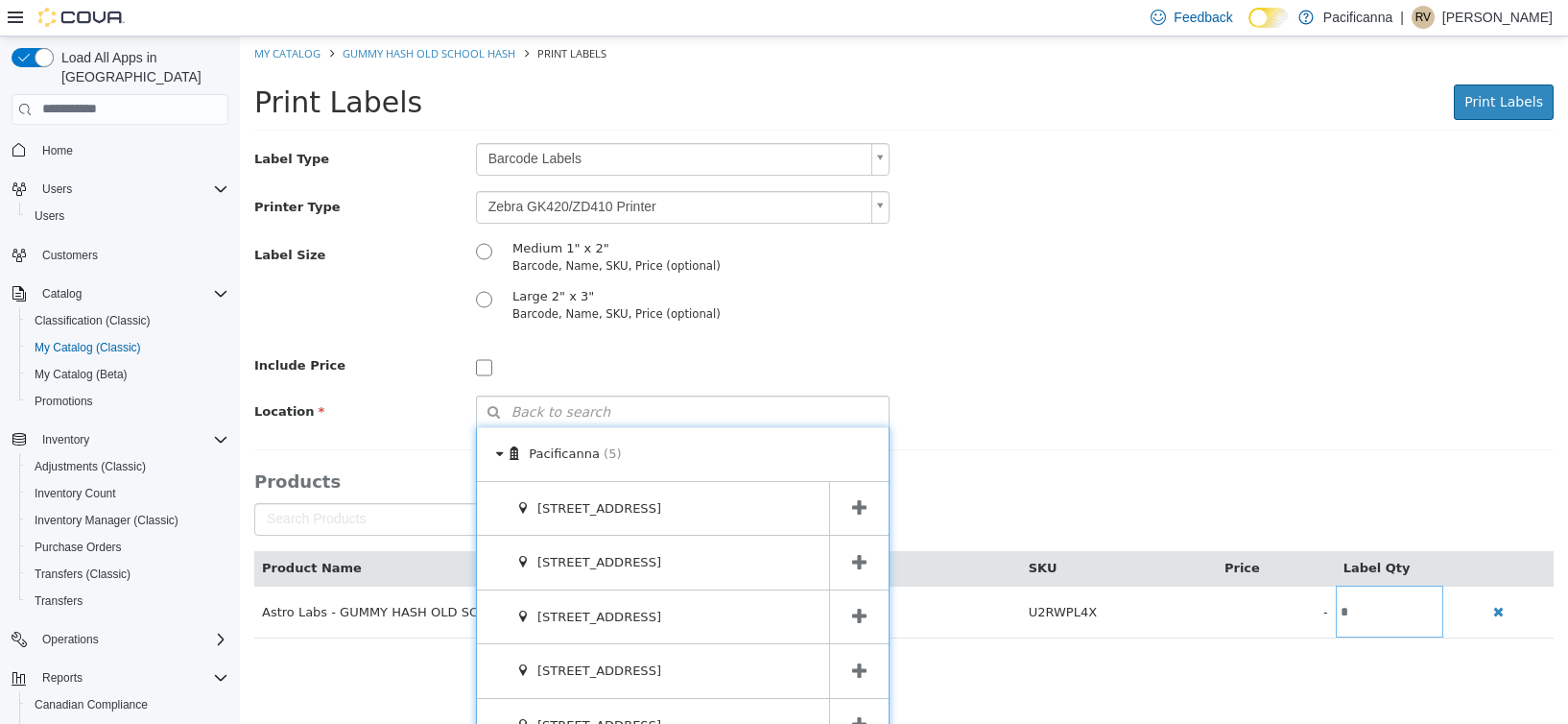
click at [864, 615] on span at bounding box center [859, 616] width 60 height 54
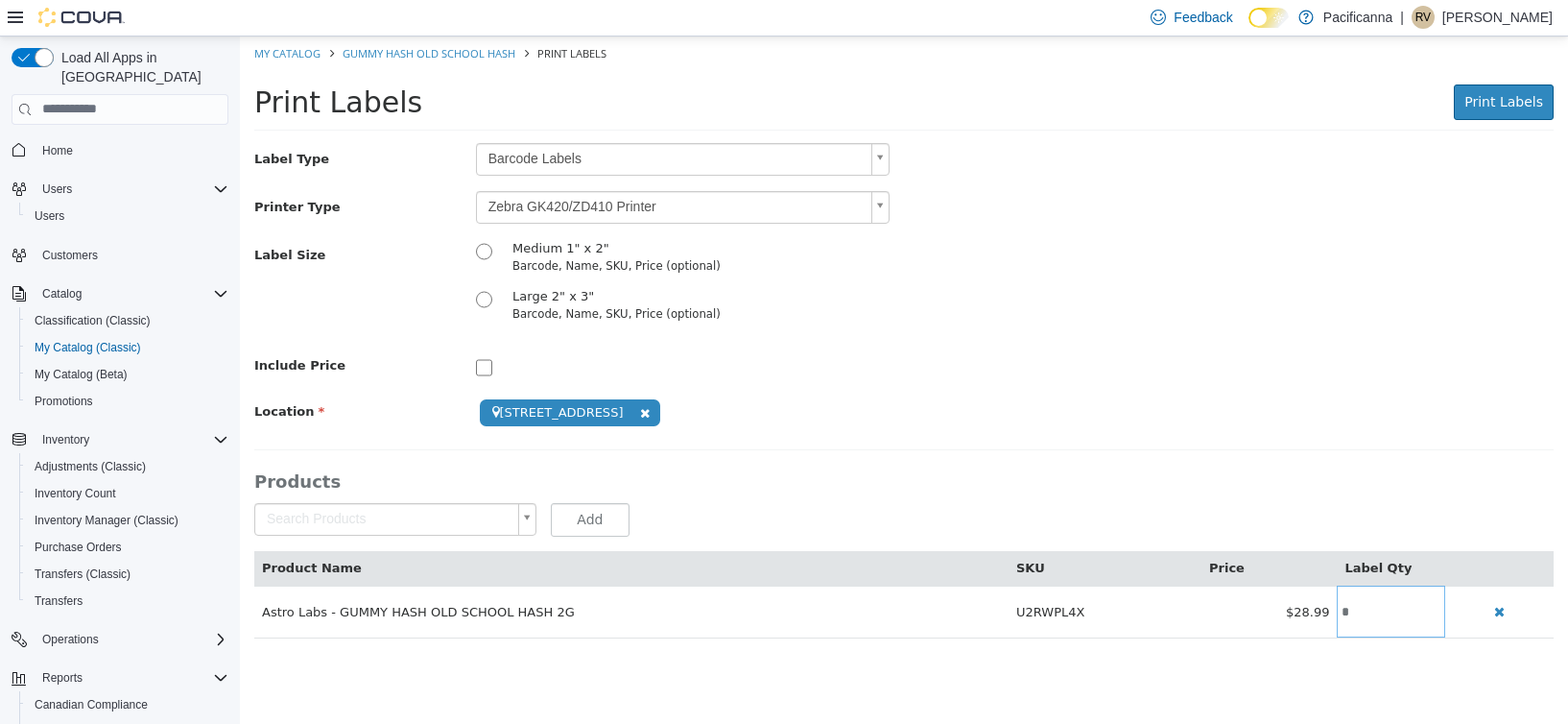
click at [991, 399] on div "**********" at bounding box center [905, 411] width 1329 height 34
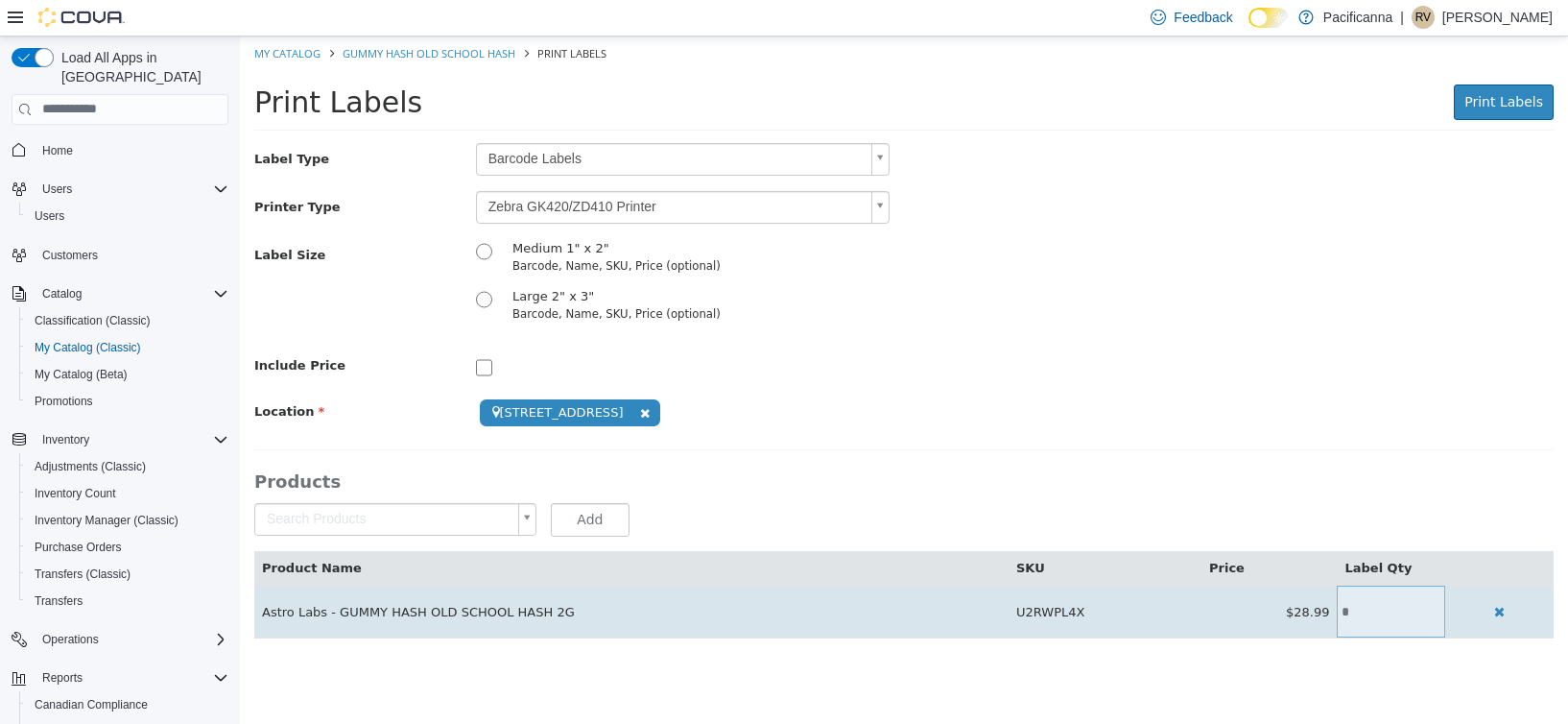
click at [1368, 617] on input "*" at bounding box center [1391, 611] width 109 height 14
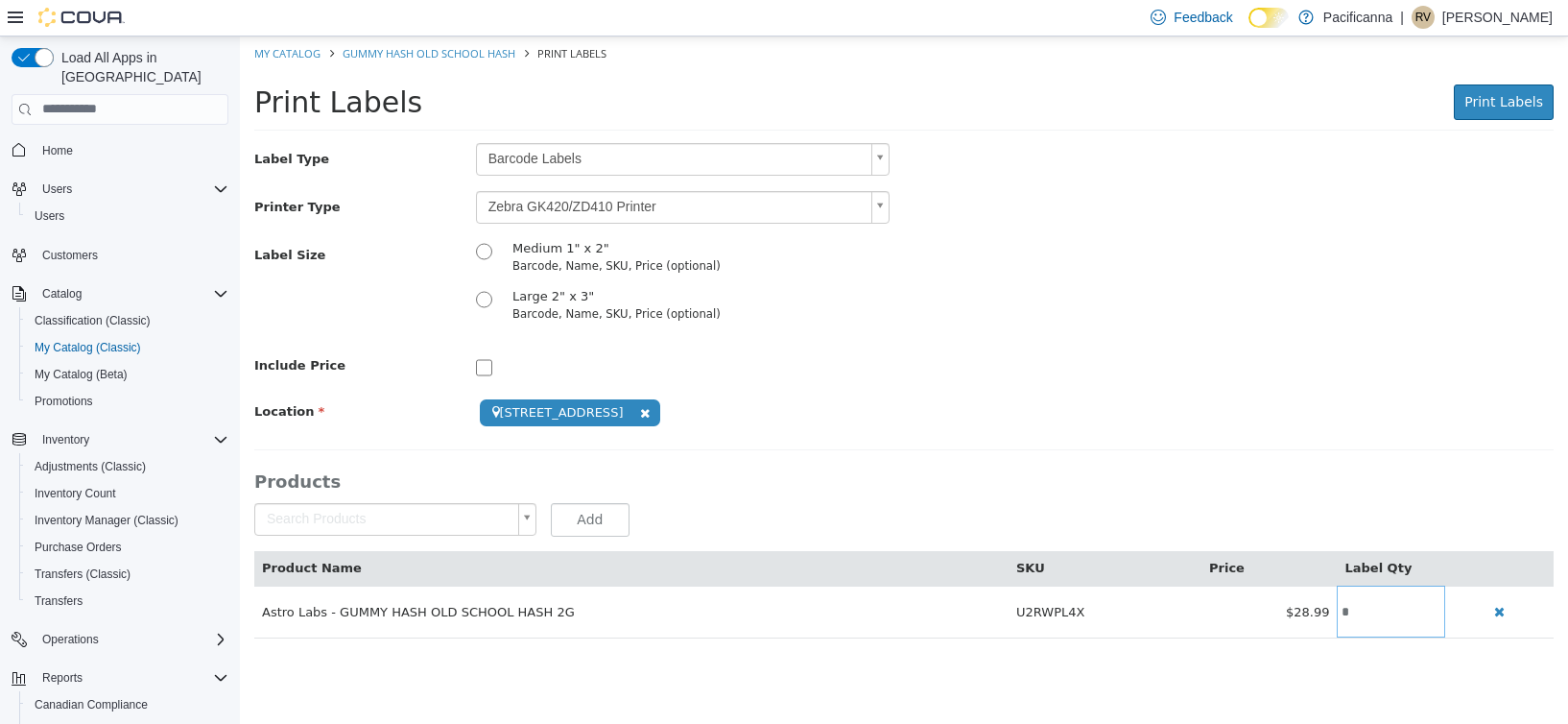
type input "*"
click at [1370, 450] on div "**********" at bounding box center [905, 389] width 1300 height 495
click at [1497, 81] on div "Print Labels Print Labels Preparing Labels" at bounding box center [905, 107] width 1329 height 73
click at [1495, 93] on span "Print Labels" at bounding box center [1505, 101] width 79 height 15
click at [1526, 105] on span "Print Labels" at bounding box center [1505, 101] width 79 height 15
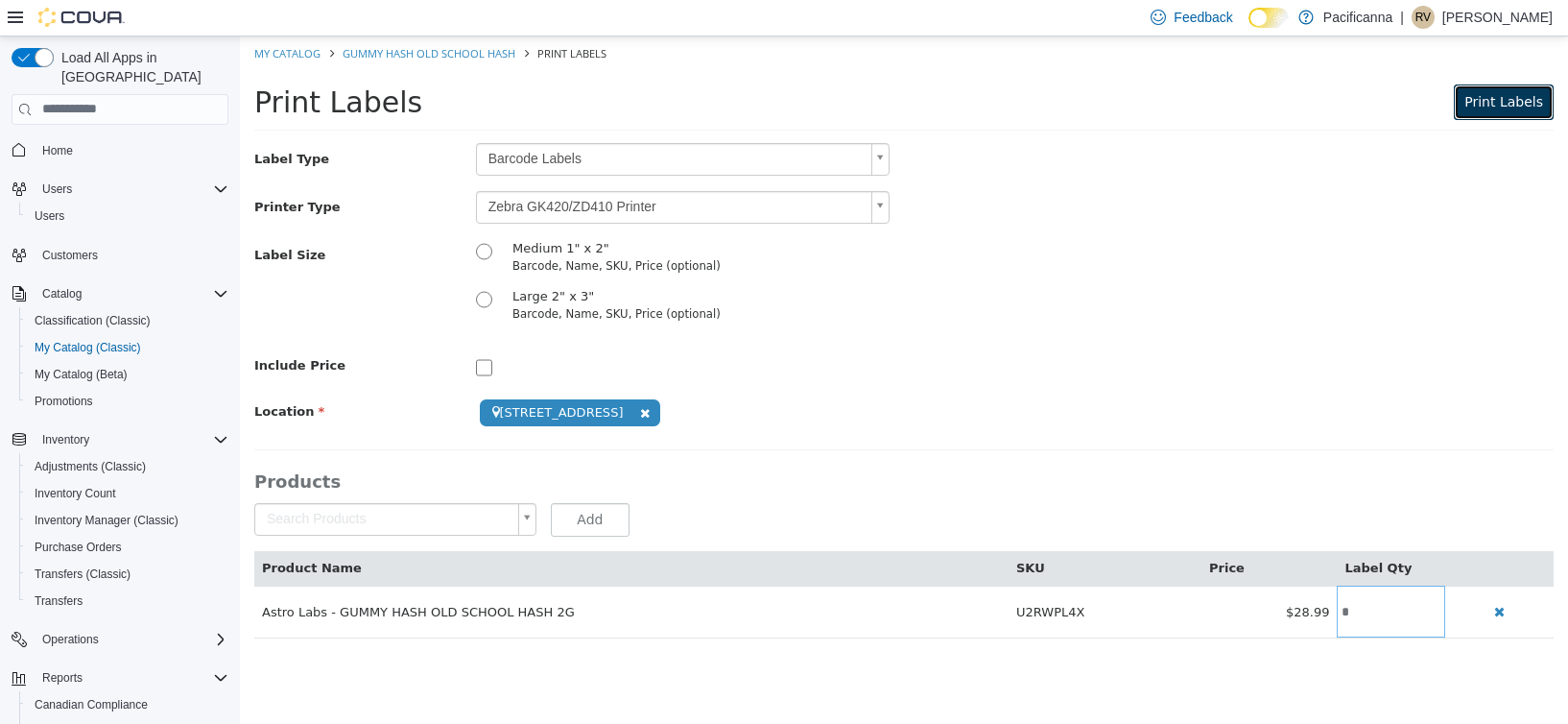
click at [1533, 98] on span "Print Labels" at bounding box center [1505, 101] width 79 height 15
click at [1505, 100] on span "Print Labels" at bounding box center [1505, 101] width 79 height 15
